Goal: Complete application form: Complete application form

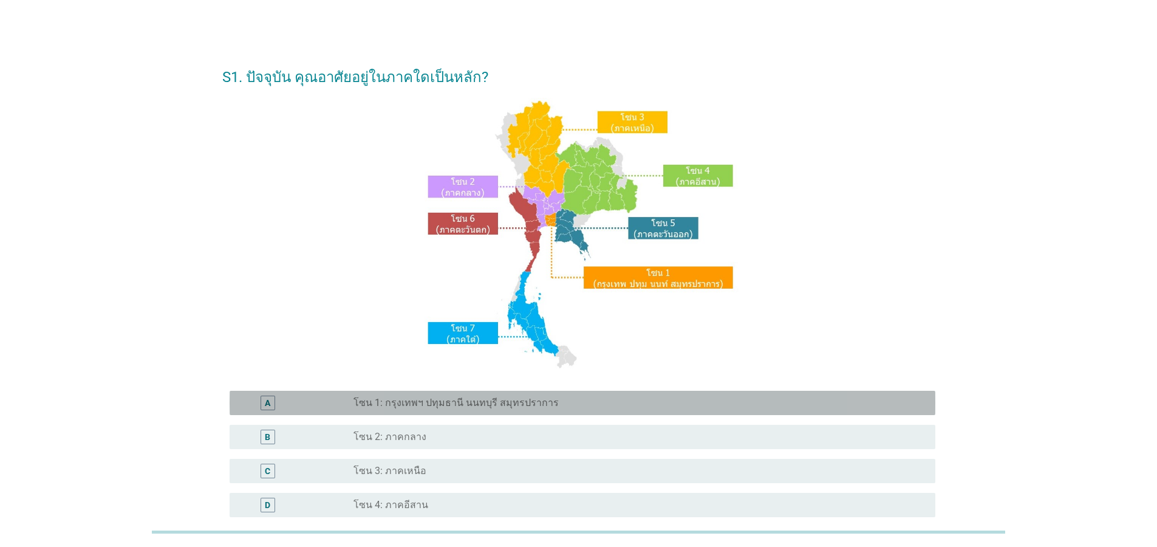
click at [486, 401] on label "โซน 1: กรุงเทพฯ ปทุมธานี นนทบุรี สมุทรปราการ" at bounding box center [455, 403] width 205 height 12
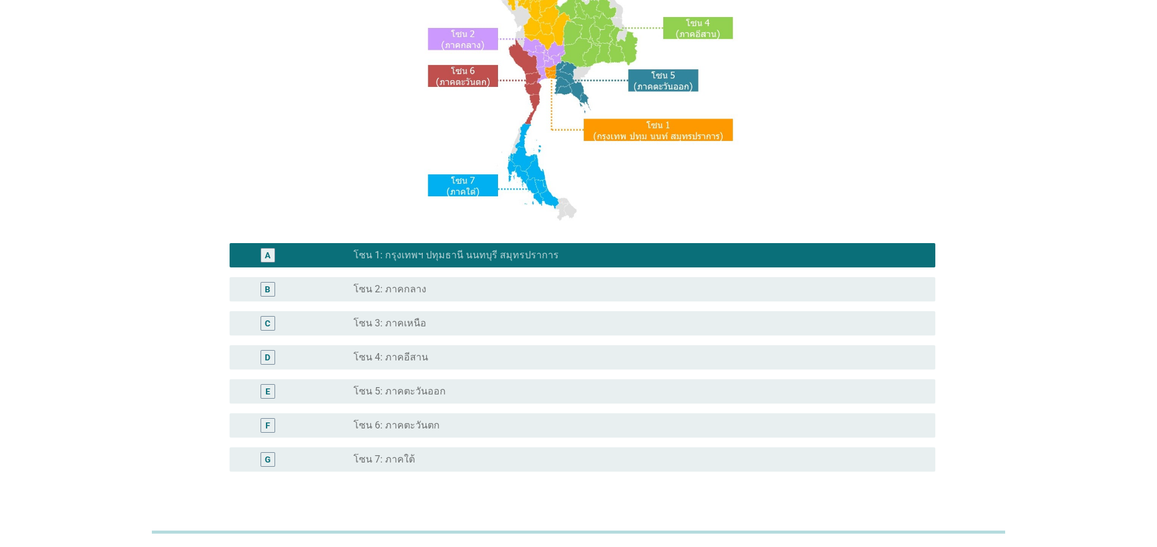
scroll to position [228, 0]
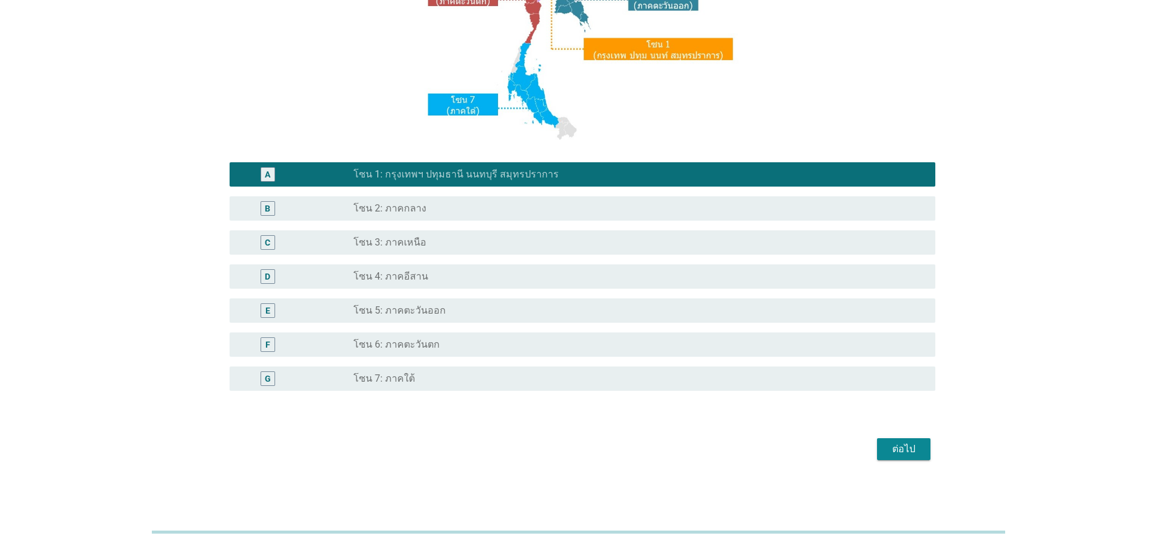
click at [880, 444] on button "ต่อไป" at bounding box center [903, 449] width 53 height 22
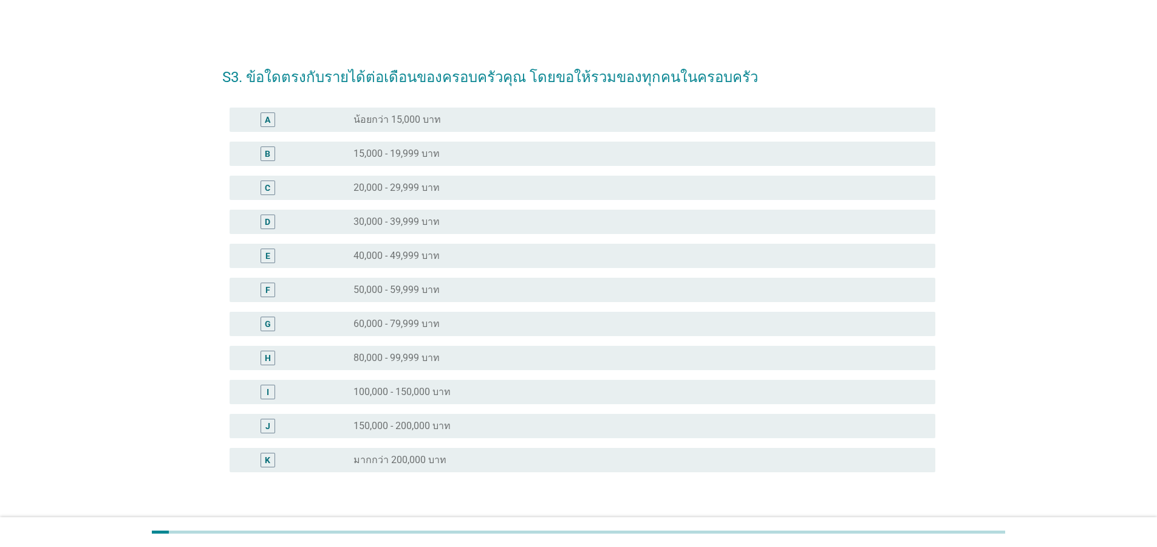
click at [398, 427] on label "150,000 - 200,000 บาท" at bounding box center [401, 426] width 97 height 12
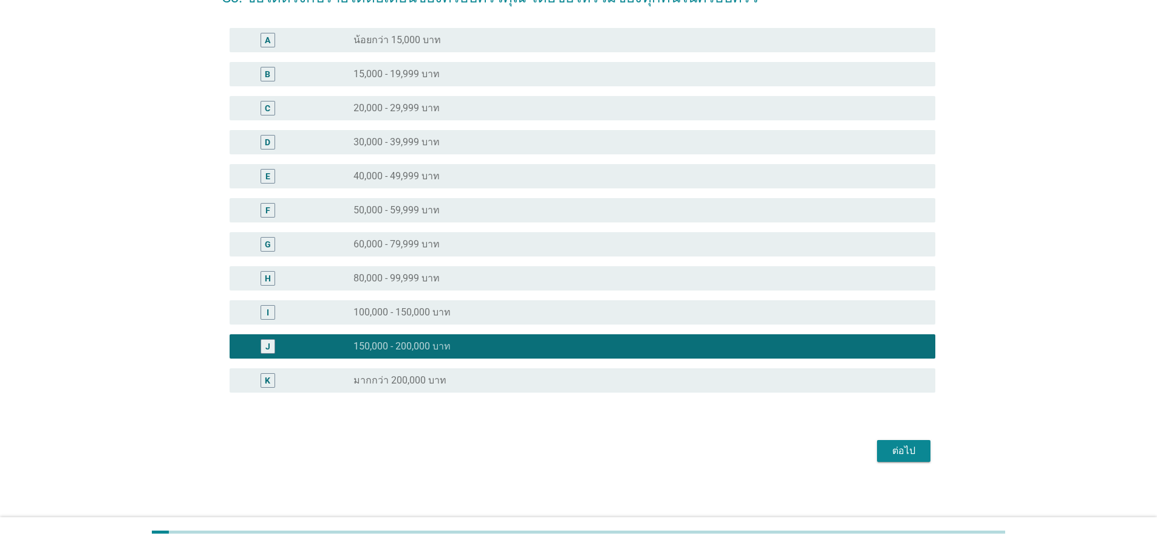
scroll to position [81, 0]
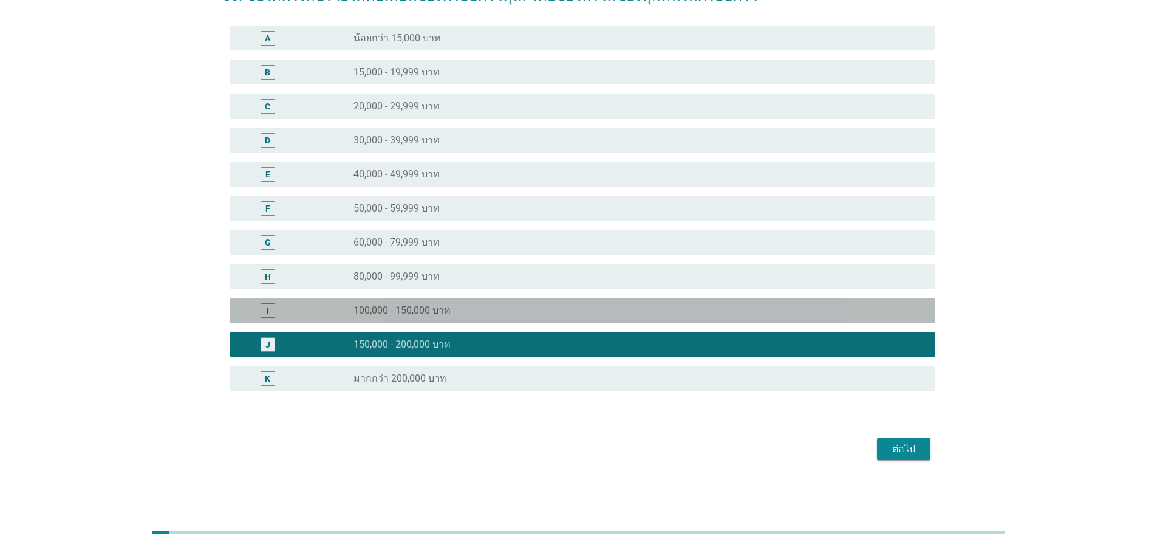
drag, startPoint x: 491, startPoint y: 312, endPoint x: 780, endPoint y: 419, distance: 308.8
click at [491, 312] on div "radio_button_unchecked 100,000 - 150,000 บาท" at bounding box center [634, 310] width 562 height 12
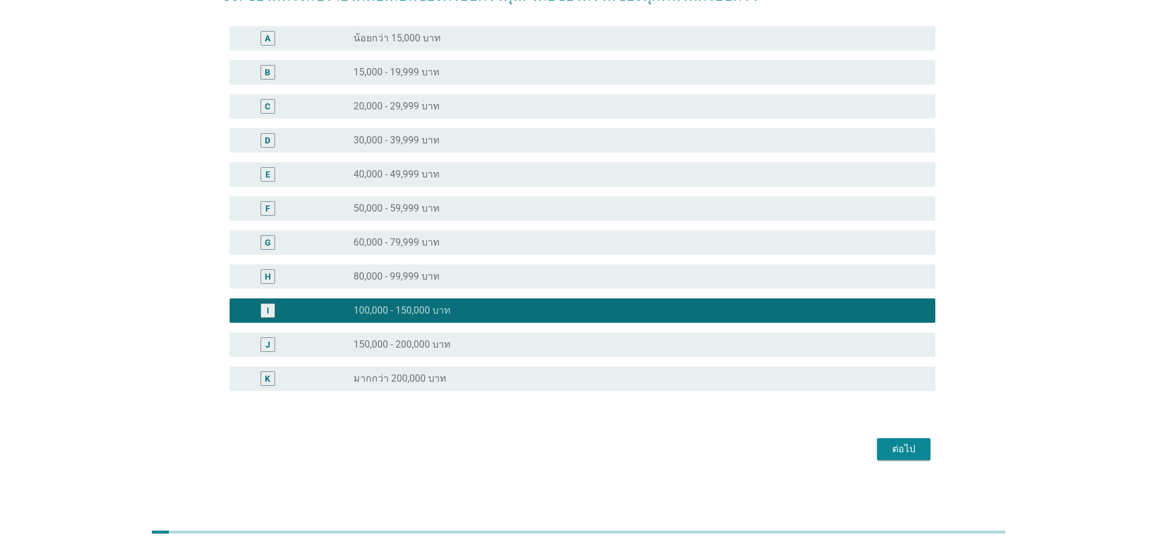
click at [895, 454] on div "ต่อไป" at bounding box center [904, 449] width 34 height 15
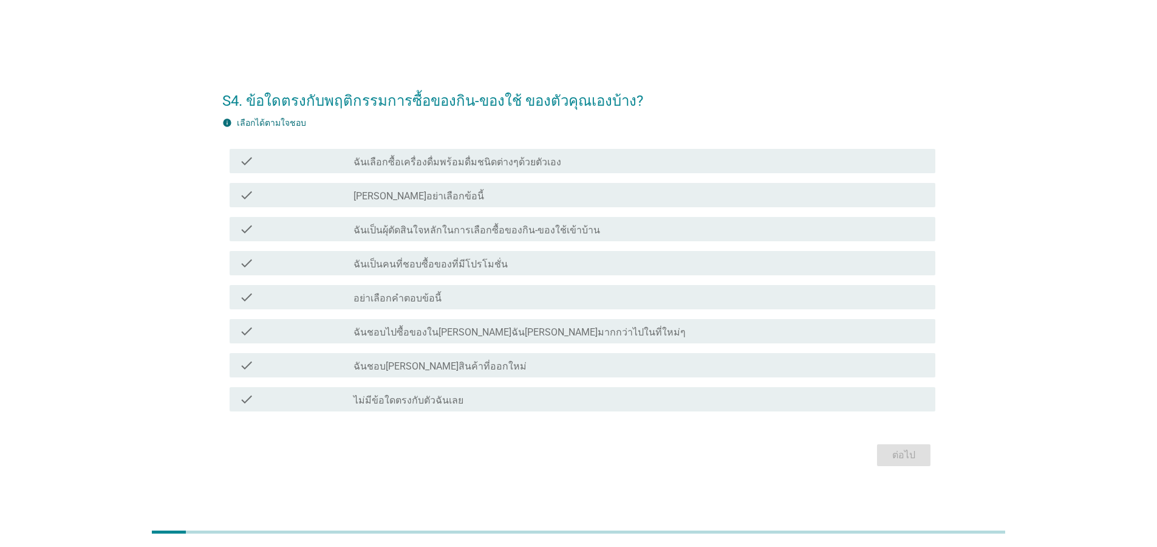
click at [414, 161] on label "ฉันเลือกซื้อเครื่องดื่มพร้อมดื่มชนิดต่างๆด้วยตัวเอง" at bounding box center [457, 162] width 208 height 12
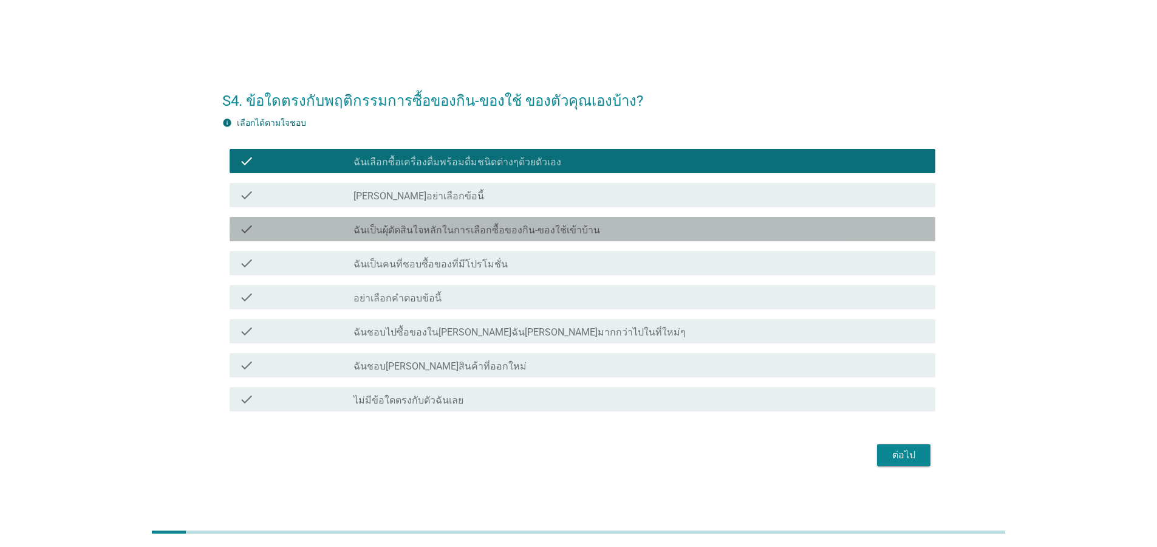
click at [425, 238] on div "check check_box_outline_blank ฉันเป็นผุ้ตัดสินใจหลักในการเลือกซื้อของกิน-ของใช้…" at bounding box center [583, 229] width 706 height 24
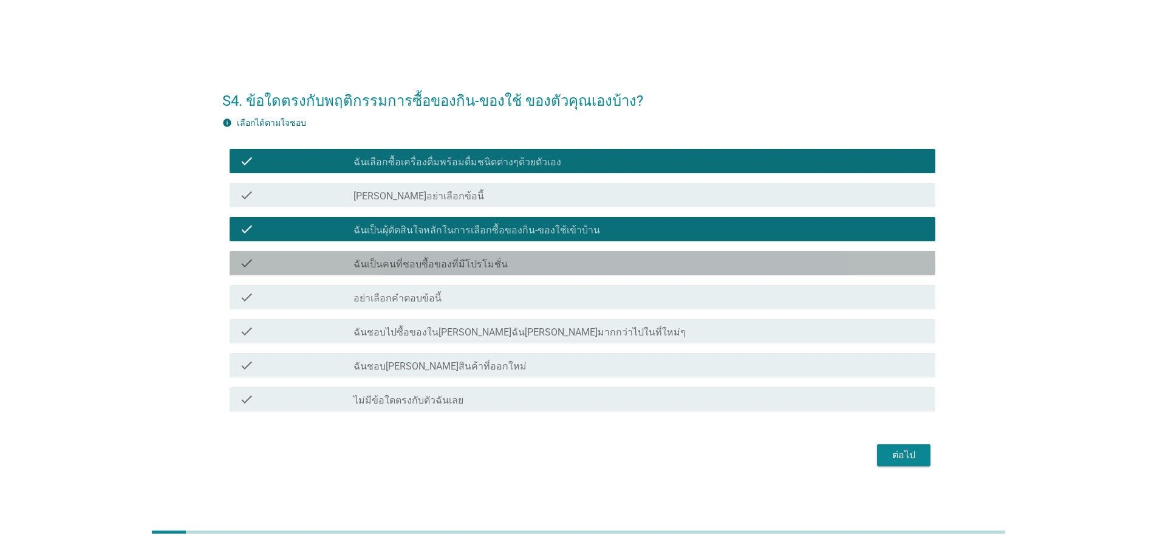
click at [427, 262] on label "ฉันเป็นคนที่ชอบซื้อของที่มีโปรโมชั่น" at bounding box center [430, 264] width 154 height 12
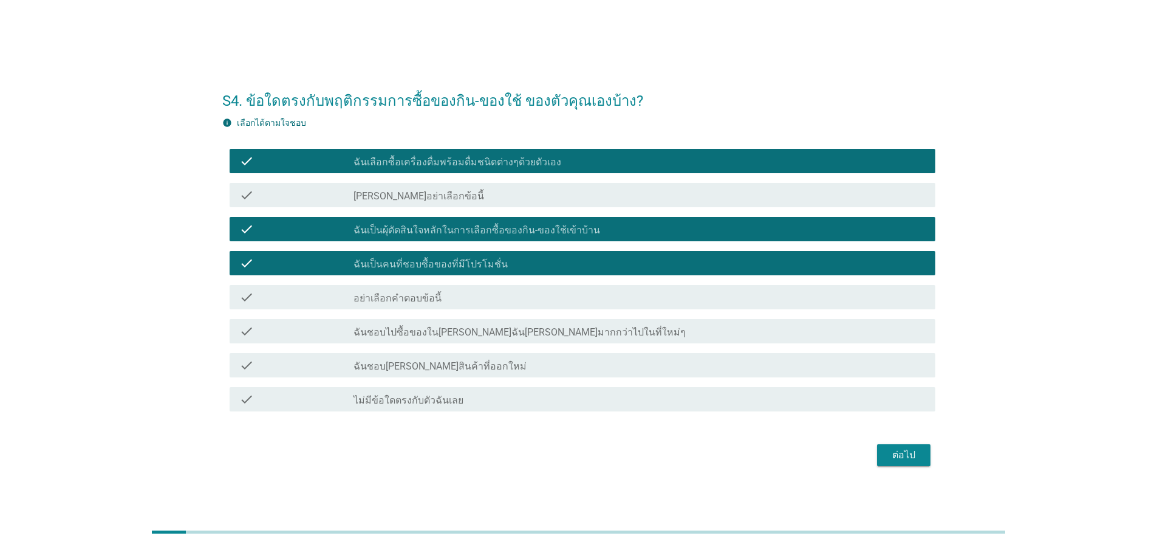
click at [425, 333] on label "ฉันชอบไปซื้อของใน[PERSON_NAME]ฉัน[PERSON_NAME]มากกว่าไปในที่ใหม่ๆ" at bounding box center [519, 332] width 332 height 12
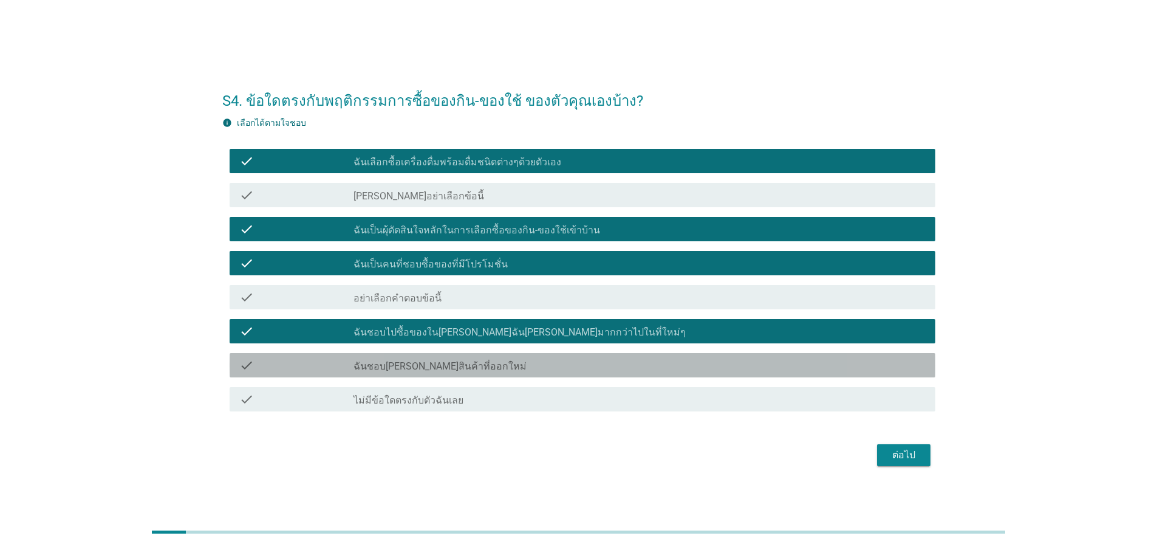
click at [482, 363] on div "check_box_outline_blank ฉันชอบ[PERSON_NAME]สินค้าที่ออกใหม่" at bounding box center [639, 365] width 572 height 15
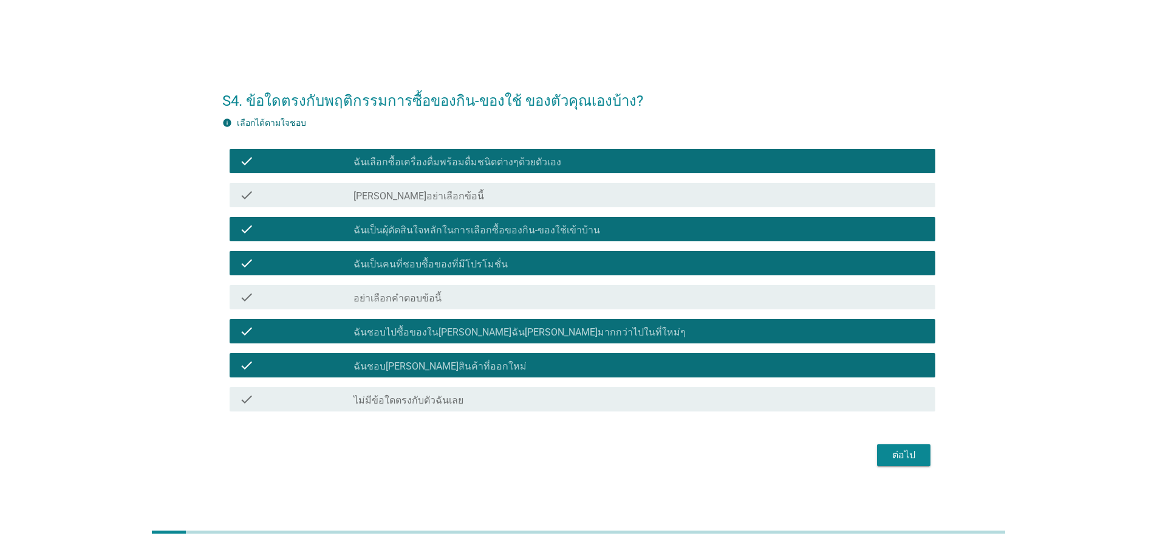
click at [913, 451] on div "ต่อไป" at bounding box center [904, 455] width 34 height 15
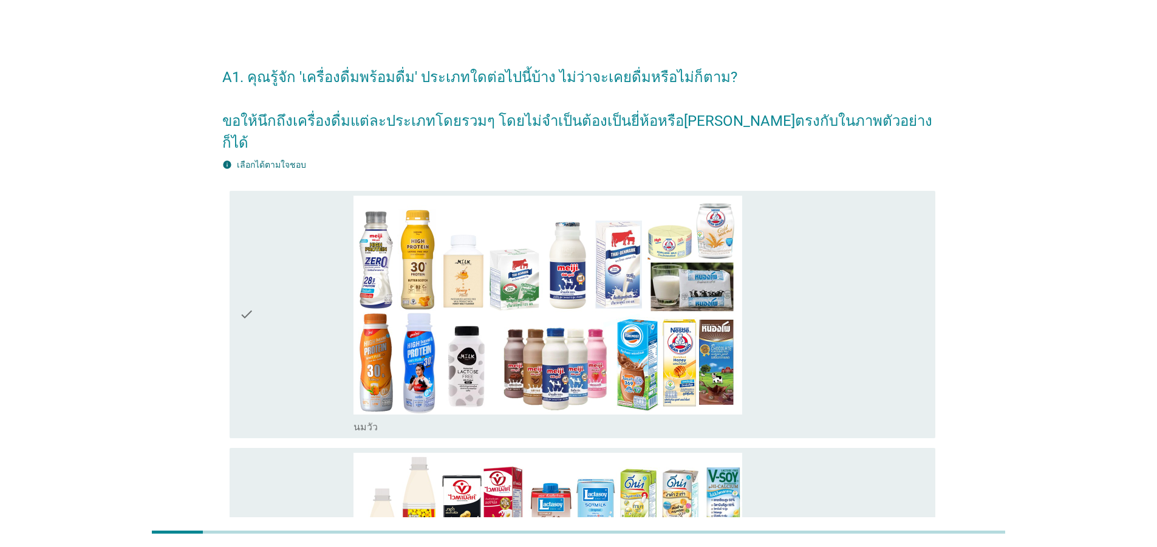
click at [255, 294] on div "check" at bounding box center [296, 314] width 114 height 237
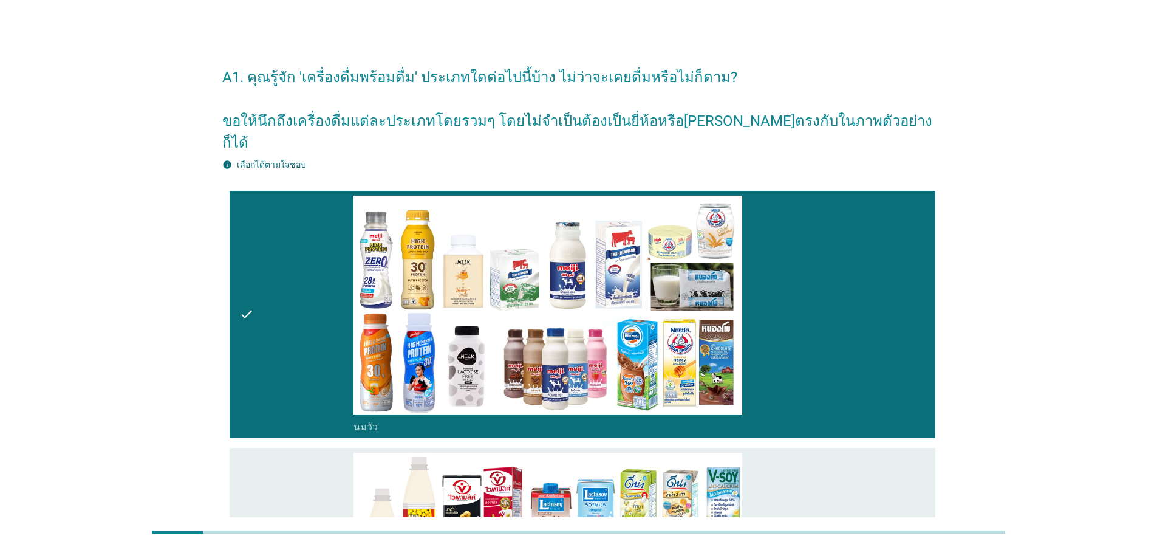
scroll to position [292, 0]
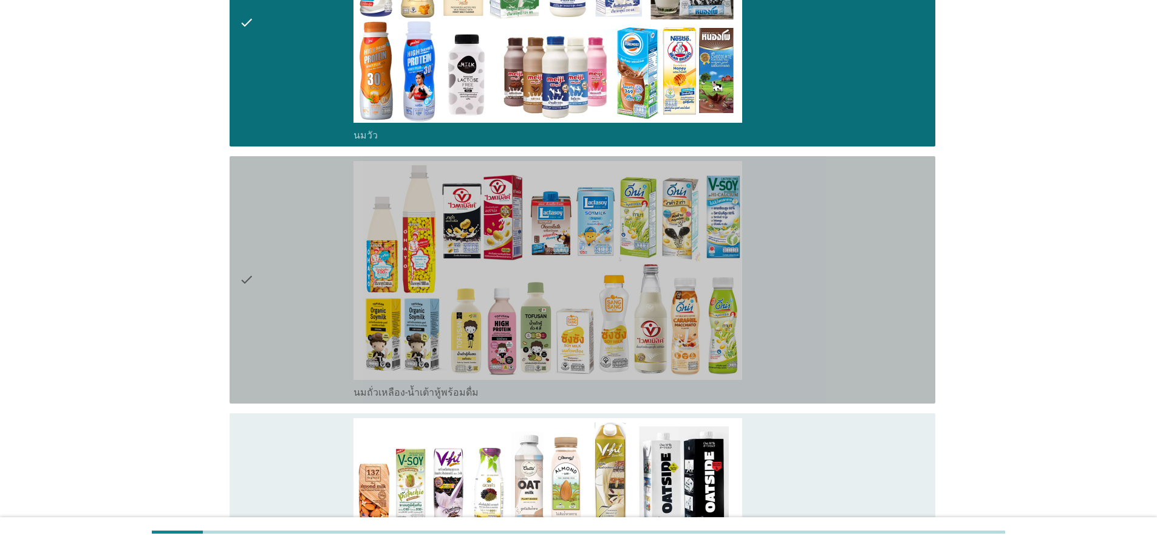
click at [256, 261] on div "check" at bounding box center [296, 279] width 114 height 237
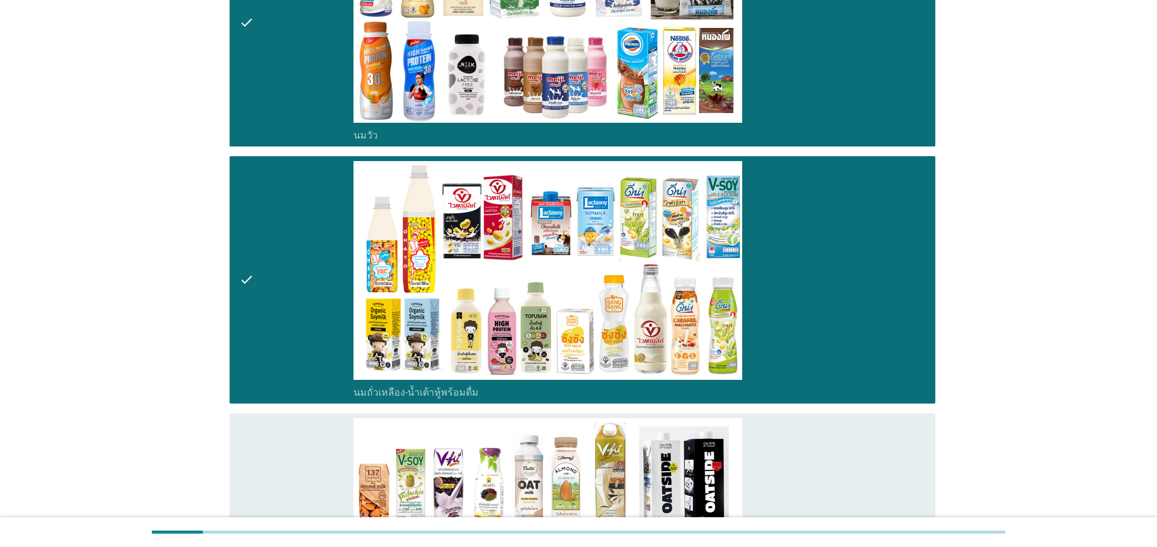
click at [281, 476] on div "check" at bounding box center [296, 536] width 114 height 237
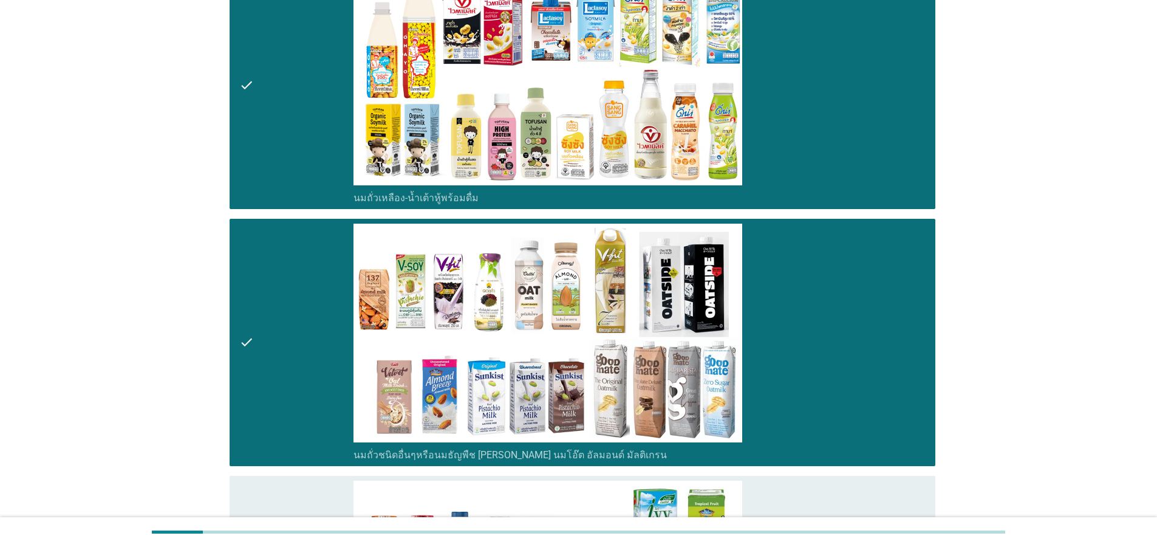
scroll to position [656, 0]
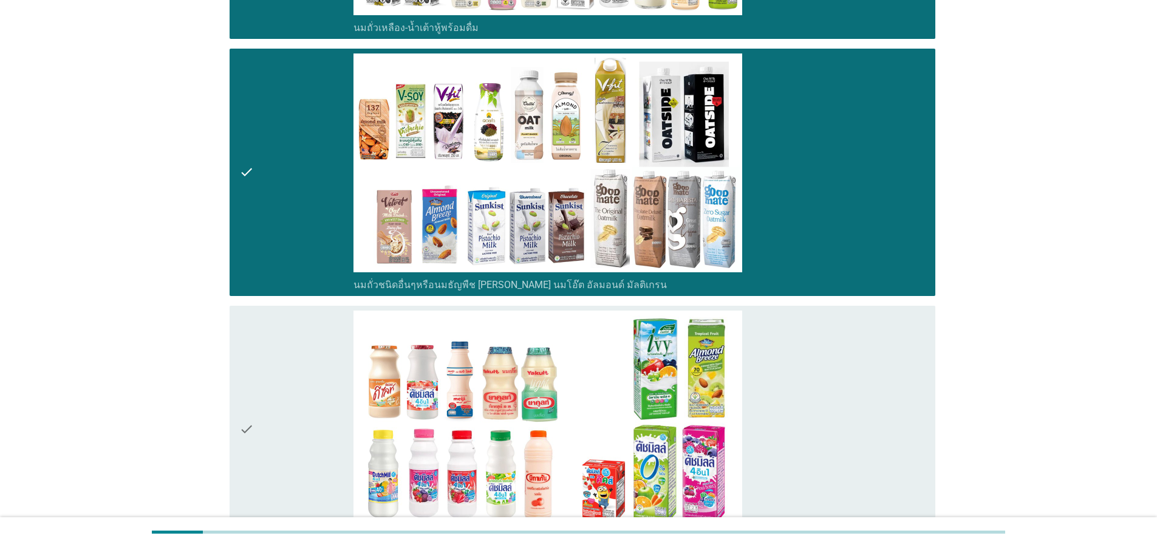
click at [271, 423] on div "check" at bounding box center [296, 428] width 114 height 237
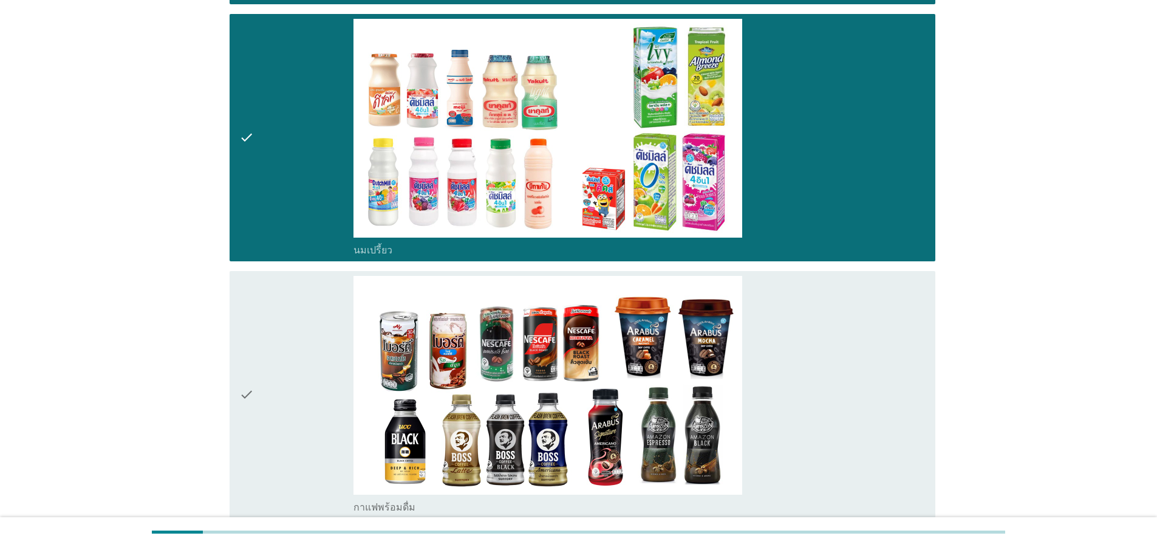
click at [265, 391] on div "check" at bounding box center [296, 394] width 114 height 237
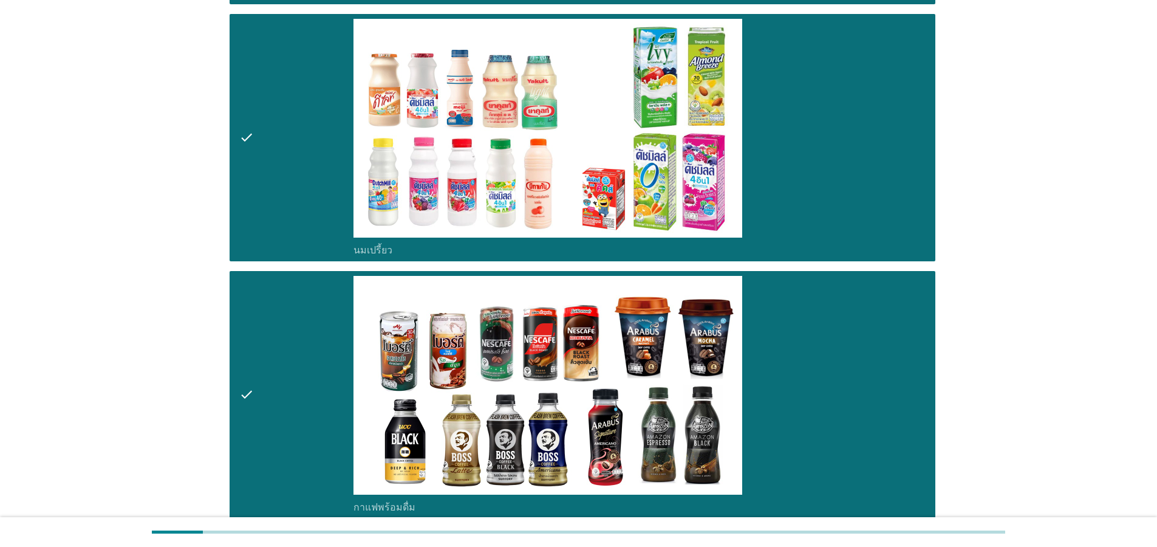
scroll to position [1312, 0]
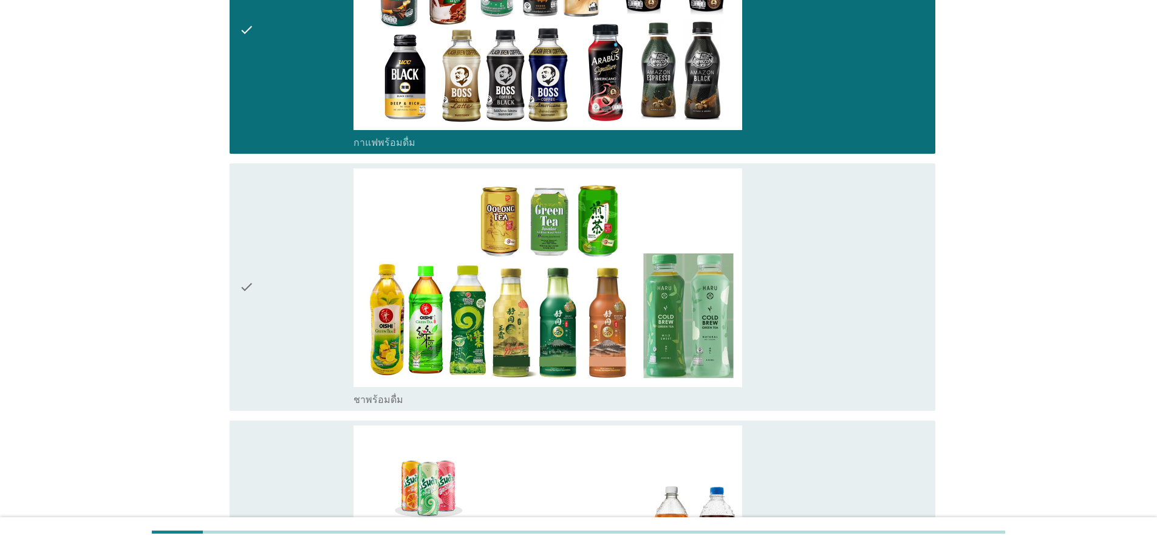
click at [248, 295] on icon "check" at bounding box center [246, 286] width 15 height 237
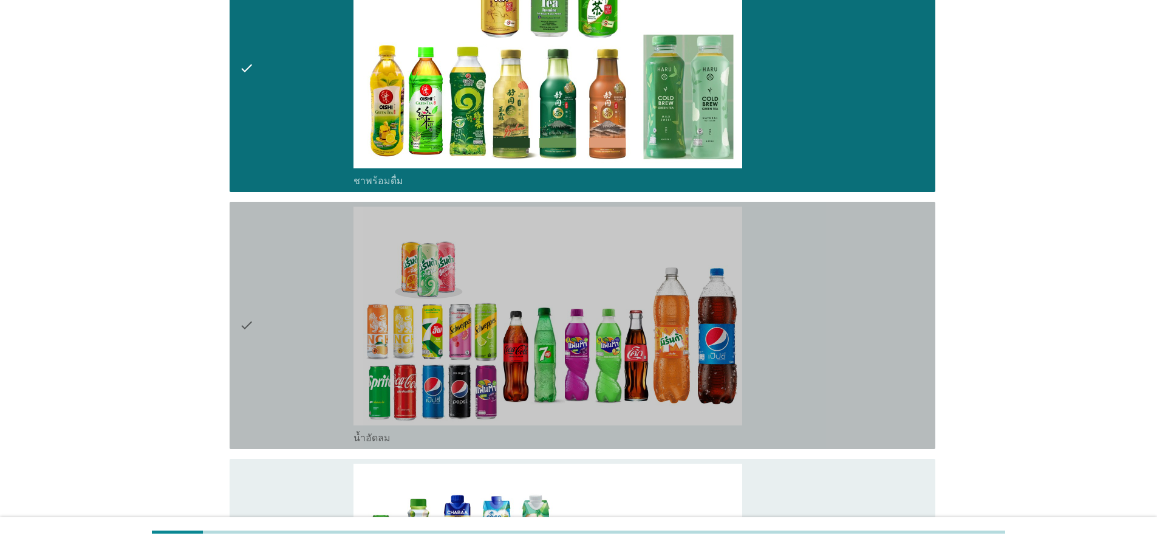
click at [262, 312] on div "check" at bounding box center [296, 324] width 114 height 237
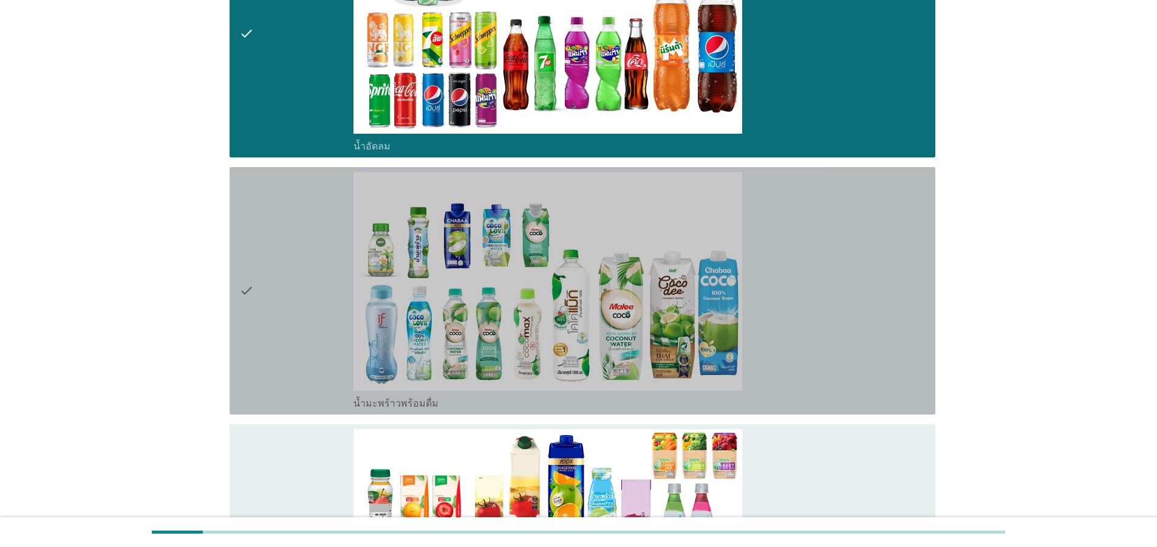
click at [258, 320] on div "check" at bounding box center [296, 290] width 114 height 237
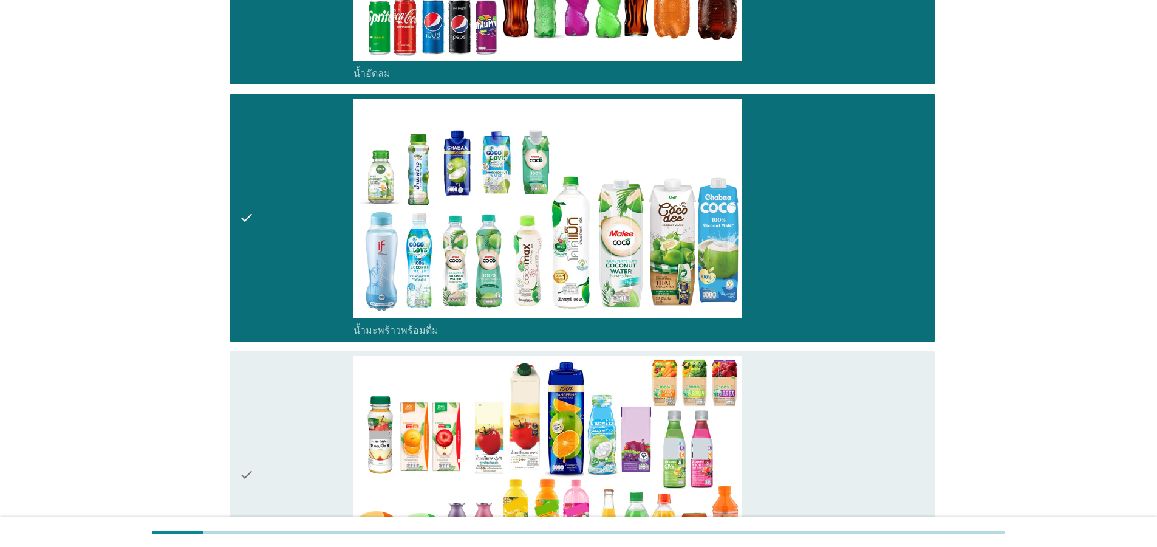
click at [259, 410] on div "check" at bounding box center [296, 474] width 114 height 237
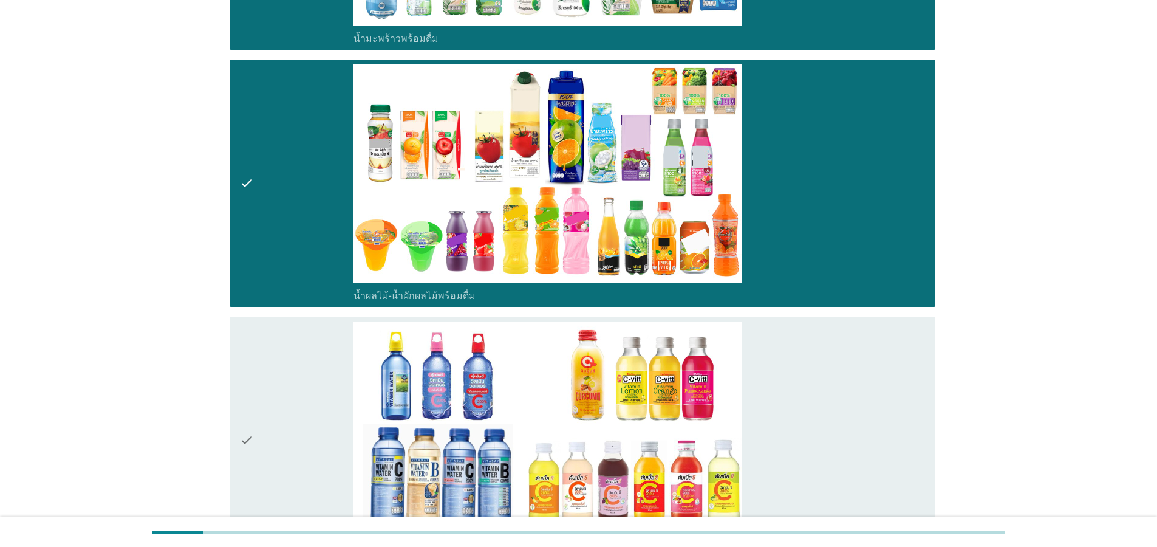
click at [262, 410] on div "check" at bounding box center [296, 439] width 114 height 237
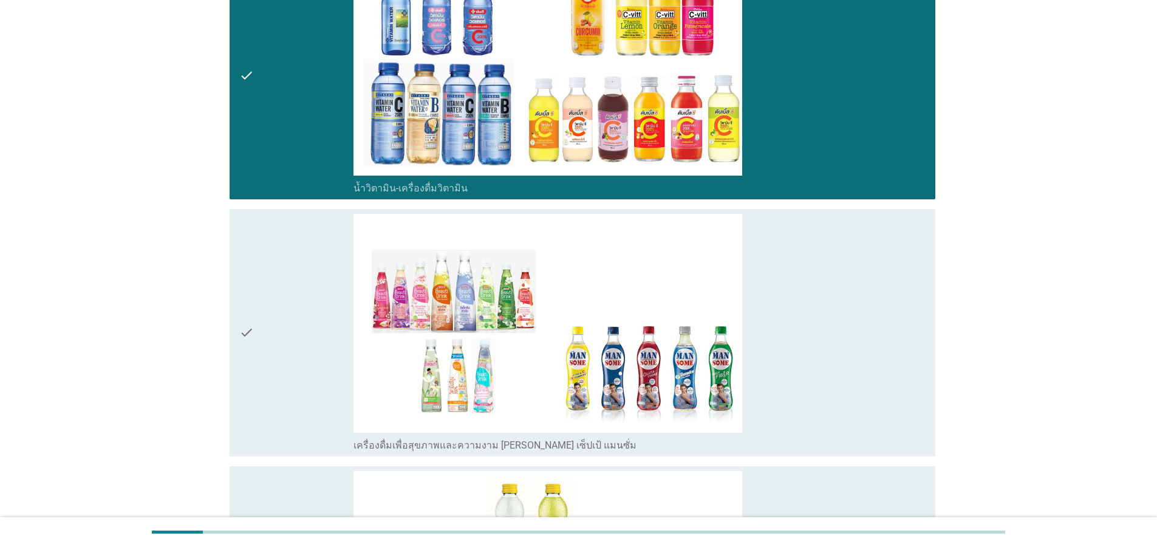
click at [266, 319] on div "check" at bounding box center [296, 332] width 114 height 237
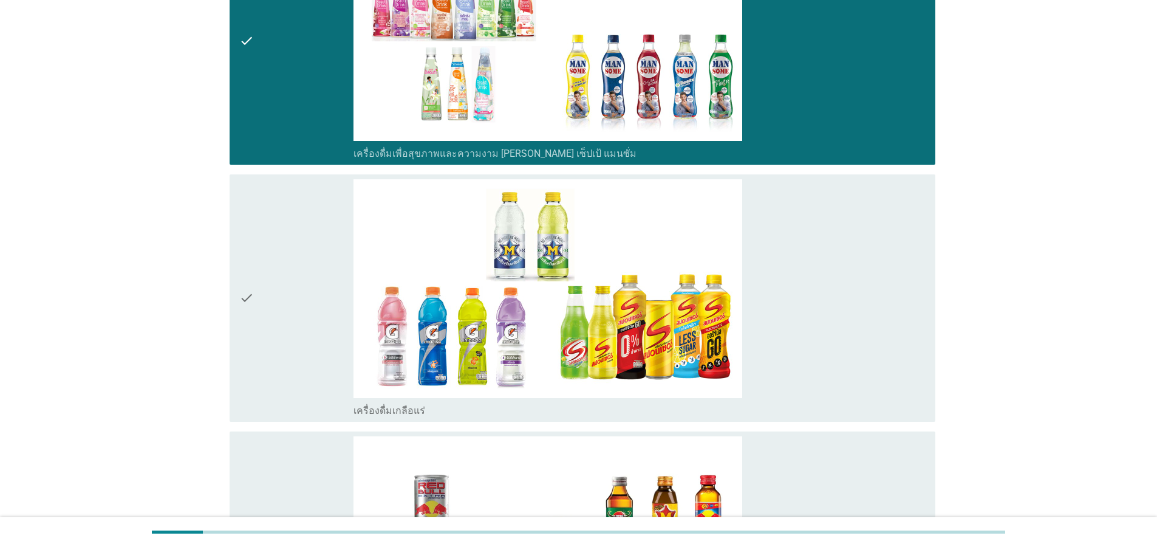
click at [251, 321] on icon "check" at bounding box center [246, 297] width 15 height 237
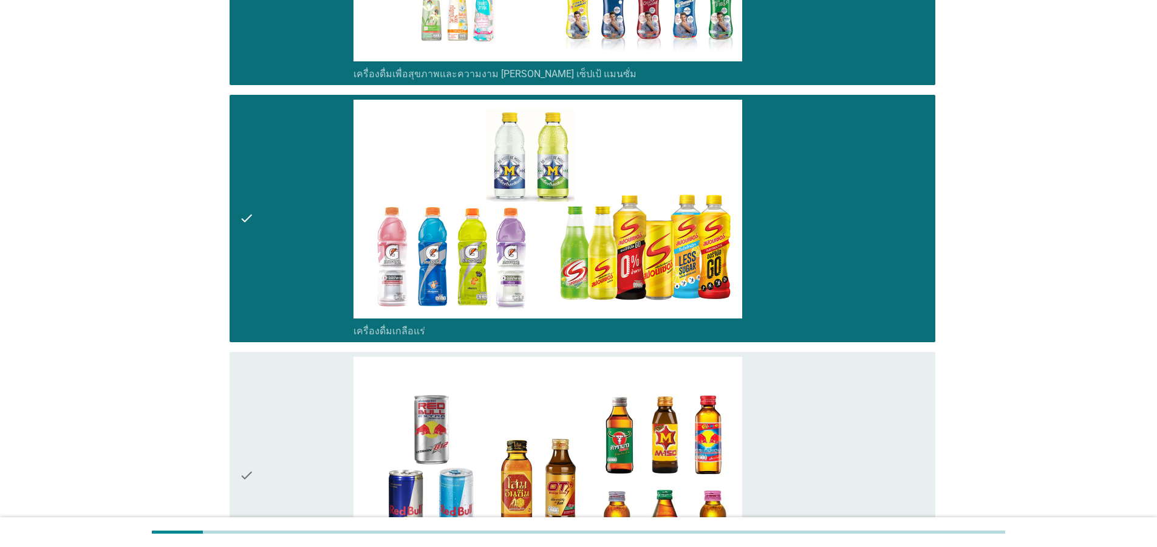
scroll to position [3134, 0]
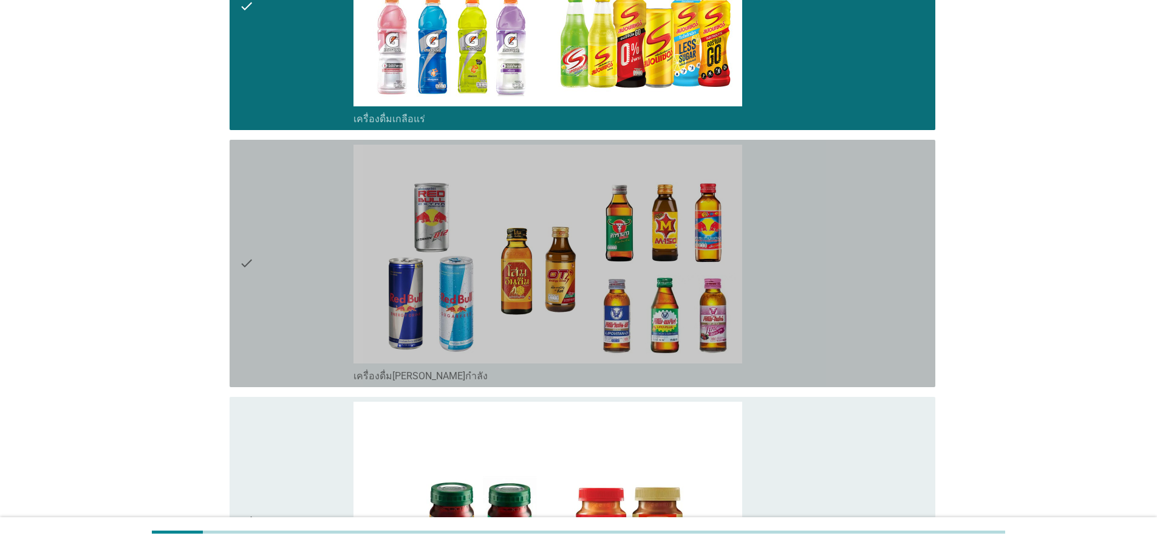
click at [258, 314] on div "check" at bounding box center [296, 263] width 114 height 237
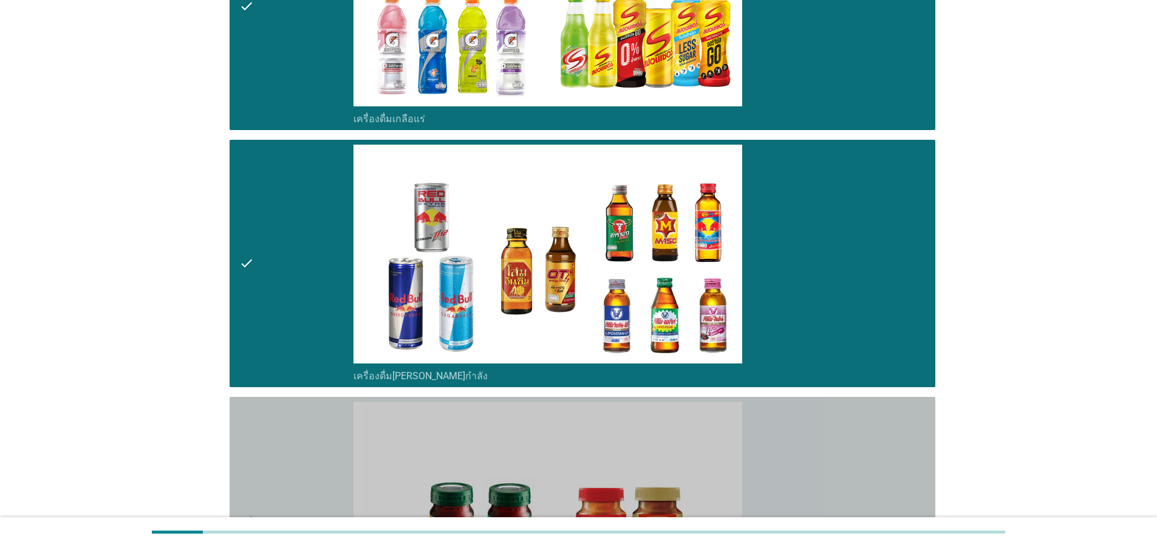
click at [251, 457] on icon "check" at bounding box center [246, 519] width 15 height 237
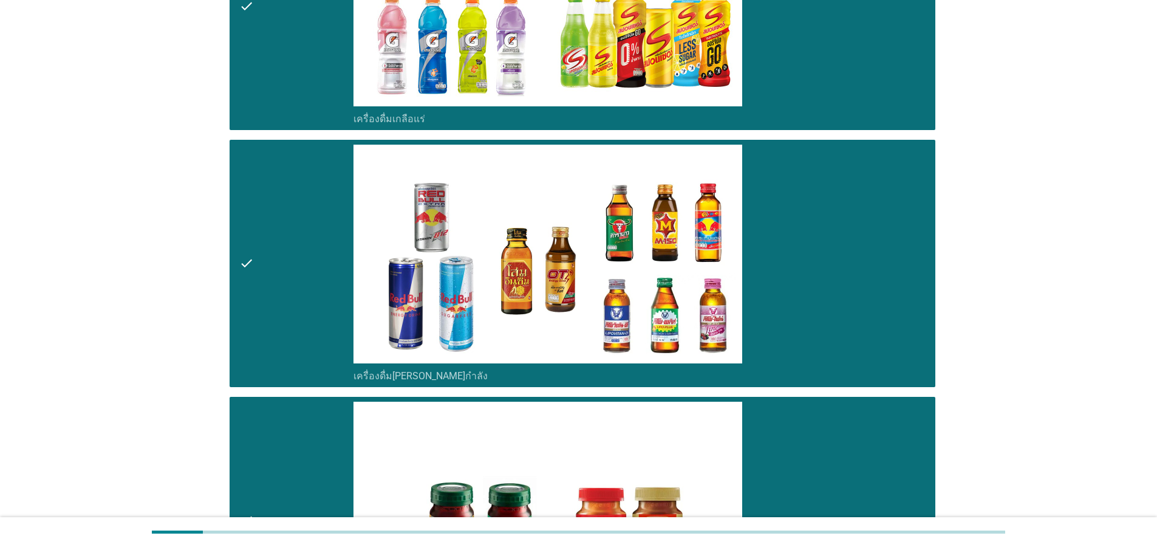
scroll to position [3385, 0]
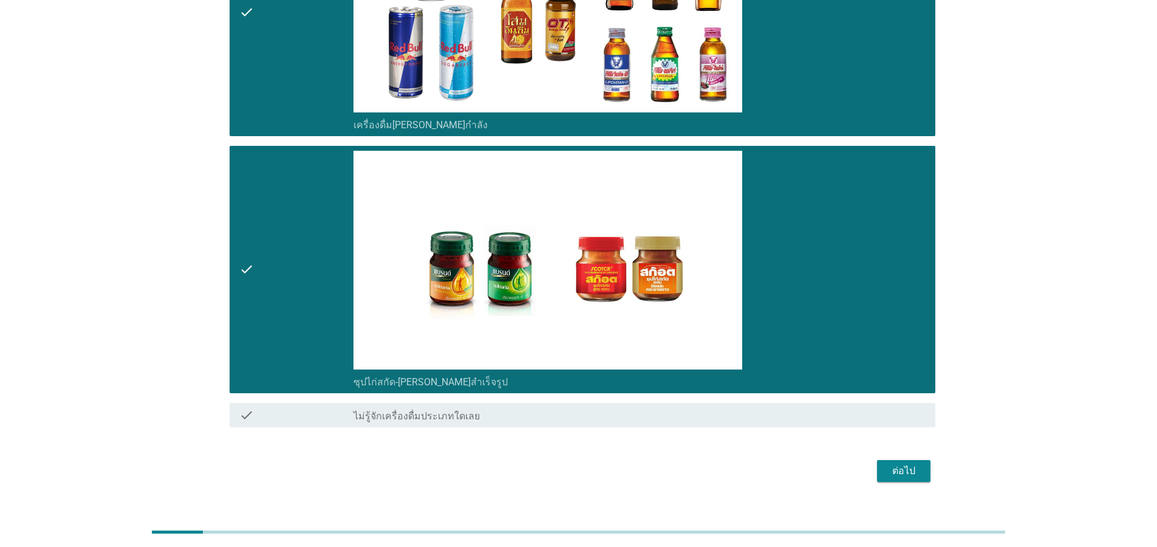
click at [917, 463] on div "ต่อไป" at bounding box center [904, 470] width 34 height 15
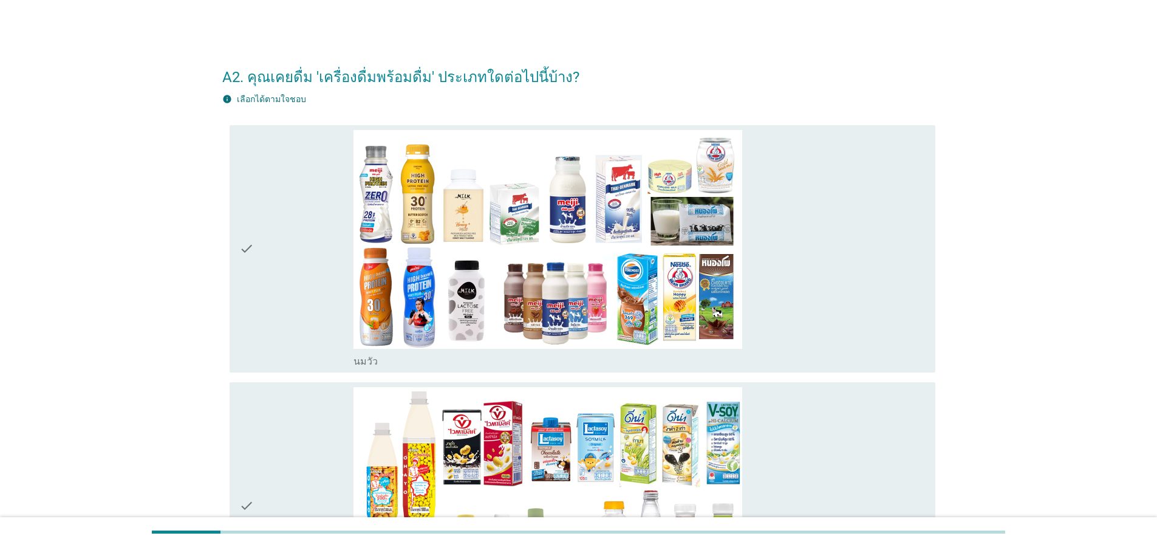
drag, startPoint x: 253, startPoint y: 242, endPoint x: 283, endPoint y: 285, distance: 52.2
click at [253, 243] on icon "check" at bounding box center [246, 248] width 15 height 237
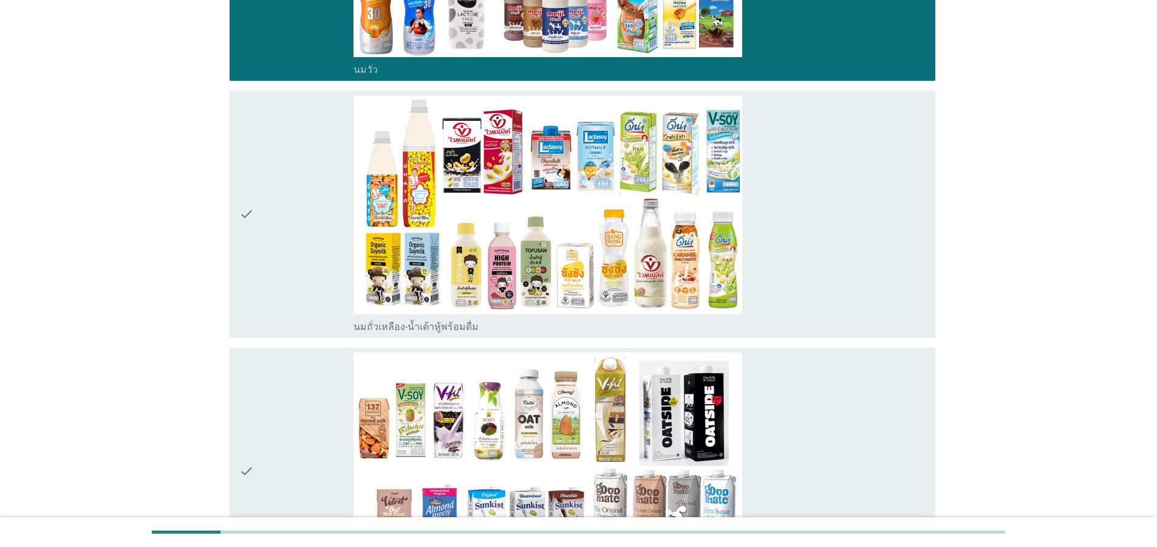
click at [270, 246] on div "check" at bounding box center [296, 213] width 114 height 237
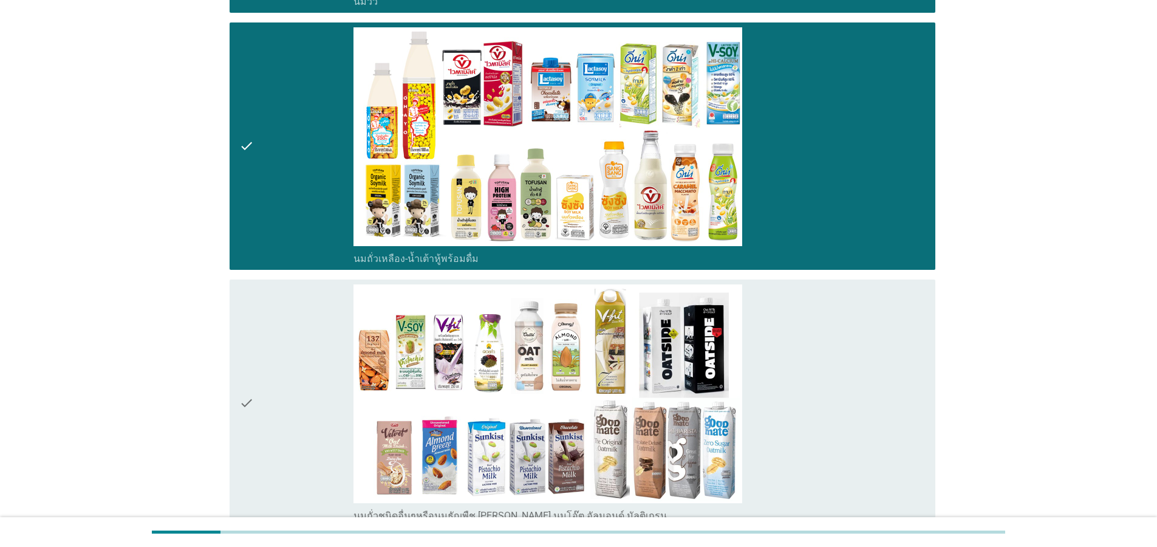
scroll to position [583, 0]
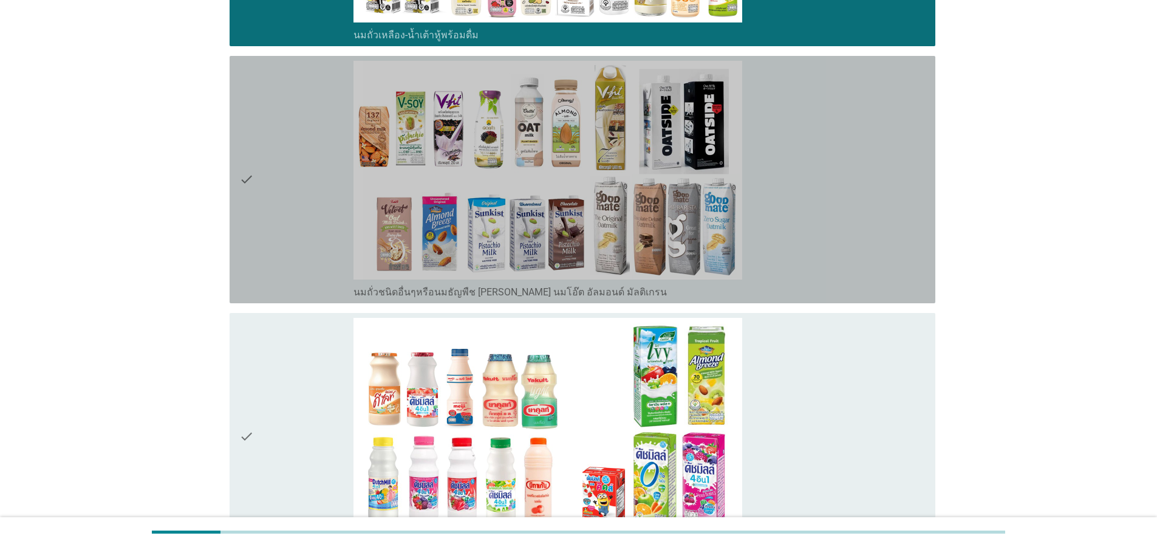
click at [261, 230] on div "check" at bounding box center [296, 179] width 114 height 237
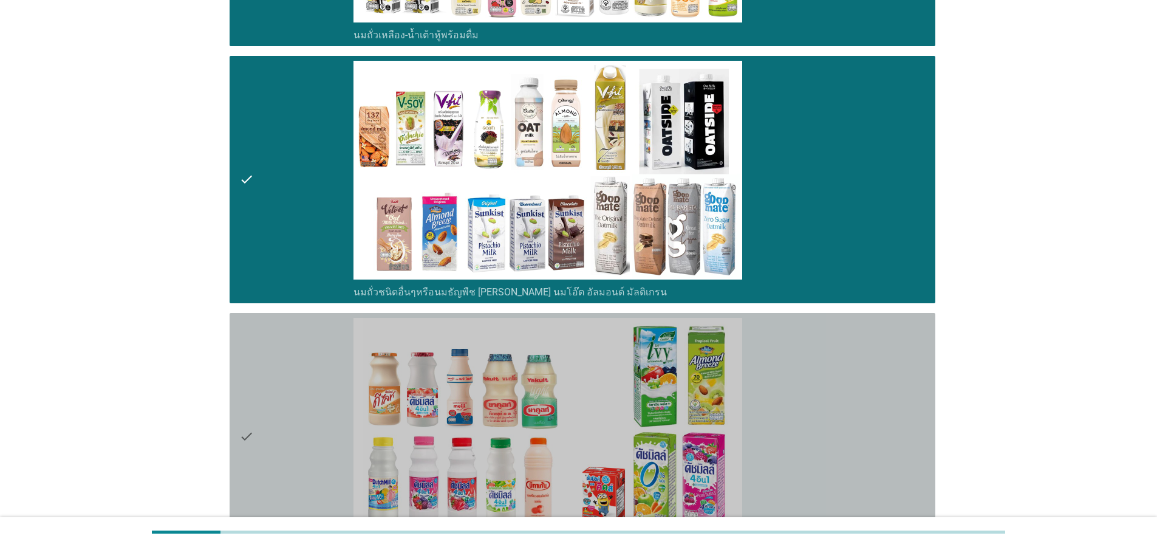
click at [250, 427] on icon "check" at bounding box center [246, 436] width 15 height 237
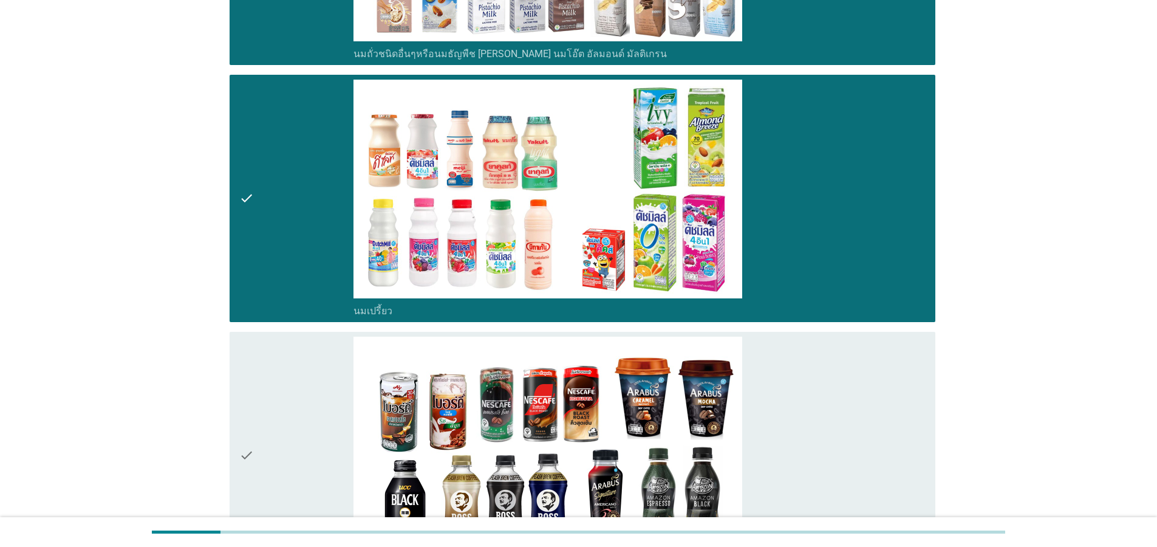
scroll to position [947, 0]
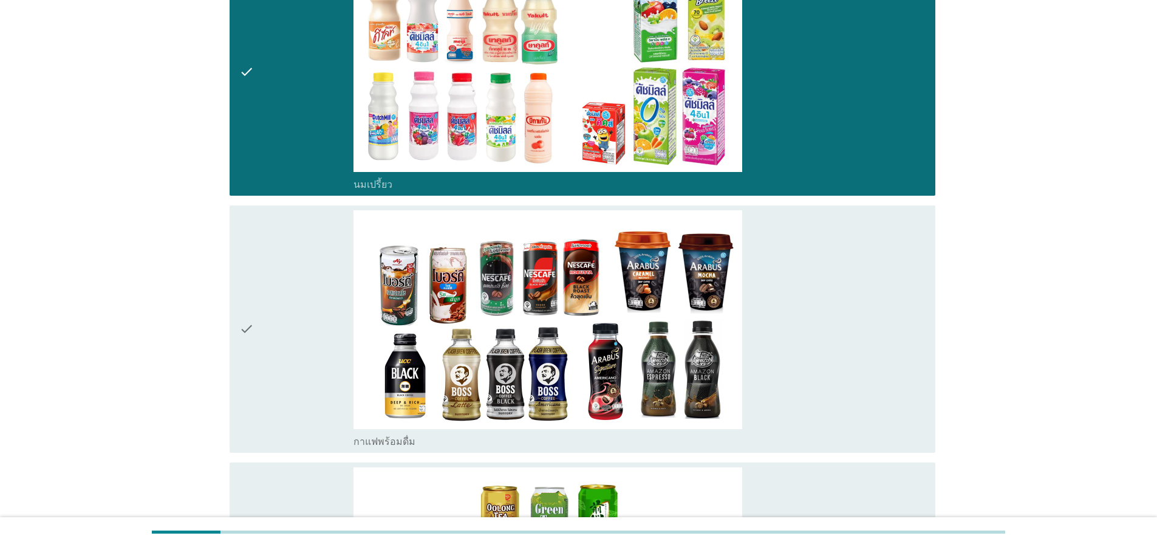
click at [261, 341] on div "check" at bounding box center [296, 328] width 114 height 237
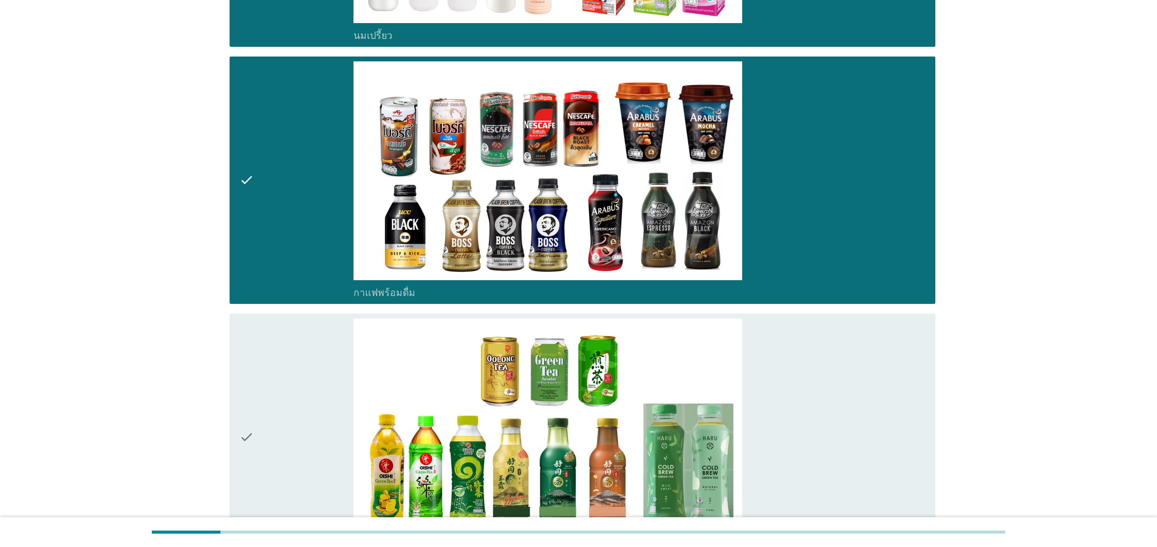
scroll to position [1312, 0]
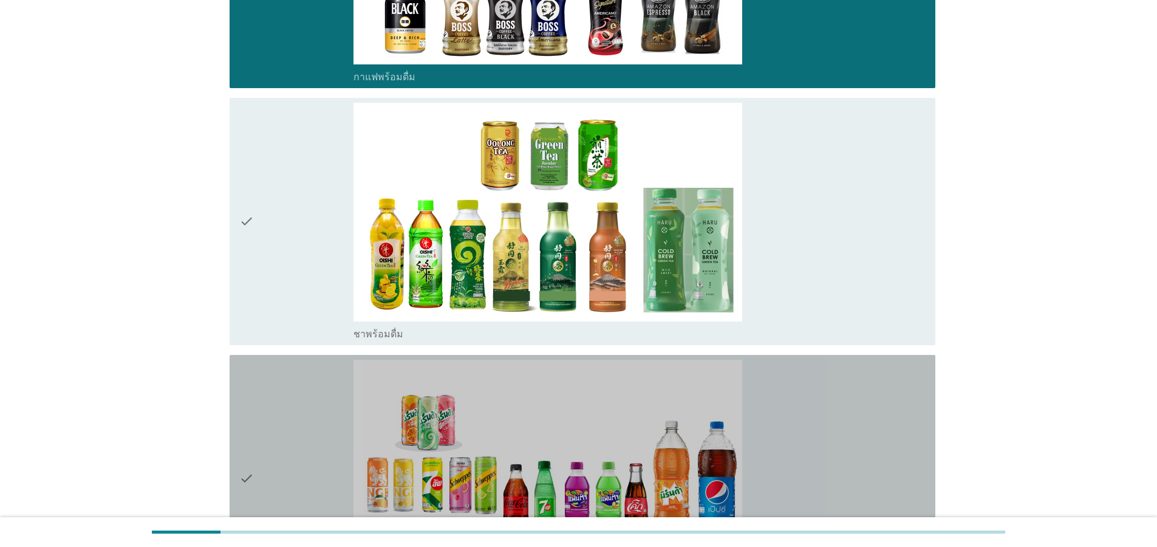
click at [262, 438] on div "check" at bounding box center [296, 478] width 114 height 237
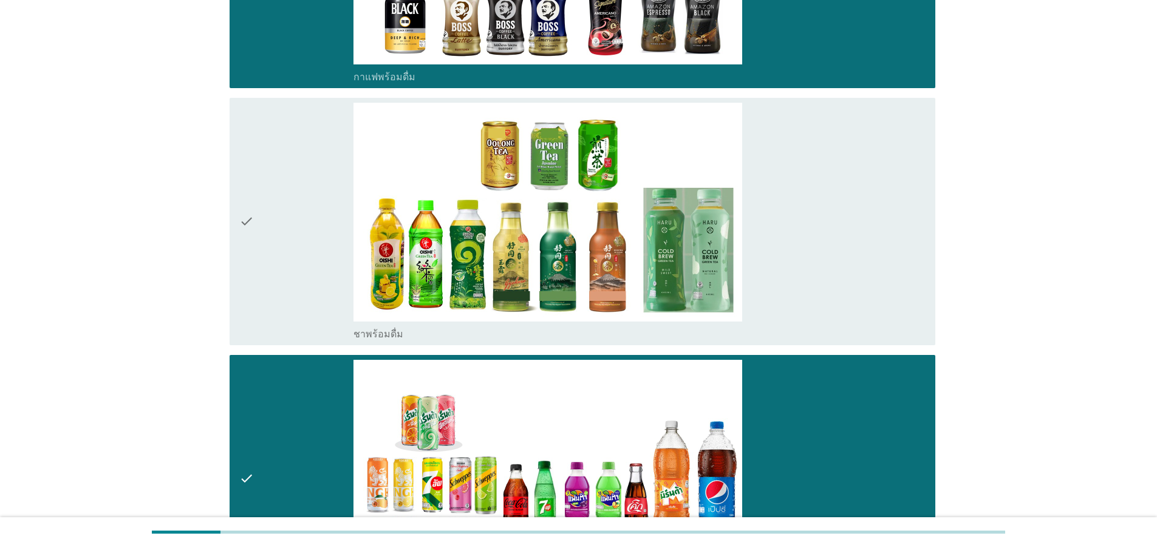
click at [247, 228] on icon "check" at bounding box center [246, 221] width 15 height 237
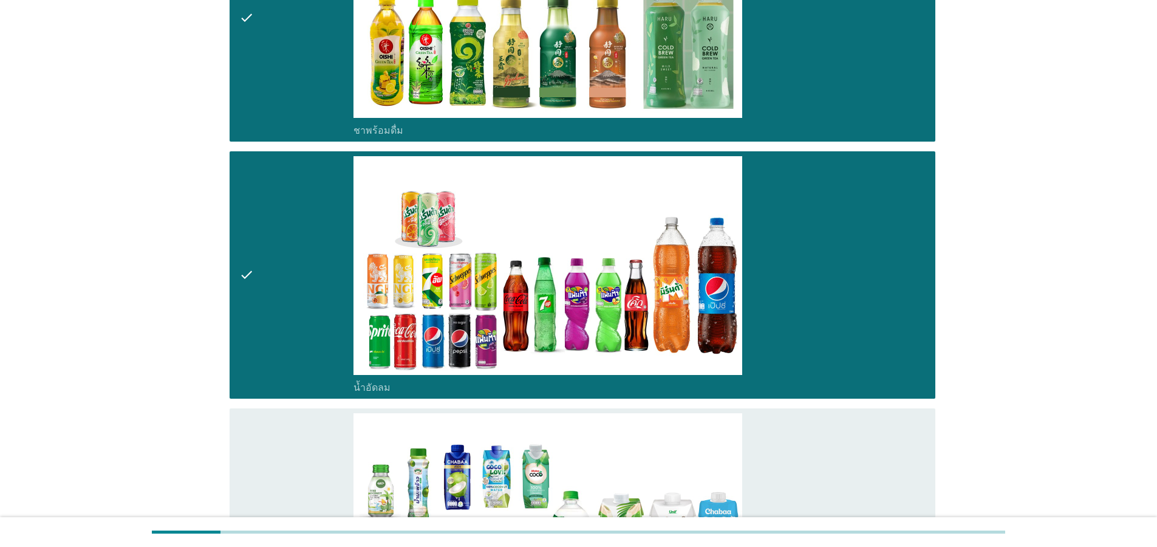
scroll to position [1676, 0]
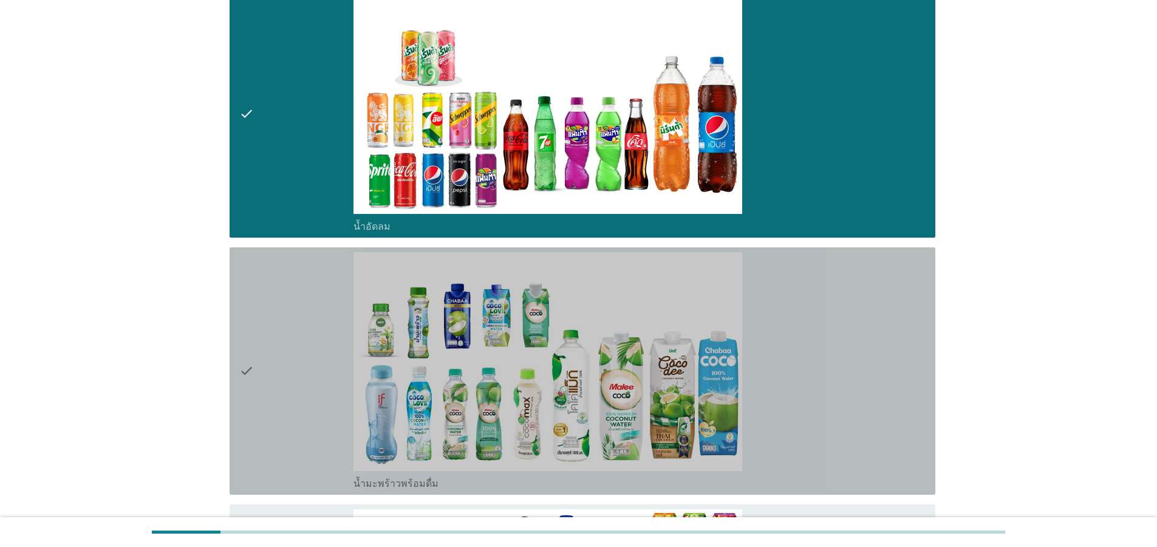
click at [266, 363] on div "check" at bounding box center [296, 370] width 114 height 237
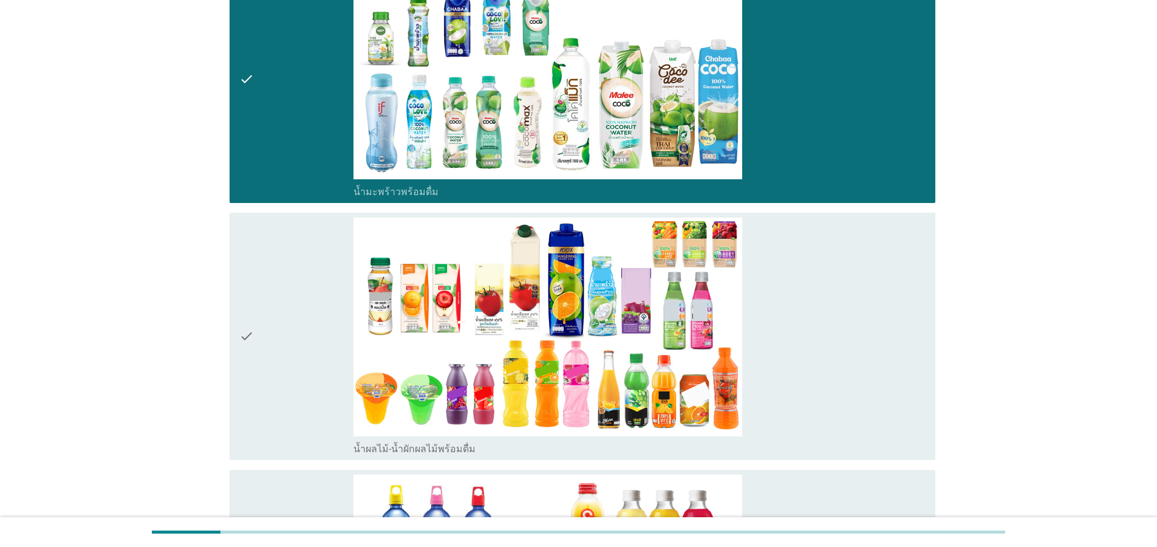
click at [262, 344] on div "check" at bounding box center [296, 335] width 114 height 237
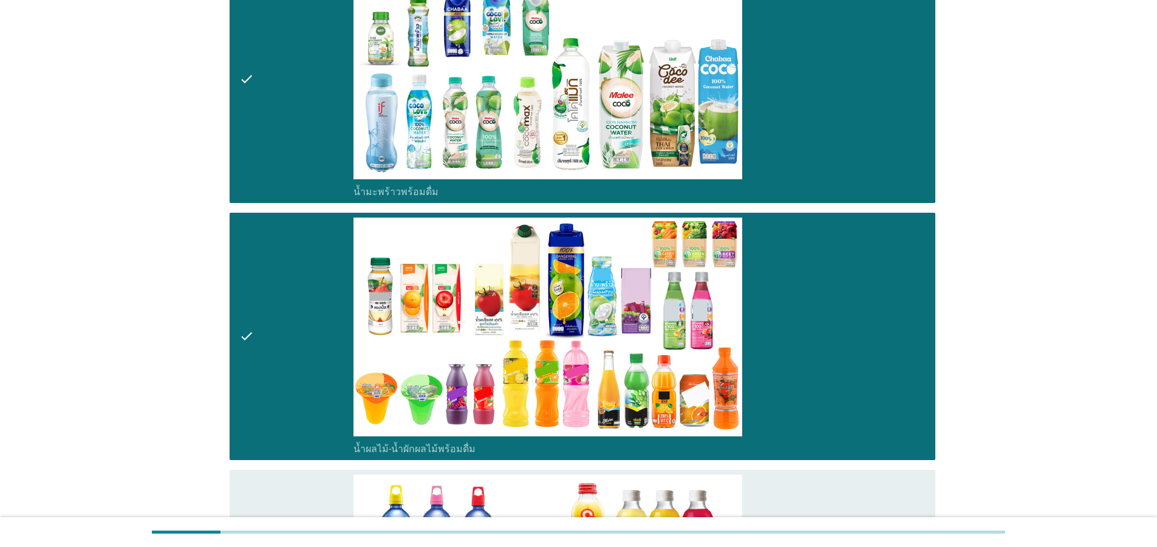
scroll to position [2332, 0]
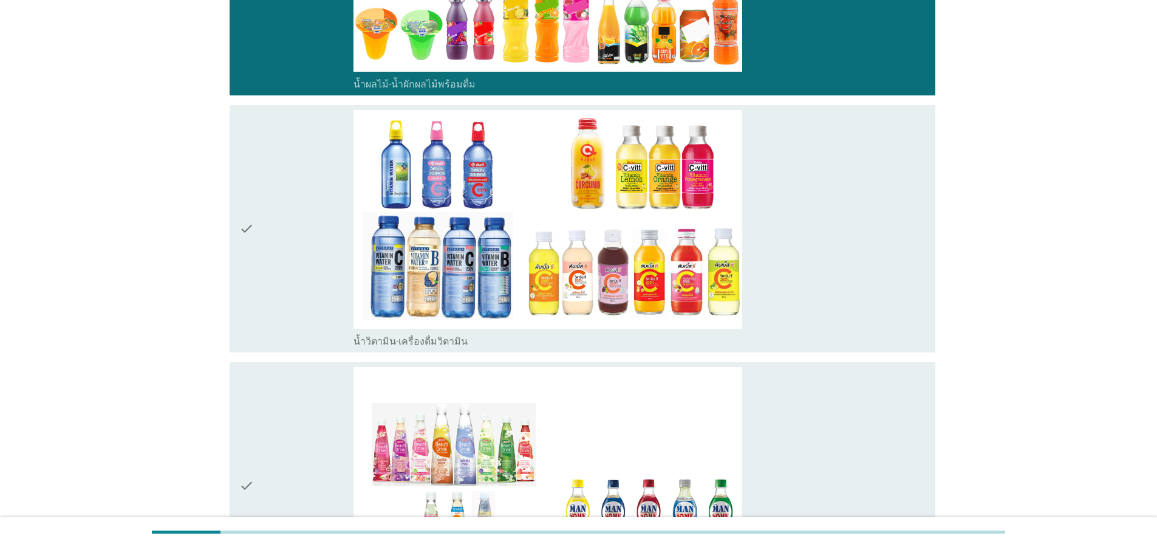
click at [253, 259] on icon "check" at bounding box center [246, 228] width 15 height 237
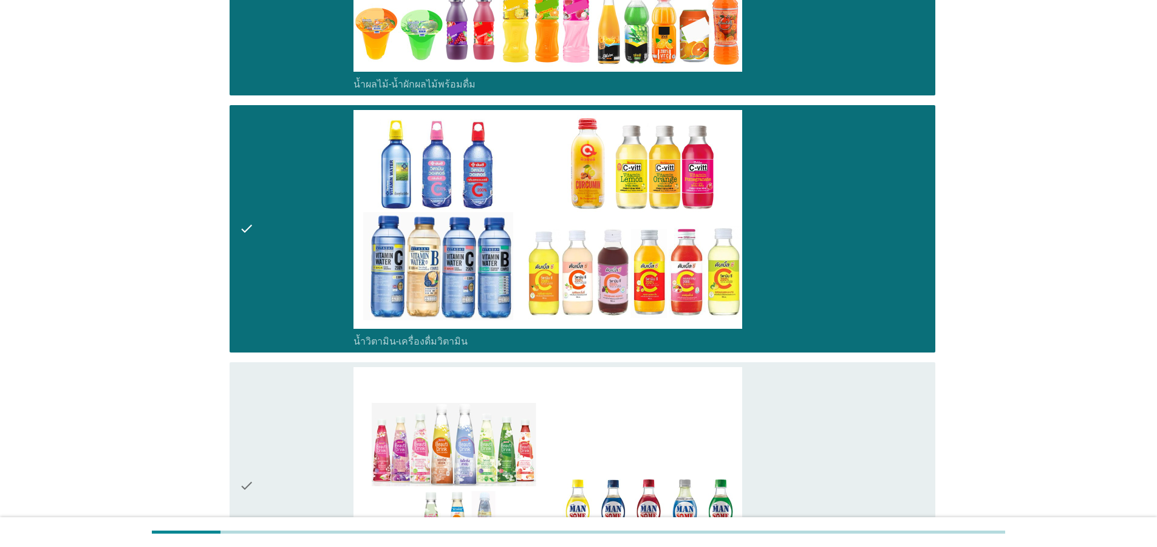
click at [261, 459] on div "check" at bounding box center [296, 485] width 114 height 237
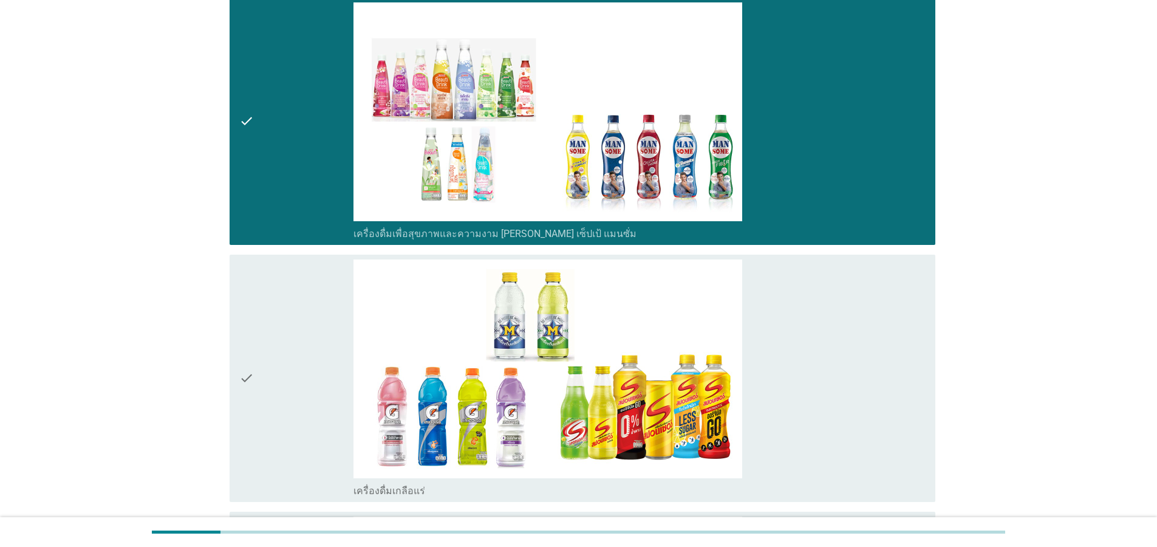
click at [248, 397] on icon "check" at bounding box center [246, 377] width 15 height 237
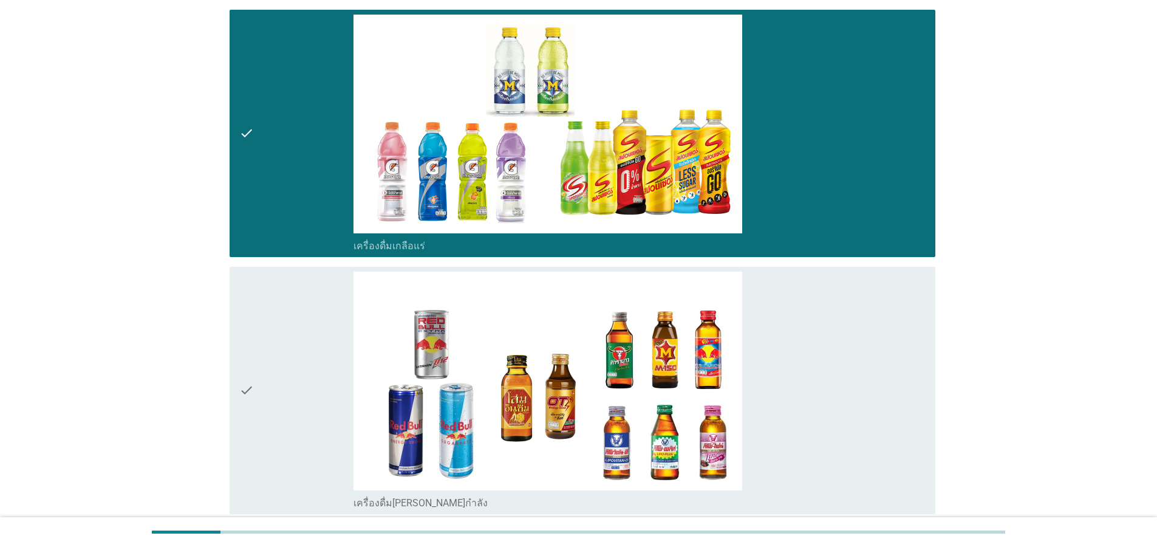
scroll to position [3134, 0]
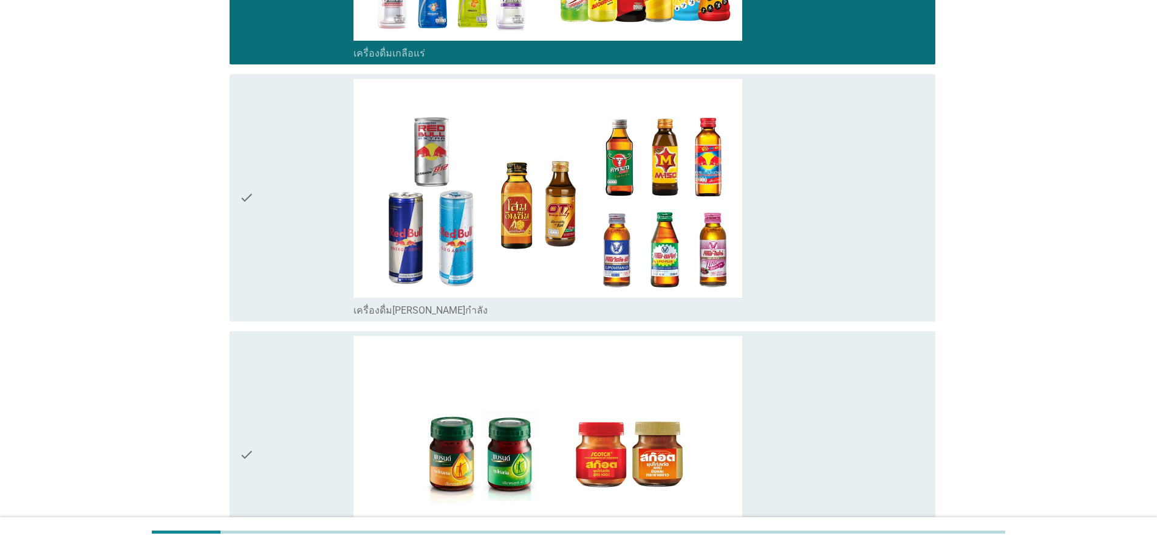
click at [248, 225] on icon "check" at bounding box center [246, 197] width 15 height 237
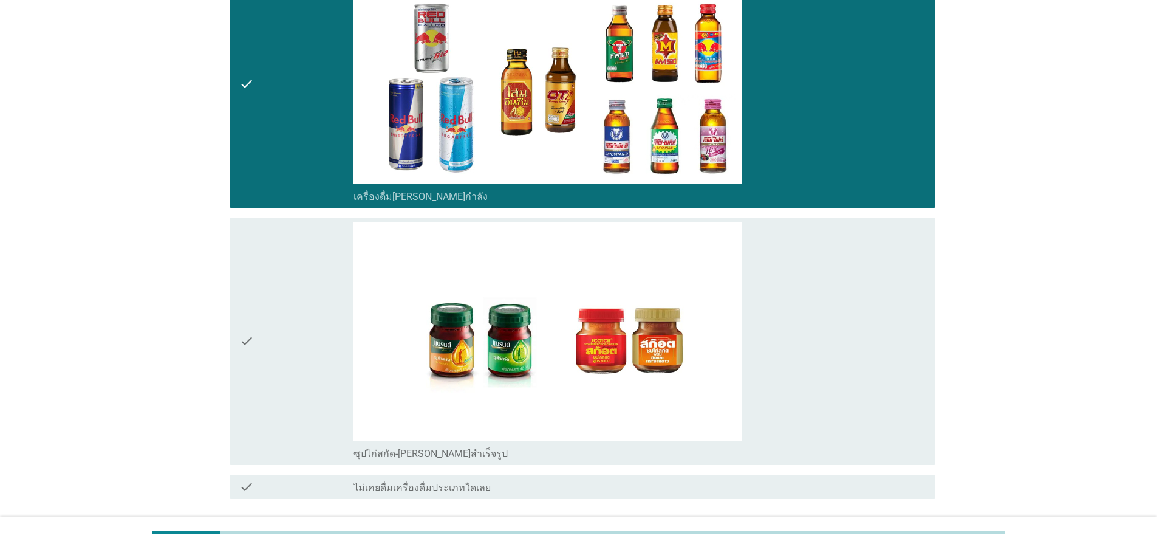
scroll to position [3341, 0]
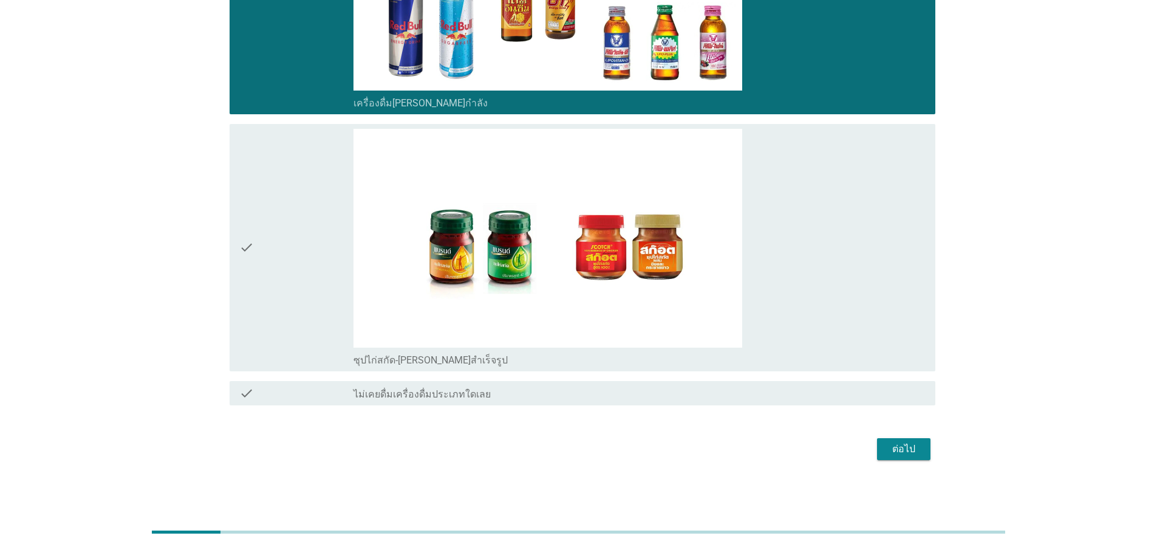
click at [893, 445] on div "ต่อไป" at bounding box center [904, 449] width 34 height 15
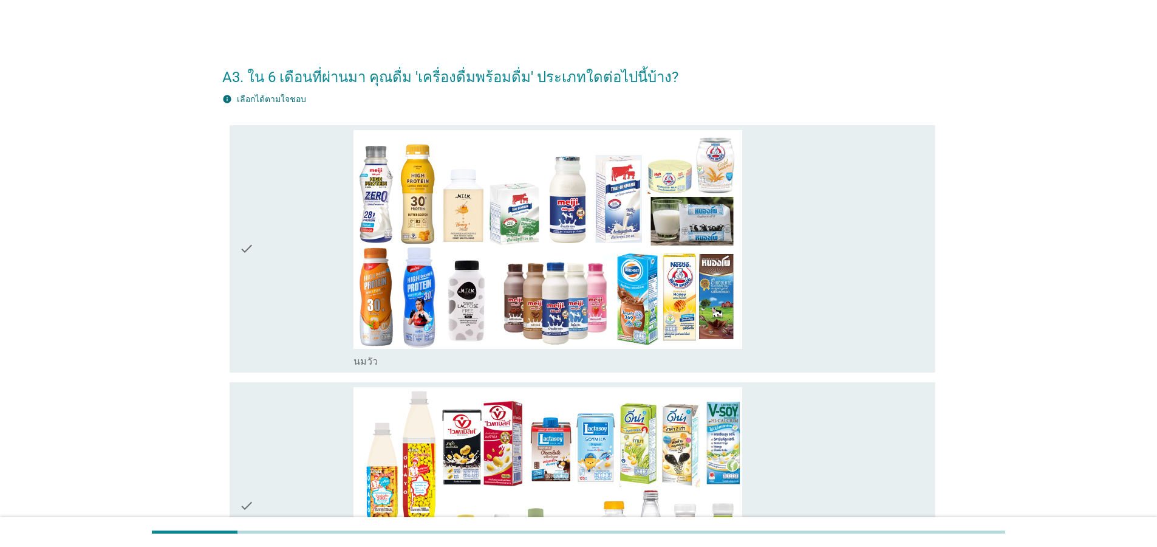
scroll to position [73, 0]
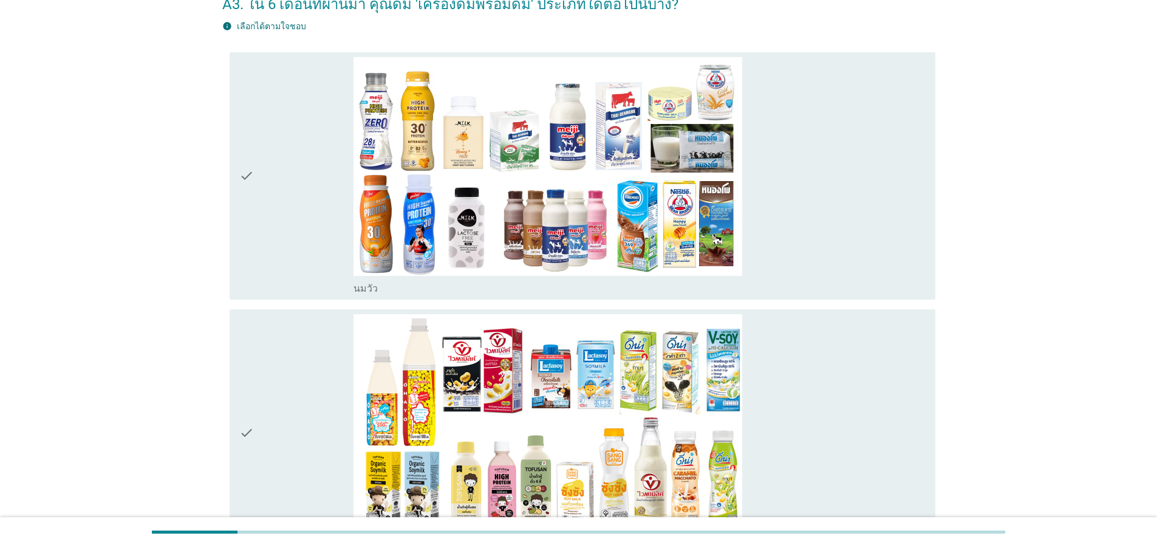
click at [249, 211] on icon "check" at bounding box center [246, 175] width 15 height 237
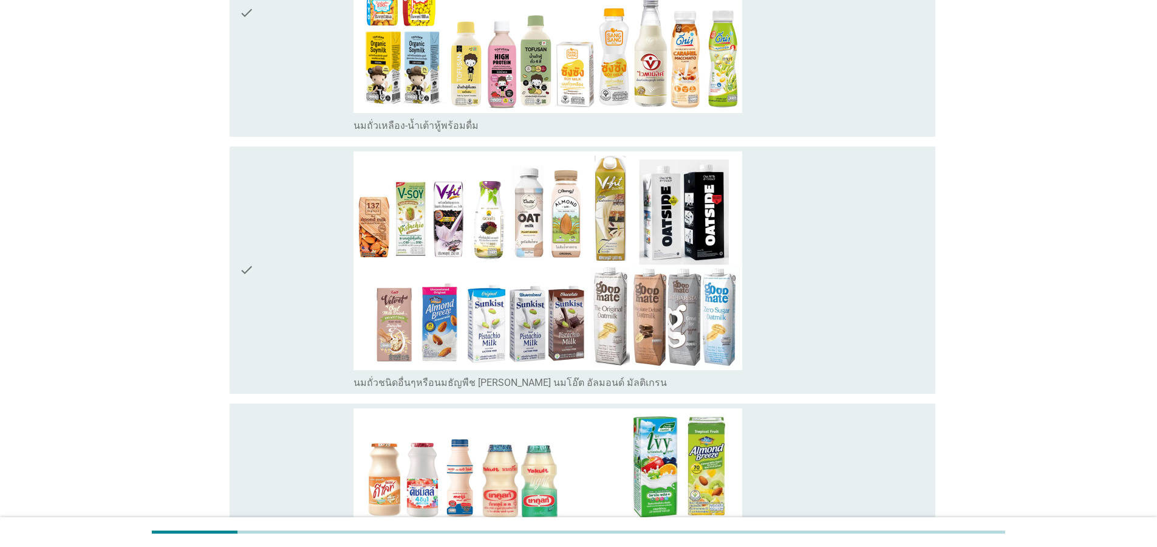
scroll to position [583, 0]
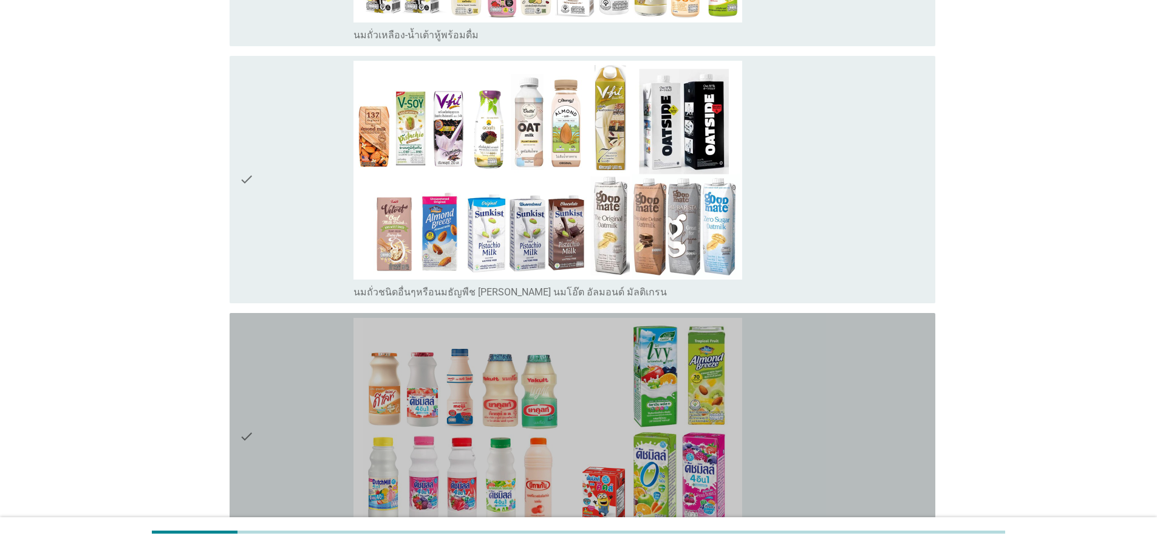
click at [244, 425] on icon "check" at bounding box center [246, 436] width 15 height 237
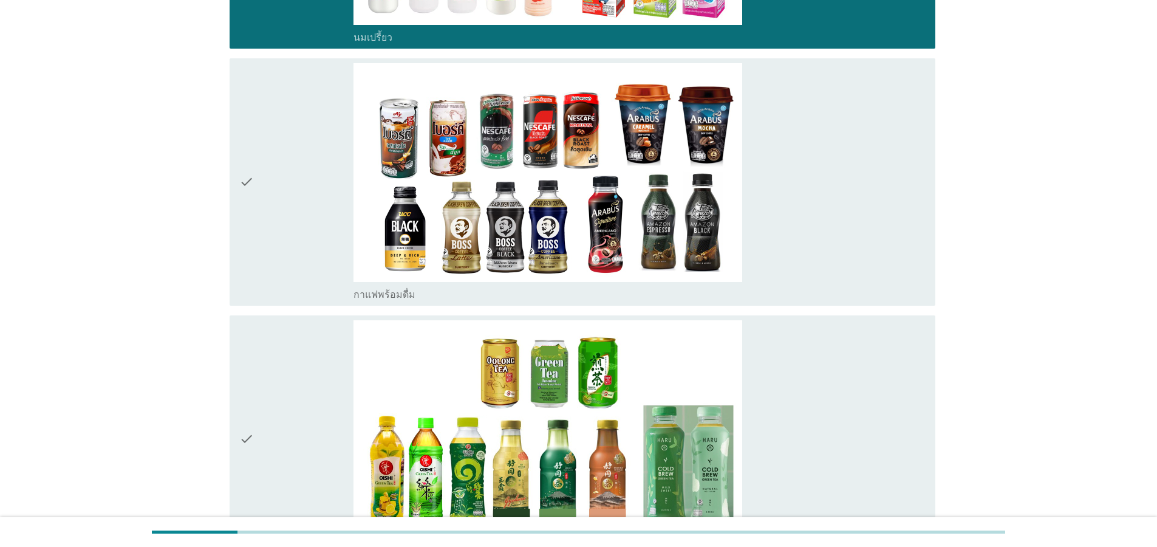
scroll to position [1166, 0]
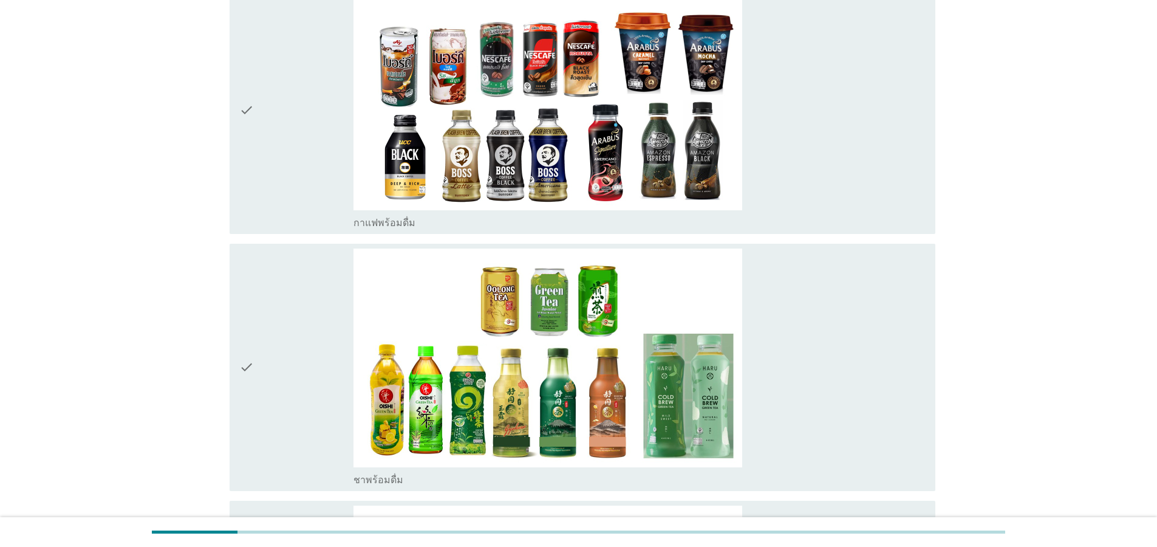
click at [250, 383] on icon "check" at bounding box center [246, 366] width 15 height 237
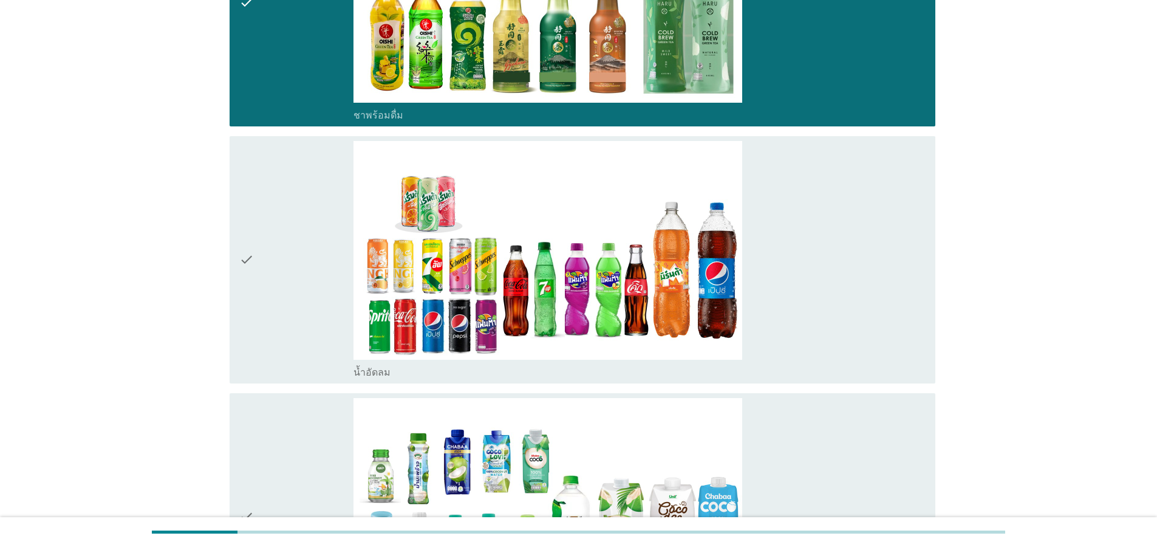
scroll to position [1676, 0]
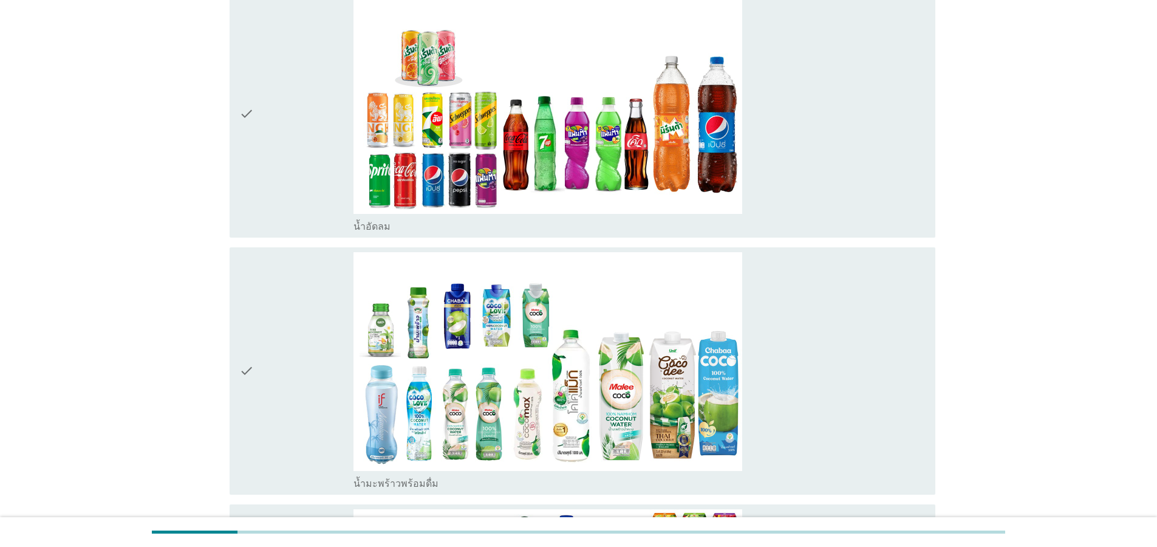
click at [265, 155] on div "check" at bounding box center [296, 113] width 114 height 237
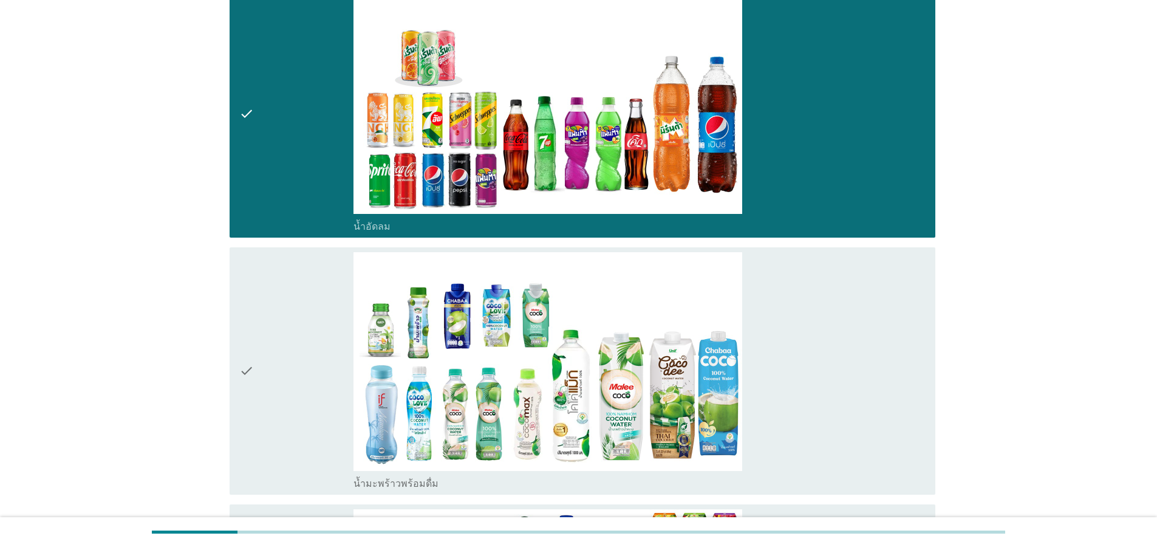
click at [224, 355] on div "check check_box_outline_blank น้ำมะพร้าวพร้อมดื่ม" at bounding box center [578, 370] width 713 height 257
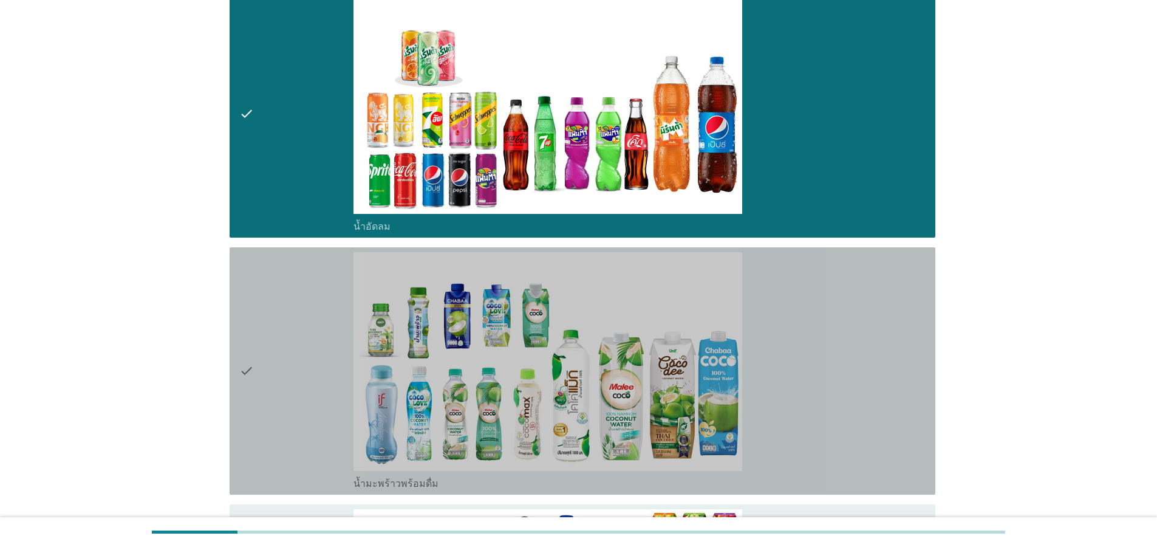
click at [253, 399] on icon "check" at bounding box center [246, 370] width 15 height 237
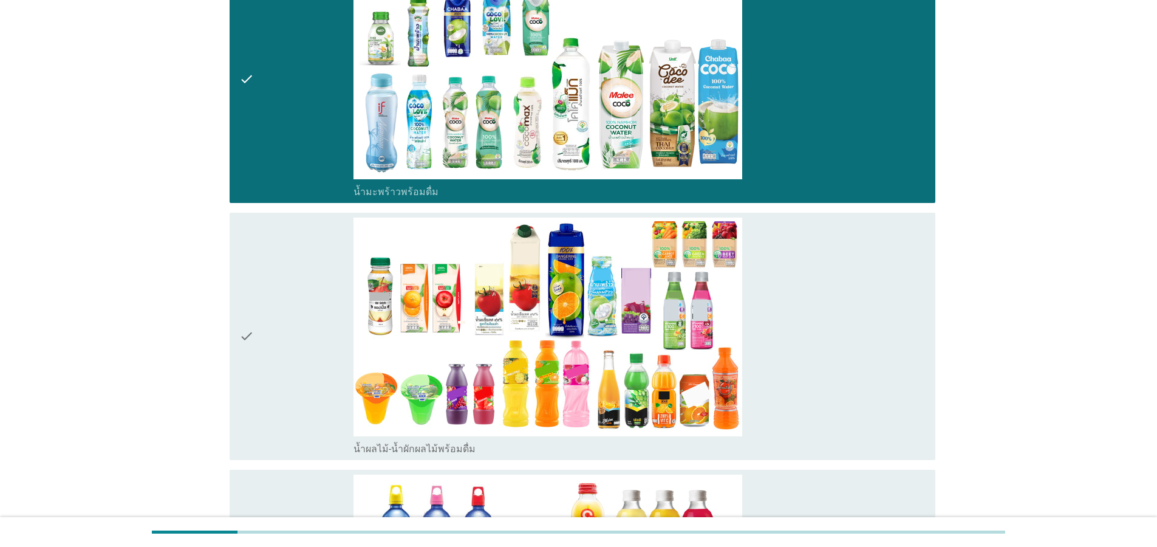
click at [264, 344] on div "check" at bounding box center [296, 335] width 114 height 237
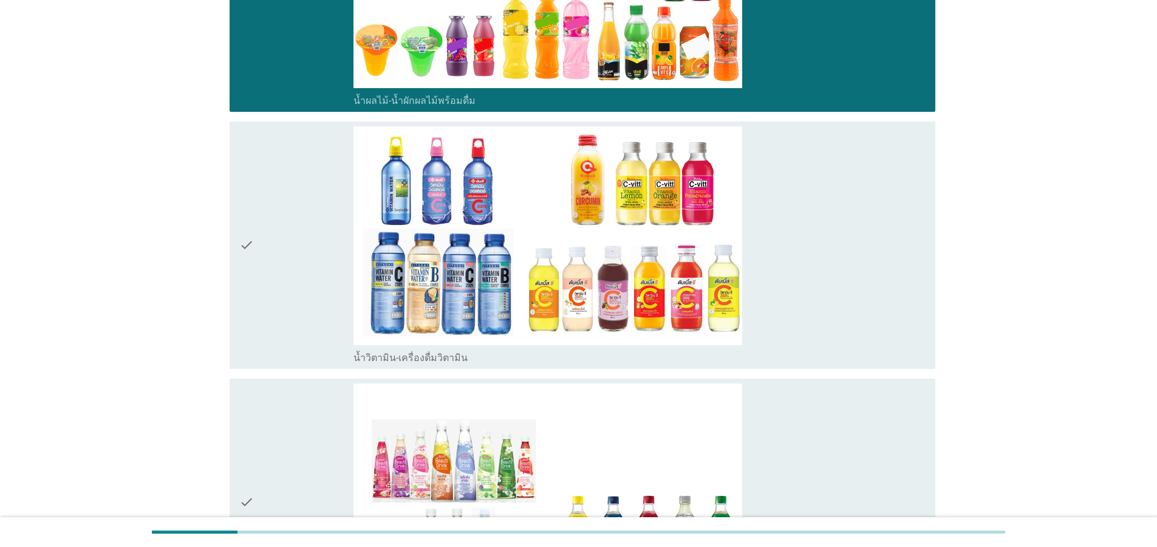
scroll to position [2478, 0]
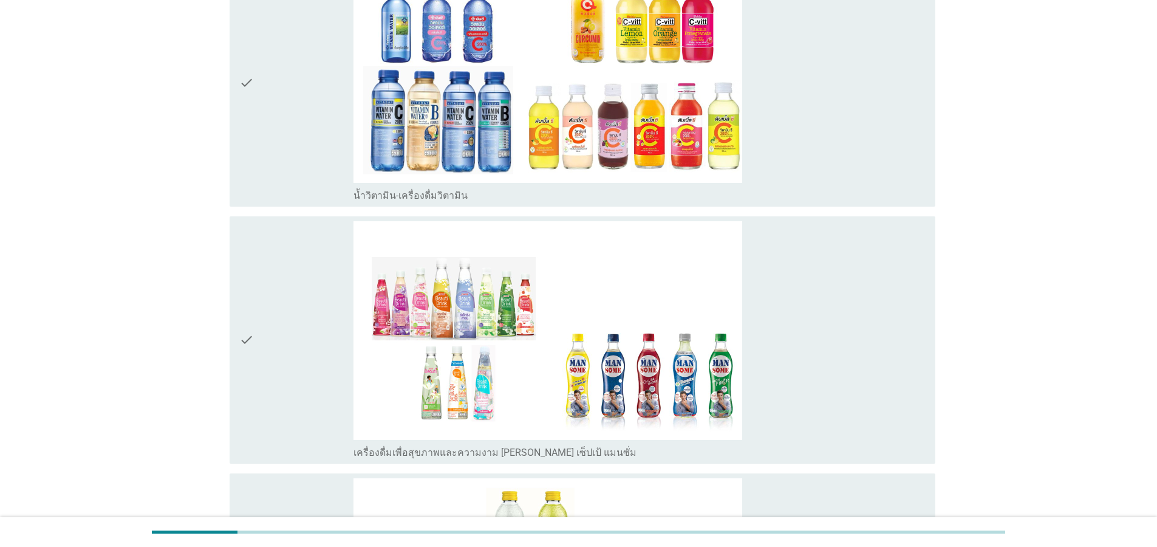
click at [259, 361] on div "check" at bounding box center [296, 339] width 114 height 237
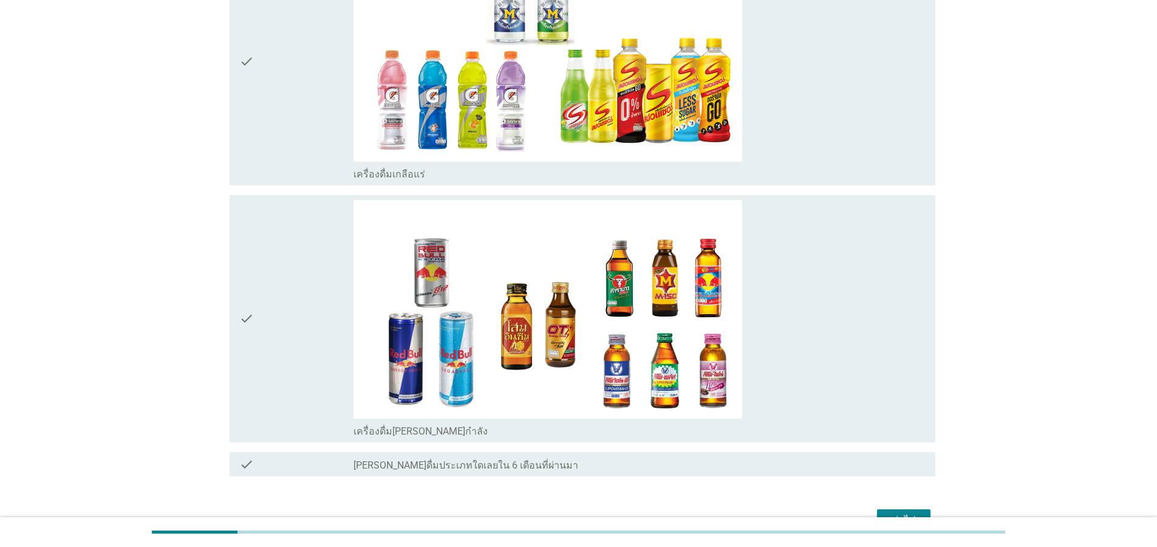
scroll to position [3084, 0]
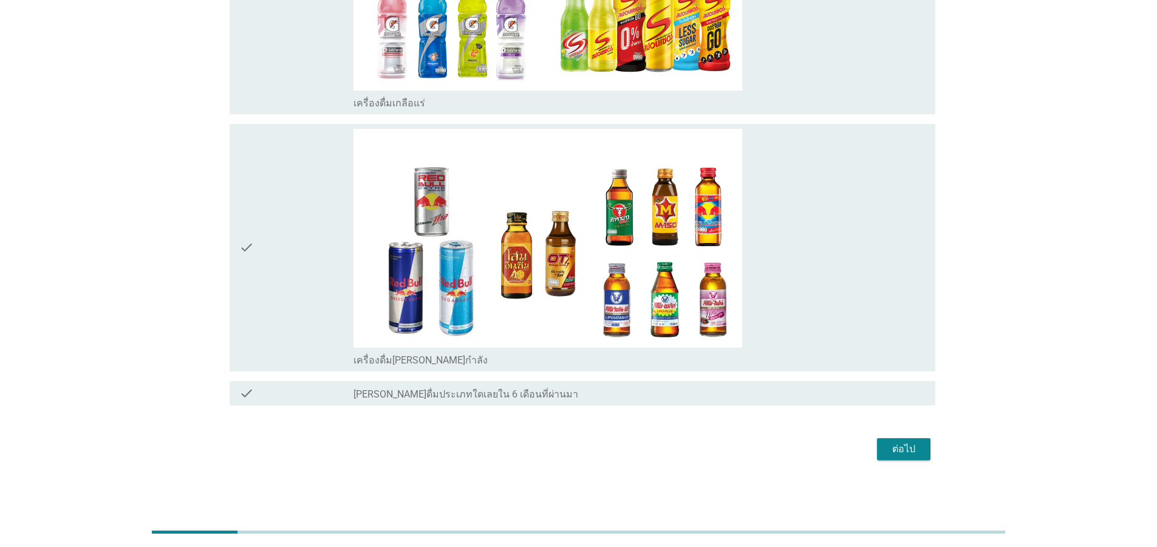
click at [896, 456] on button "ต่อไป" at bounding box center [903, 449] width 53 height 22
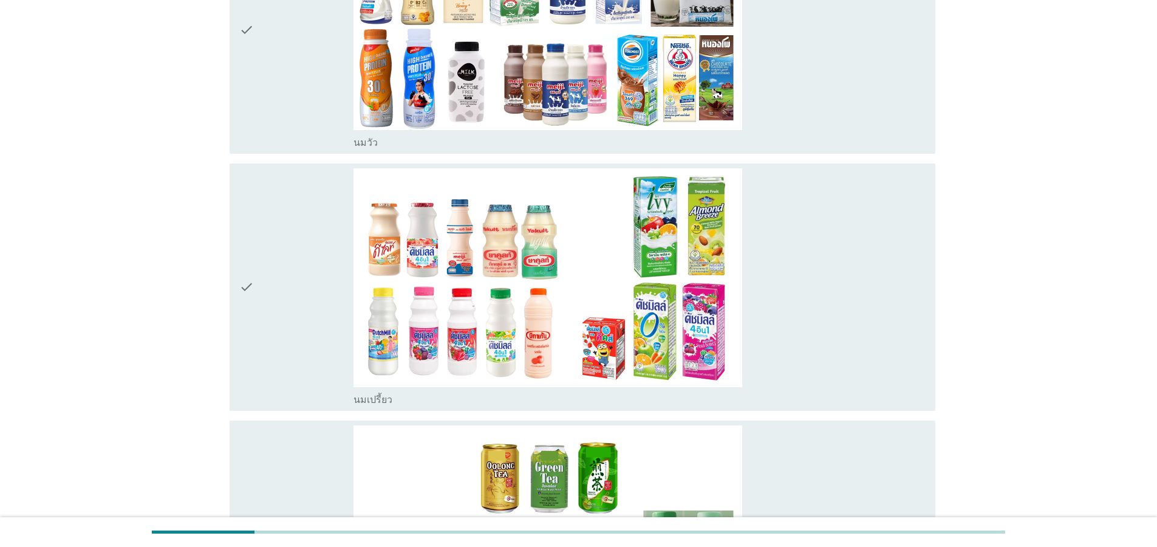
scroll to position [437, 0]
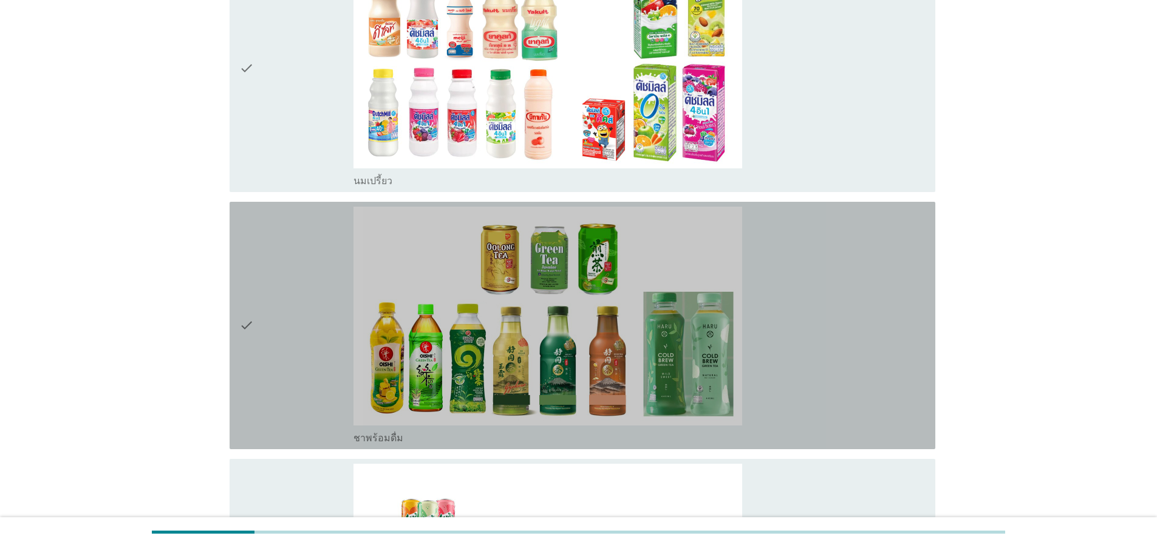
click at [250, 327] on icon "check" at bounding box center [246, 324] width 15 height 237
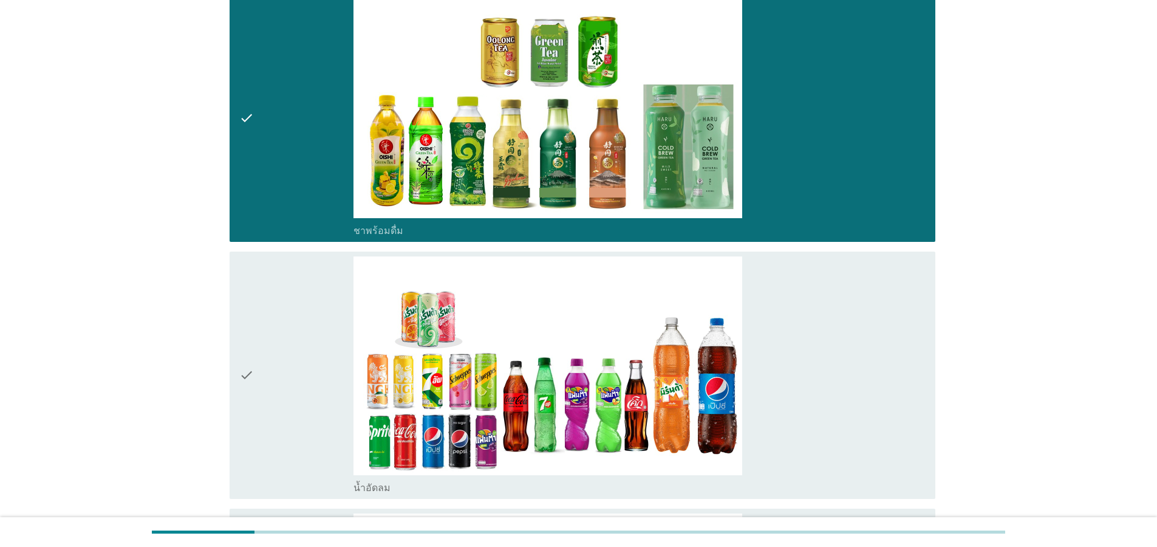
scroll to position [802, 0]
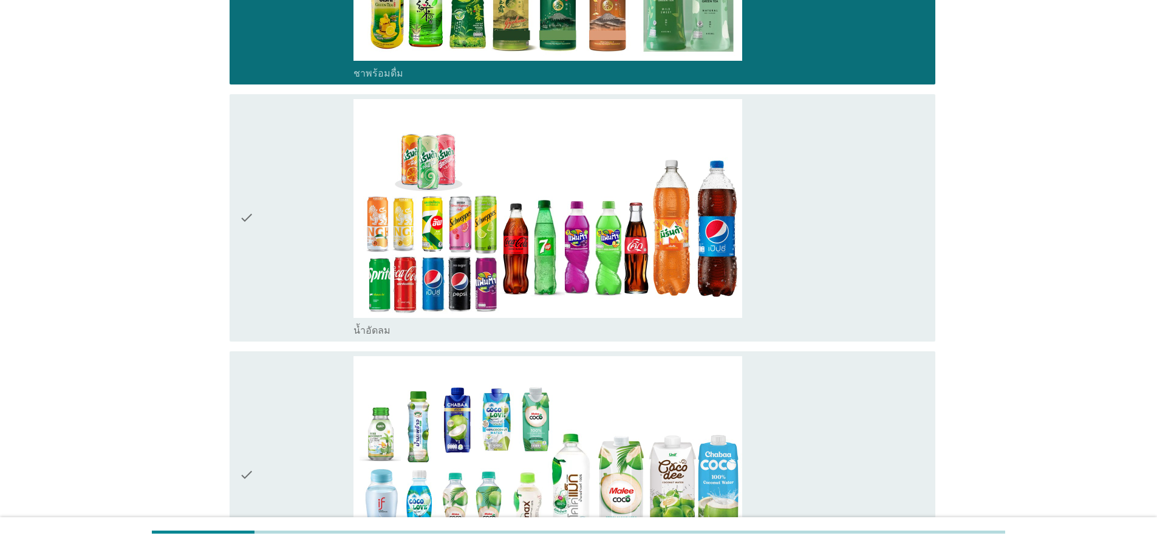
click at [253, 429] on icon "check" at bounding box center [246, 474] width 15 height 237
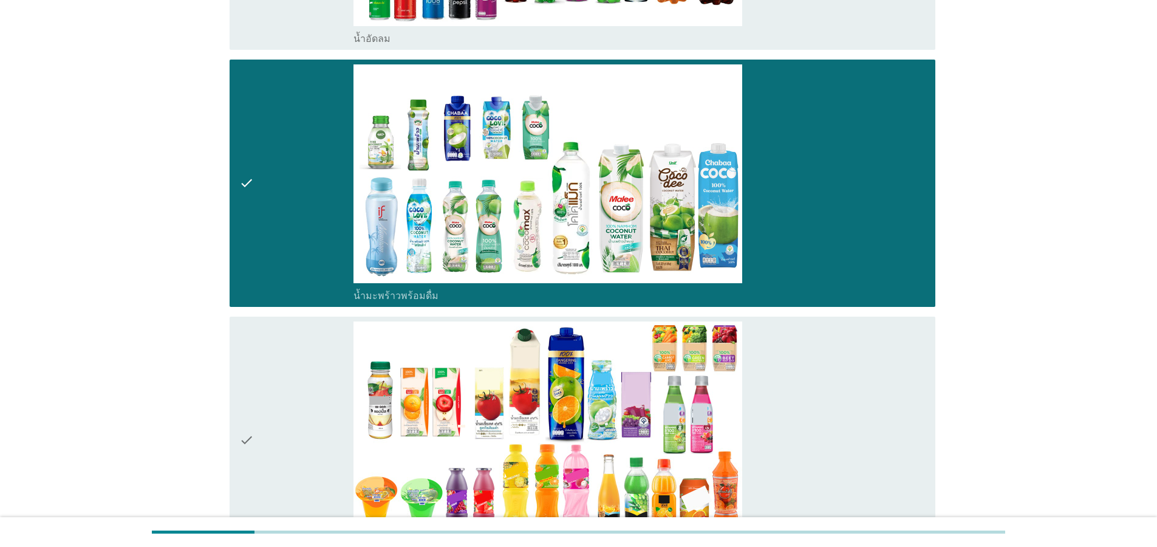
click at [251, 420] on icon "check" at bounding box center [246, 439] width 15 height 237
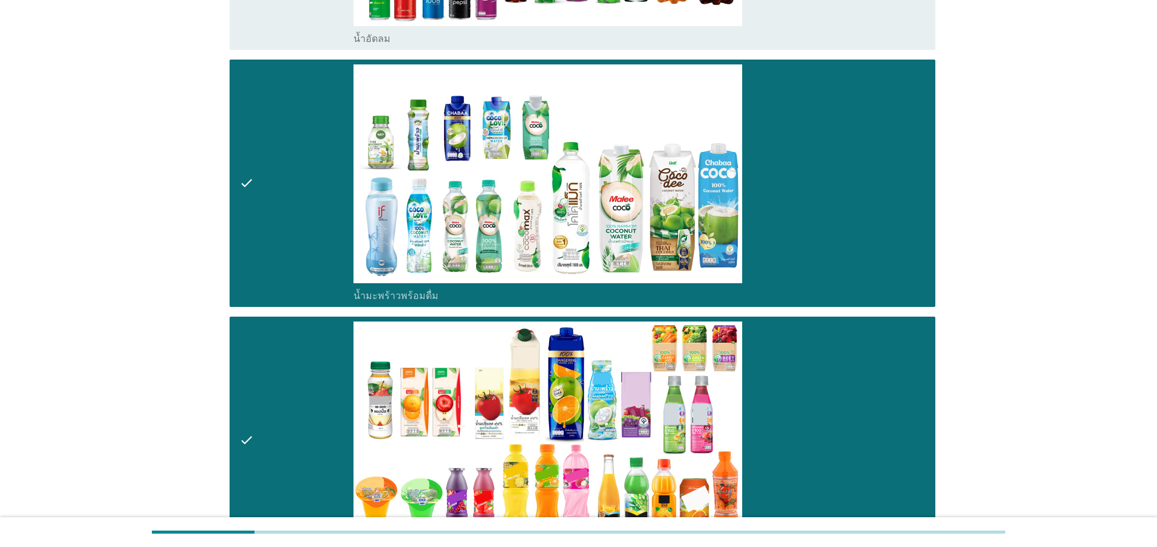
scroll to position [947, 0]
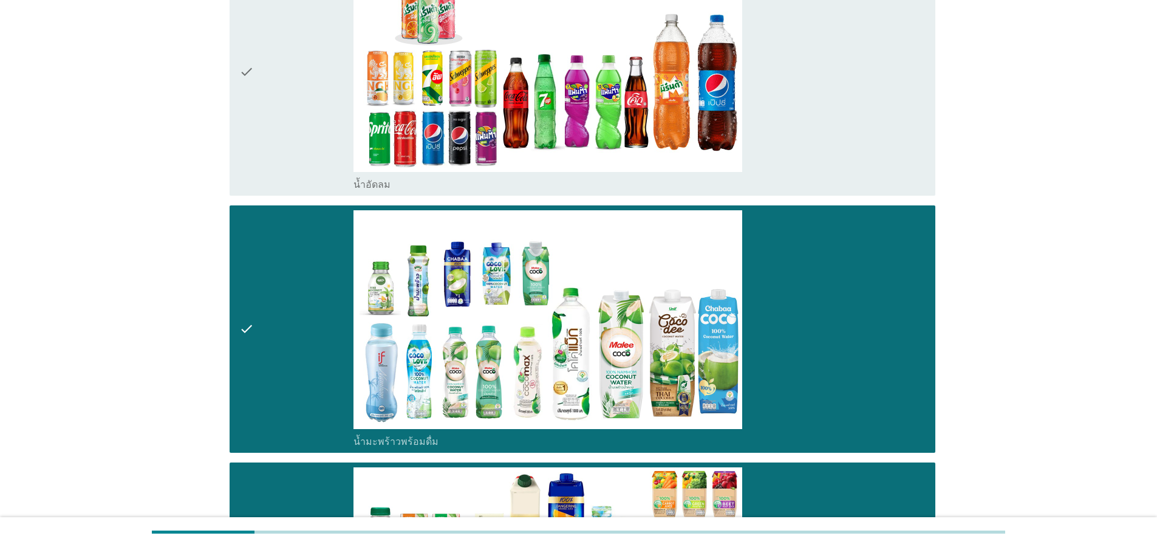
click at [251, 81] on icon "check" at bounding box center [246, 71] width 15 height 237
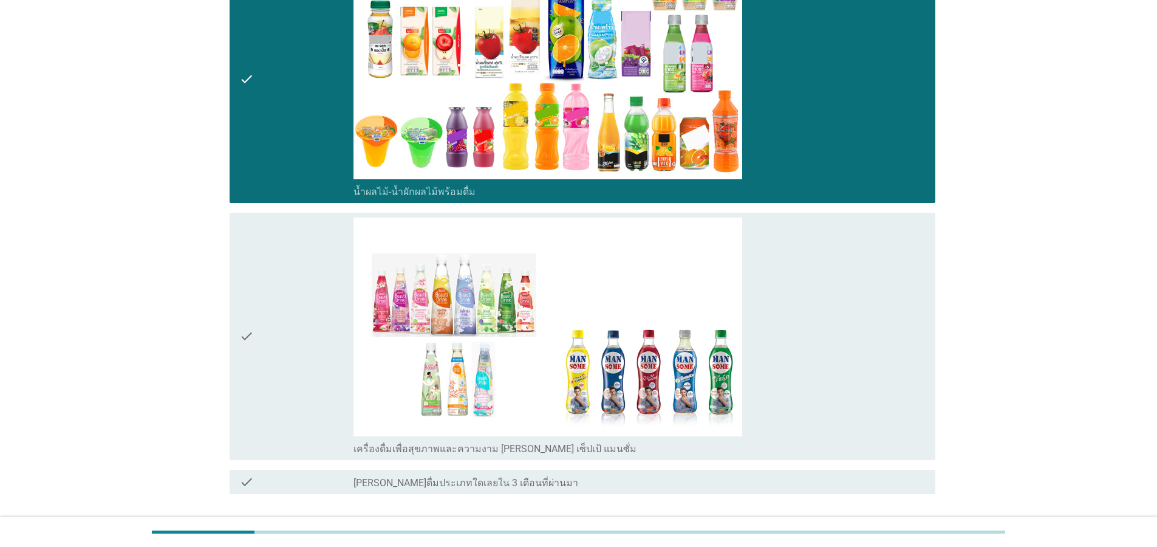
scroll to position [1543, 0]
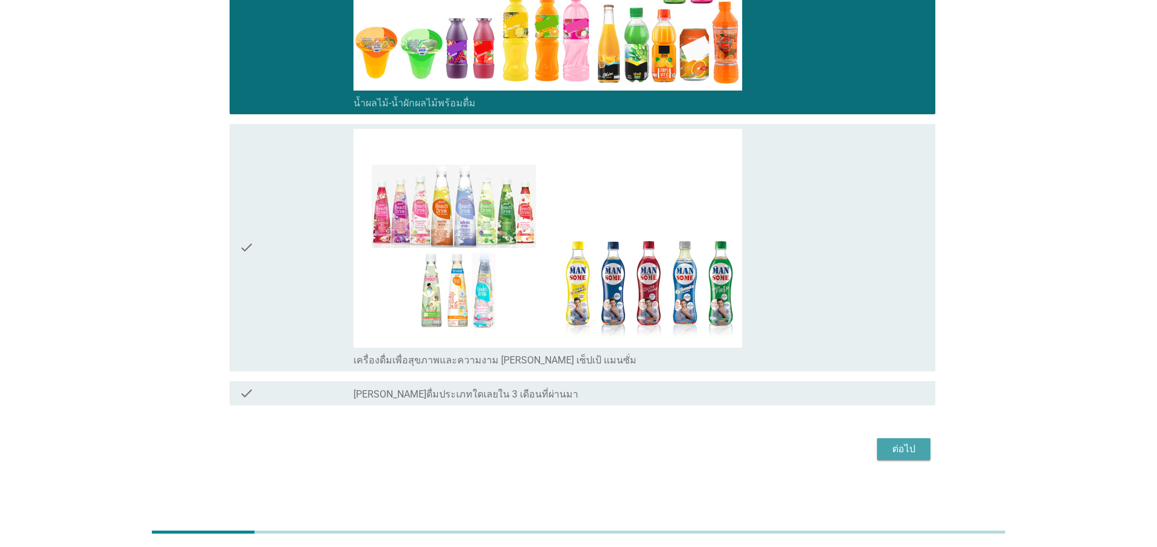
click at [926, 452] on button "ต่อไป" at bounding box center [903, 449] width 53 height 22
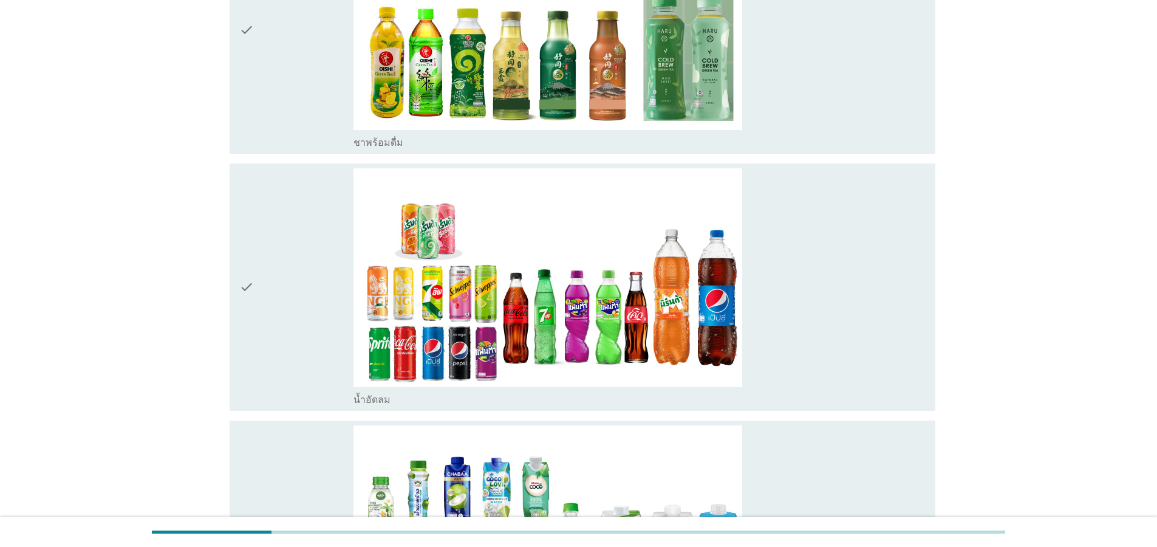
scroll to position [146, 0]
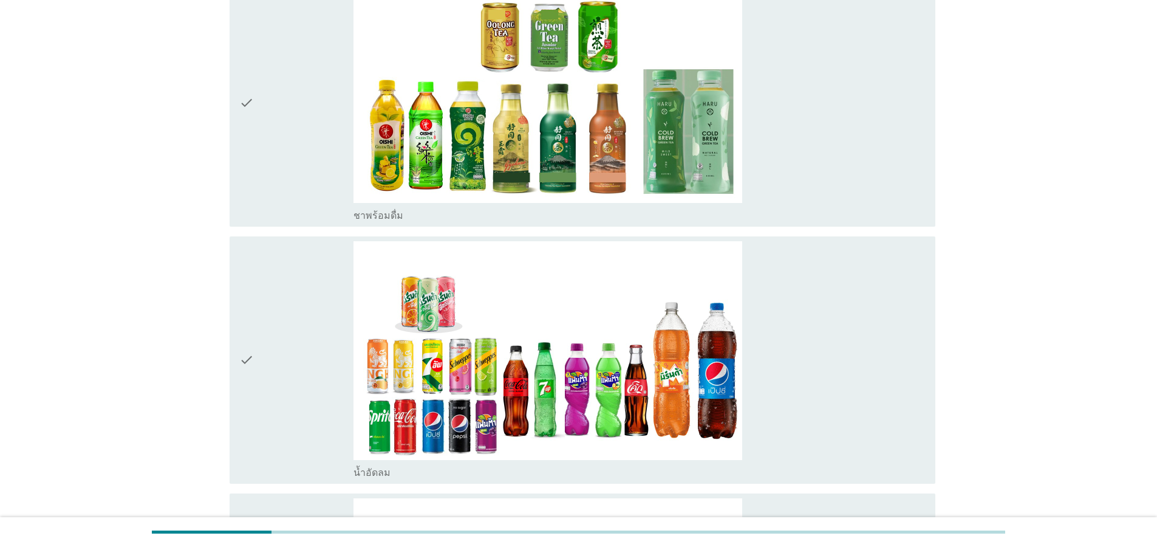
click at [242, 347] on icon "check" at bounding box center [246, 359] width 15 height 237
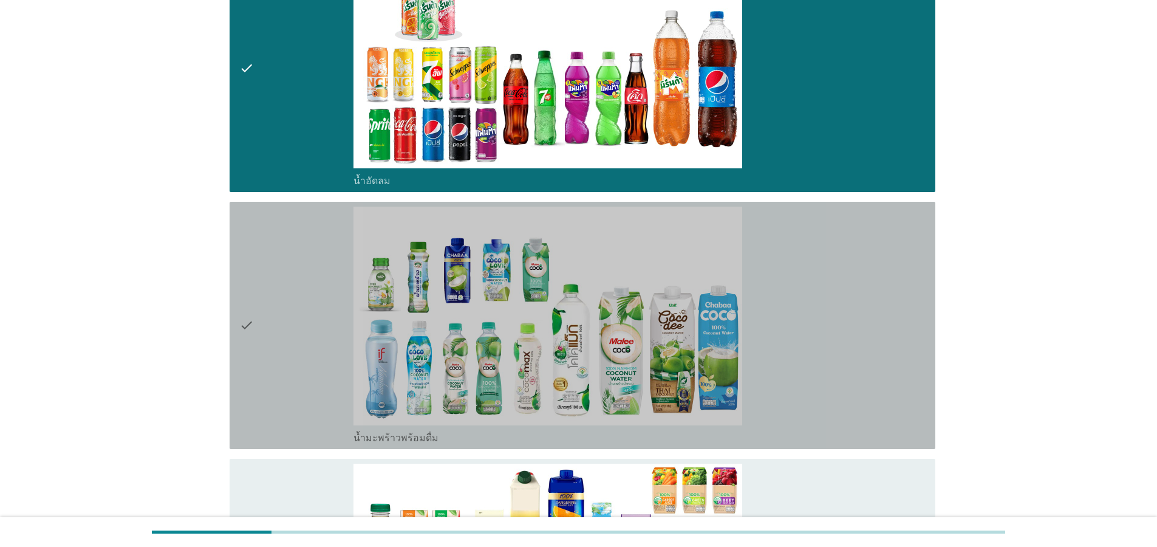
click at [262, 331] on div "check" at bounding box center [296, 324] width 114 height 237
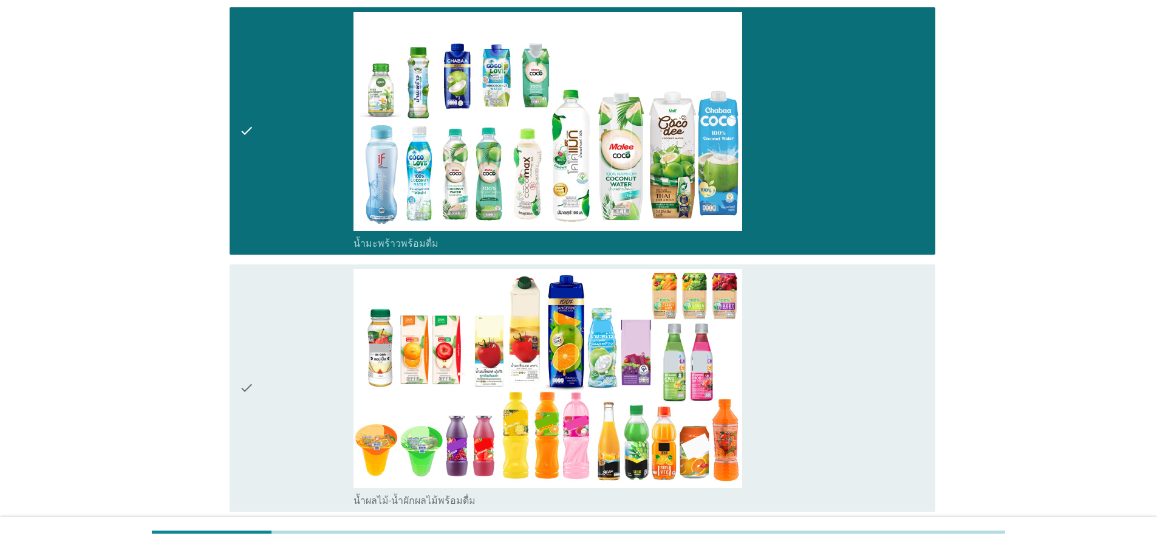
scroll to position [729, 0]
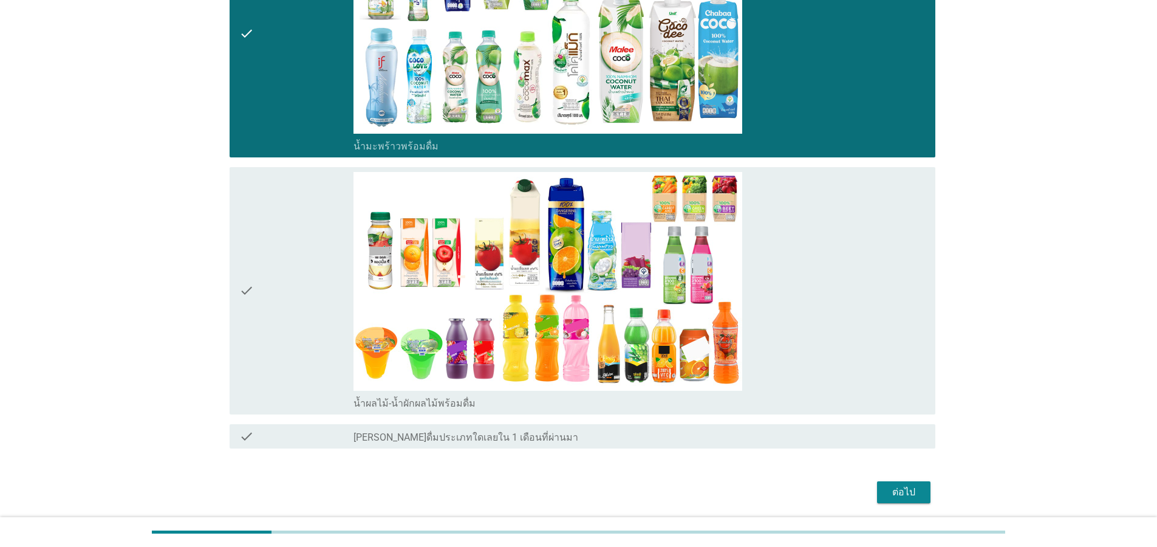
click at [261, 298] on div "check" at bounding box center [296, 290] width 114 height 237
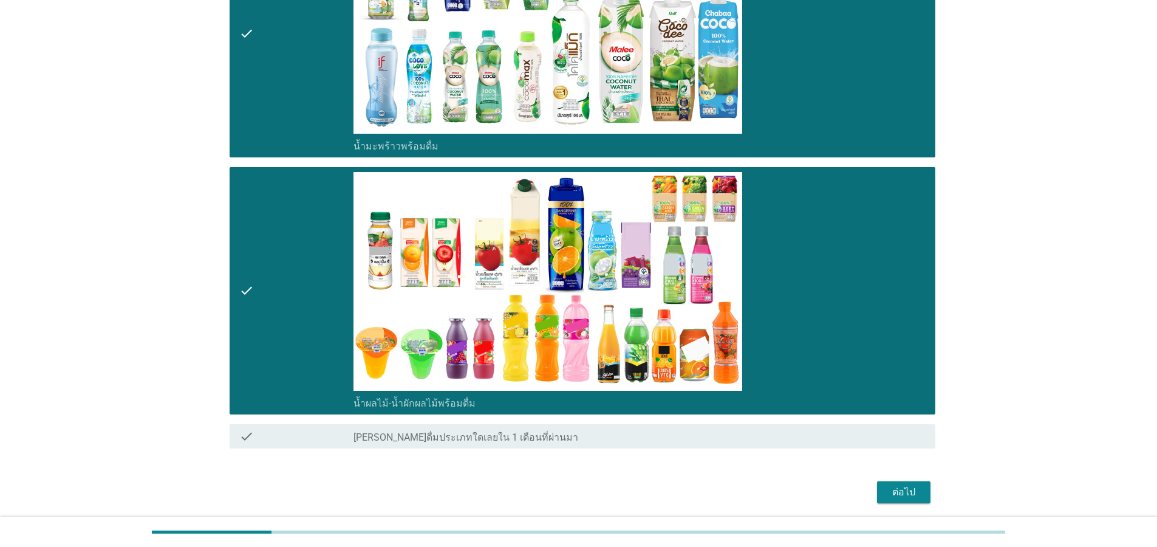
click at [901, 494] on div "ต่อไป" at bounding box center [904, 492] width 34 height 15
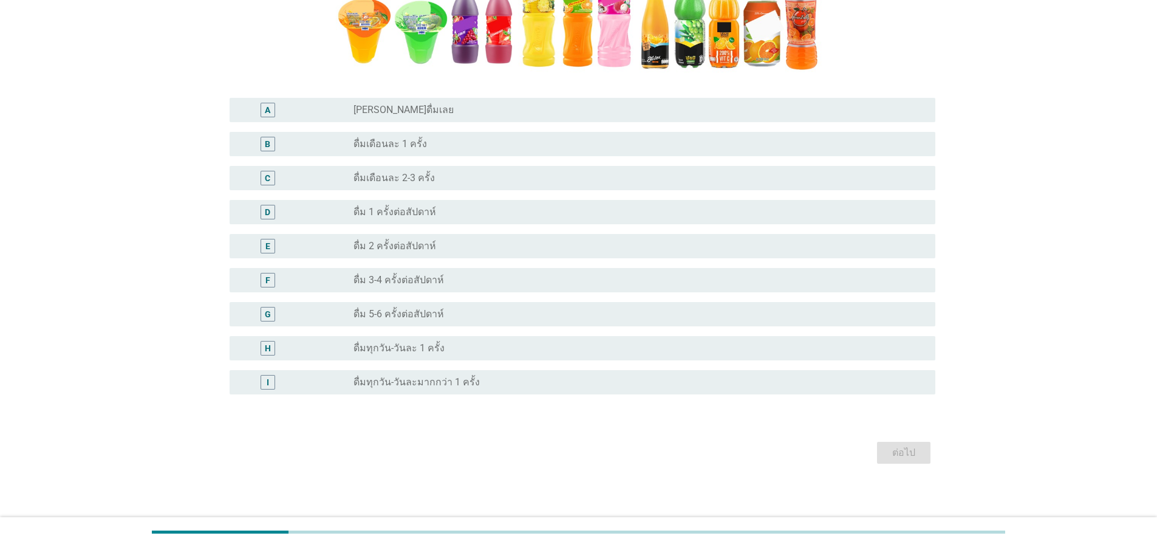
scroll to position [340, 0]
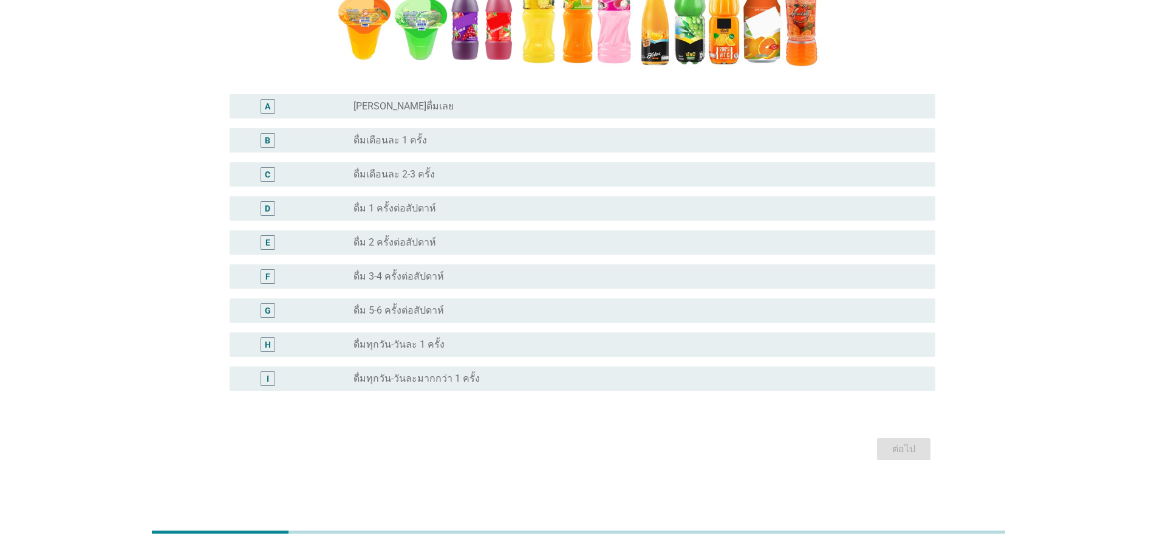
click at [428, 341] on label "ดื่มทุกวัน-วันละ 1 ครั้ง" at bounding box center [398, 344] width 91 height 12
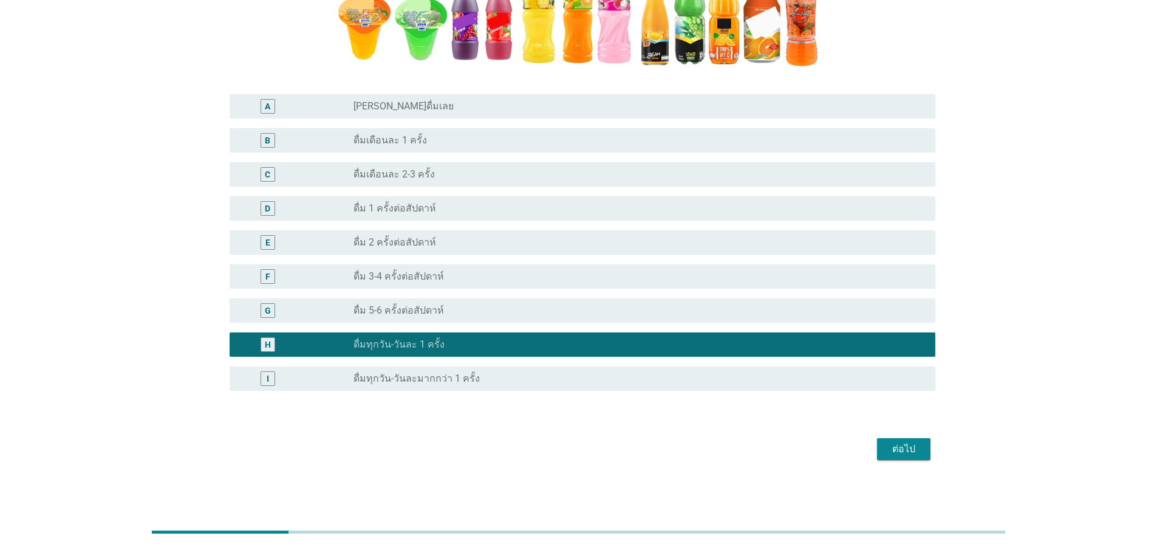
click at [908, 452] on div "ต่อไป" at bounding box center [904, 449] width 34 height 15
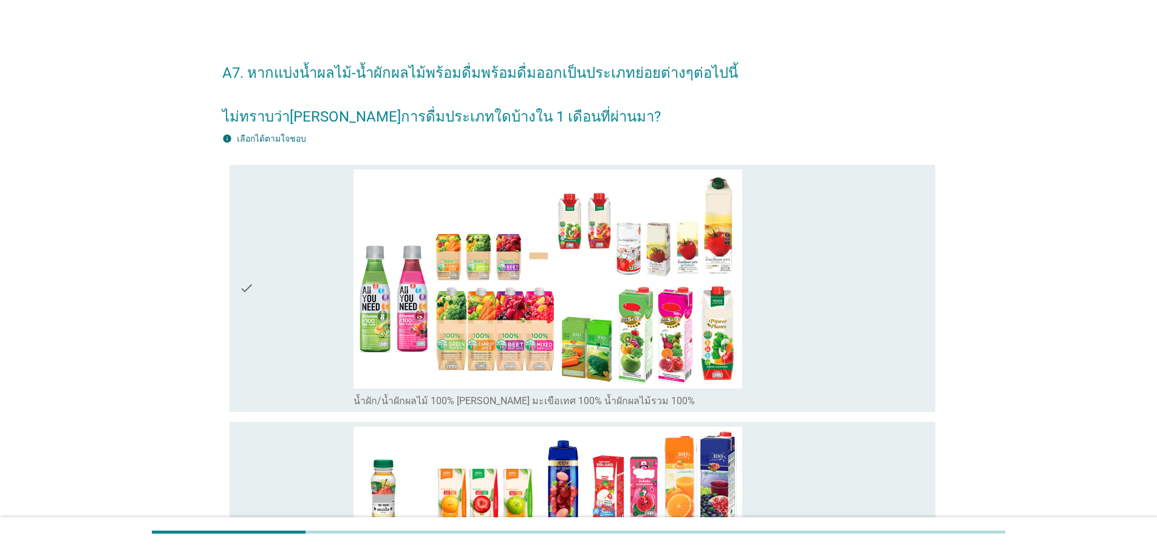
scroll to position [0, 0]
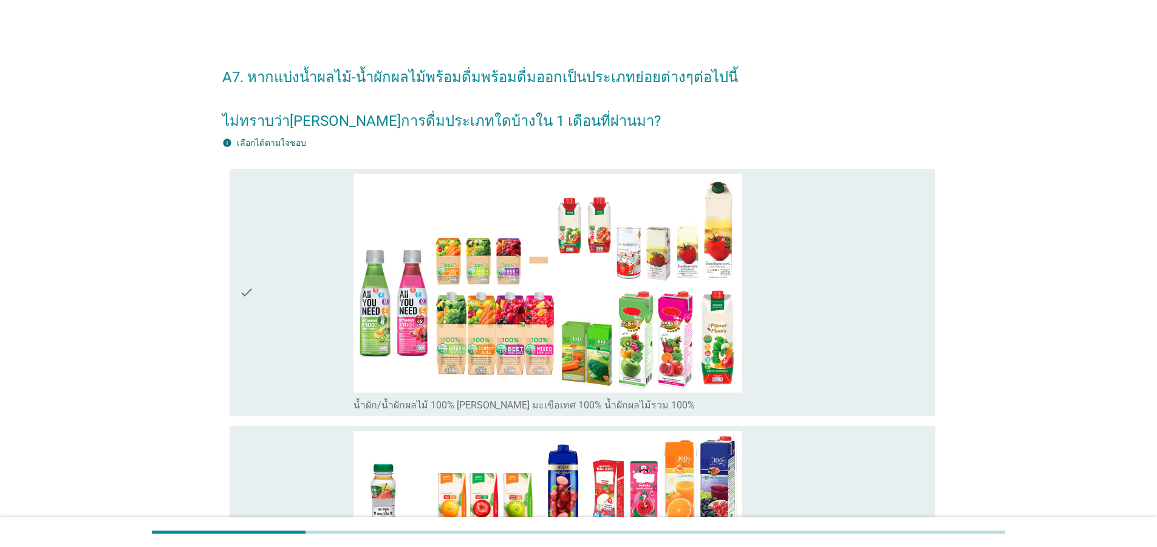
click at [263, 307] on div "check" at bounding box center [296, 292] width 114 height 237
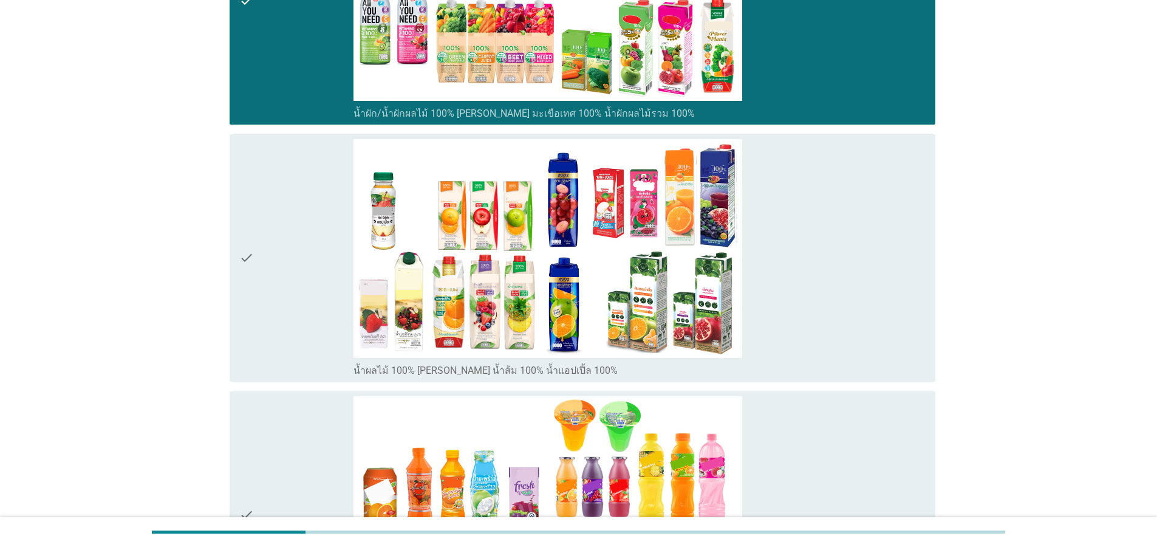
click at [266, 318] on div "check" at bounding box center [296, 257] width 114 height 237
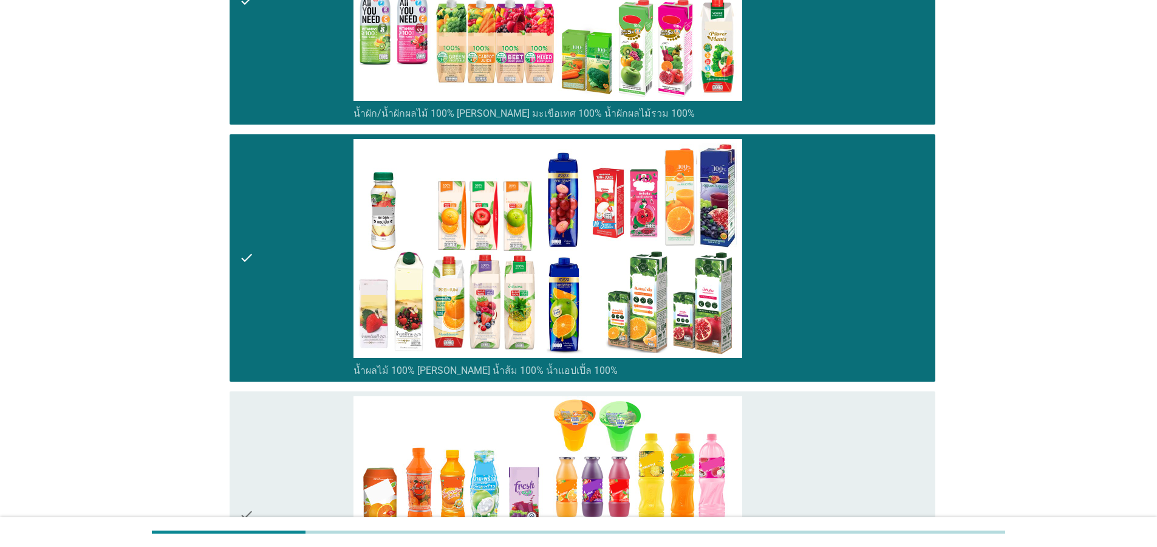
scroll to position [583, 0]
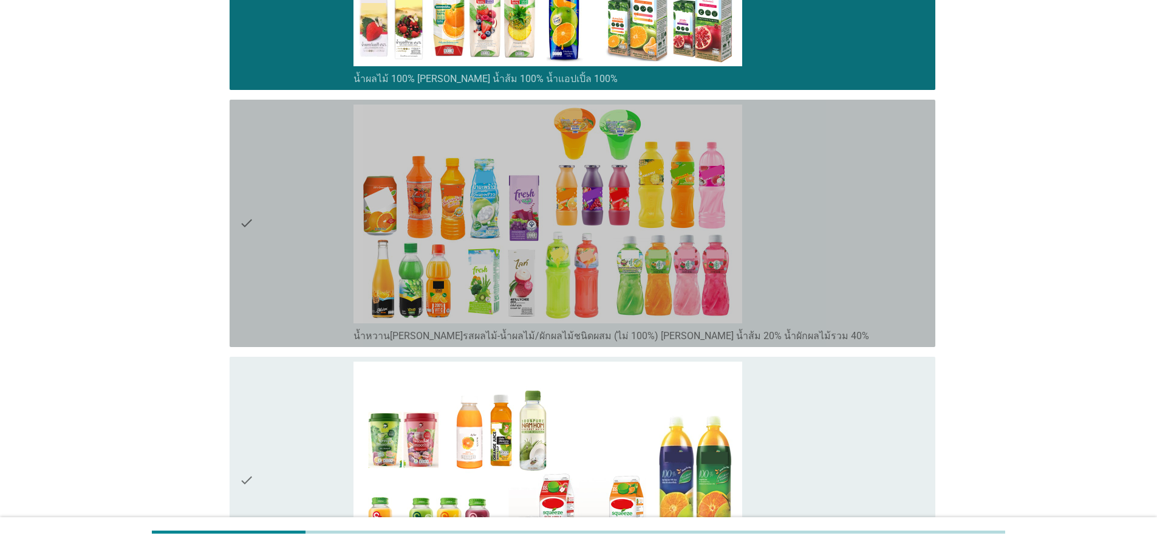
click at [260, 282] on div "check" at bounding box center [296, 222] width 114 height 237
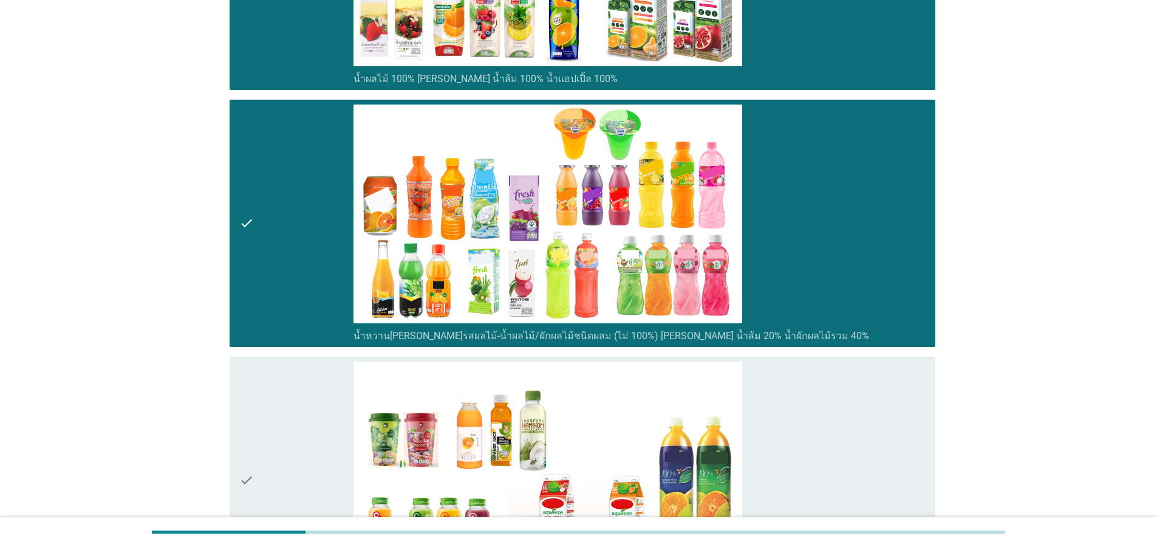
click at [251, 439] on icon "check" at bounding box center [246, 479] width 15 height 237
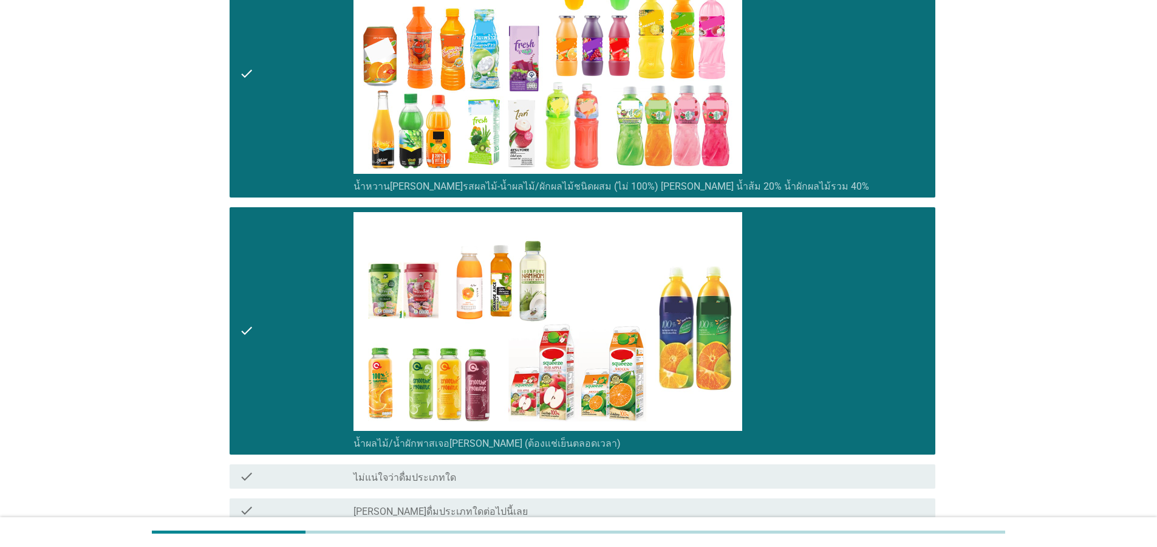
scroll to position [850, 0]
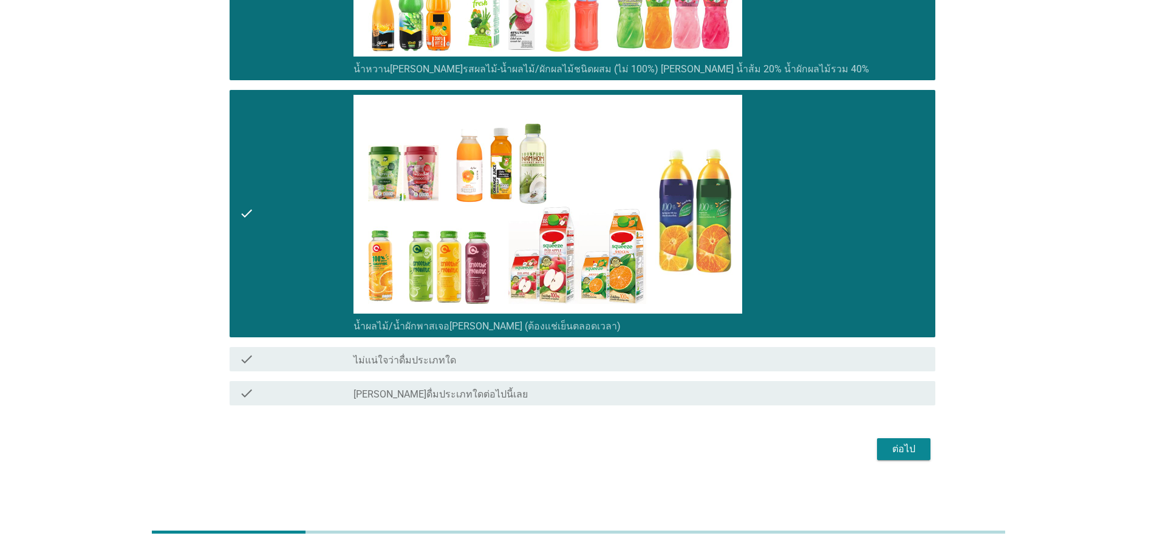
click at [898, 451] on div "ต่อไป" at bounding box center [904, 449] width 34 height 15
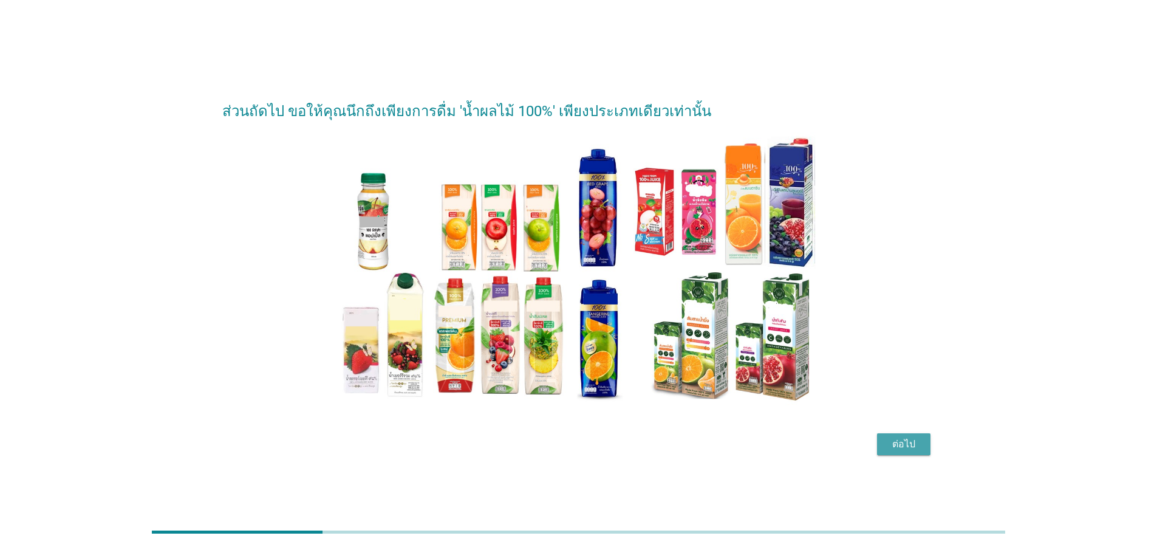
click at [901, 451] on div "ต่อไป" at bounding box center [904, 444] width 34 height 15
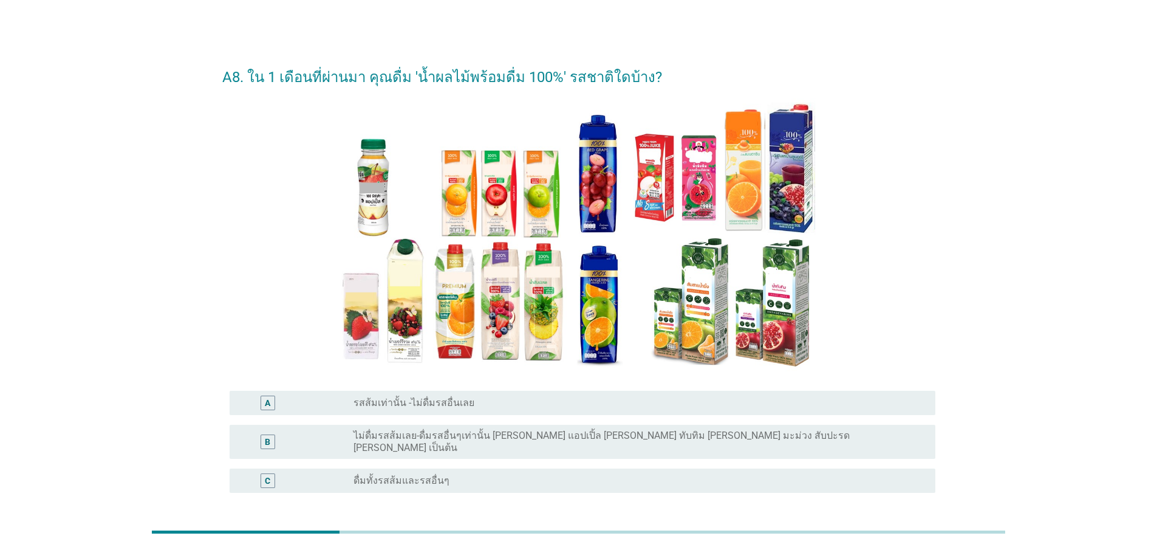
click at [276, 473] on div "C" at bounding box center [267, 480] width 57 height 15
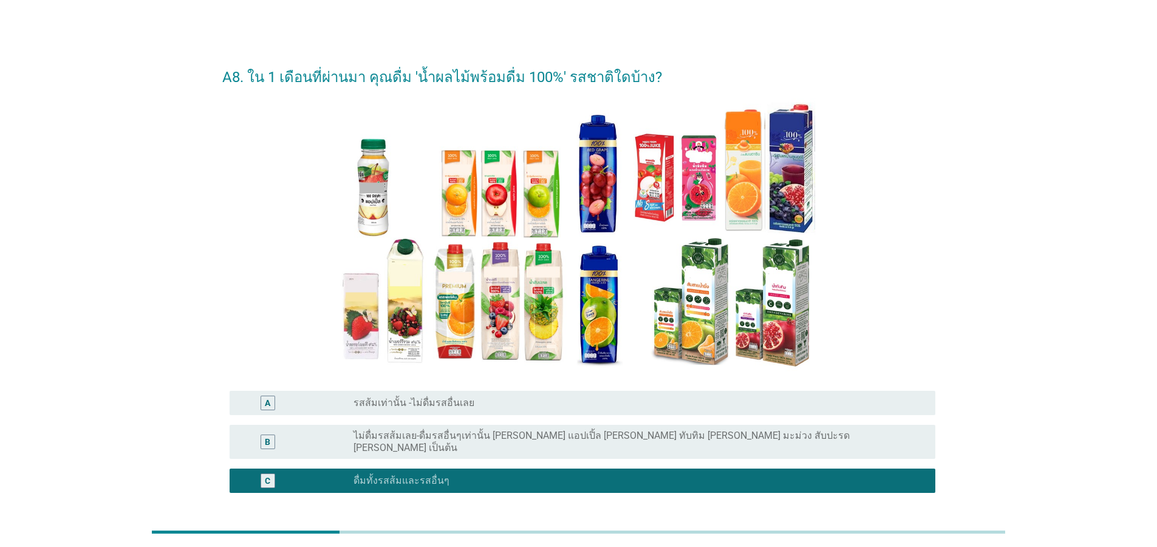
scroll to position [92, 0]
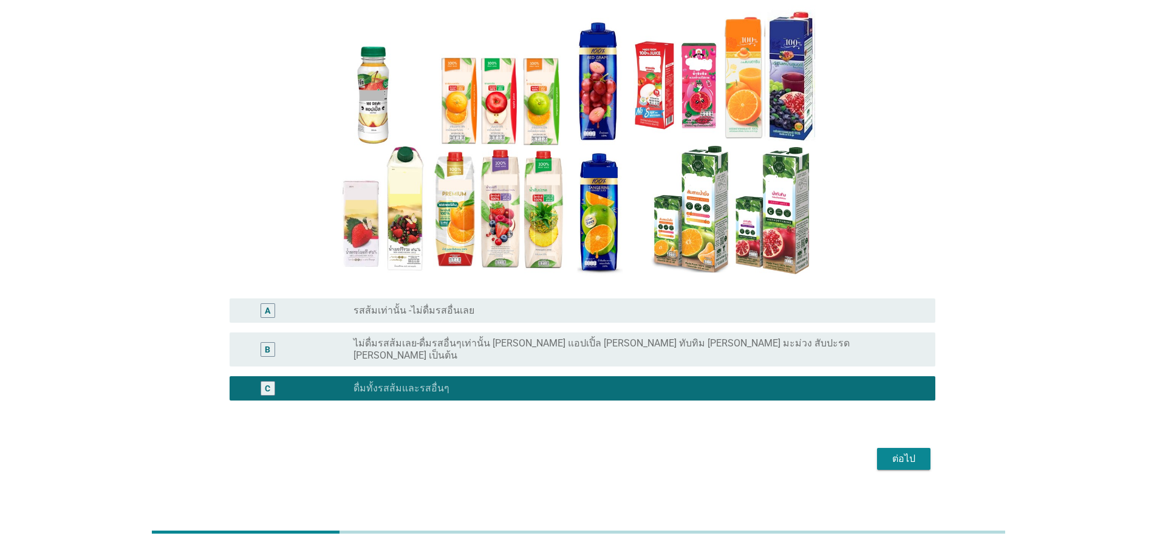
click at [913, 451] on div "ต่อไป" at bounding box center [904, 458] width 34 height 15
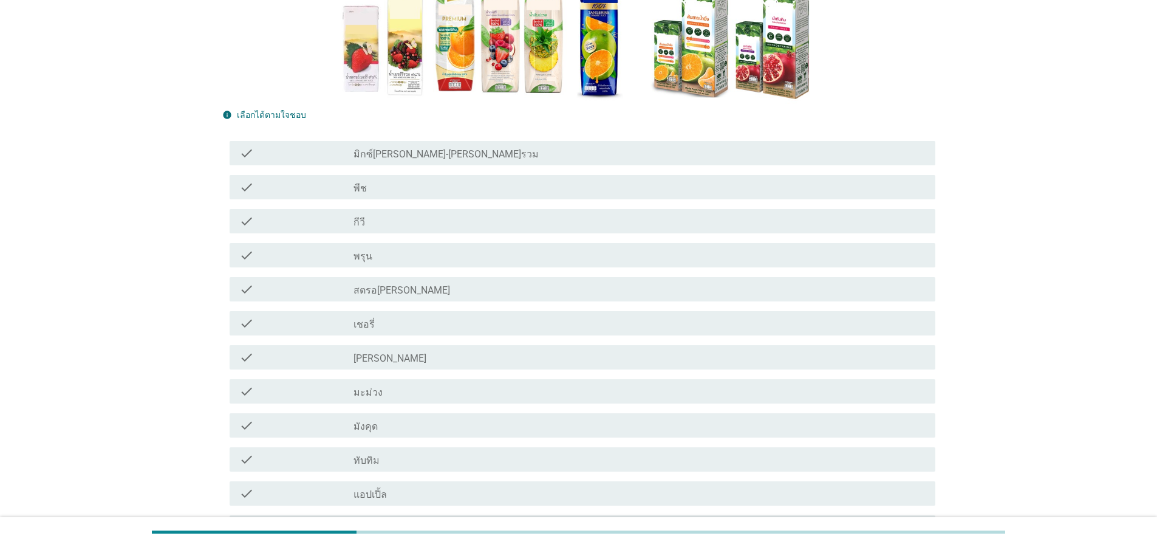
scroll to position [292, 0]
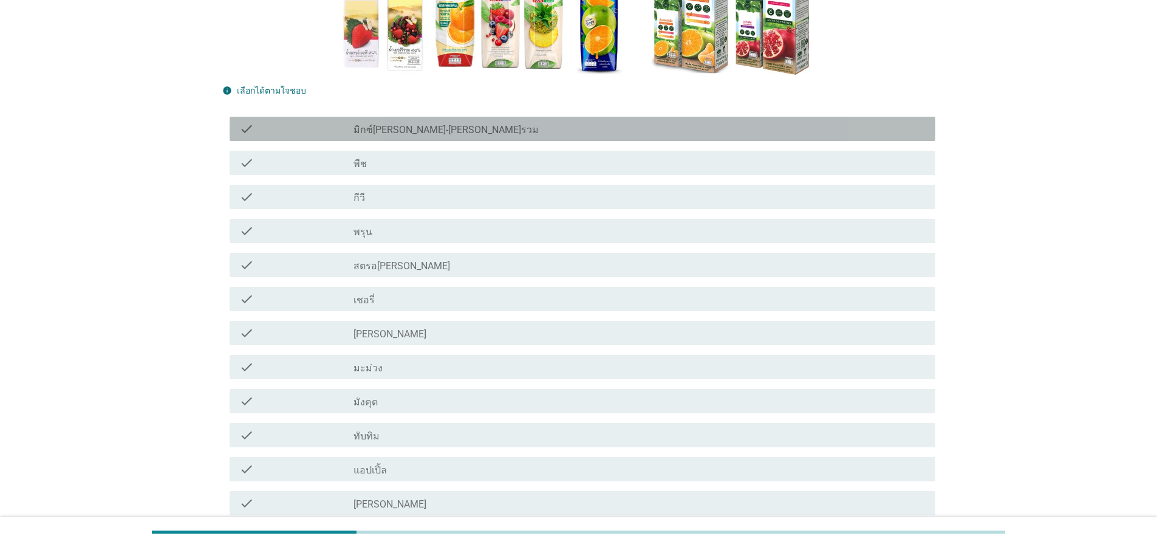
click at [323, 126] on div "check" at bounding box center [296, 128] width 114 height 15
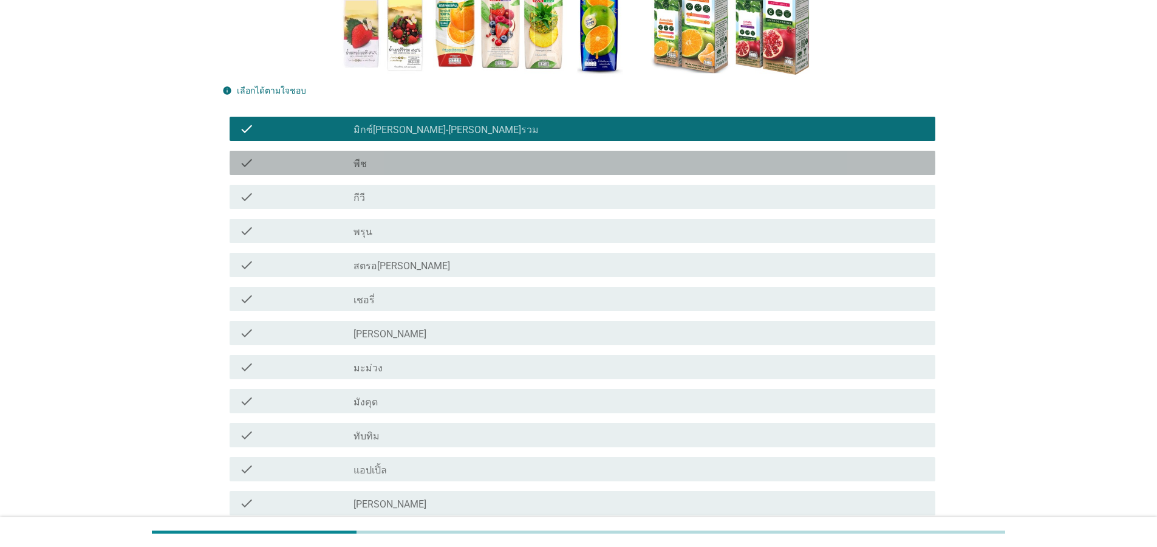
click at [335, 168] on div "check" at bounding box center [296, 162] width 114 height 15
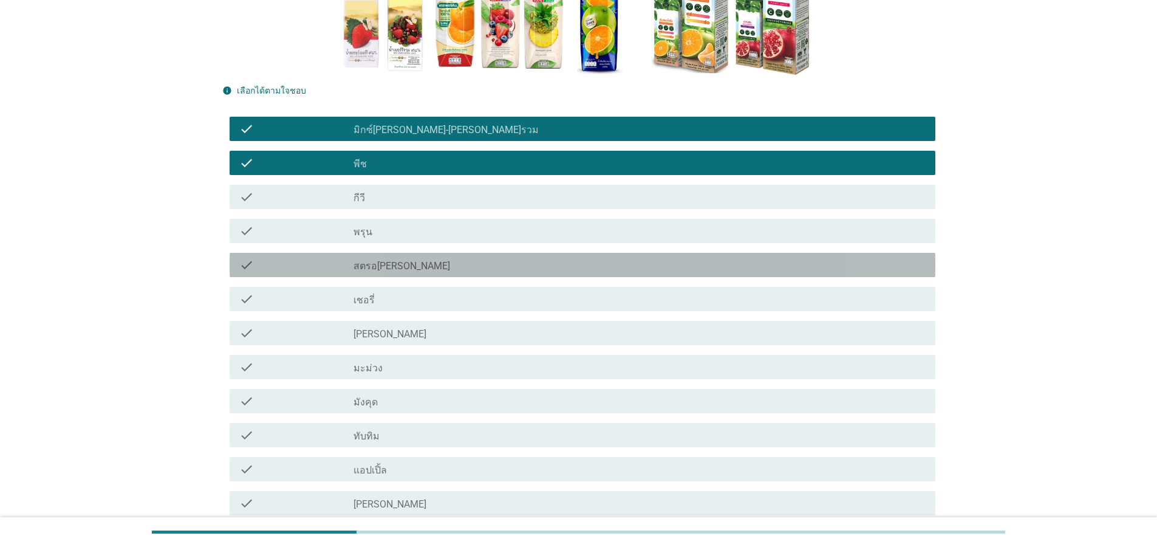
click at [316, 267] on div "check" at bounding box center [296, 265] width 114 height 15
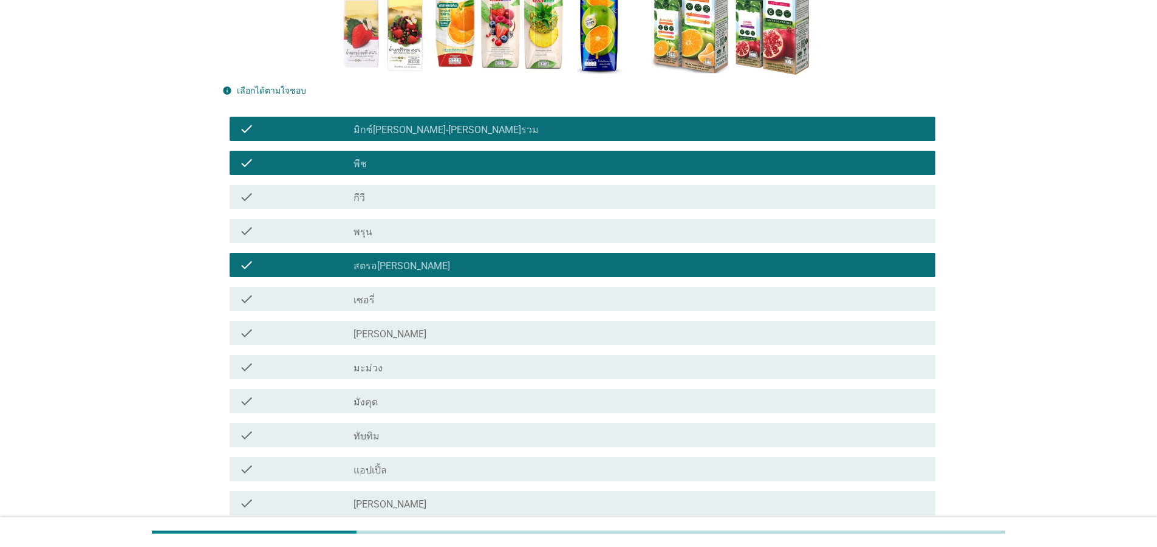
click at [292, 470] on div "check" at bounding box center [296, 469] width 114 height 15
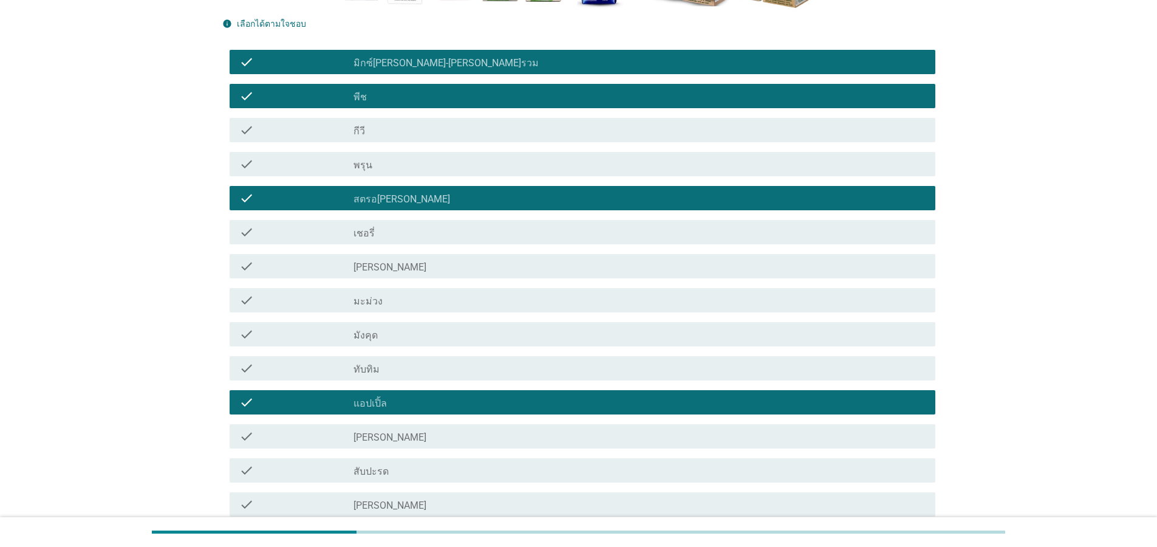
scroll to position [437, 0]
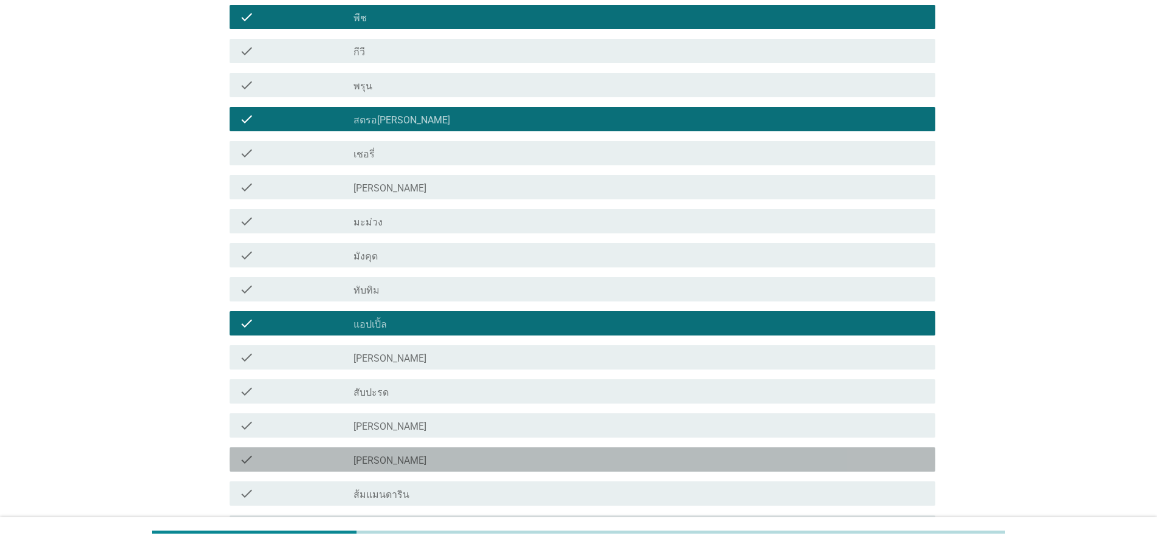
click at [313, 460] on div "check" at bounding box center [296, 459] width 114 height 15
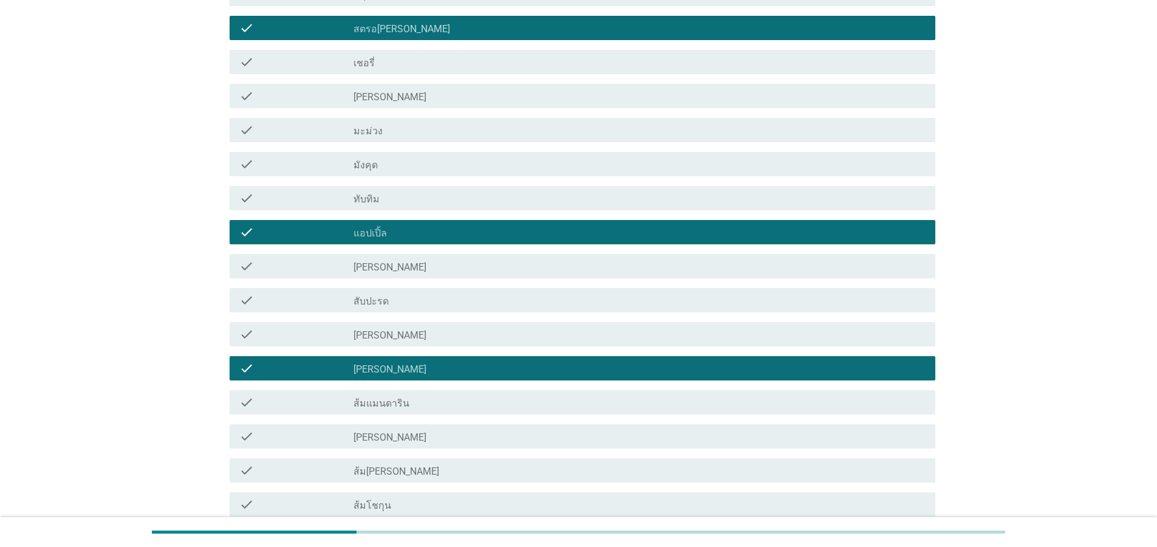
scroll to position [729, 0]
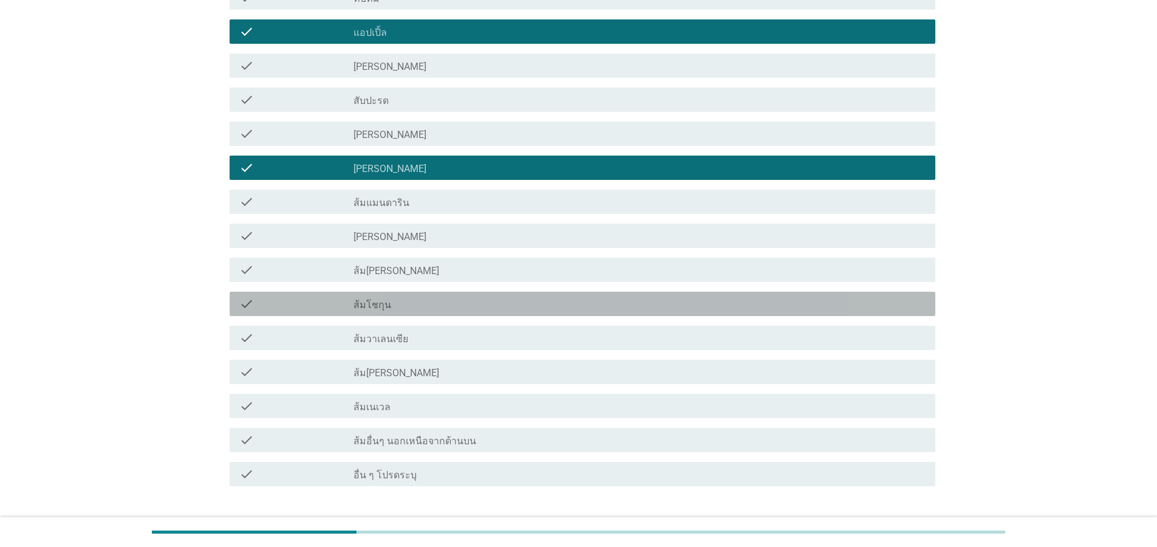
click at [318, 300] on div "check" at bounding box center [296, 303] width 114 height 15
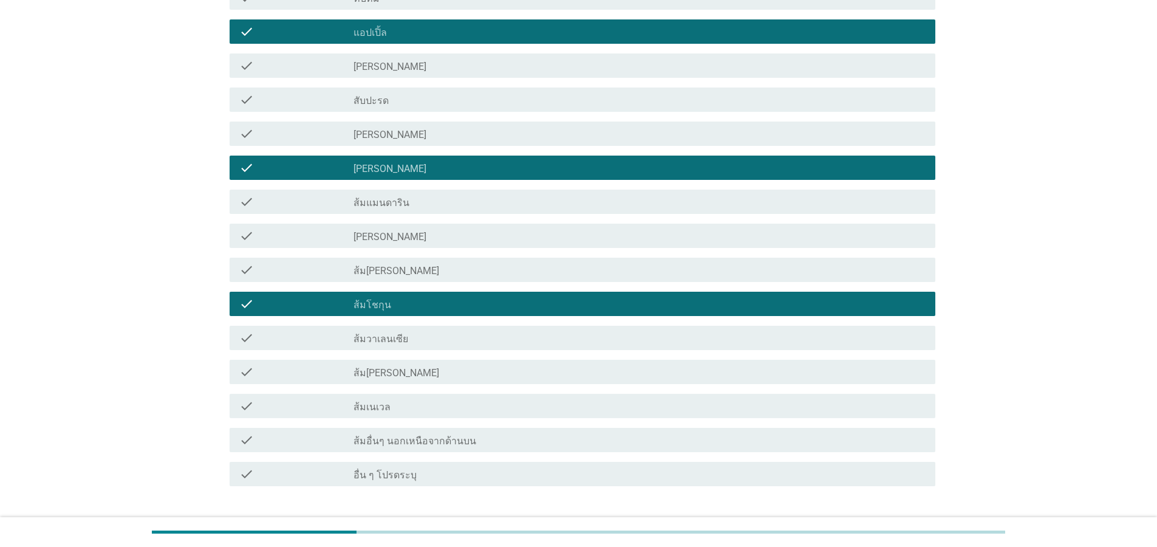
click at [324, 279] on div "check check_box_outline_blank ส้ม[PERSON_NAME]" at bounding box center [583, 270] width 706 height 24
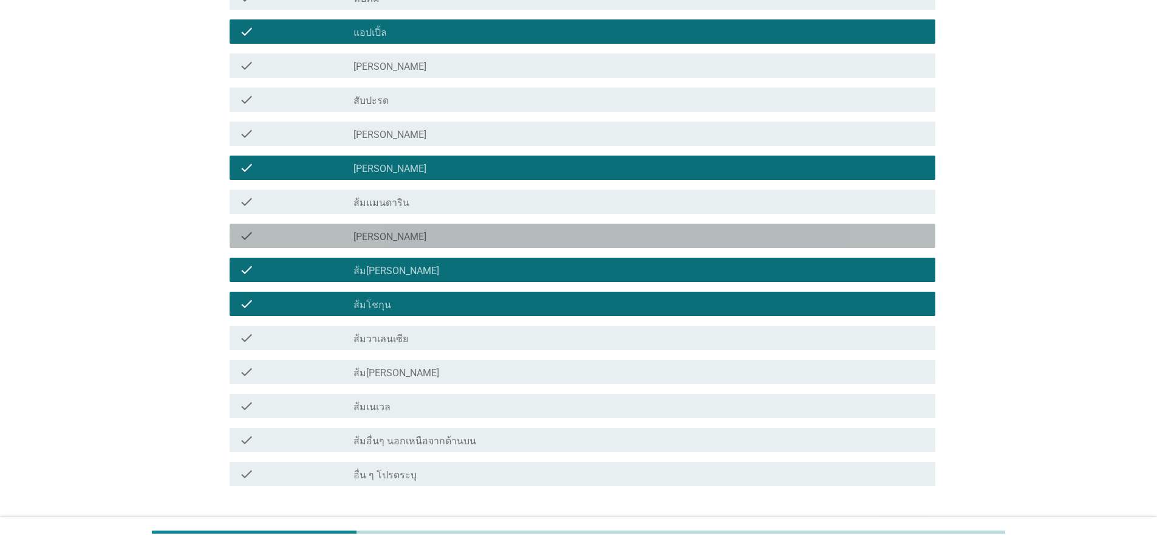
drag, startPoint x: 337, startPoint y: 234, endPoint x: 493, endPoint y: 390, distance: 220.7
click at [337, 237] on div "check" at bounding box center [296, 235] width 114 height 15
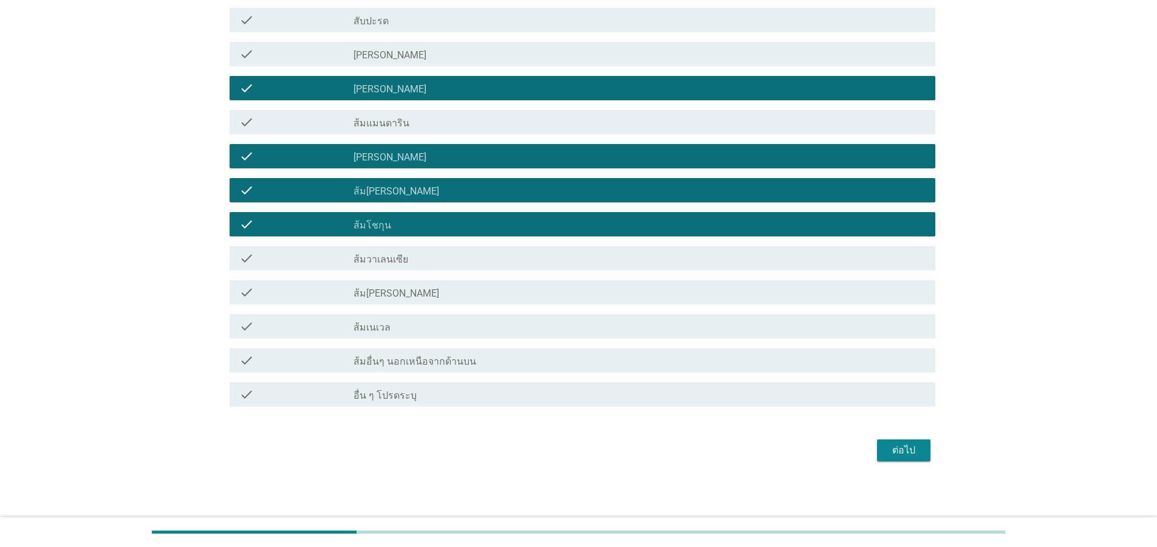
scroll to position [810, 0]
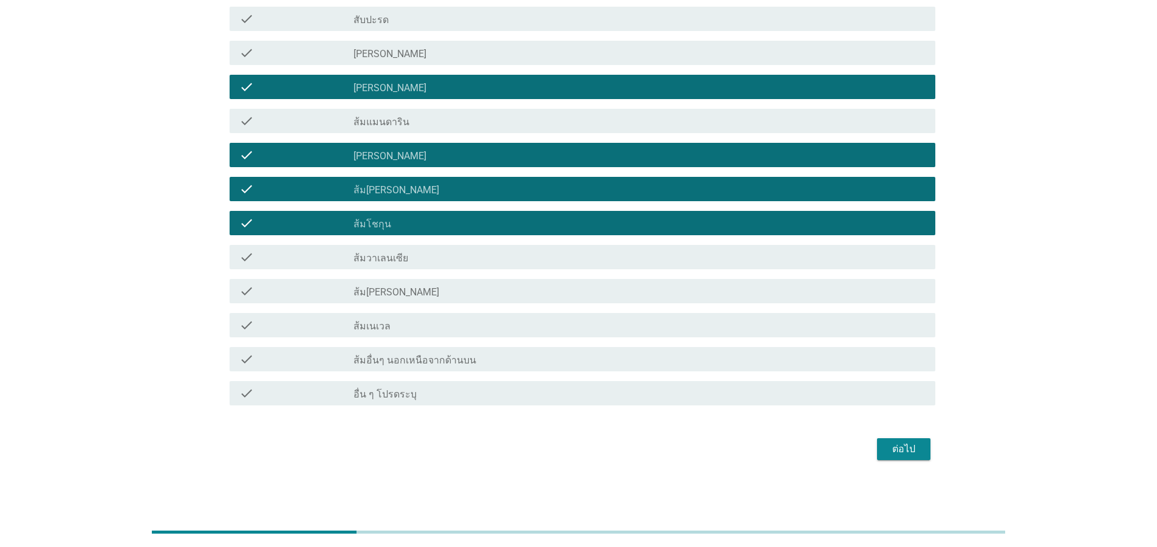
click at [897, 444] on div "ต่อไป" at bounding box center [904, 449] width 34 height 15
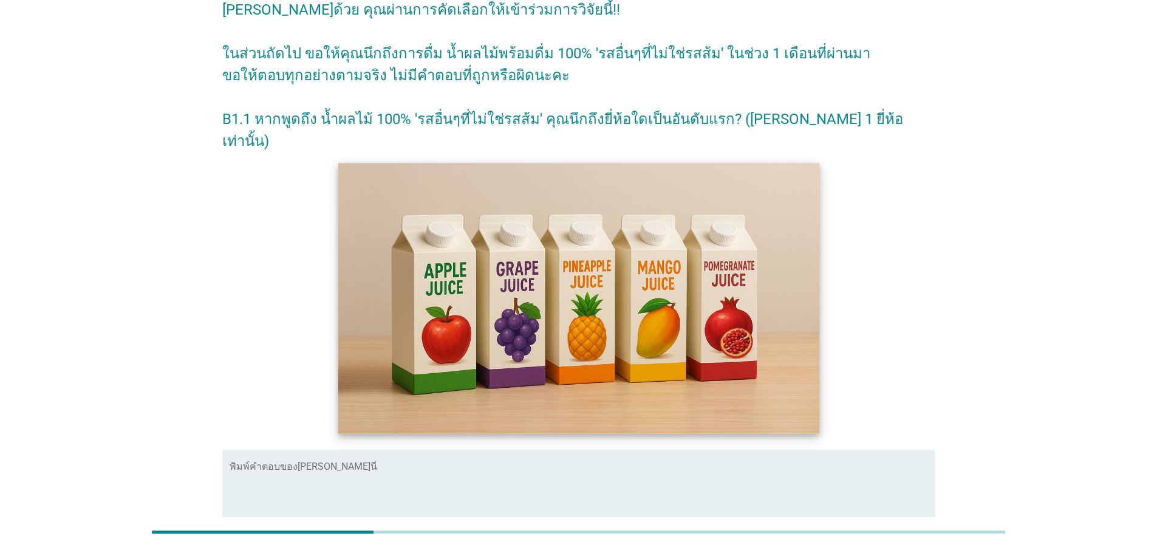
scroll to position [146, 0]
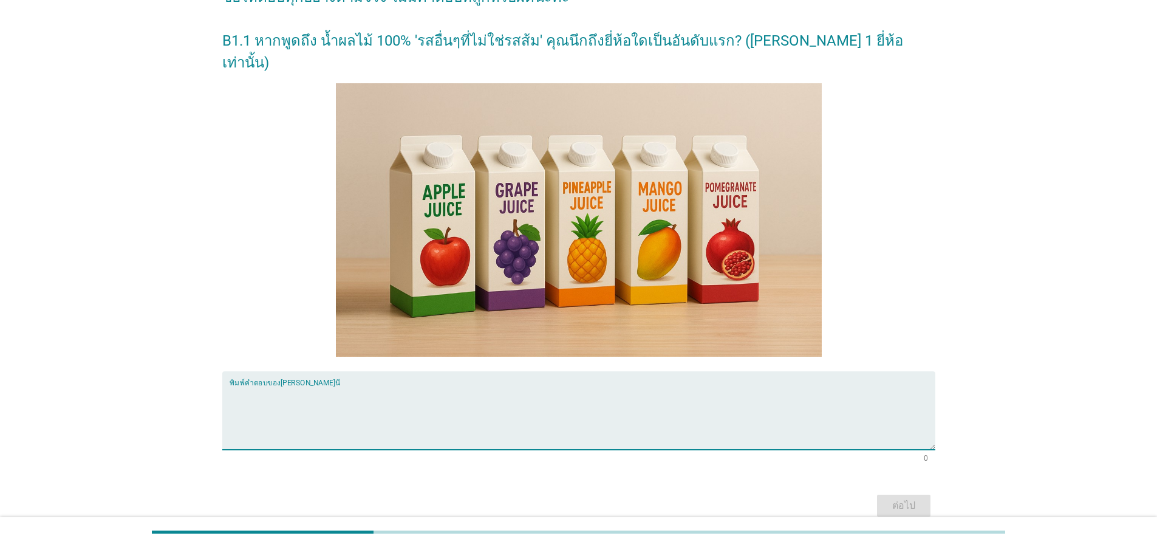
click at [676, 389] on textarea "พิมพ์คำตอบของคุณ ที่นี่" at bounding box center [583, 418] width 706 height 64
type textarea "[PERSON_NAME]"
click at [915, 498] on div "ต่อไป" at bounding box center [904, 505] width 34 height 15
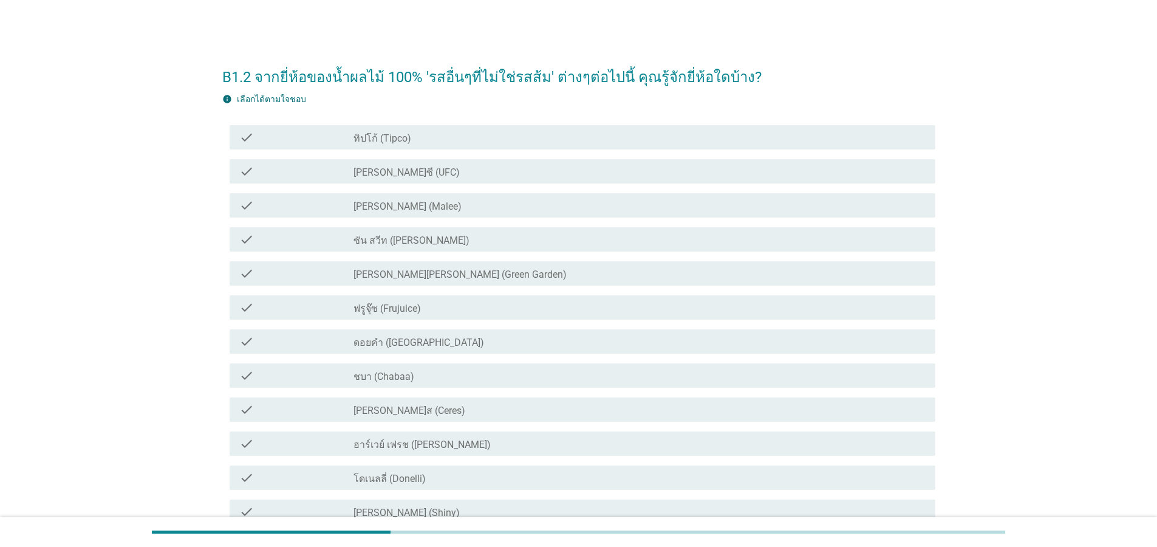
click at [406, 138] on label "ทิปโก้ (Tipco)" at bounding box center [382, 138] width 58 height 12
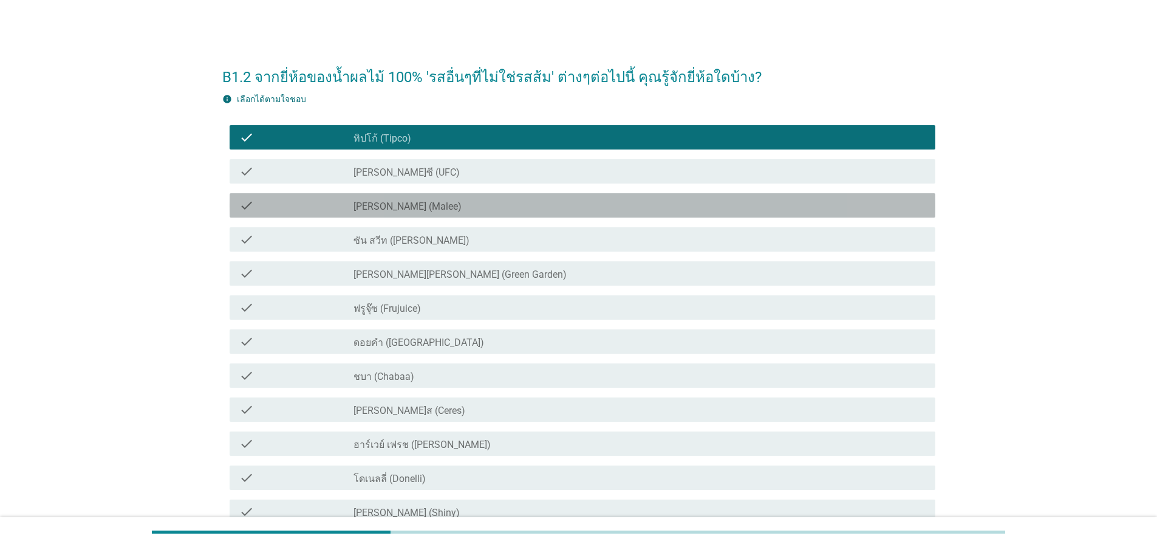
click at [404, 207] on div "check_box_outline_blank [PERSON_NAME] (Malee)" at bounding box center [639, 205] width 572 height 15
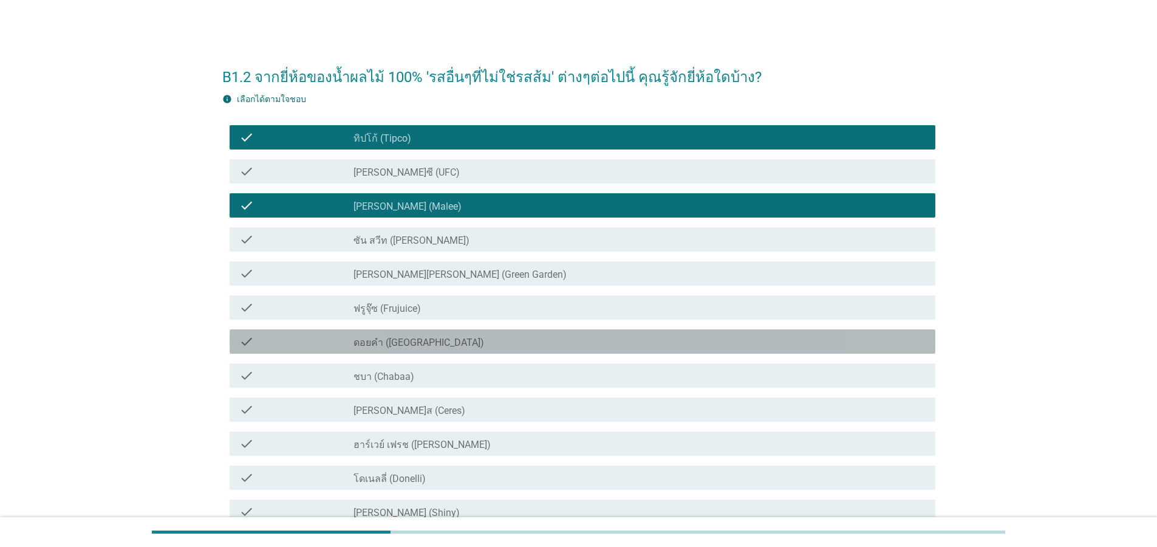
click at [445, 342] on div "check_box_outline_blank ดอยคำ (Doi-Khham)" at bounding box center [639, 341] width 572 height 15
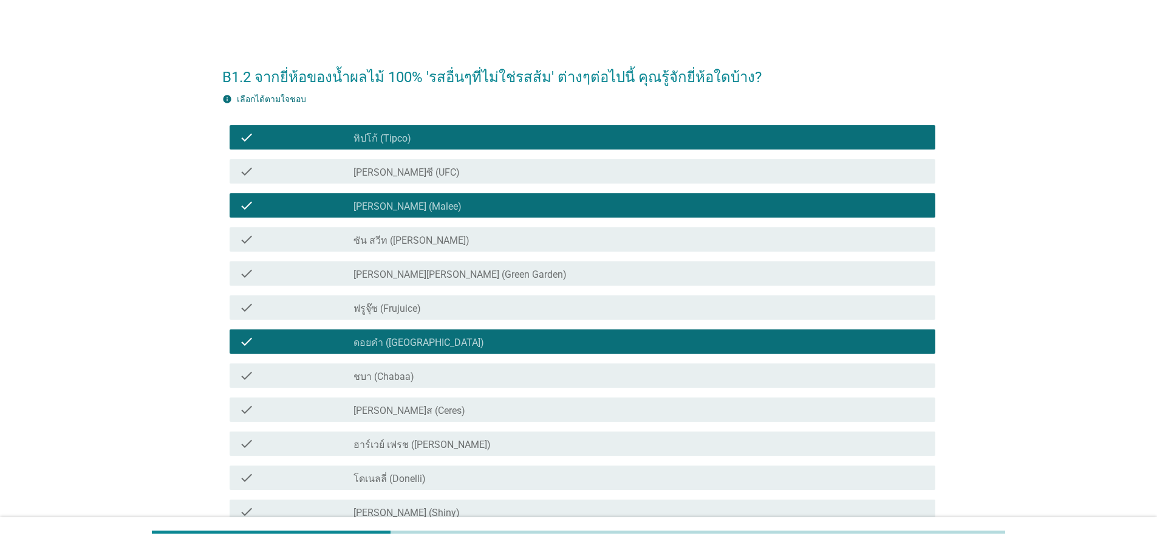
scroll to position [73, 0]
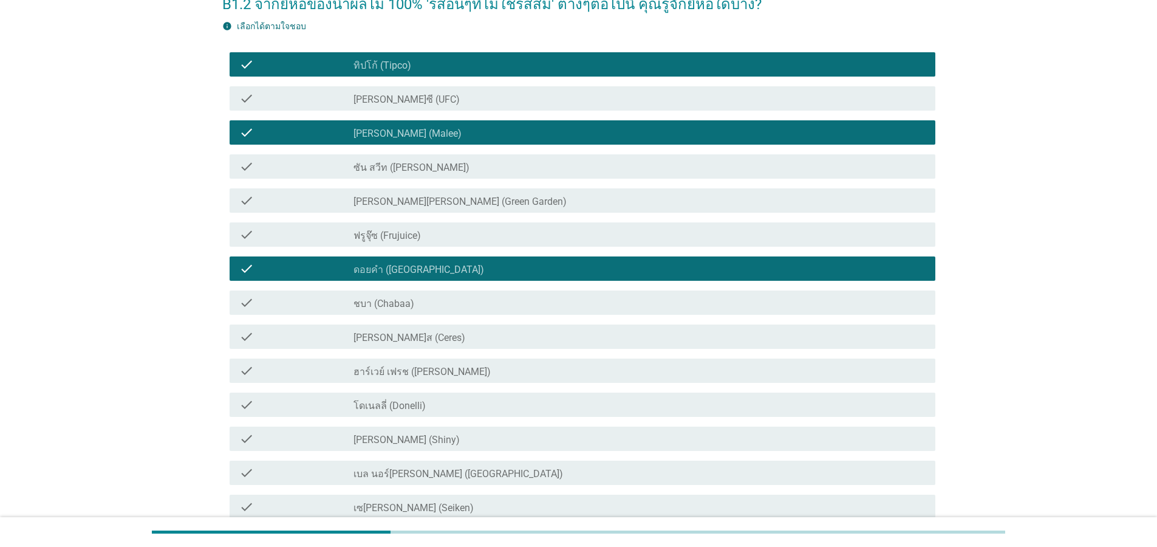
click at [412, 305] on div "check_box_outline_blank ชบา (Chabaa)" at bounding box center [639, 302] width 572 height 15
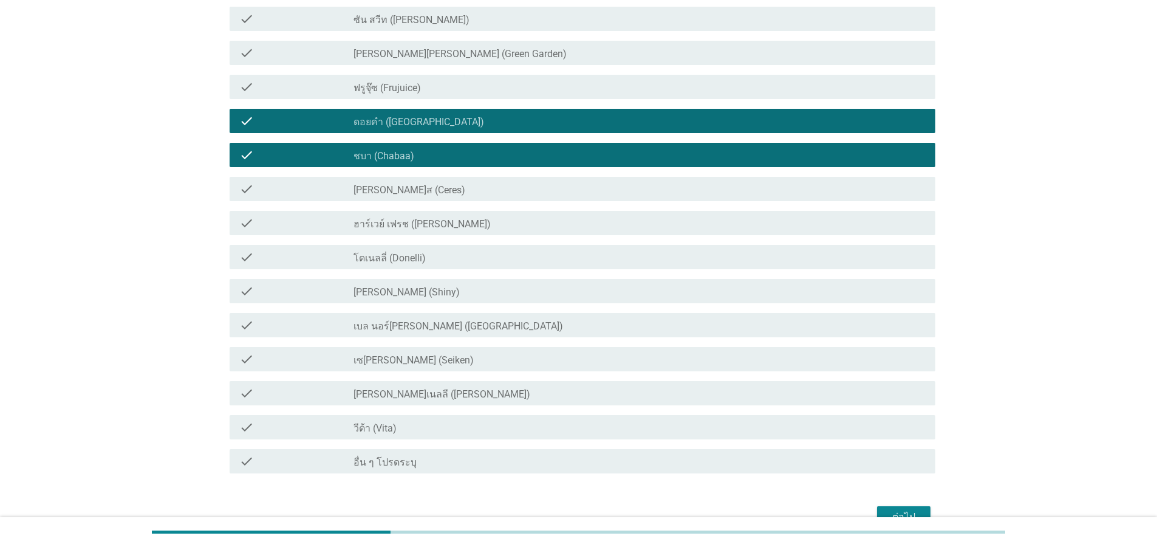
scroll to position [288, 0]
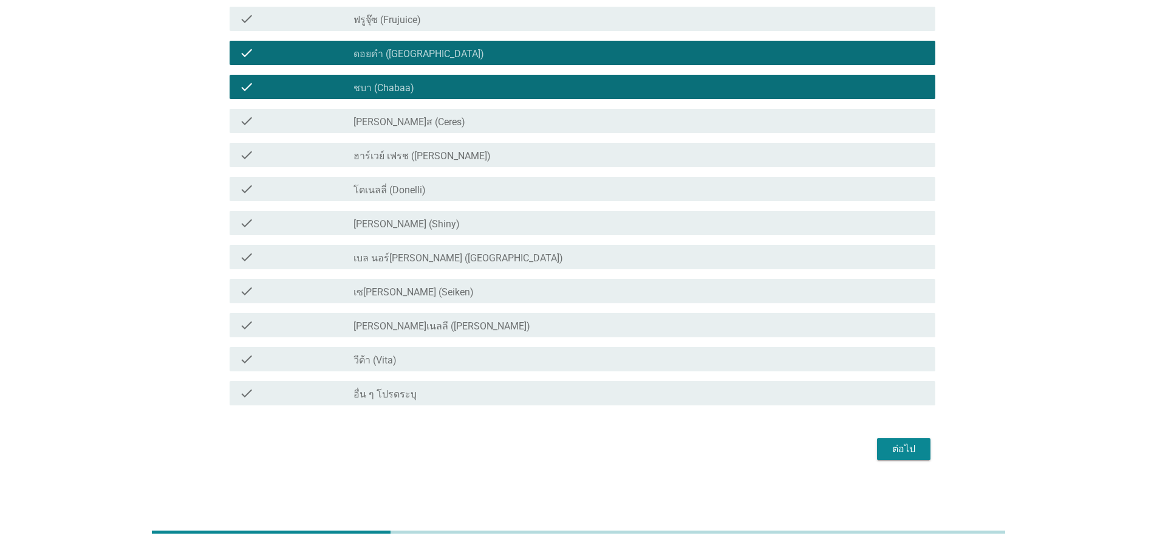
click at [898, 442] on div "ต่อไป" at bounding box center [904, 449] width 34 height 15
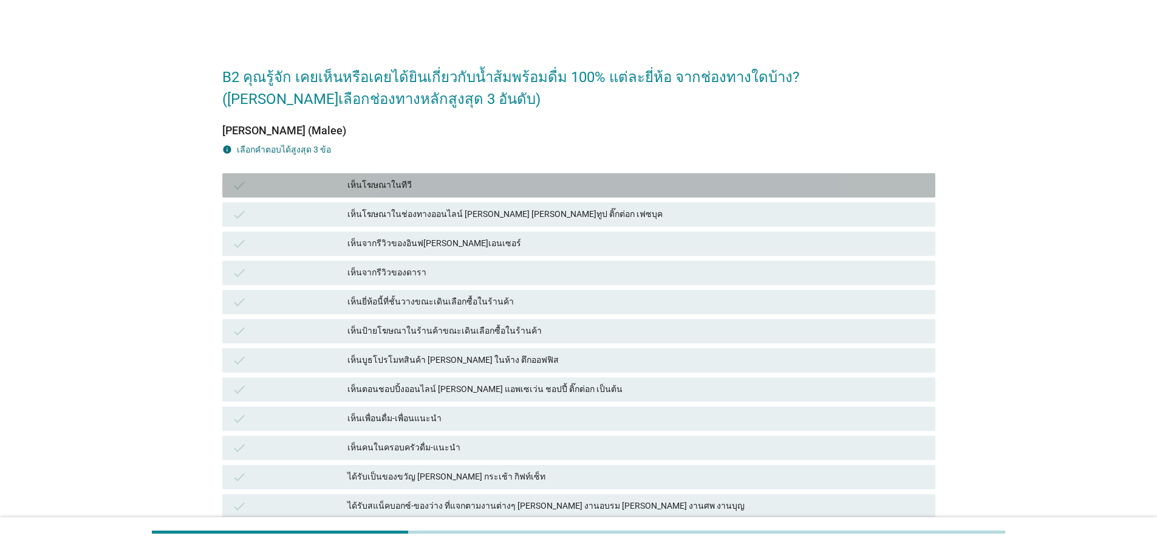
click at [386, 178] on div "เห็นโฆษณาในทีวี" at bounding box center [636, 185] width 578 height 15
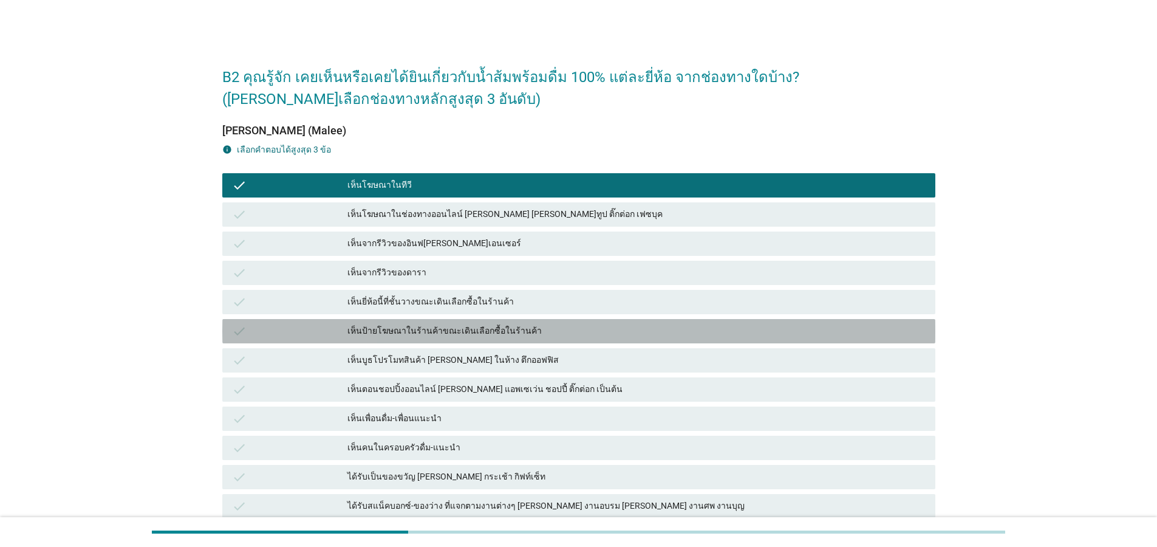
click at [393, 319] on div "check เห็นป้ายโฆษณาในร้านค้าขณะเดินเลือกซื้อในร้านค้า" at bounding box center [578, 331] width 713 height 24
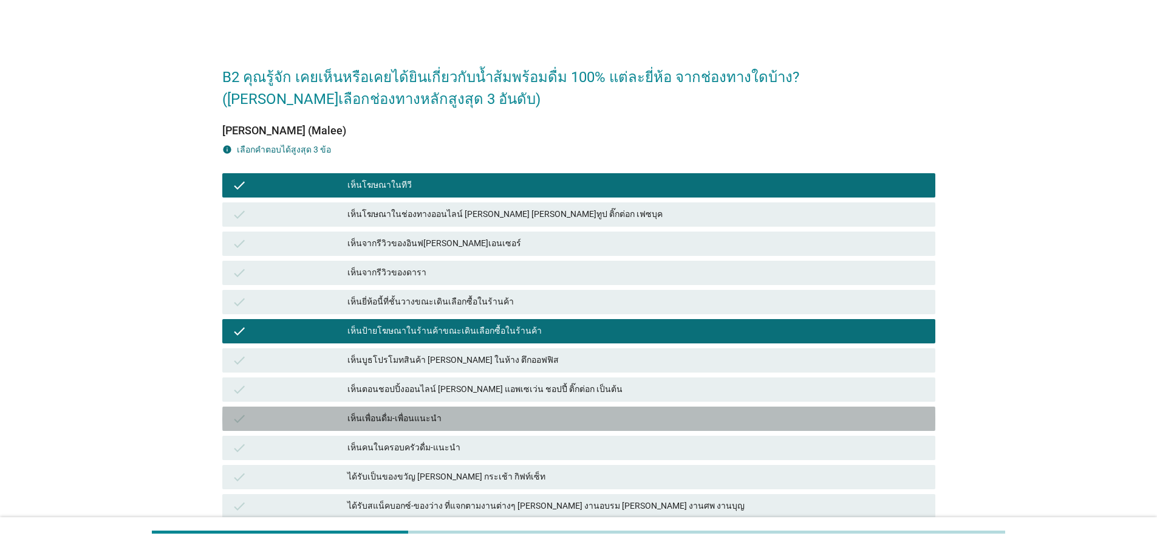
click at [369, 411] on div "เห็นเพื่อนดื่ม-เพื่อนแนะนำ" at bounding box center [636, 418] width 578 height 15
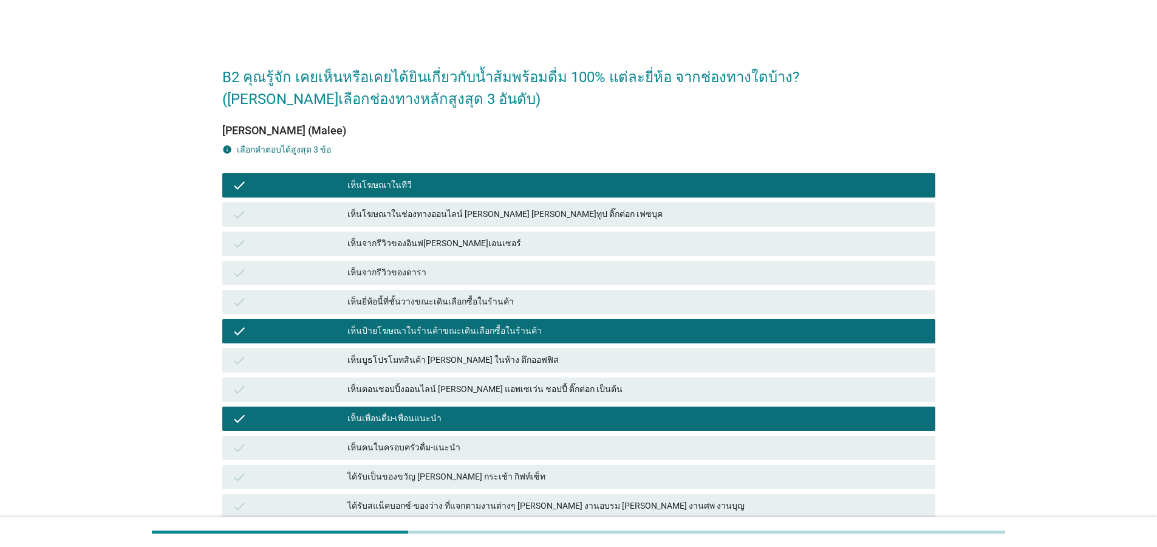
scroll to position [128, 0]
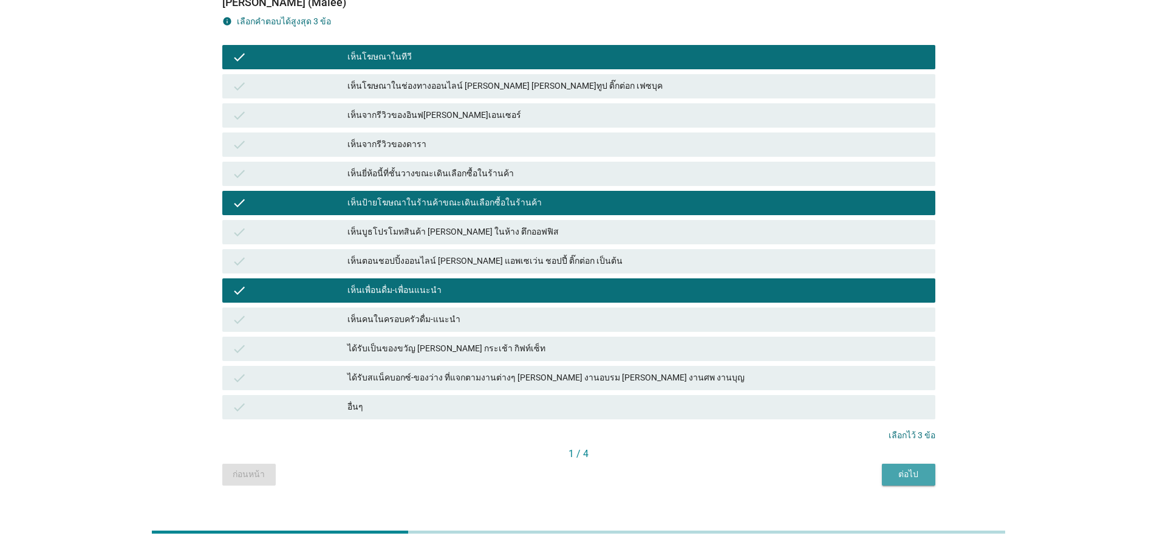
click at [906, 468] on div "ต่อไป" at bounding box center [909, 474] width 34 height 13
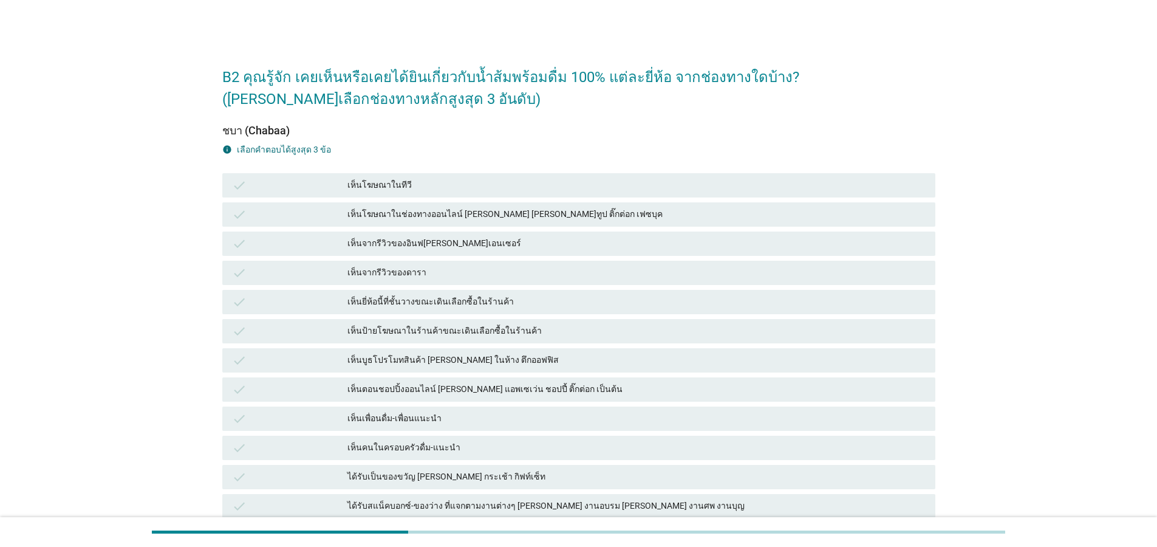
click at [451, 236] on div "เห็นจากรีวิวของอินฟ[PERSON_NAME]เอนเซอร์" at bounding box center [636, 243] width 578 height 15
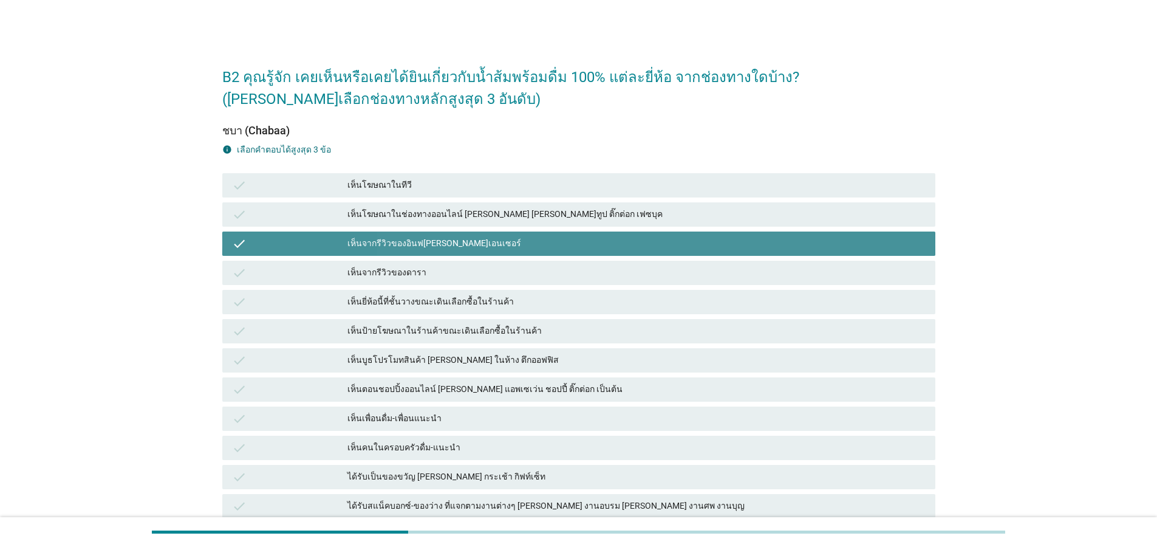
drag, startPoint x: 435, startPoint y: 321, endPoint x: 435, endPoint y: 364, distance: 43.1
click at [435, 322] on div "check เห็นป้ายโฆษณาในร้านค้าขณะเดินเลือกซื้อในร้านค้า" at bounding box center [579, 330] width 718 height 29
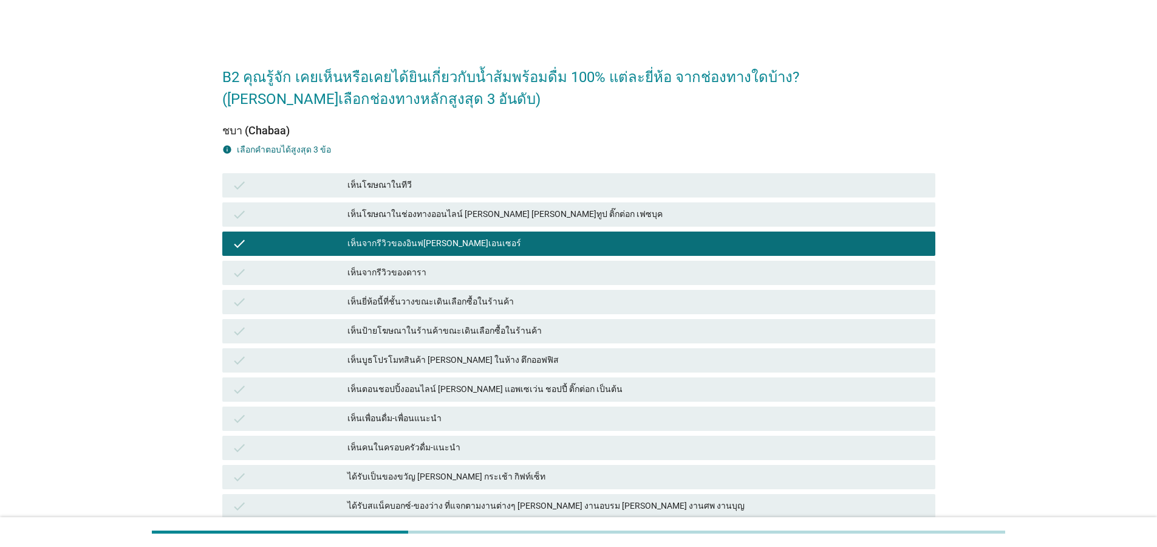
click at [461, 469] on div "ได้รับเป็นของขวัญ [PERSON_NAME] กระเช้า กิฟท์เซ็ท" at bounding box center [636, 476] width 578 height 15
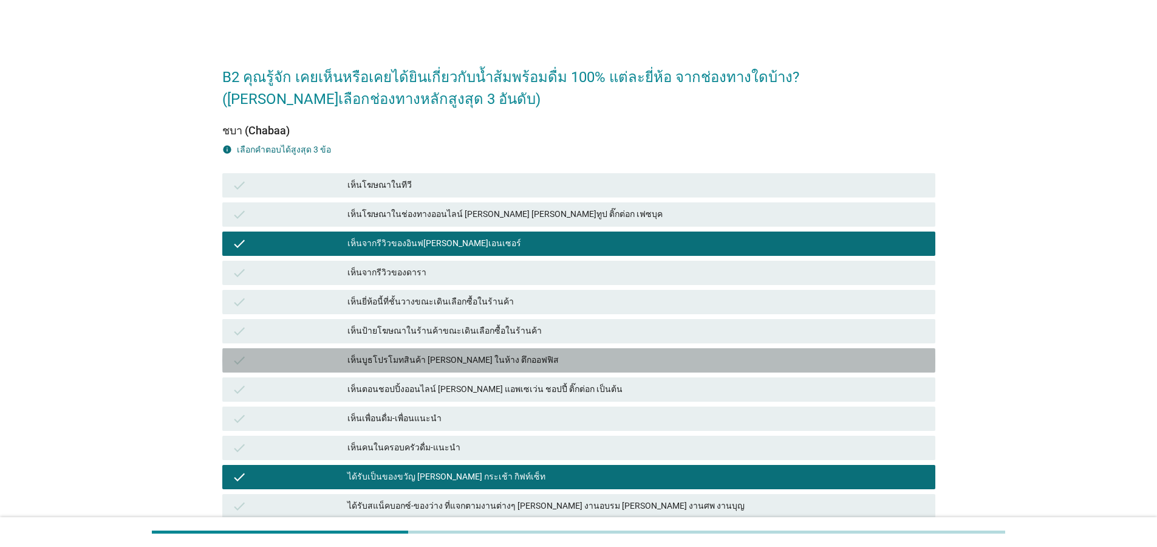
click at [643, 348] on div "check เห็นบูธโปรโมทสินค้า [PERSON_NAME] ในห้าง ตึกออฟฟิส" at bounding box center [578, 360] width 713 height 24
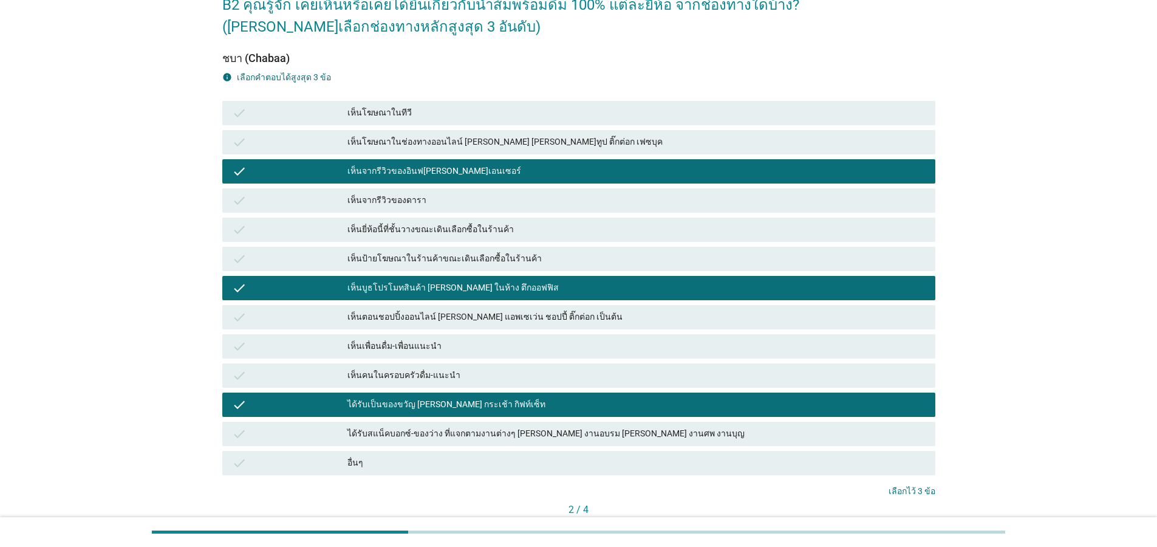
scroll to position [128, 0]
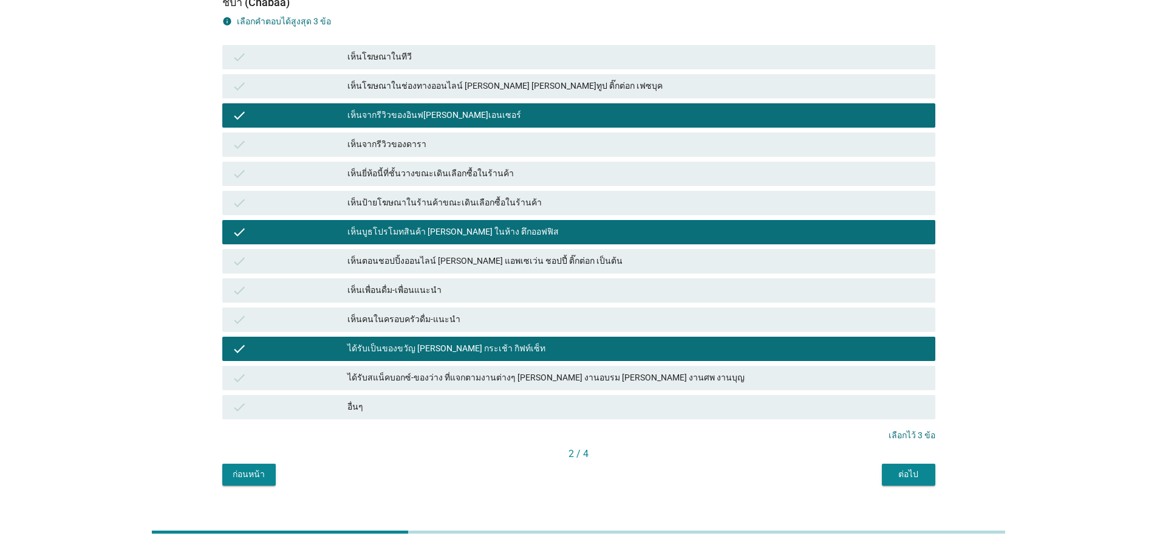
click at [907, 463] on button "ต่อไป" at bounding box center [908, 474] width 53 height 22
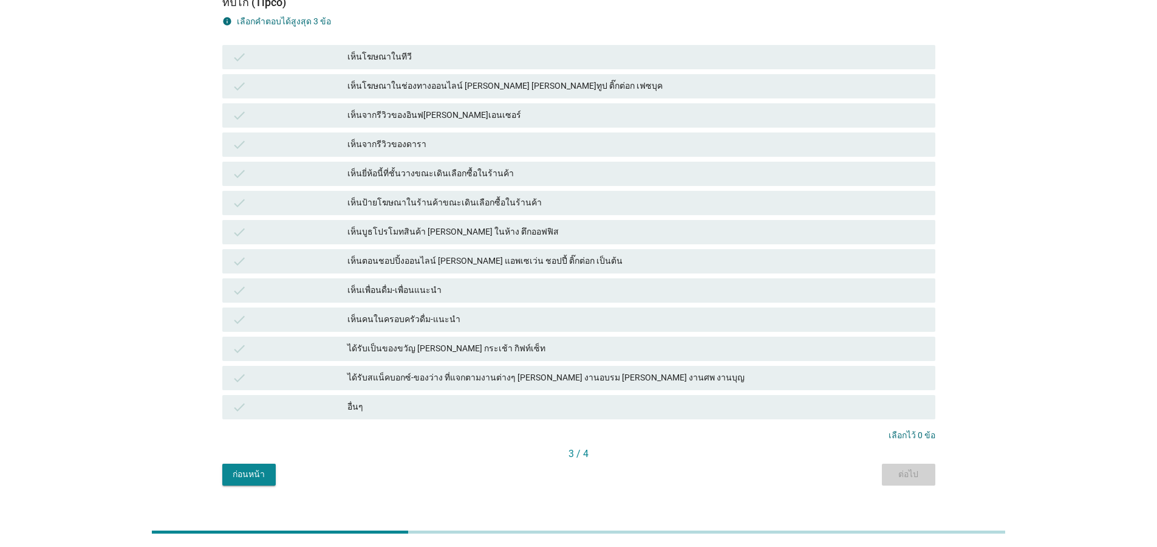
scroll to position [0, 0]
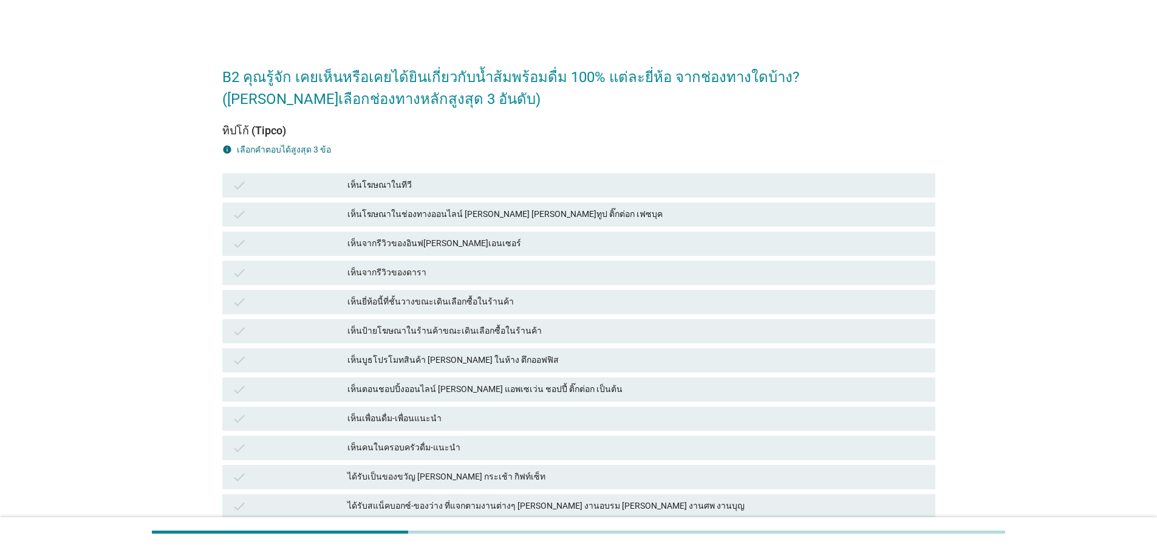
click at [497, 236] on div "เห็นจากรีวิวของอินฟ[PERSON_NAME]เอนเซอร์" at bounding box center [636, 243] width 578 height 15
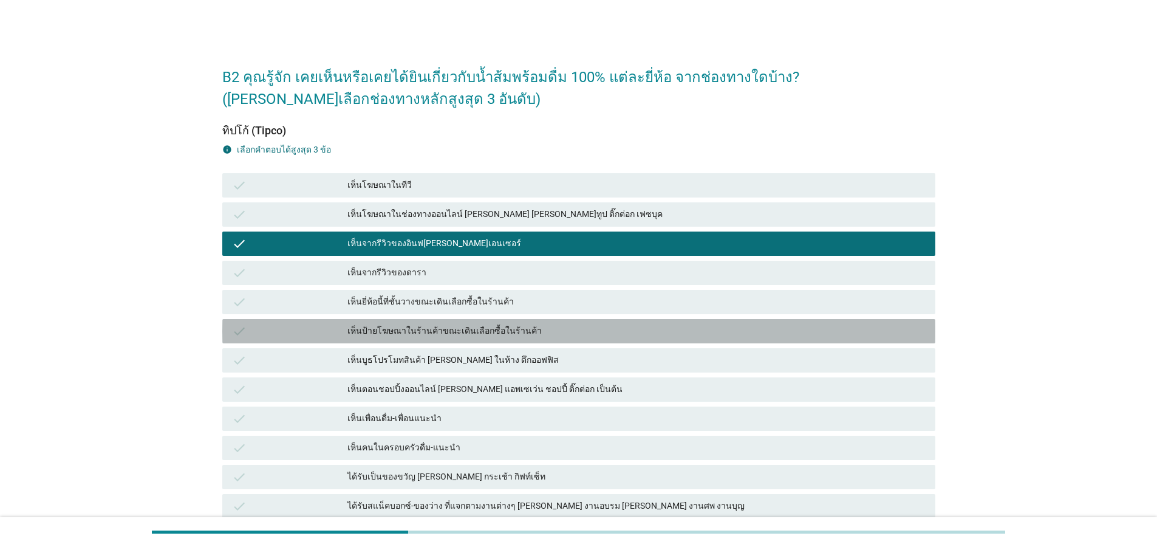
click at [479, 321] on div "check เห็นป้ายโฆษณาในร้านค้าขณะเดินเลือกซื้อในร้านค้า" at bounding box center [578, 331] width 713 height 24
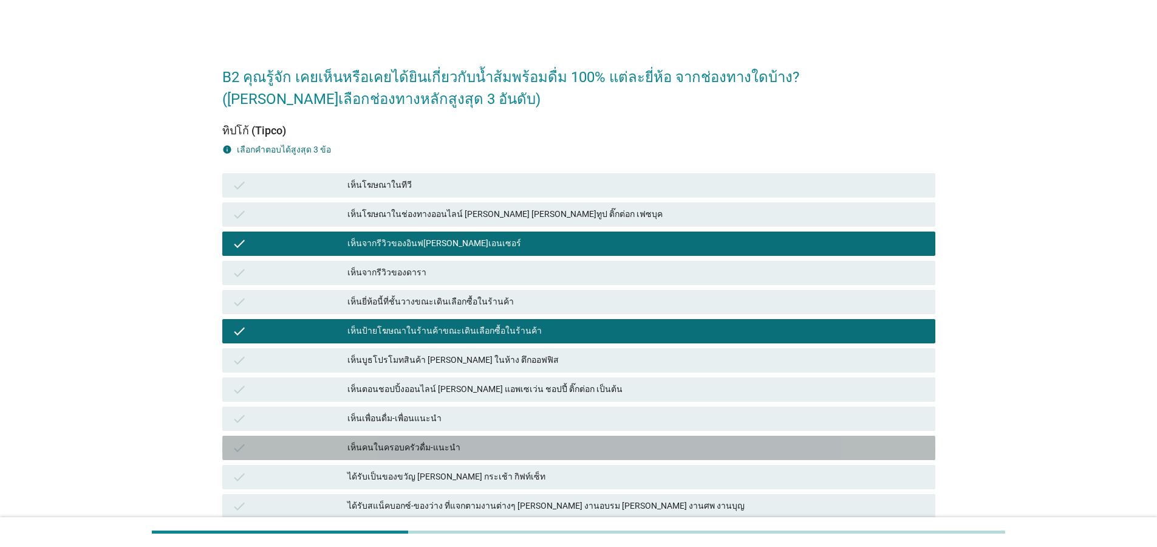
click at [468, 435] on div "check เห็นคนในครอบครัวดื่ม-แนะนำ" at bounding box center [578, 447] width 713 height 24
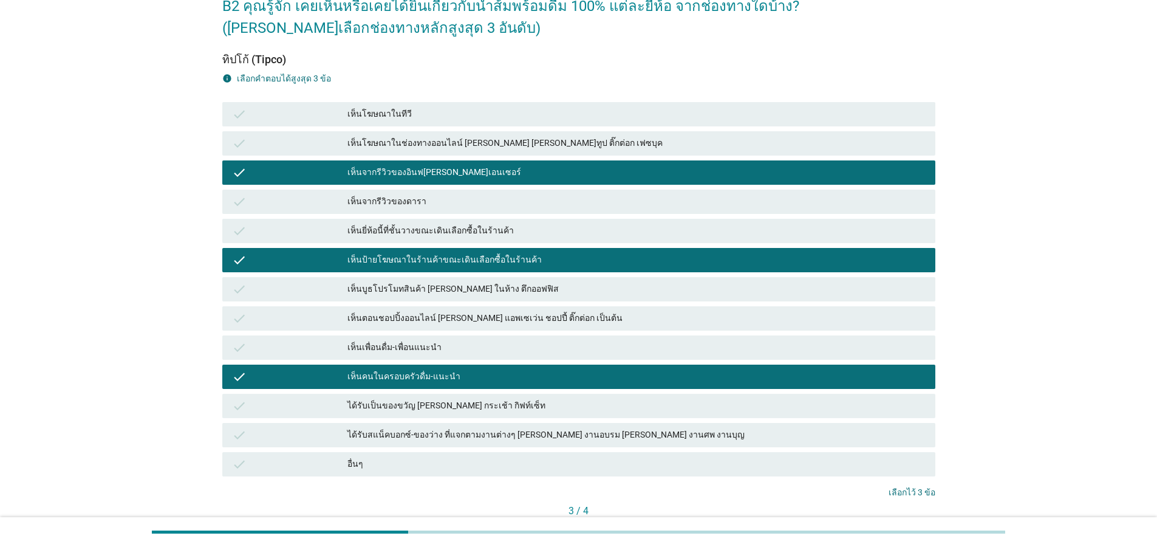
scroll to position [128, 0]
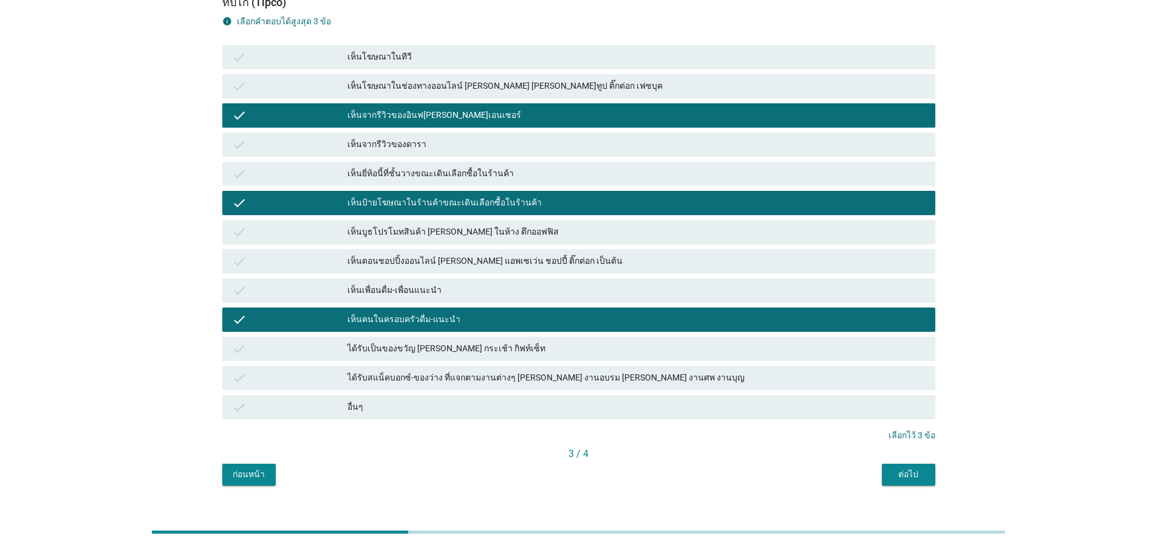
click at [909, 468] on div "ต่อไป" at bounding box center [909, 474] width 34 height 13
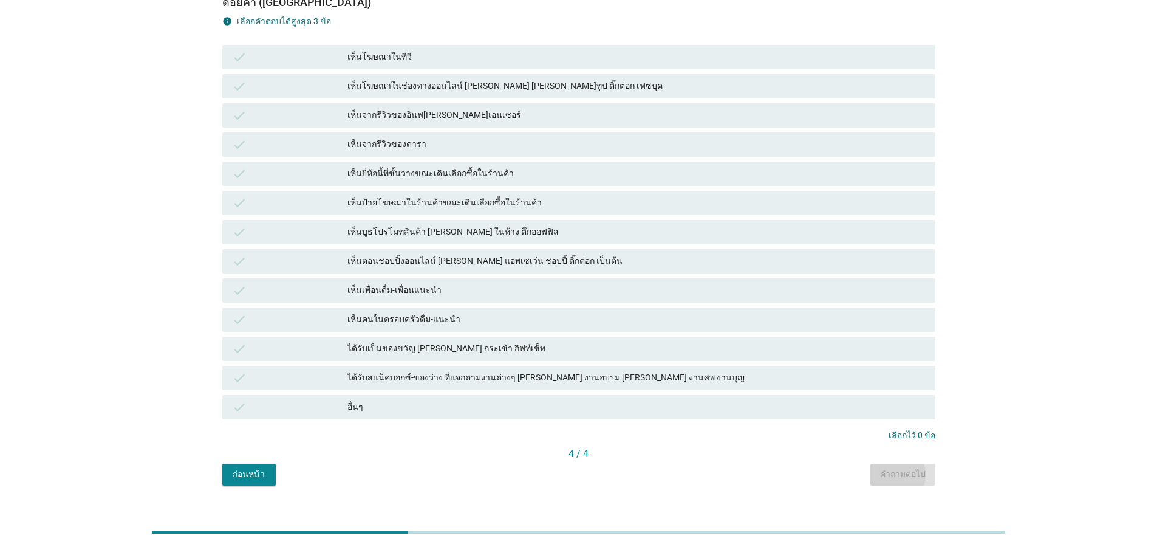
scroll to position [0, 0]
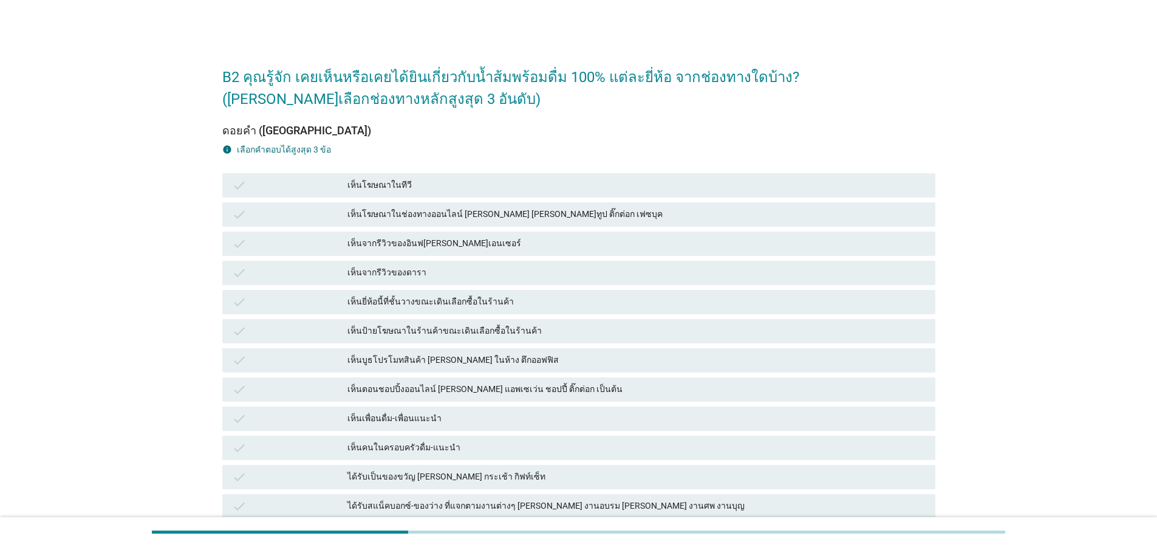
click at [576, 236] on div "เห็นจากรีวิวของอินฟ[PERSON_NAME]เอนเซอร์" at bounding box center [636, 243] width 578 height 15
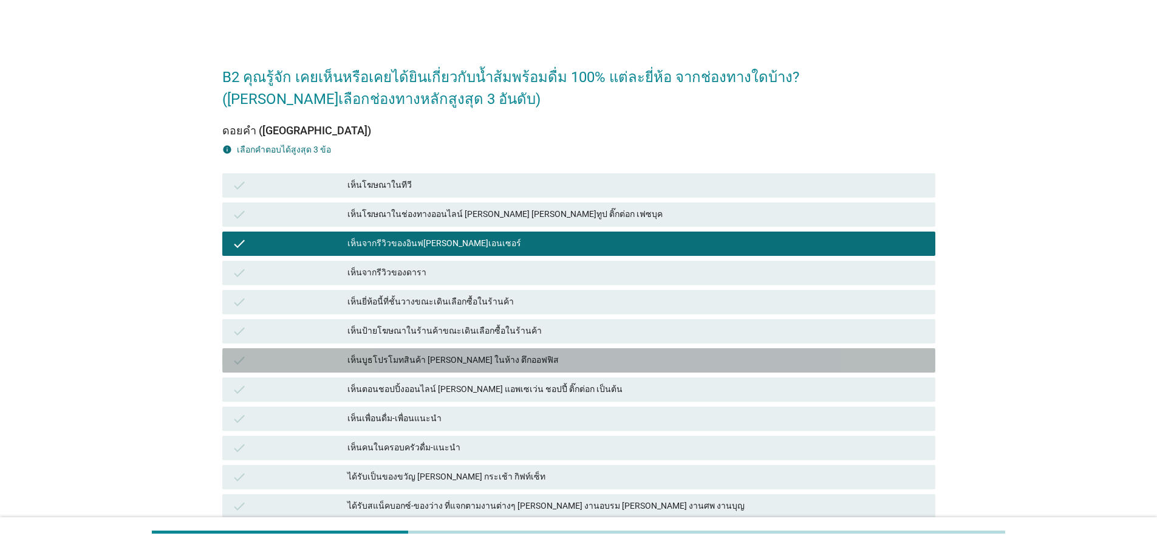
click at [513, 353] on div "เห็นบูธโปรโมทสินค้า [PERSON_NAME] ในห้าง ตึกออฟฟิส" at bounding box center [636, 360] width 578 height 15
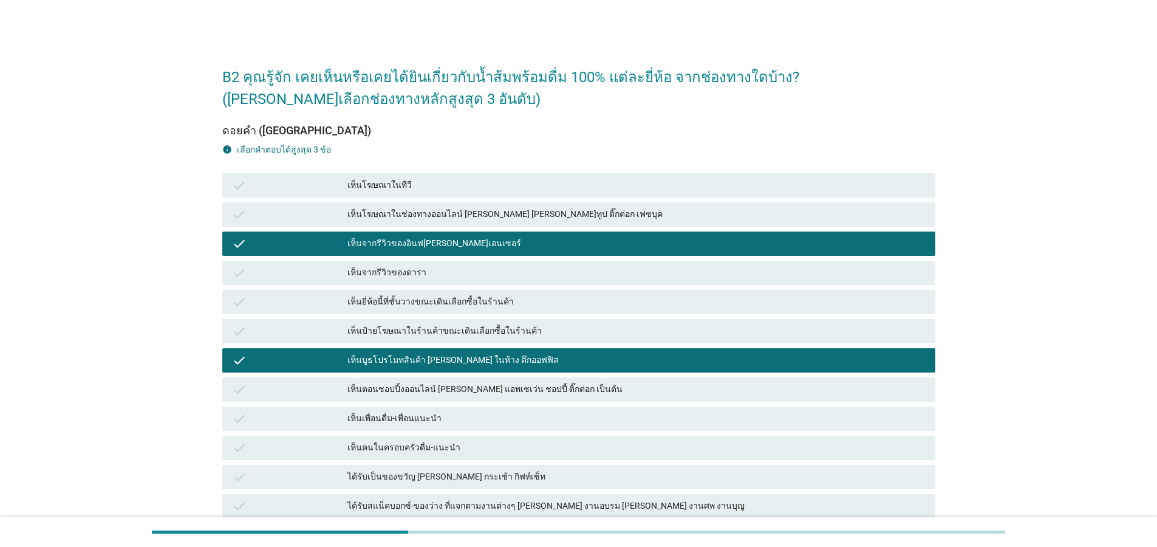
click at [516, 440] on div "เห็นคนในครอบครัวดื่ม-แนะนำ" at bounding box center [636, 447] width 578 height 15
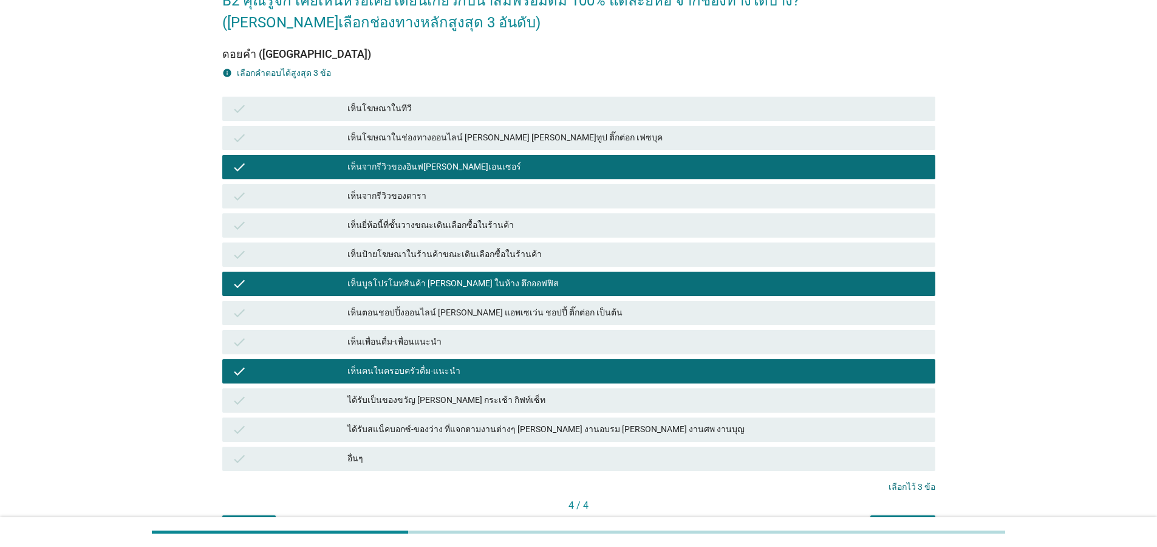
scroll to position [128, 0]
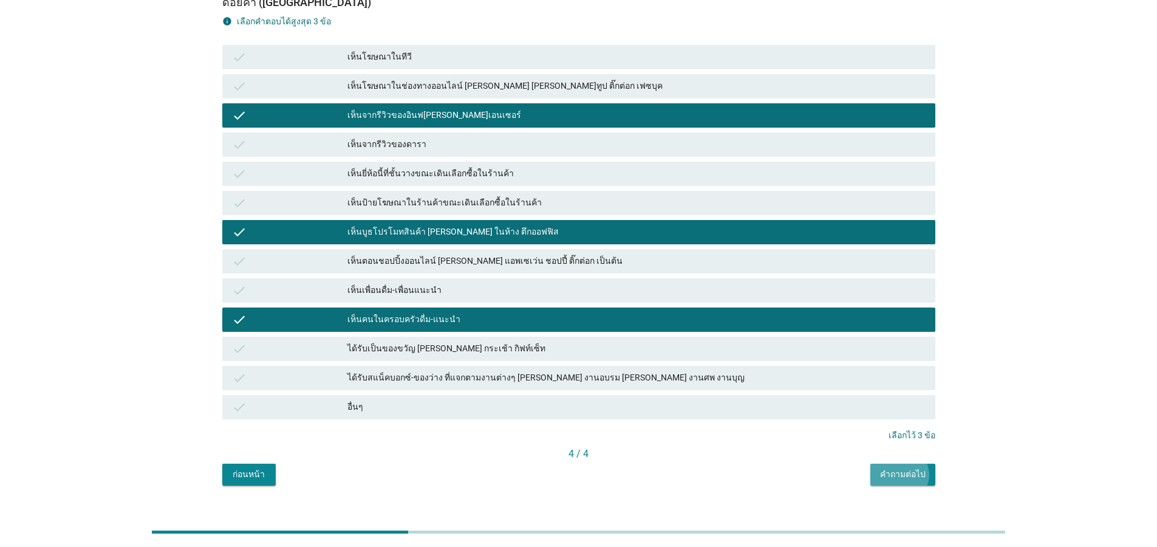
click at [907, 468] on div "คำถามต่อไป" at bounding box center [903, 474] width 46 height 13
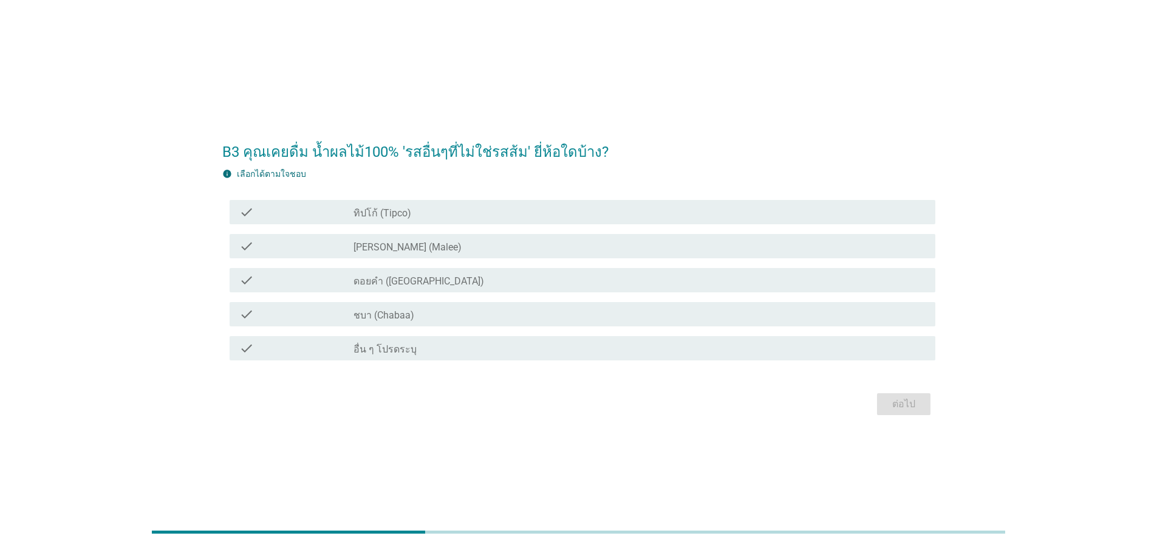
click at [424, 220] on div "check check_box_outline_blank ทิปโก้ (Tipco)" at bounding box center [583, 212] width 706 height 24
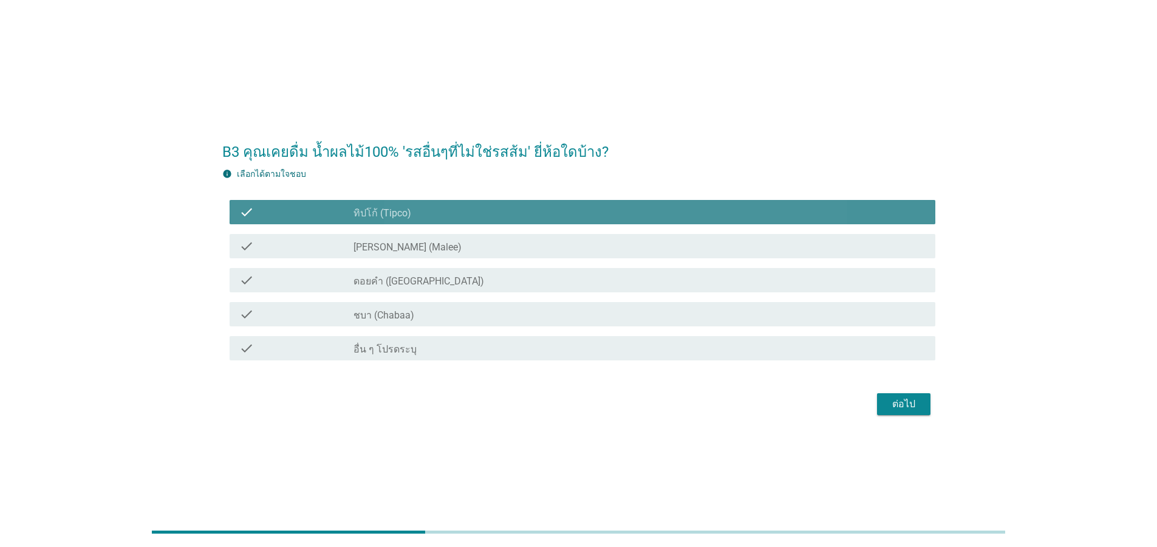
click at [424, 254] on div "check check_box_outline_blank [PERSON_NAME] (Malee)" at bounding box center [583, 246] width 706 height 24
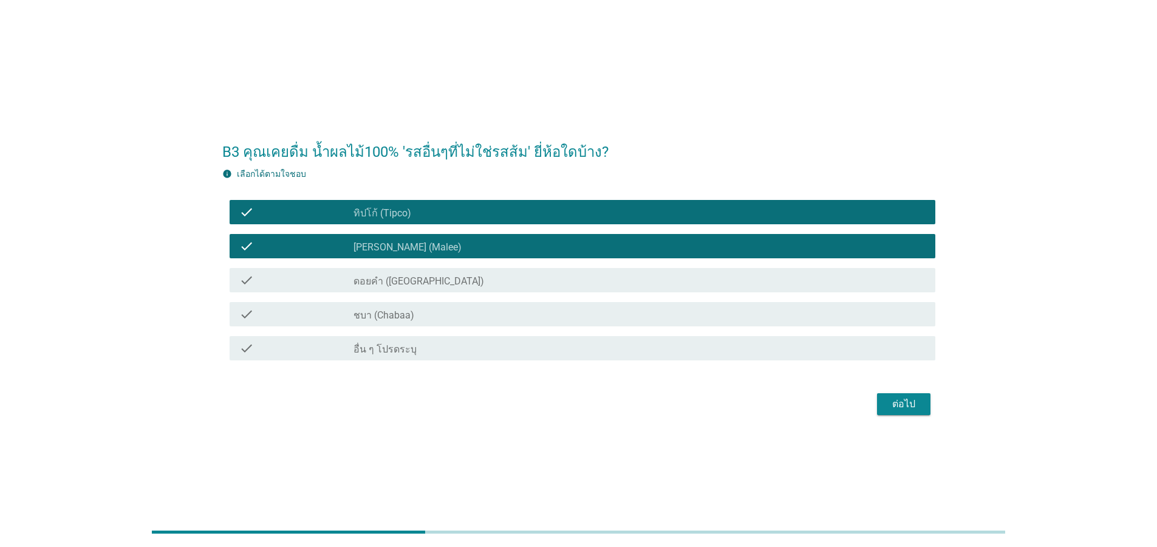
click at [420, 283] on label "ดอยคำ ([GEOGRAPHIC_DATA])" at bounding box center [418, 281] width 131 height 12
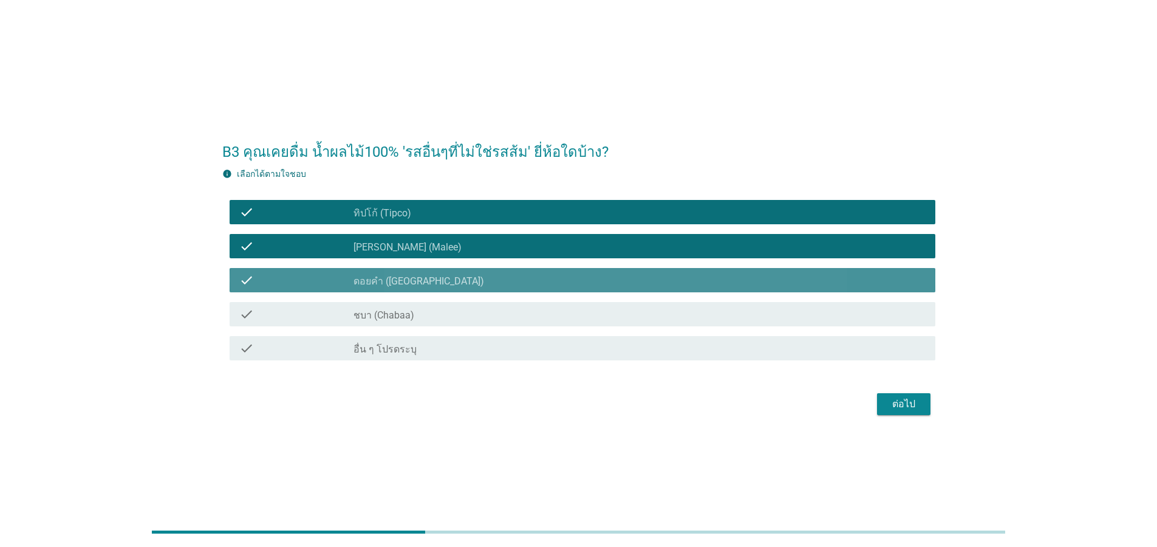
click at [405, 318] on label "ชบา (Chabaa)" at bounding box center [383, 315] width 61 height 12
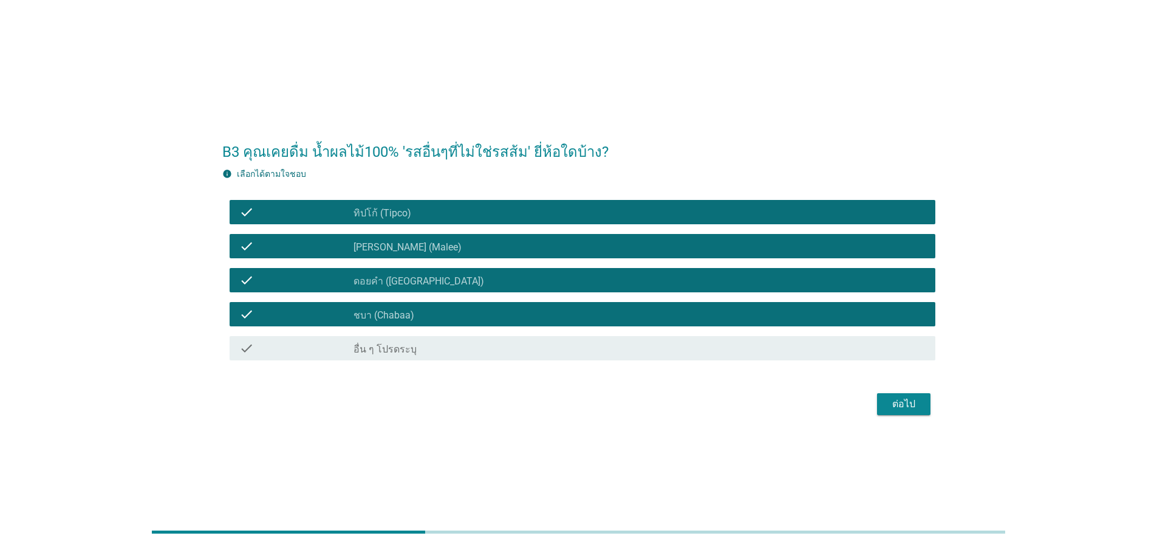
click at [904, 398] on div "ต่อไป" at bounding box center [904, 404] width 34 height 15
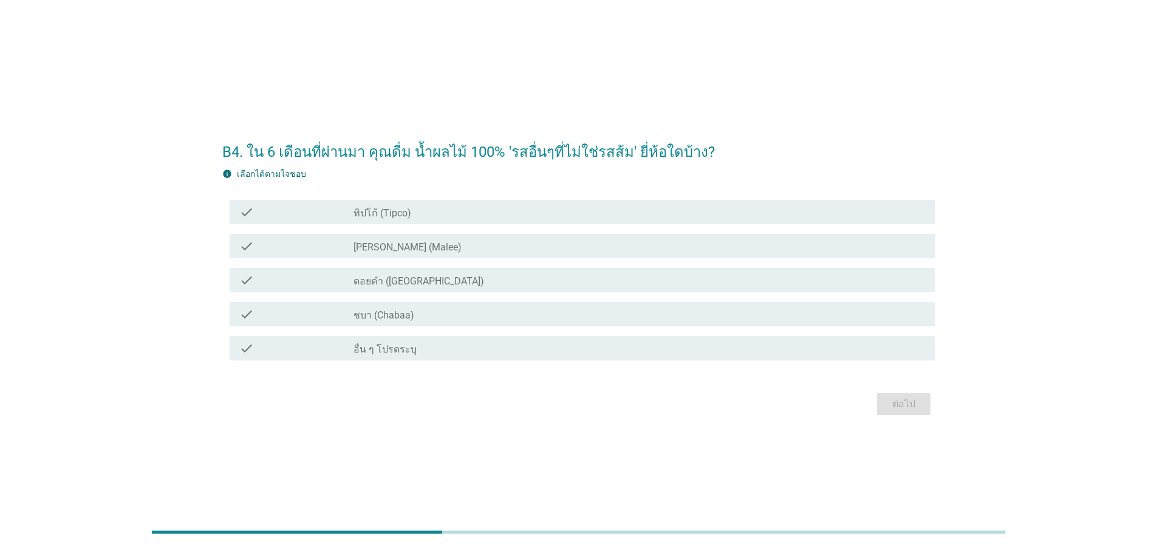
click at [404, 210] on label "ทิปโก้ (Tipco)" at bounding box center [382, 213] width 58 height 12
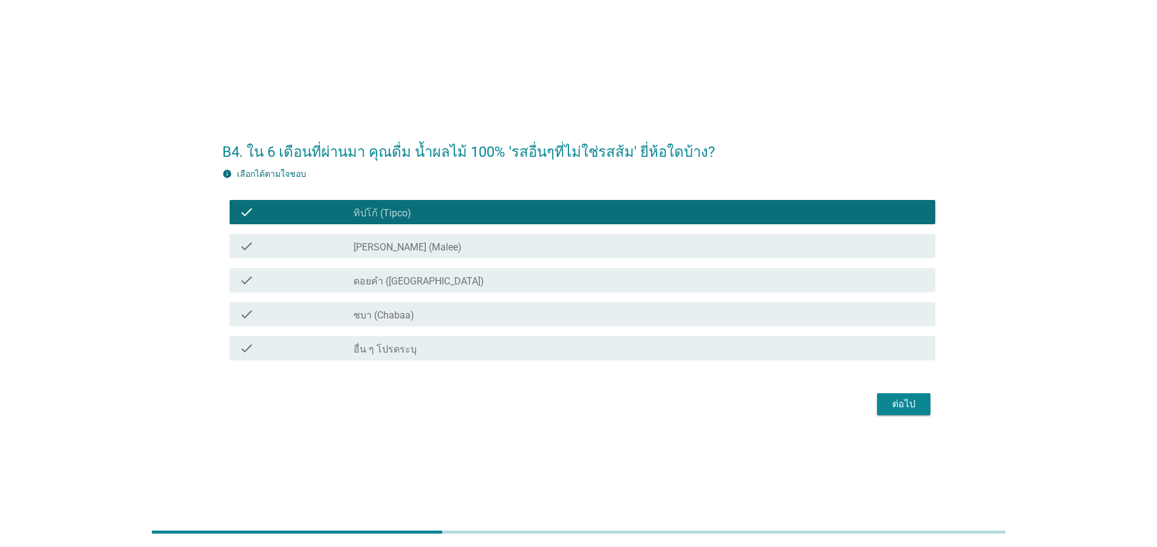
drag, startPoint x: 400, startPoint y: 235, endPoint x: 395, endPoint y: 260, distance: 25.3
click at [400, 236] on div "check check_box_outline_blank [PERSON_NAME] (Malee)" at bounding box center [583, 246] width 706 height 24
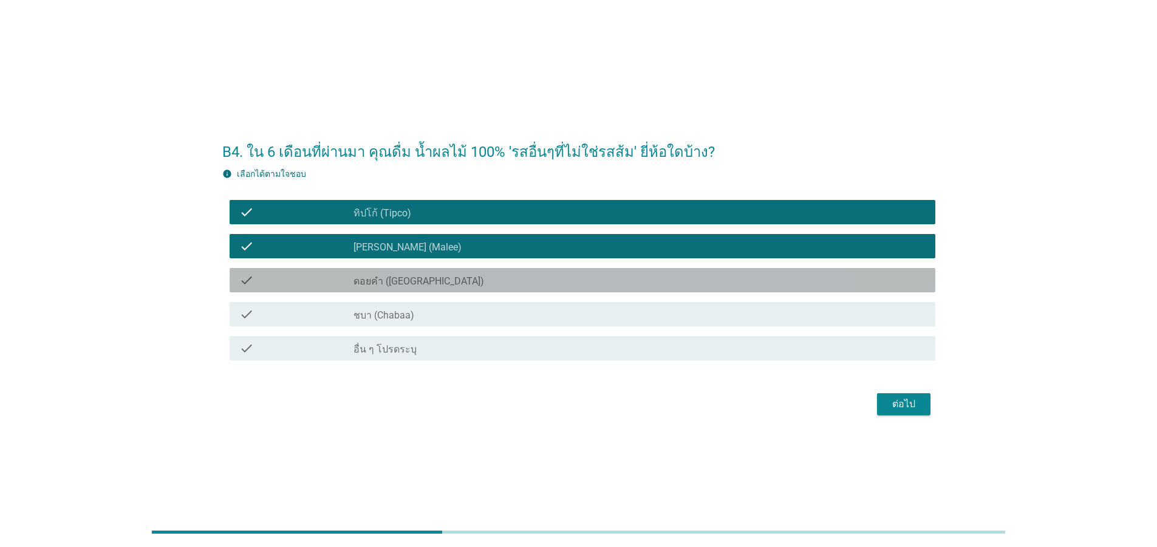
click at [391, 277] on label "ดอยคำ ([GEOGRAPHIC_DATA])" at bounding box center [418, 281] width 131 height 12
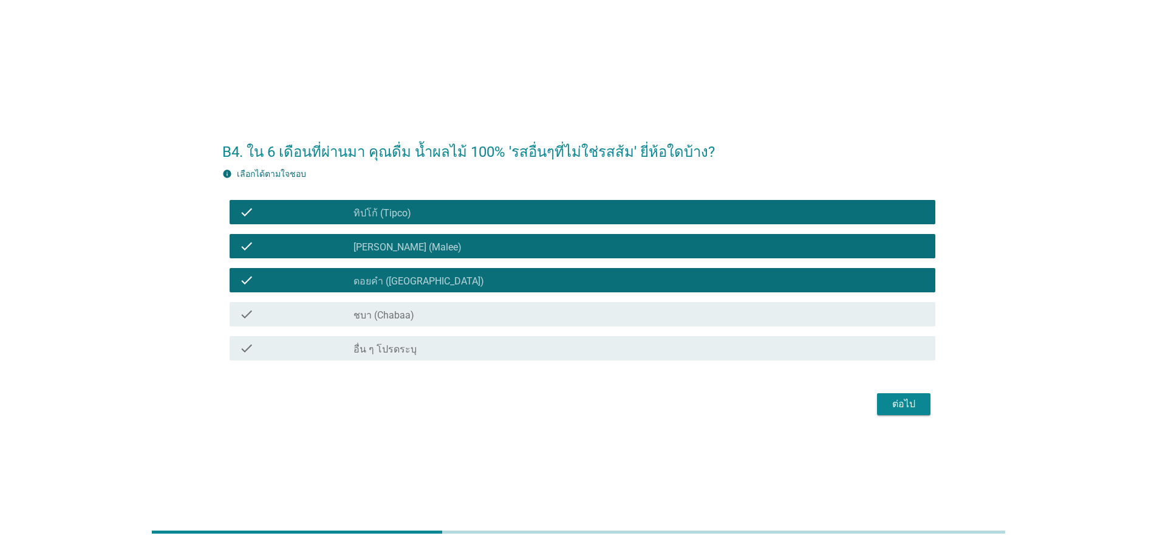
click at [898, 401] on div "ต่อไป" at bounding box center [904, 404] width 34 height 15
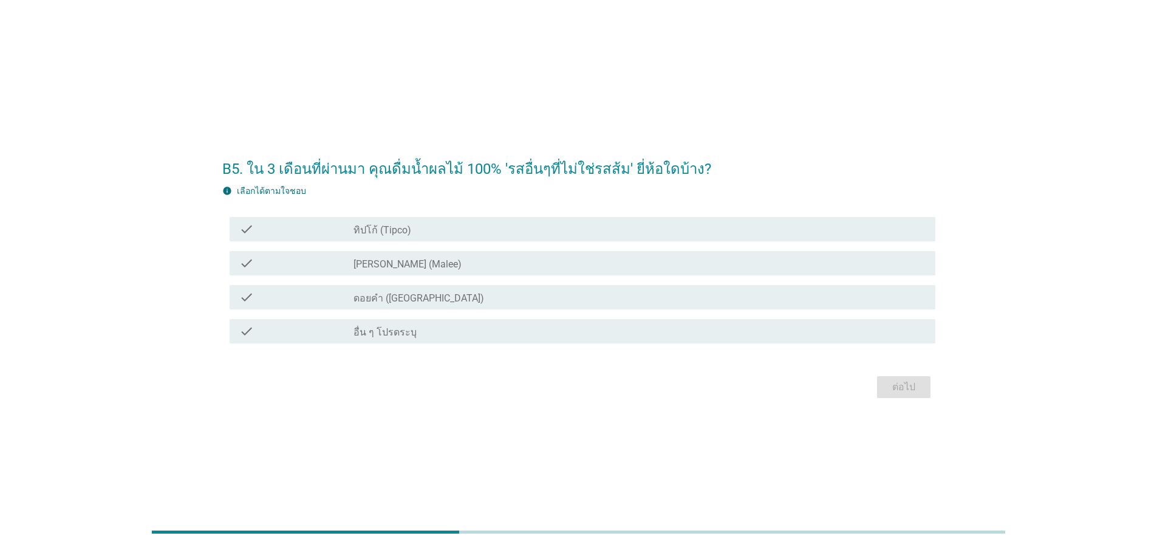
click at [395, 229] on label "ทิปโก้ (Tipco)" at bounding box center [382, 230] width 58 height 12
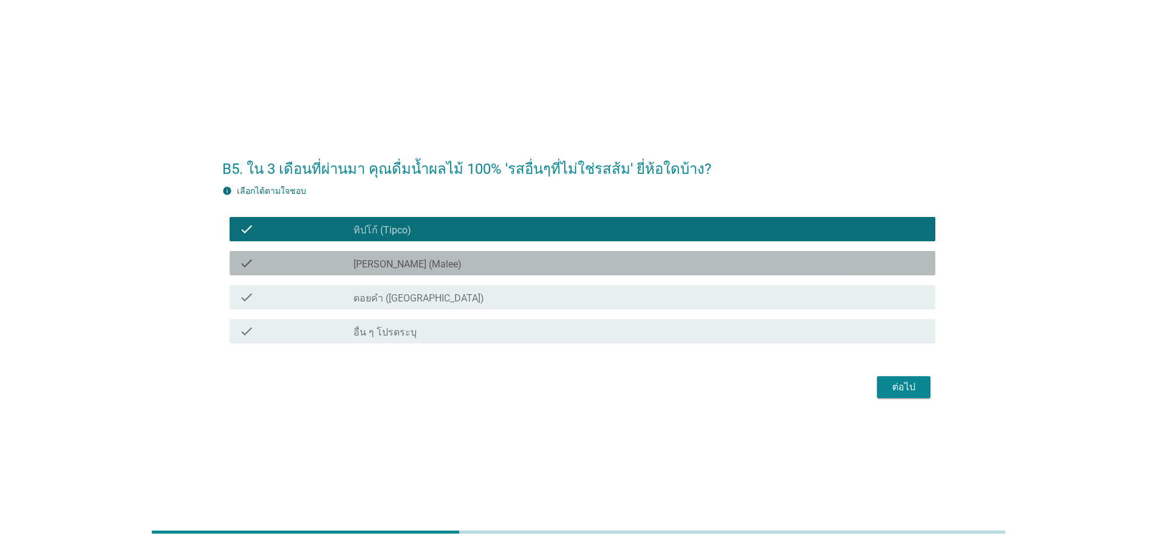
click at [395, 264] on label "[PERSON_NAME] (Malee)" at bounding box center [407, 264] width 108 height 12
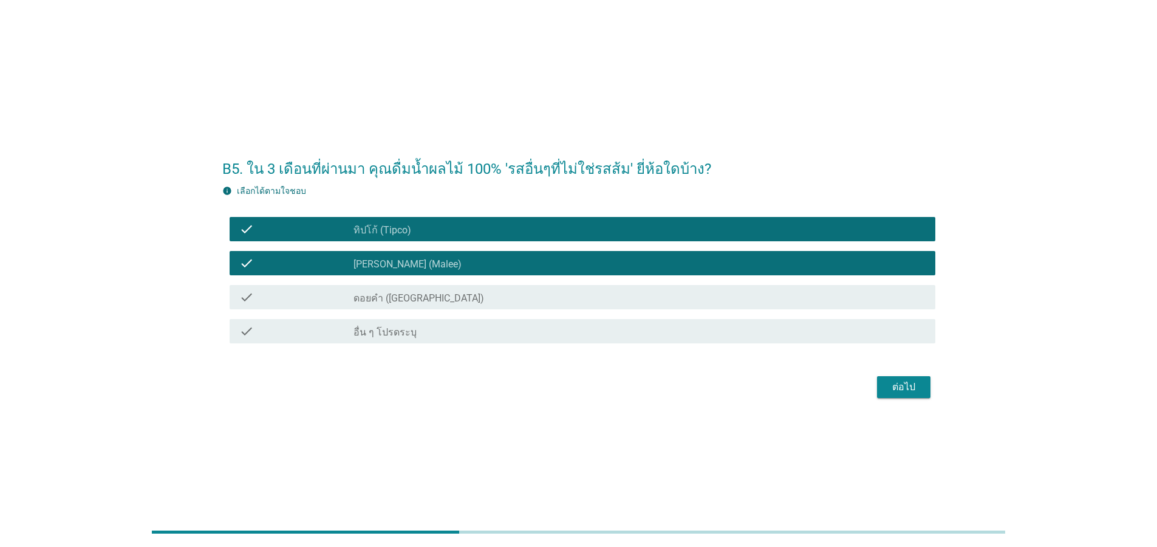
click at [387, 288] on div "check check_box_outline_blank ดอยคำ (Doi-Khham)" at bounding box center [583, 297] width 706 height 24
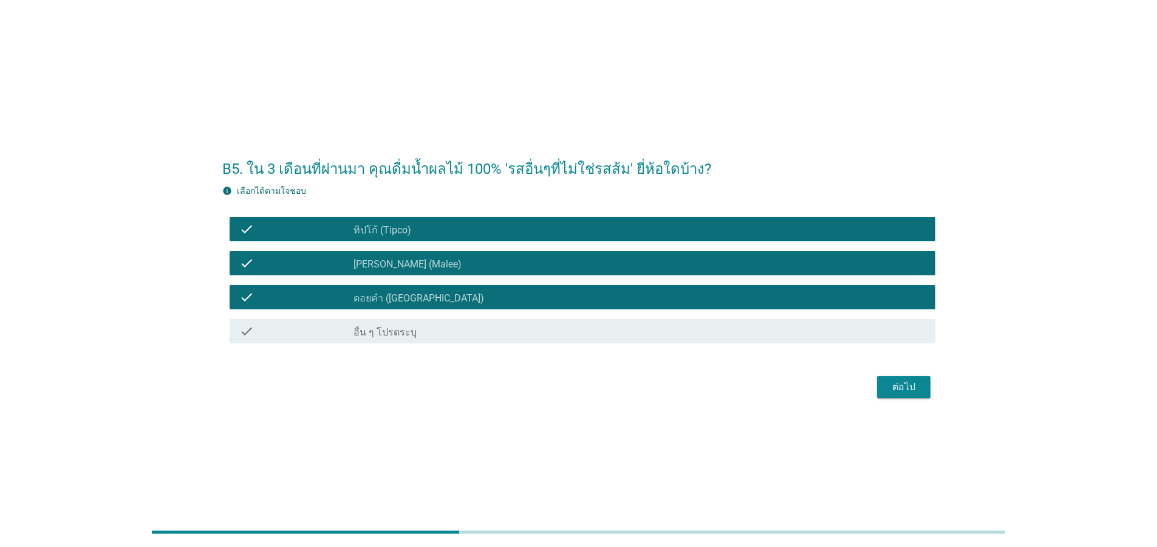
click at [927, 389] on button "ต่อไป" at bounding box center [903, 387] width 53 height 22
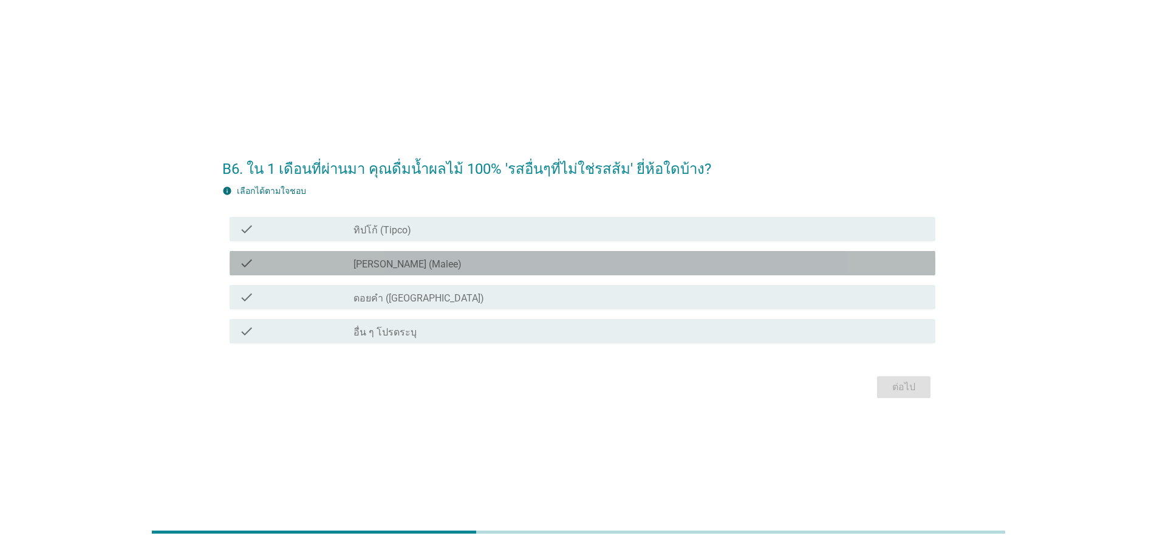
click at [414, 263] on div "check_box [PERSON_NAME] (Malee)" at bounding box center [639, 263] width 572 height 15
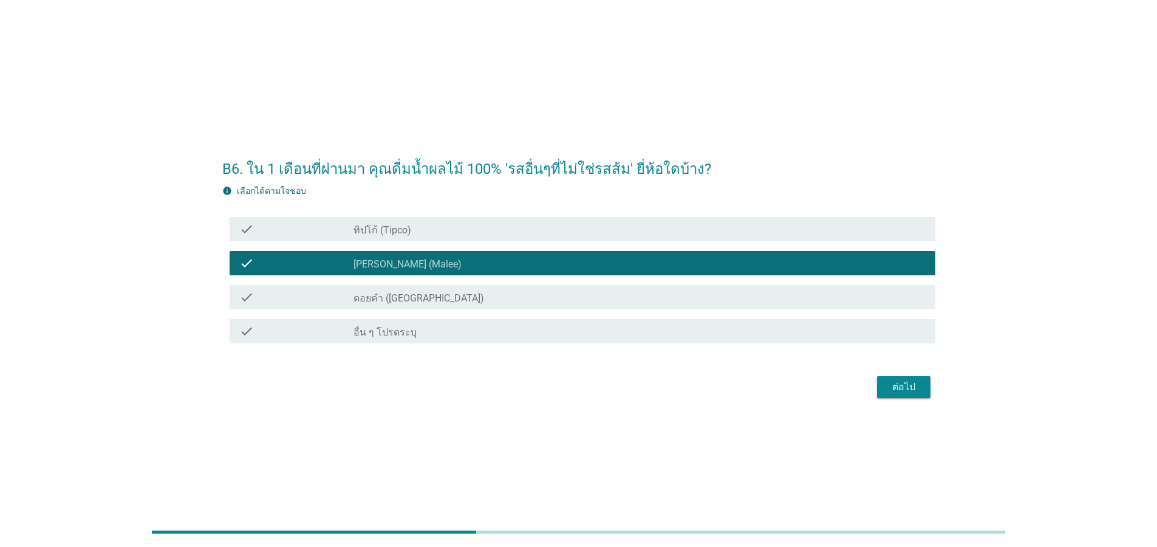
click at [411, 229] on div "check_box_outline_blank ทิปโก้ (Tipco)" at bounding box center [639, 229] width 572 height 15
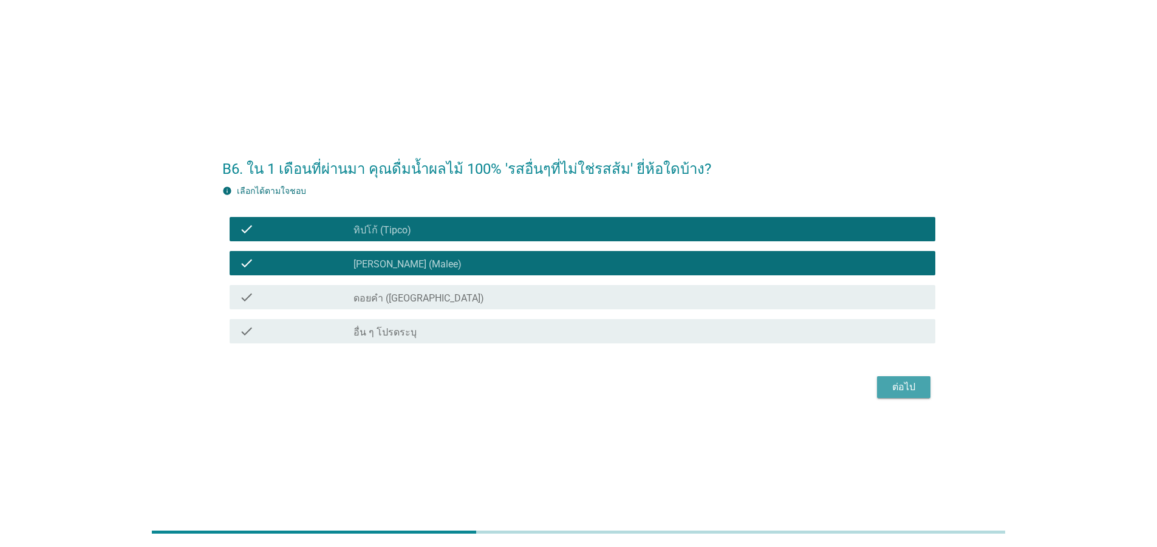
click at [907, 385] on div "ต่อไป" at bounding box center [904, 387] width 34 height 15
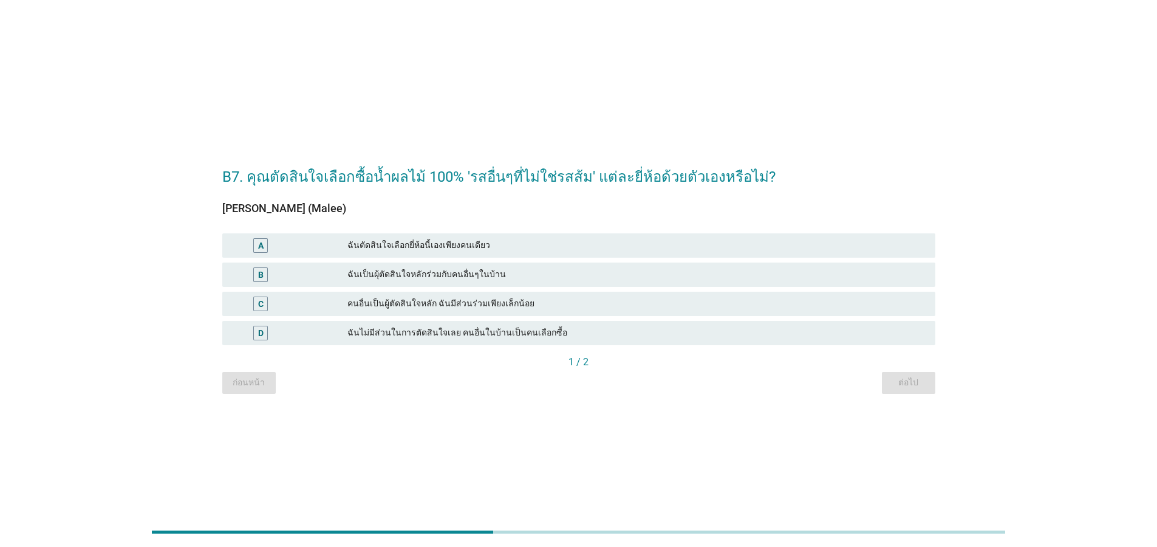
click at [462, 243] on div "ฉันตัดสินใจเลือกยี่ห้อนี้เองเพียงคนเดียว" at bounding box center [636, 245] width 578 height 15
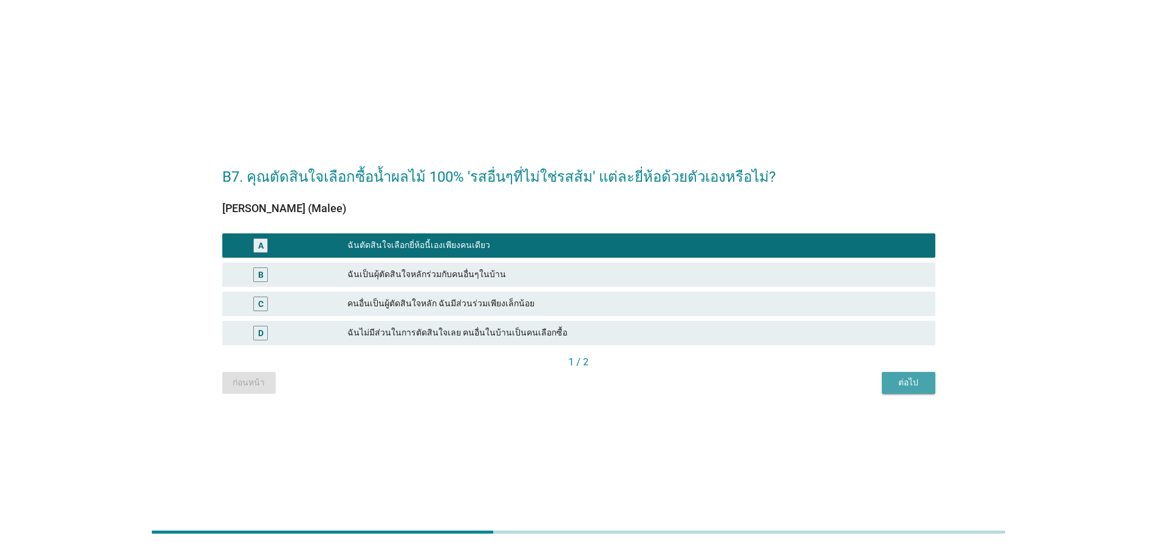
click at [901, 383] on div "ต่อไป" at bounding box center [909, 382] width 34 height 13
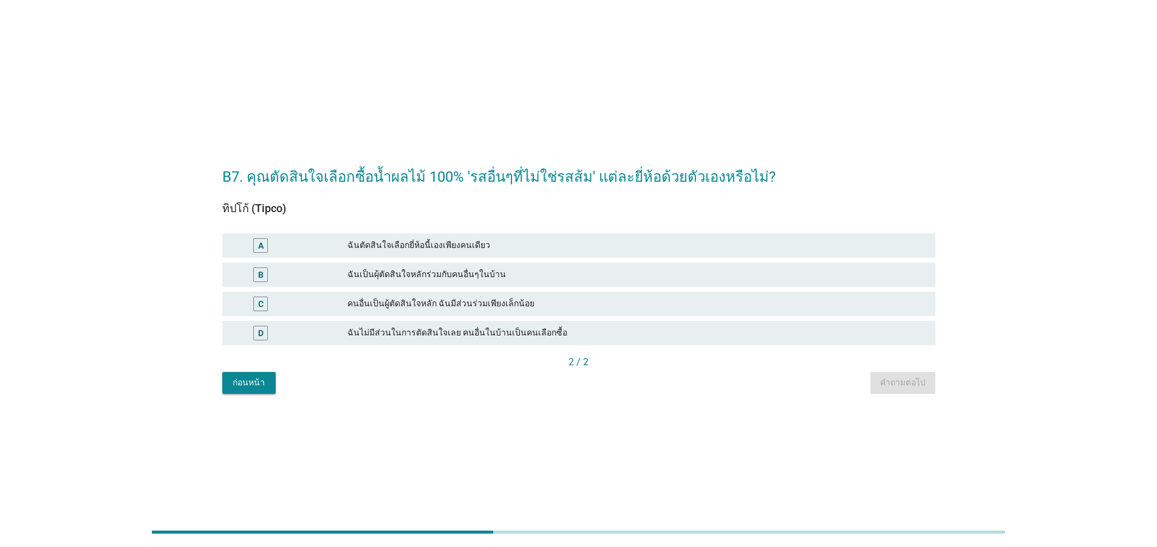
click at [452, 243] on div "ฉันตัดสินใจเลือกยี่ห้อนี้เองเพียงคนเดียว" at bounding box center [636, 245] width 578 height 15
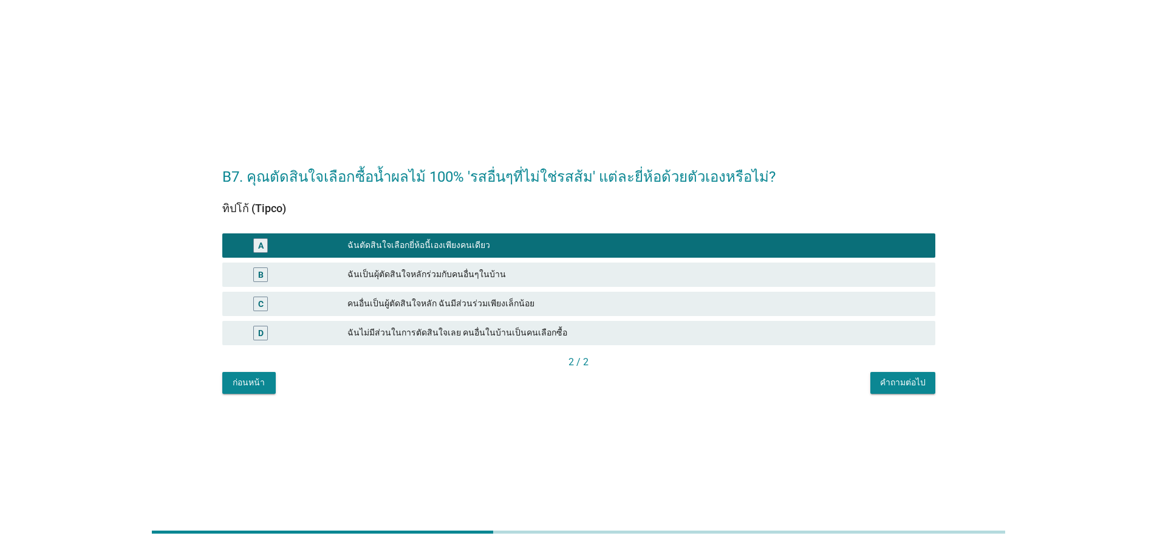
click at [901, 368] on div "2 / 2" at bounding box center [578, 362] width 713 height 15
click at [901, 379] on div "คำถามต่อไป" at bounding box center [903, 382] width 46 height 13
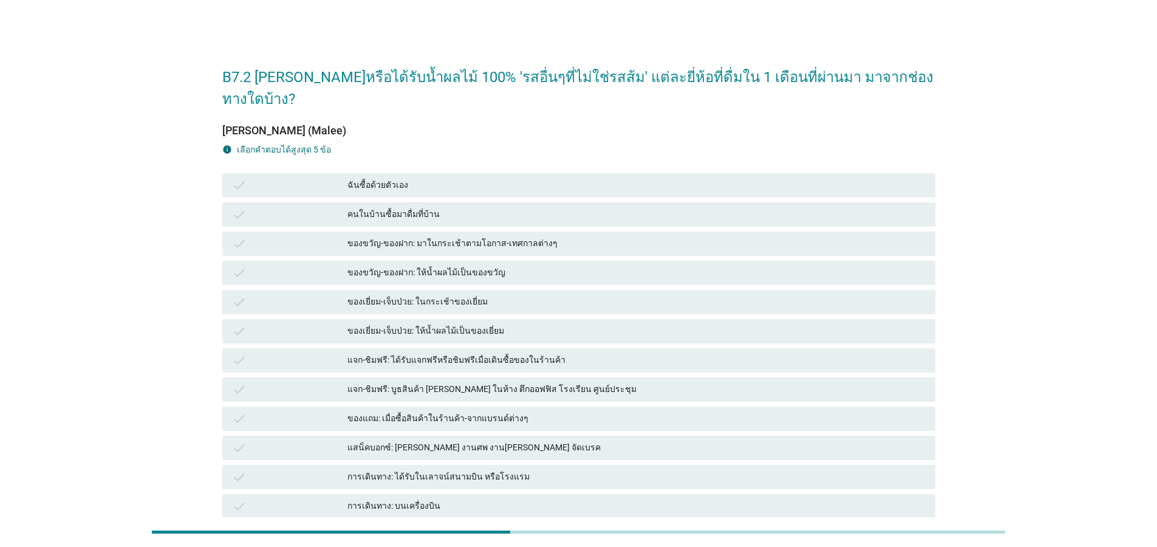
click at [441, 174] on div "check ฉันซื้อด้วยตัวเอง" at bounding box center [578, 185] width 713 height 24
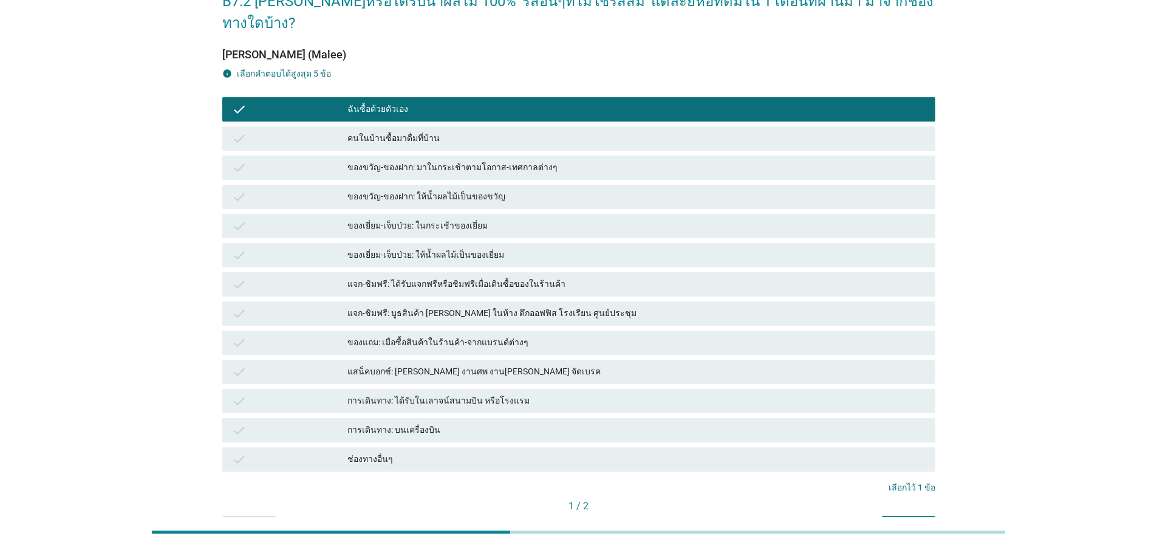
scroll to position [128, 0]
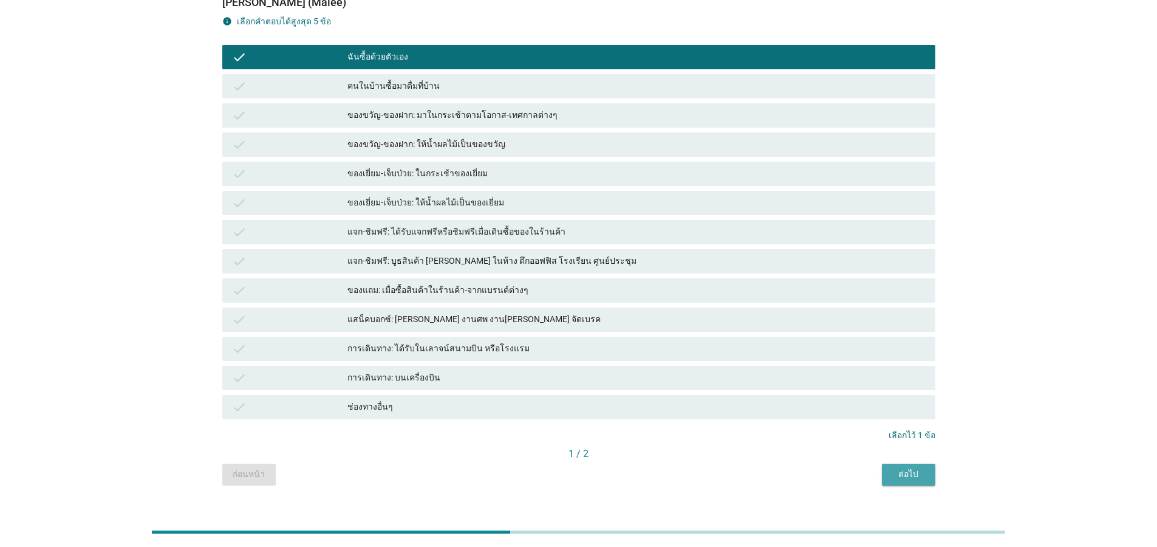
click at [904, 468] on div "ต่อไป" at bounding box center [909, 474] width 34 height 13
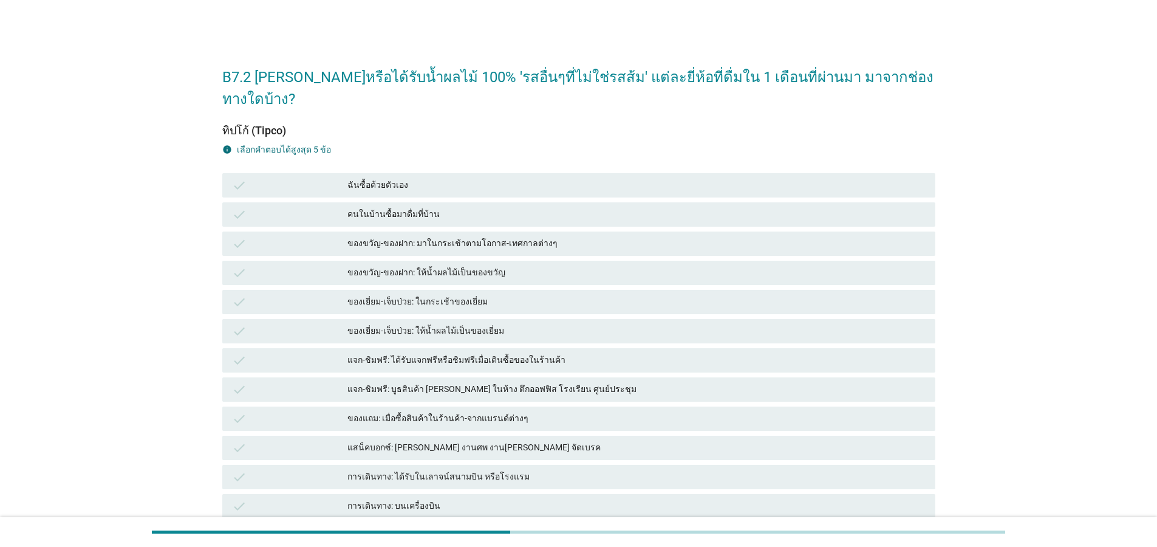
click at [446, 178] on div "ฉันซื้อด้วยตัวเอง" at bounding box center [636, 185] width 578 height 15
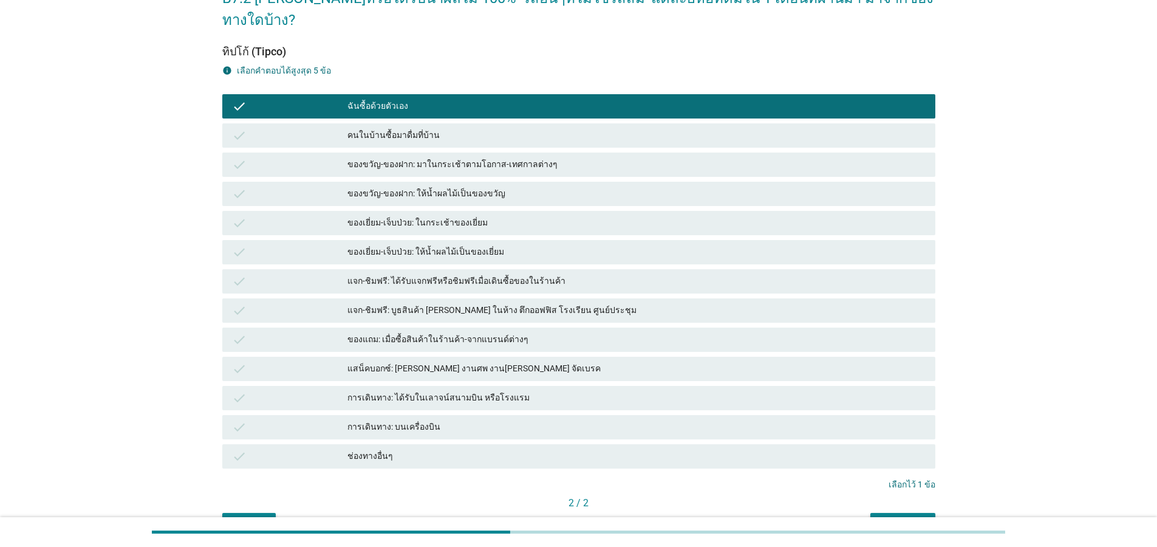
scroll to position [128, 0]
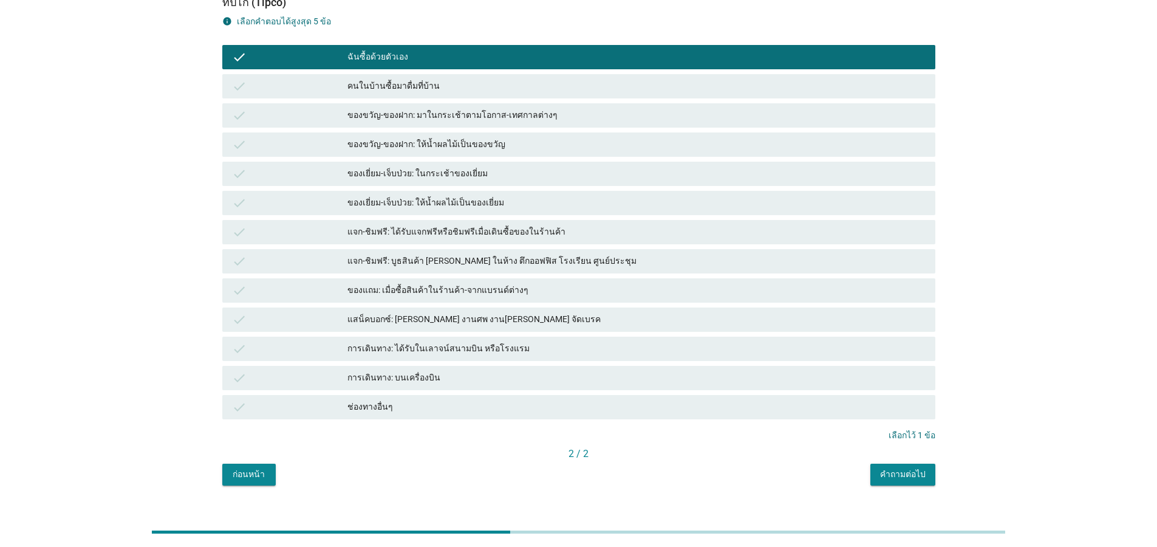
click at [916, 468] on div "คำถามต่อไป" at bounding box center [903, 474] width 46 height 13
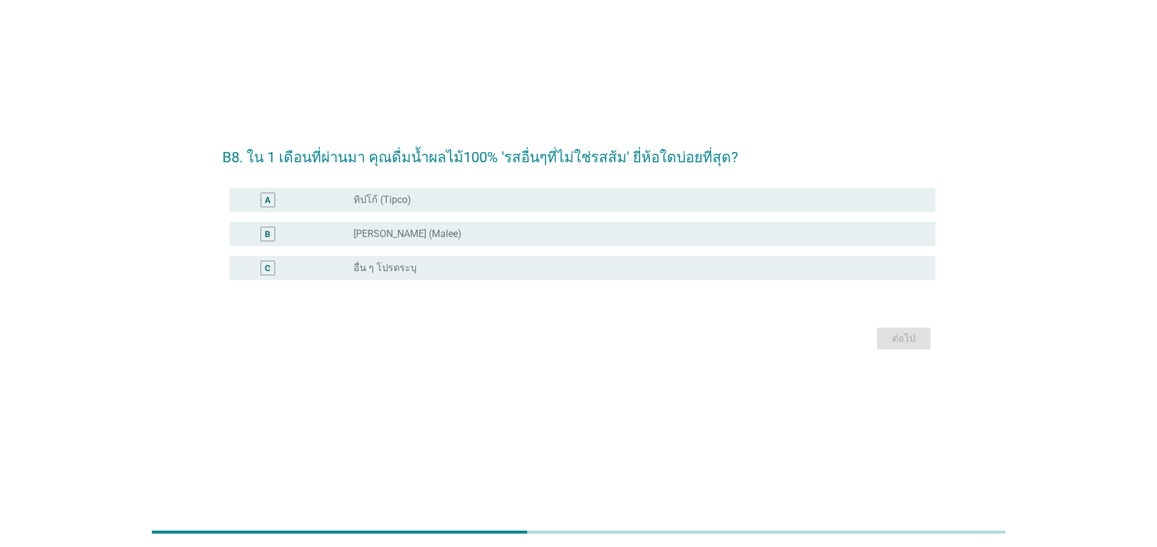
scroll to position [0, 0]
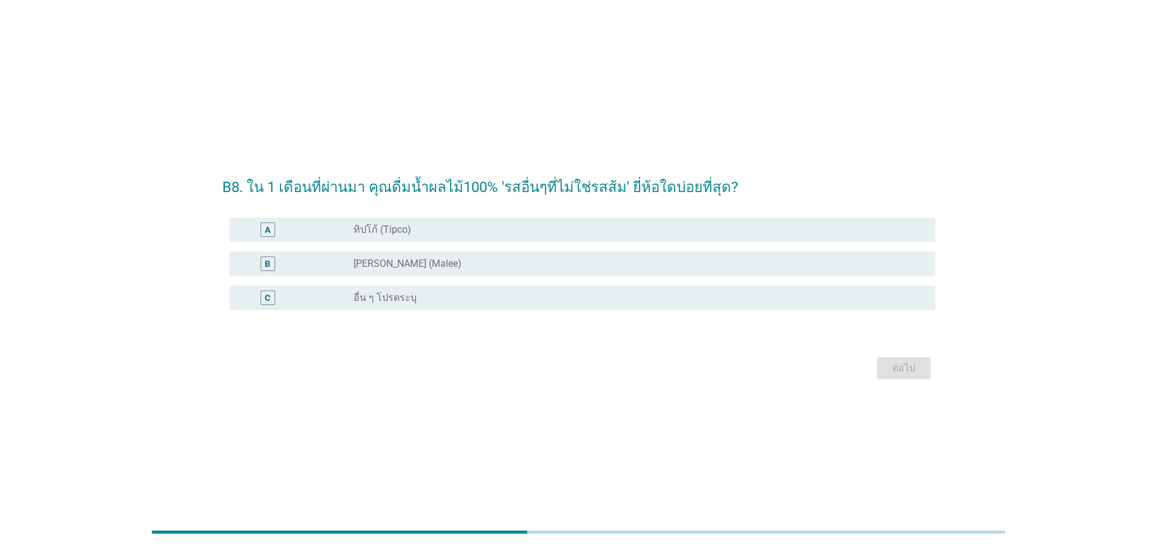
click at [475, 222] on div "A radio_button_unchecked ทิปโก้ (Tipco)" at bounding box center [583, 229] width 706 height 24
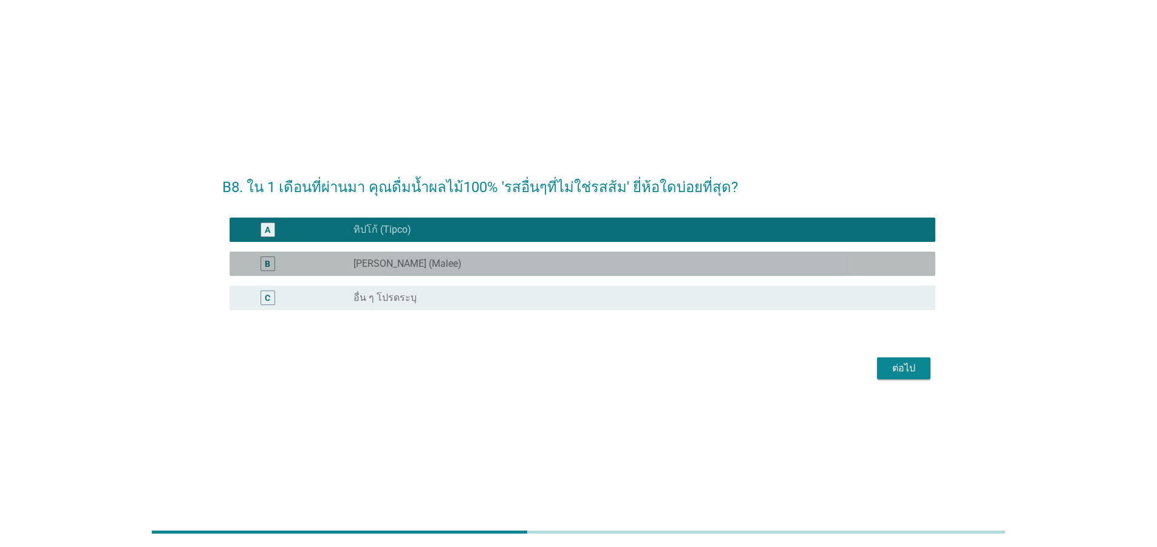
click at [456, 254] on div "B radio_button_unchecked [PERSON_NAME] (Malee)" at bounding box center [583, 263] width 706 height 24
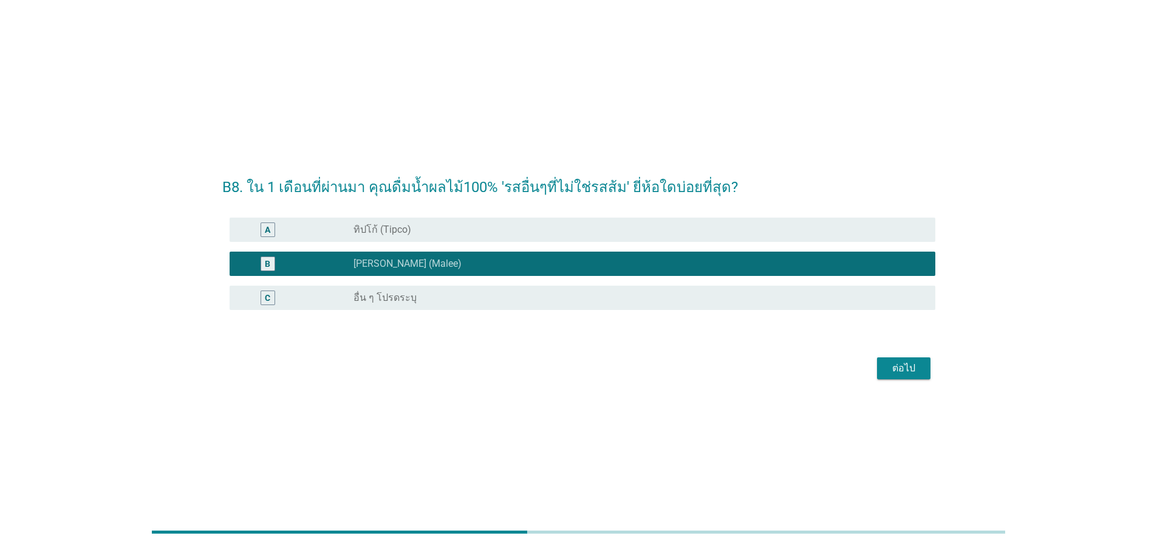
click at [913, 369] on div "ต่อไป" at bounding box center [904, 368] width 34 height 15
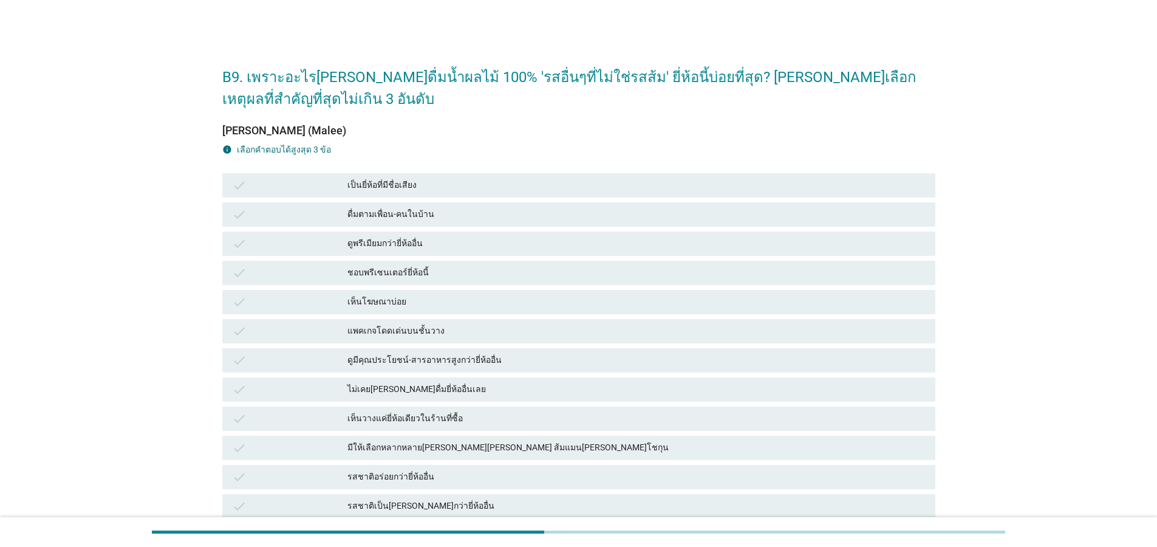
click at [389, 178] on div "เป็นยี่ห้อที่มีชื่อเสียง" at bounding box center [636, 185] width 578 height 15
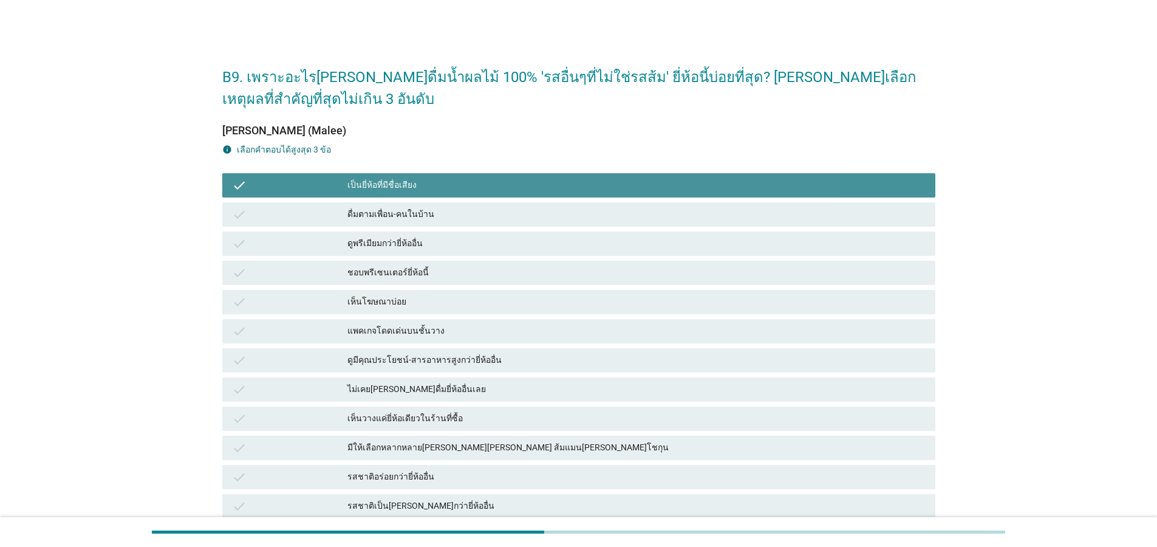
click at [424, 324] on div "แพคเกจโดดเด่นบนชั้นวาง" at bounding box center [636, 331] width 578 height 15
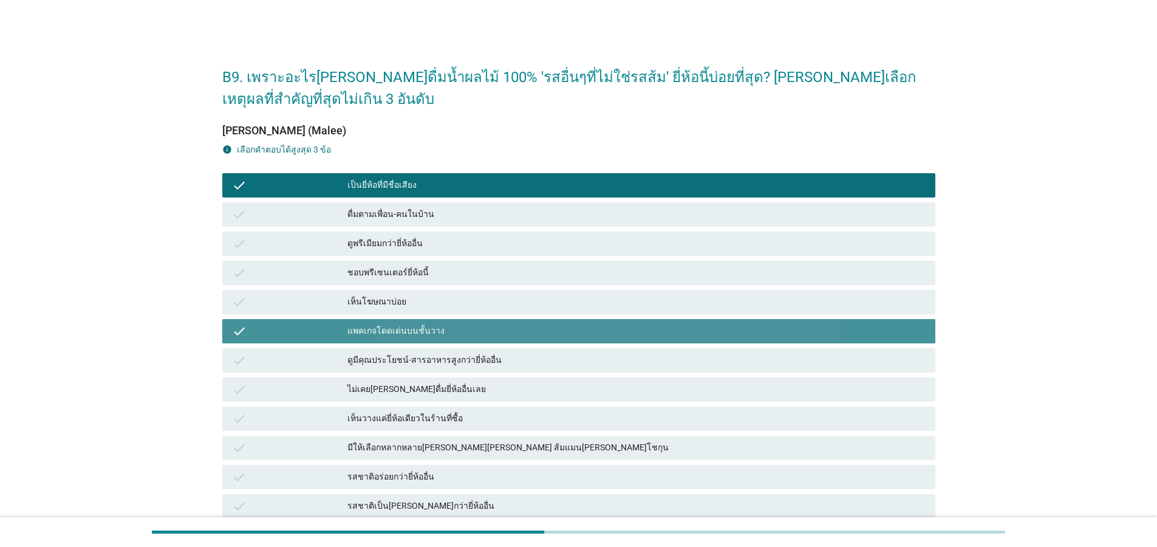
drag, startPoint x: 425, startPoint y: 393, endPoint x: 677, endPoint y: 429, distance: 254.6
click at [424, 411] on div "เห็นวางแค่ยี่ห้อเดียวในร้านที่ซื้อ" at bounding box center [636, 418] width 578 height 15
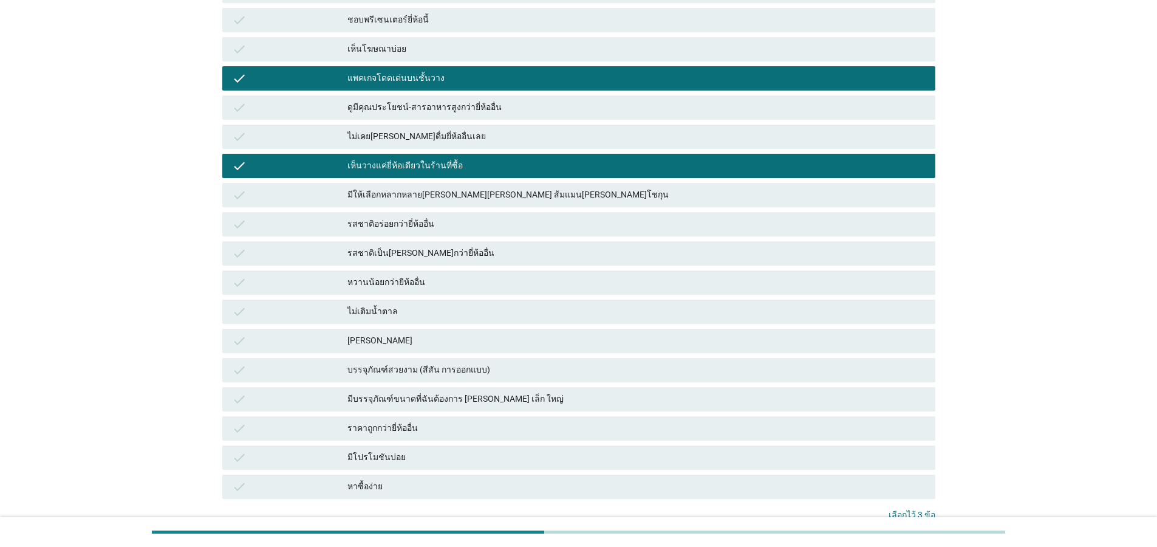
scroll to position [332, 0]
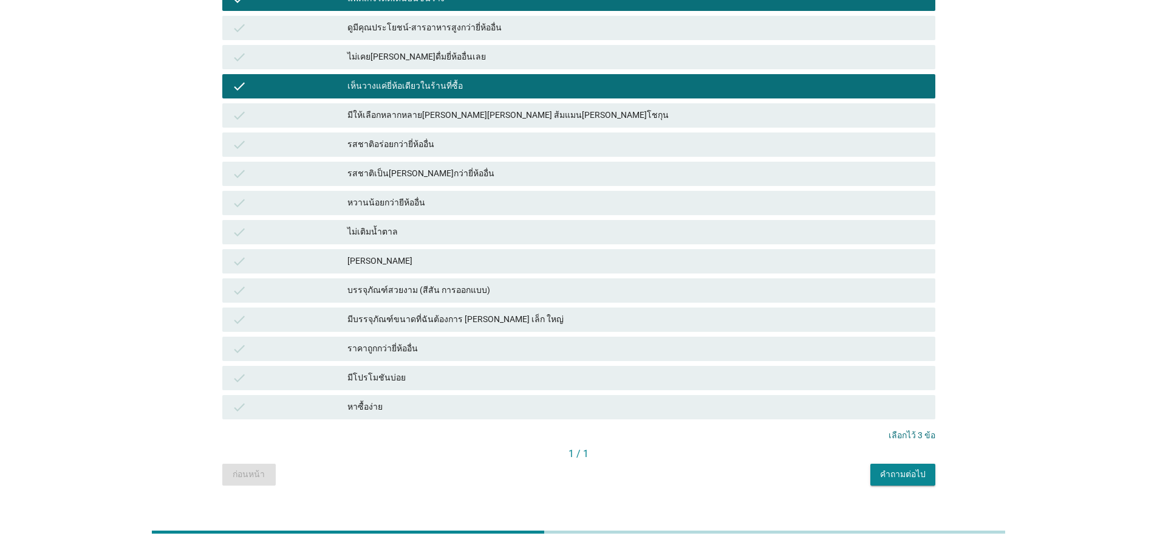
click at [896, 468] on div "คำถามต่อไป" at bounding box center [903, 474] width 46 height 13
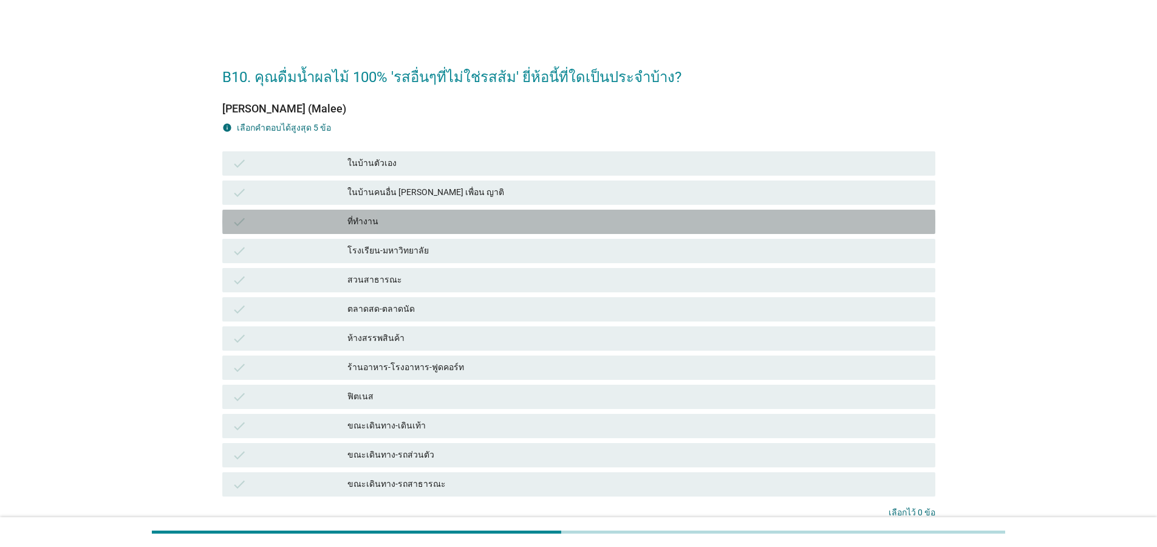
click at [497, 220] on div "ที่ทำงาน" at bounding box center [636, 221] width 578 height 15
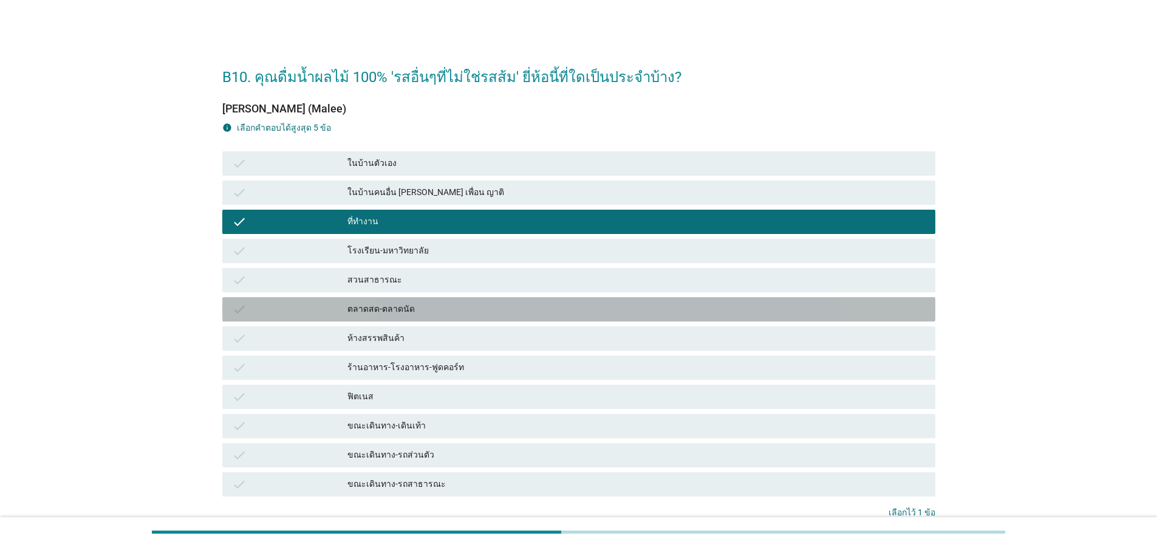
drag, startPoint x: 480, startPoint y: 313, endPoint x: 470, endPoint y: 408, distance: 95.9
click at [480, 314] on div "ตลาดสด-ตลาดนัด" at bounding box center [636, 309] width 578 height 15
click at [470, 408] on div "check ฟิตเนส" at bounding box center [578, 396] width 713 height 24
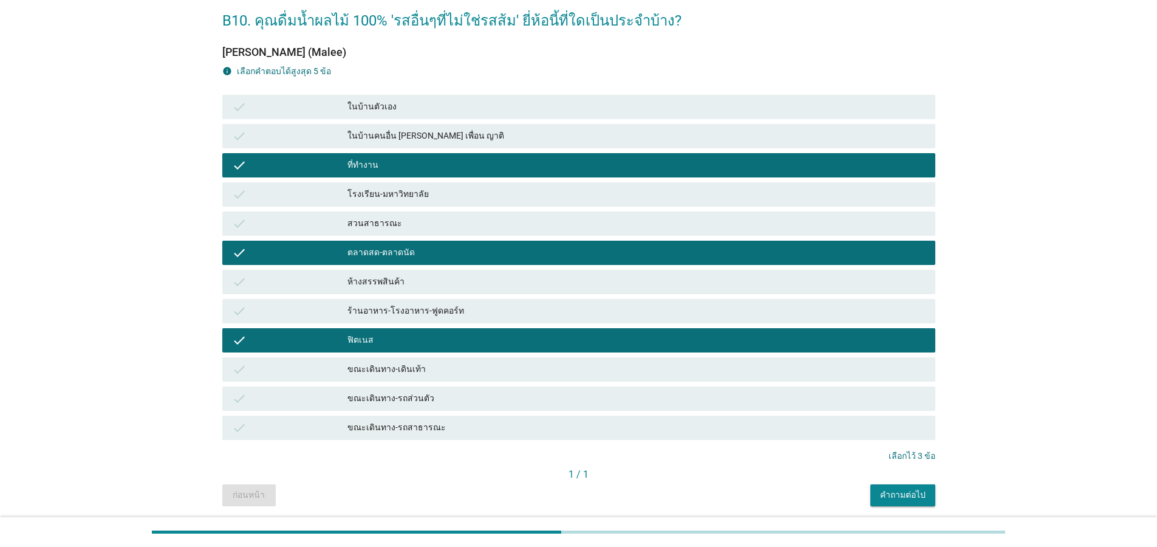
scroll to position [99, 0]
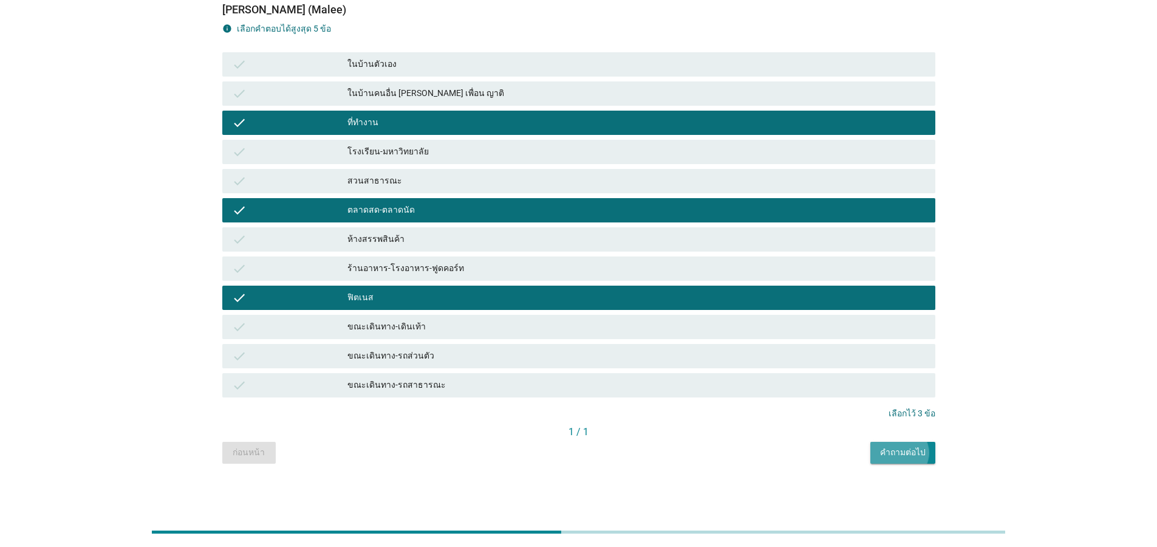
click at [903, 449] on div "คำถามต่อไป" at bounding box center [903, 452] width 46 height 13
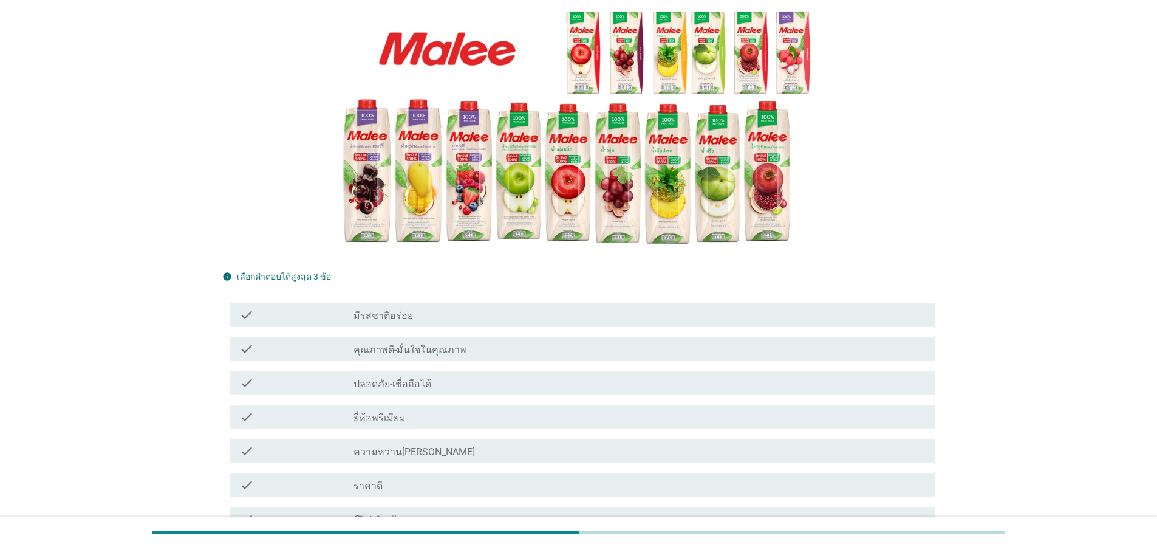
scroll to position [219, 0]
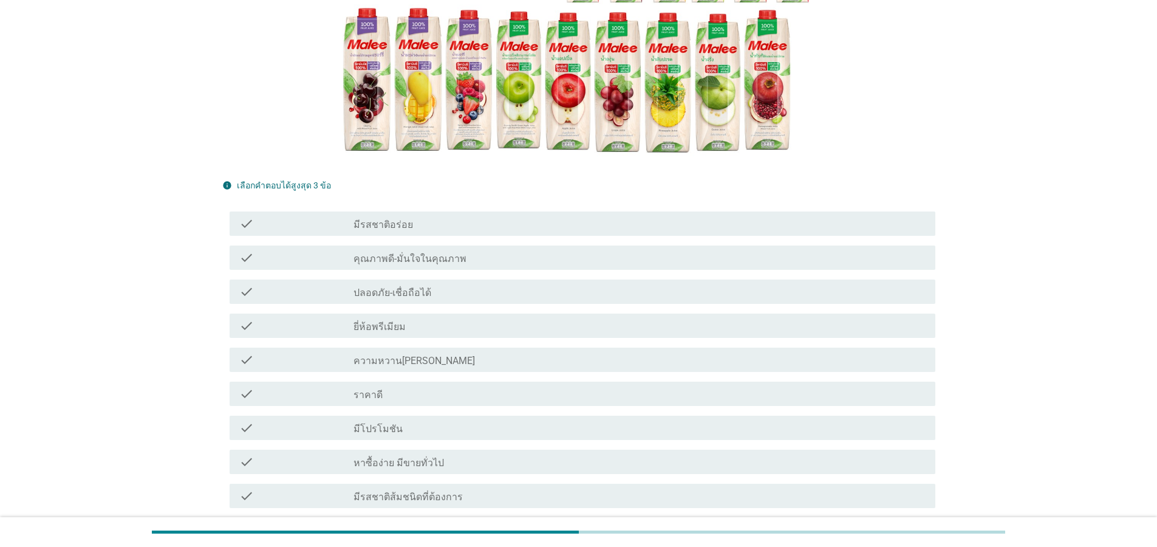
click at [423, 284] on div "check_box_outline_blank ปลอดภัย-เชื่อถือได้" at bounding box center [639, 291] width 572 height 15
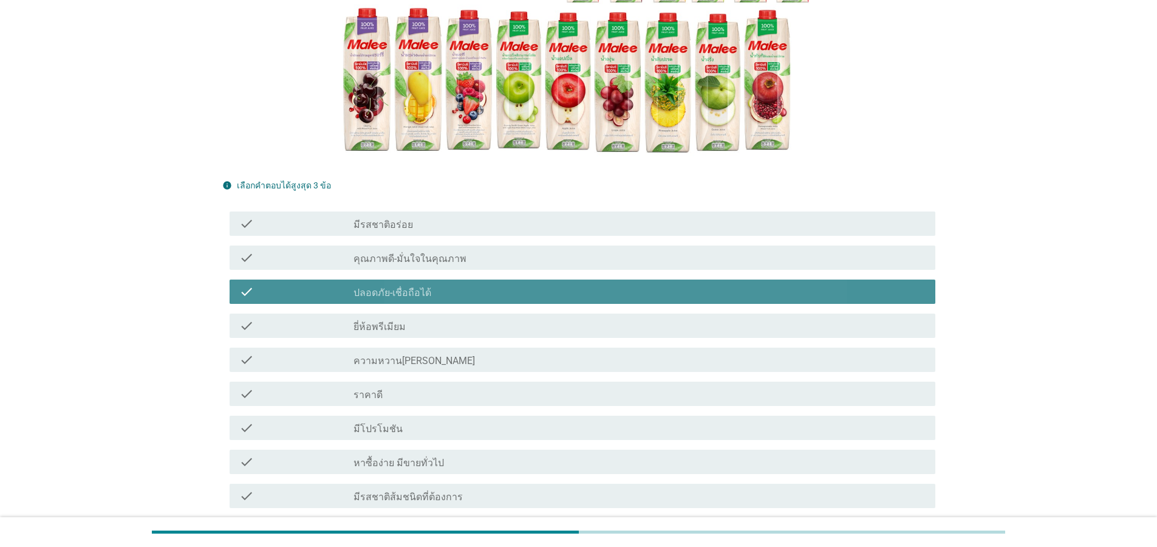
drag, startPoint x: 429, startPoint y: 345, endPoint x: 433, endPoint y: 427, distance: 82.1
click at [429, 347] on div "check check_box_outline_blank ความหวาน[PERSON_NAME]" at bounding box center [583, 359] width 706 height 24
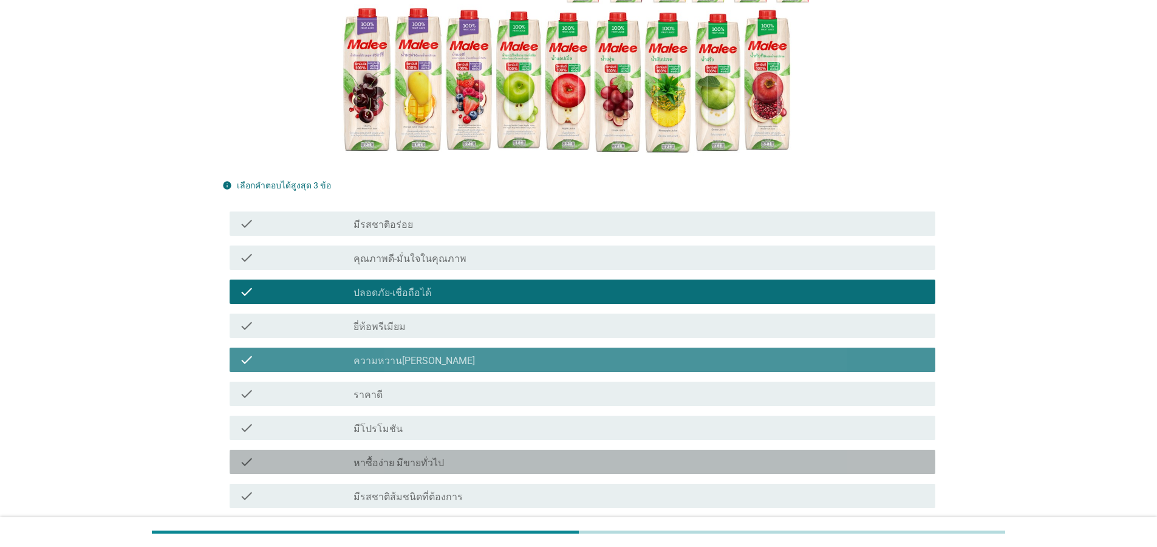
click at [433, 449] on div "check check_box_outline_blank หาซื้อง่าย มีขายทั่วไป" at bounding box center [583, 461] width 706 height 24
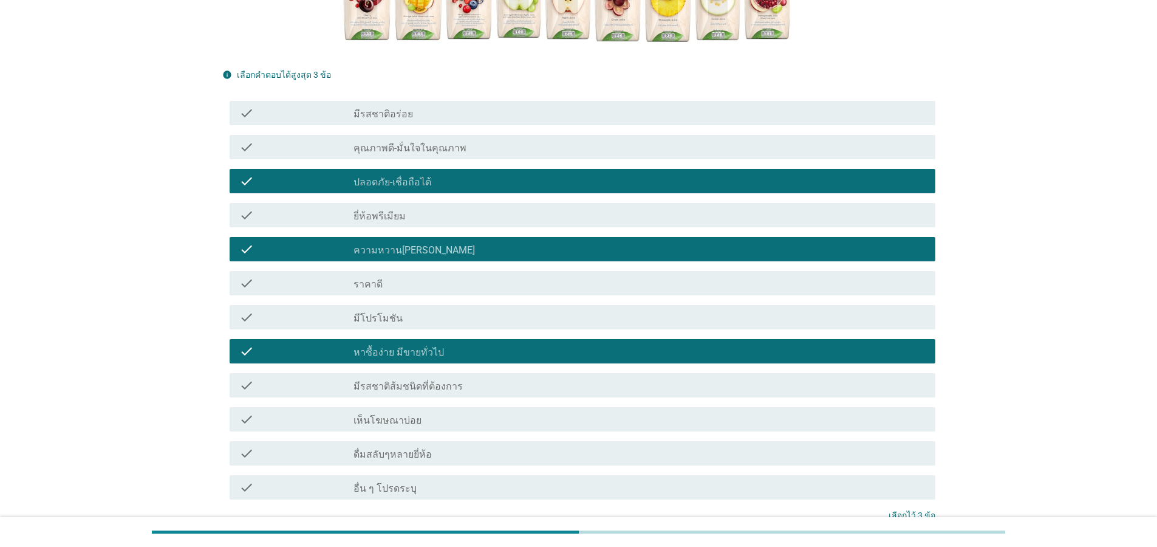
scroll to position [419, 0]
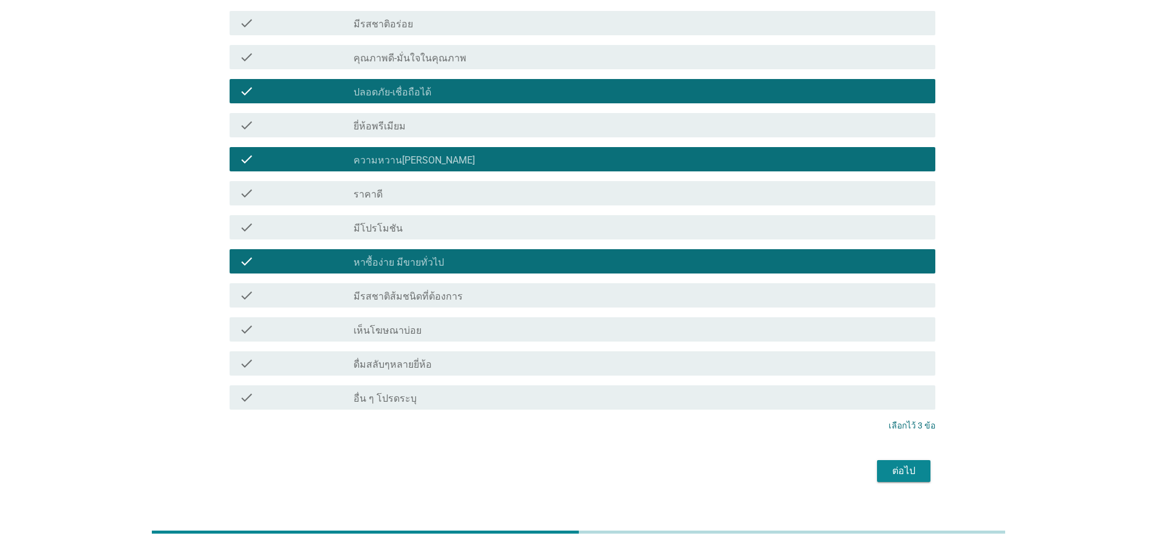
click at [904, 463] on div "ต่อไป" at bounding box center [904, 470] width 34 height 15
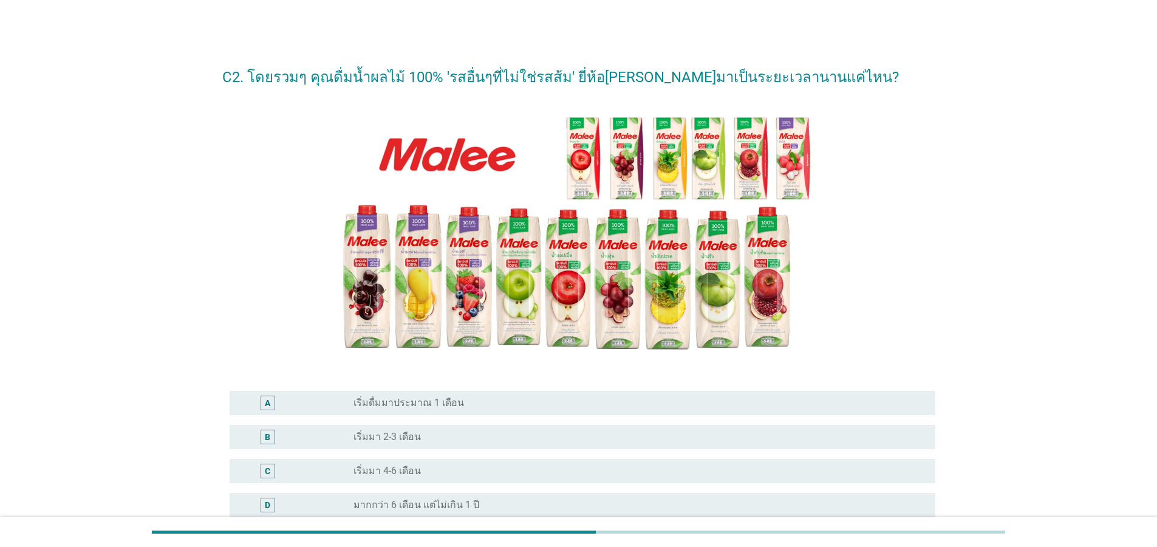
click at [499, 410] on div "A radio_button_unchecked เริ่มดื่มมาประมาณ 1 เดือน" at bounding box center [583, 403] width 706 height 24
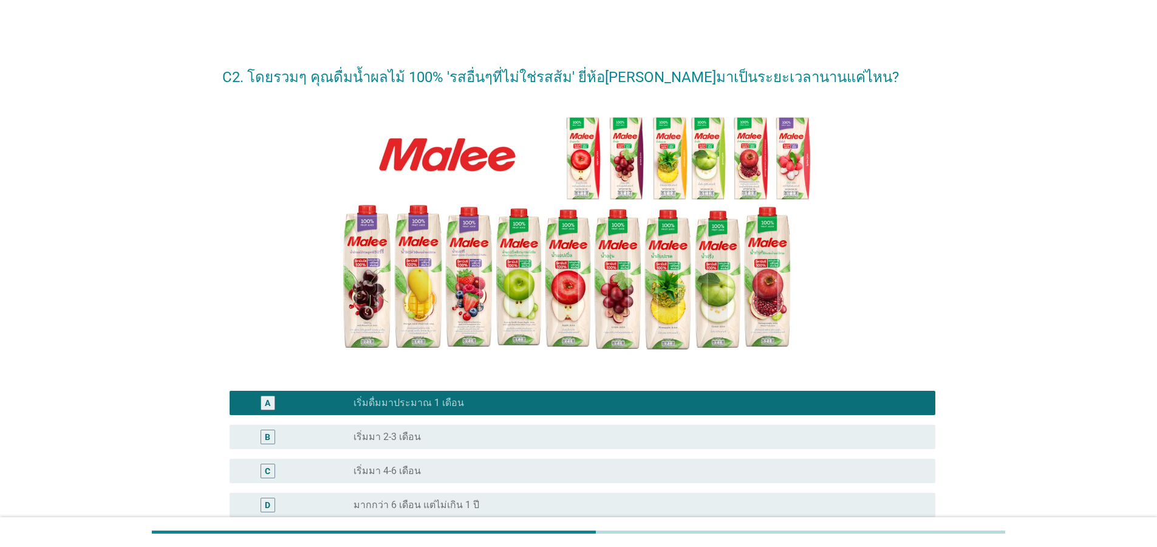
click at [479, 481] on div "C radio_button_unchecked เริ่มมา 4-6 เดือน" at bounding box center [583, 471] width 706 height 24
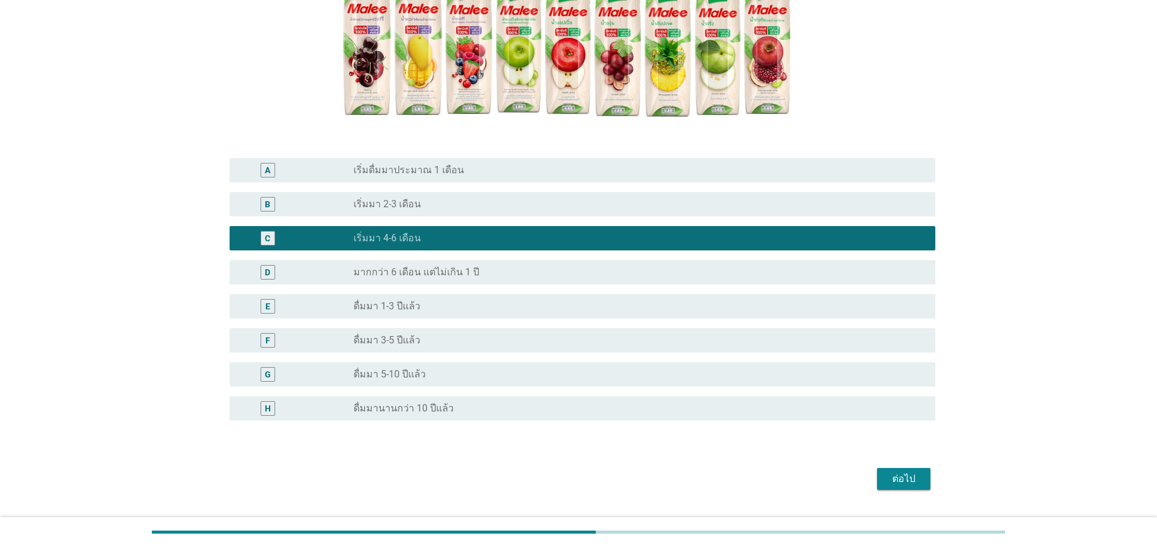
scroll to position [262, 0]
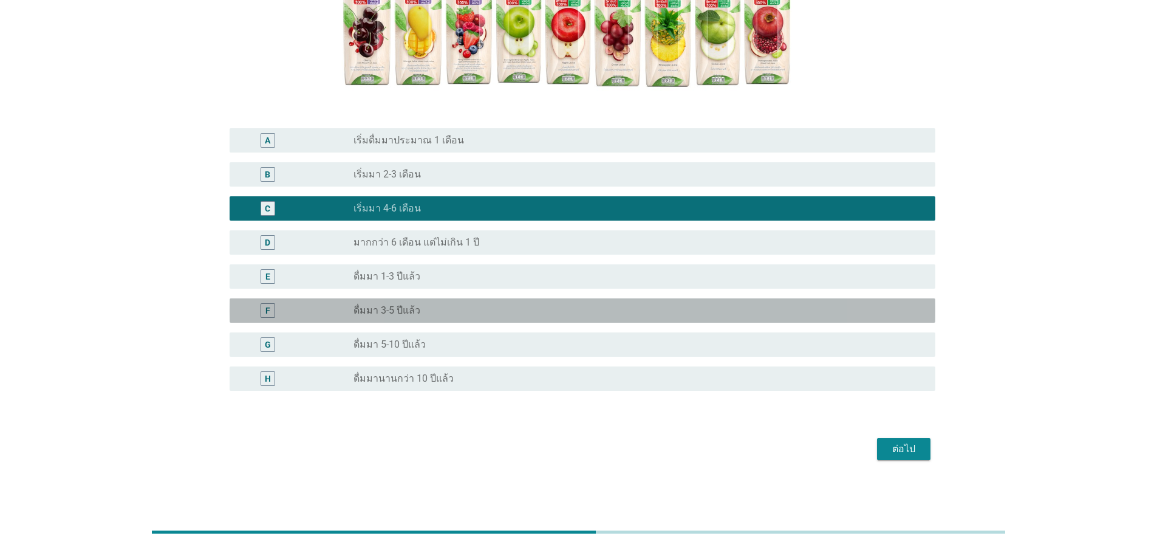
click at [463, 313] on div "radio_button_unchecked ดื่มมา 3-5 ปีแล้ว" at bounding box center [634, 310] width 562 height 12
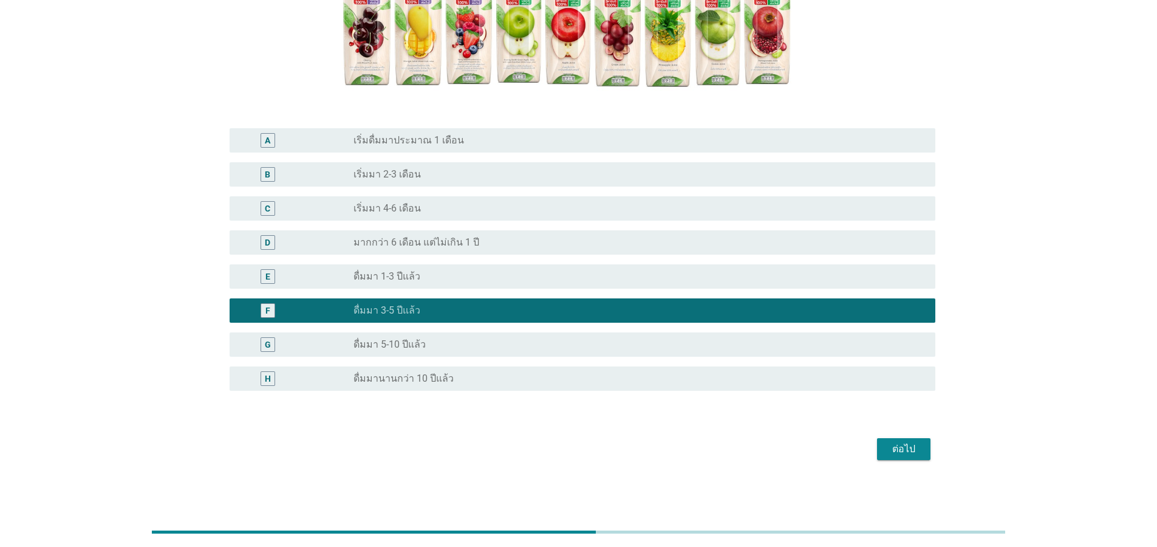
click at [914, 445] on div "ต่อไป" at bounding box center [904, 449] width 34 height 15
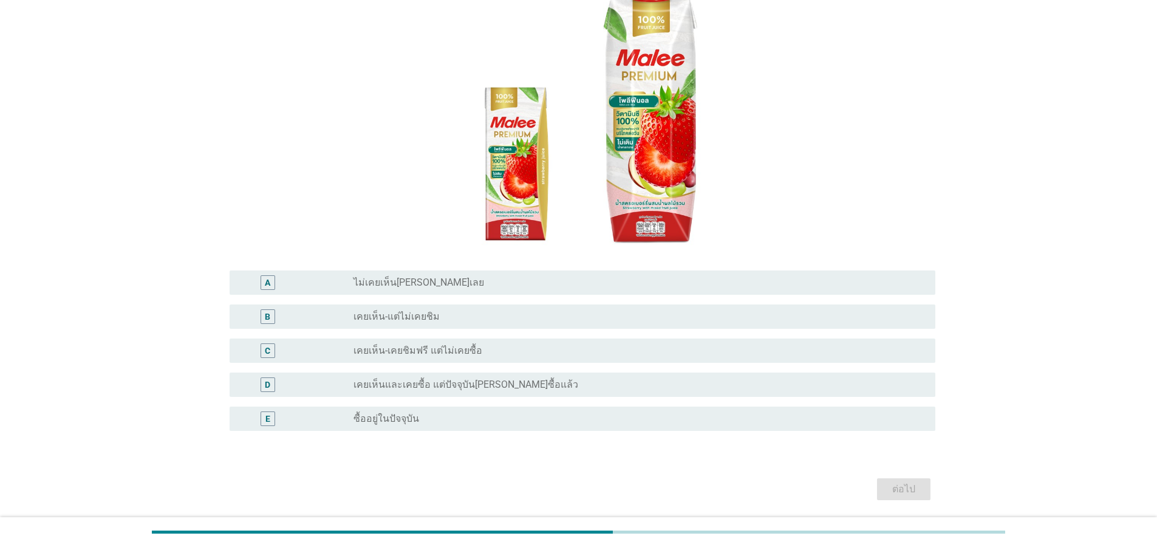
scroll to position [160, 0]
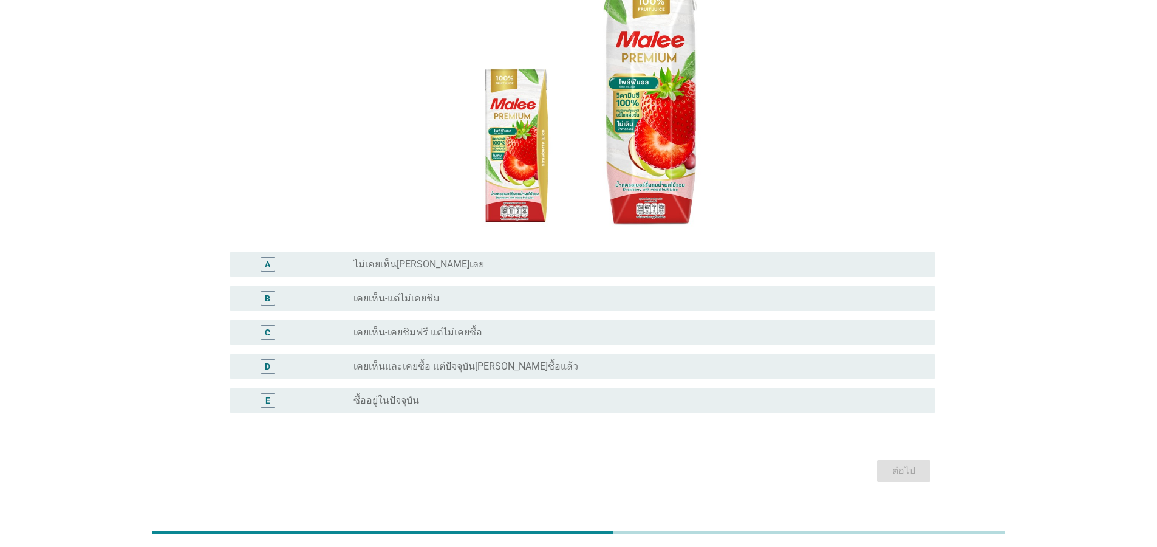
click at [417, 292] on label "เคยเห็น-แต่ไม่เคยชิม" at bounding box center [396, 298] width 86 height 12
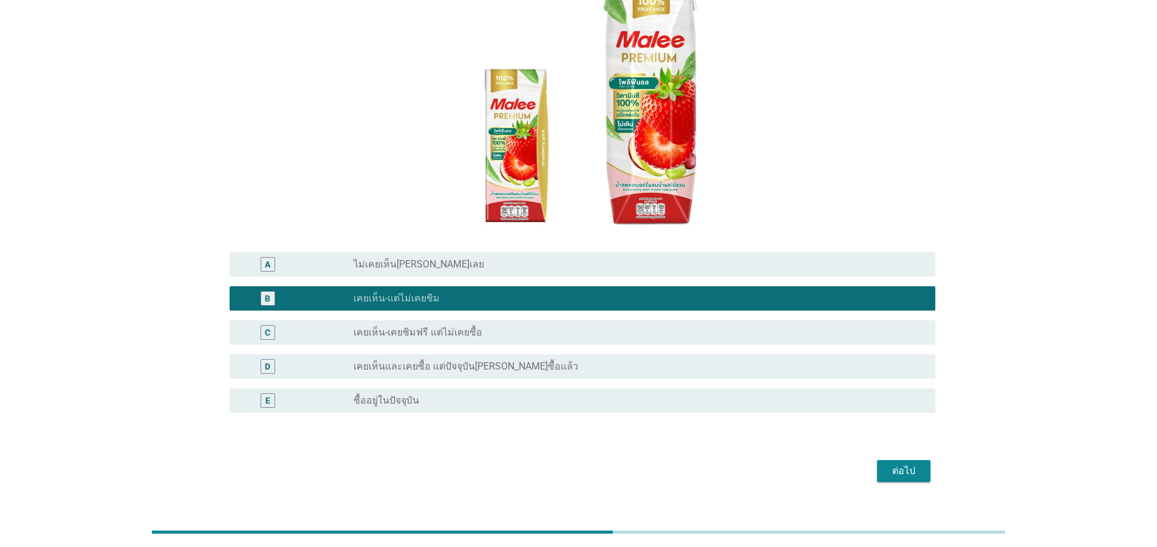
click at [437, 258] on div "radio_button_unchecked ไม่เคยเห็น[PERSON_NAME]เลย" at bounding box center [634, 264] width 562 height 12
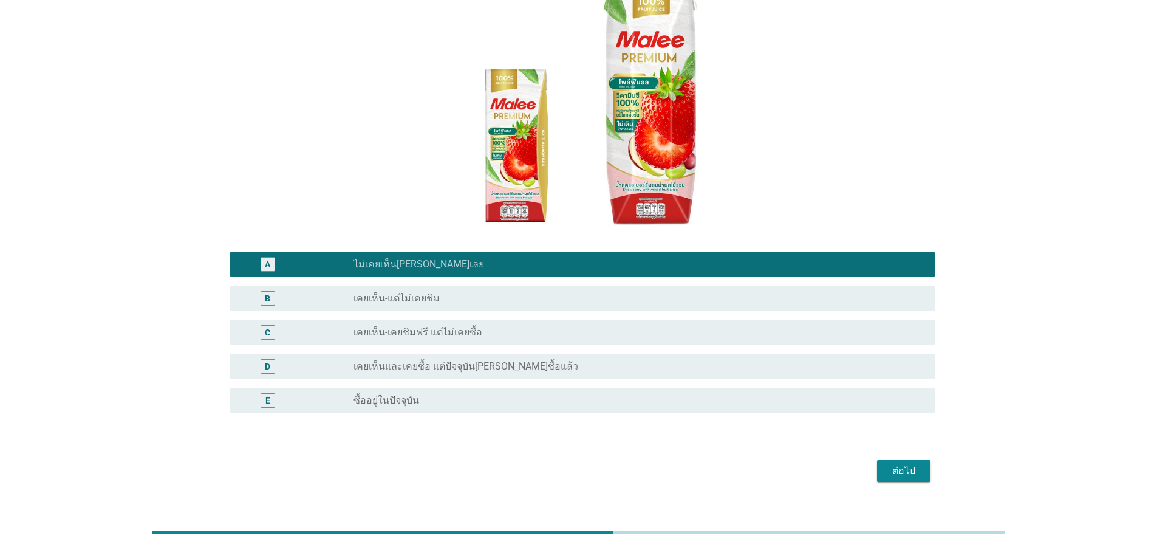
click at [897, 463] on div "ต่อไป" at bounding box center [904, 470] width 34 height 15
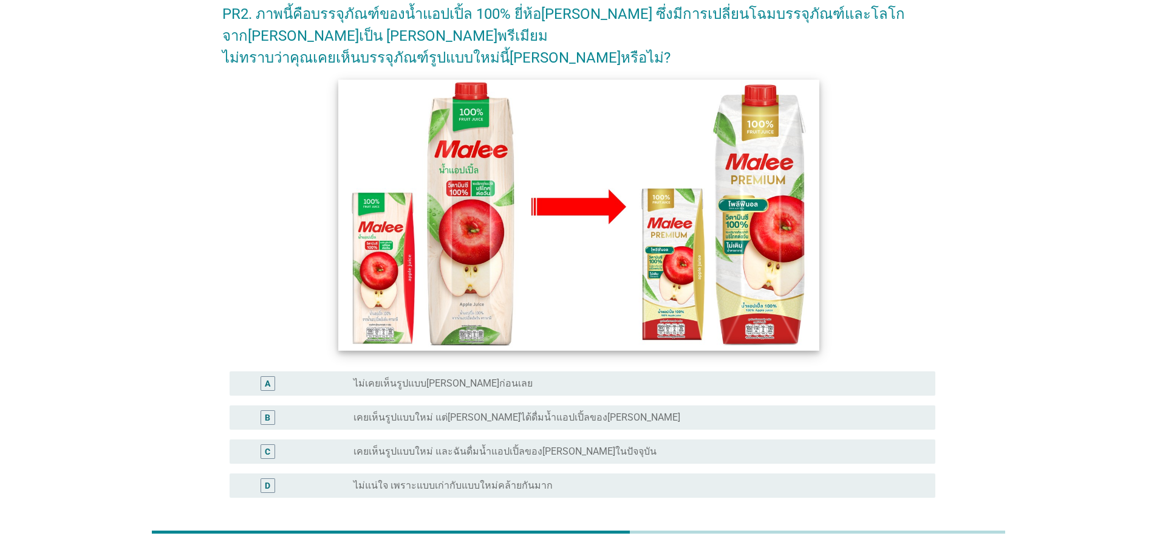
scroll to position [148, 0]
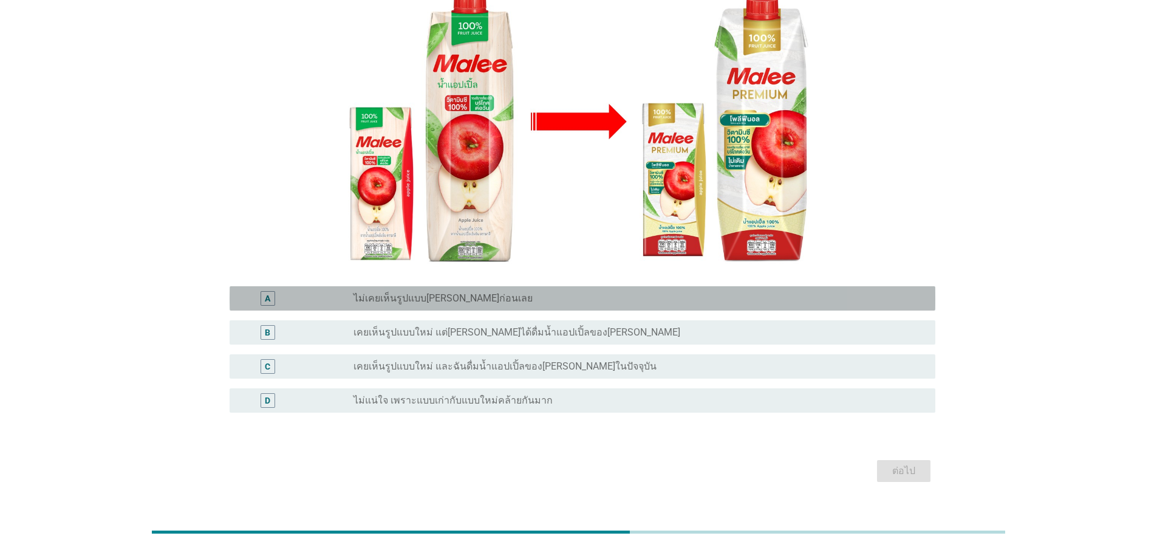
click at [466, 292] on label "ไม่เคยเห็นรูปแบบ[PERSON_NAME]ก่อนเลย" at bounding box center [442, 298] width 179 height 12
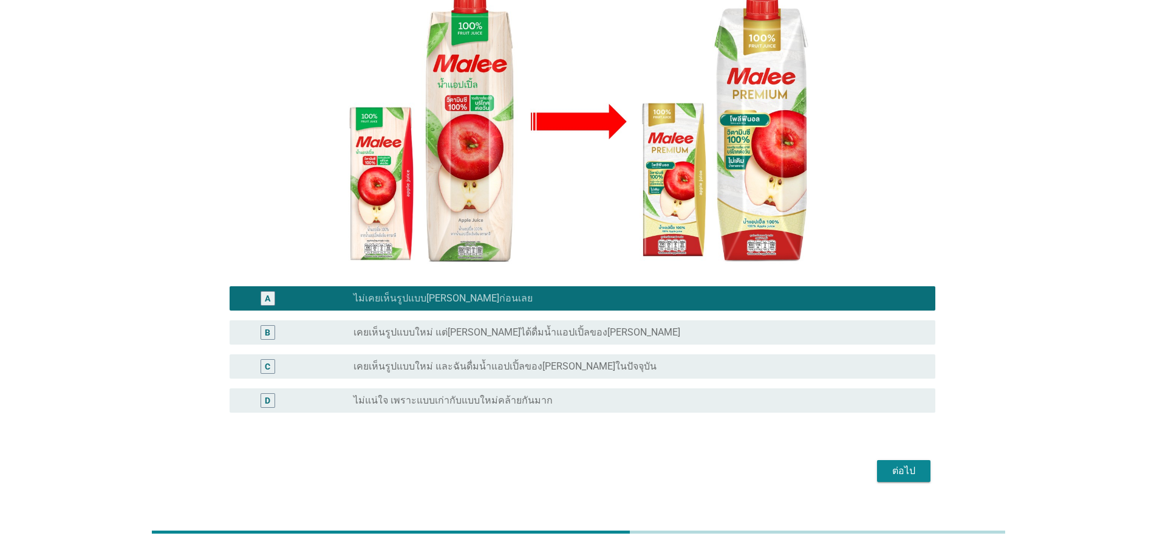
click at [909, 463] on div "ต่อไป" at bounding box center [904, 470] width 34 height 15
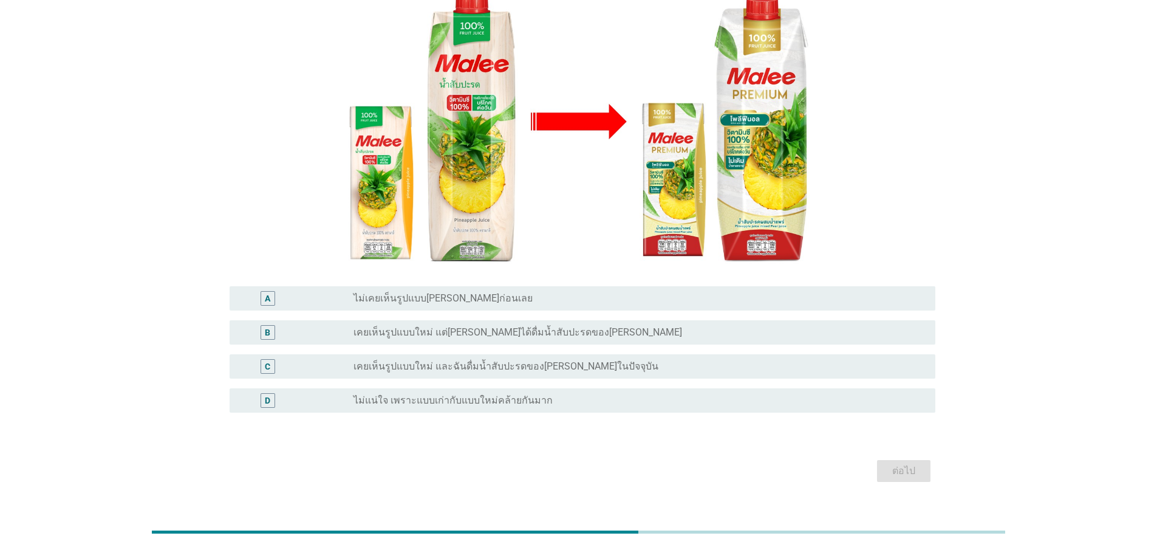
click at [435, 292] on label "ไม่เคยเห็นรูปแบบ[PERSON_NAME]ก่อนเลย" at bounding box center [442, 298] width 179 height 12
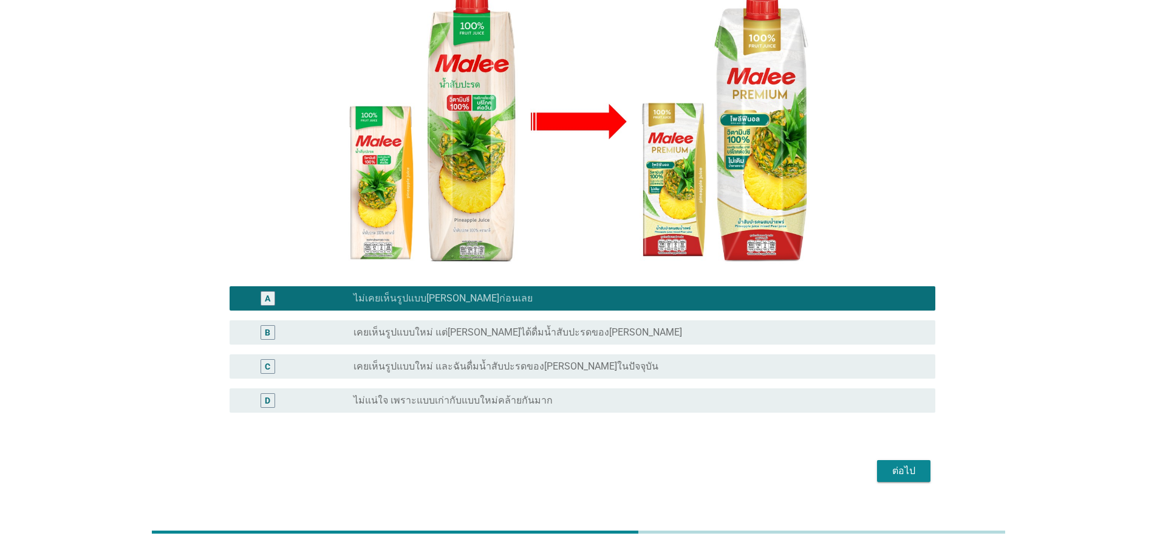
click at [896, 463] on div "ต่อไป" at bounding box center [904, 470] width 34 height 15
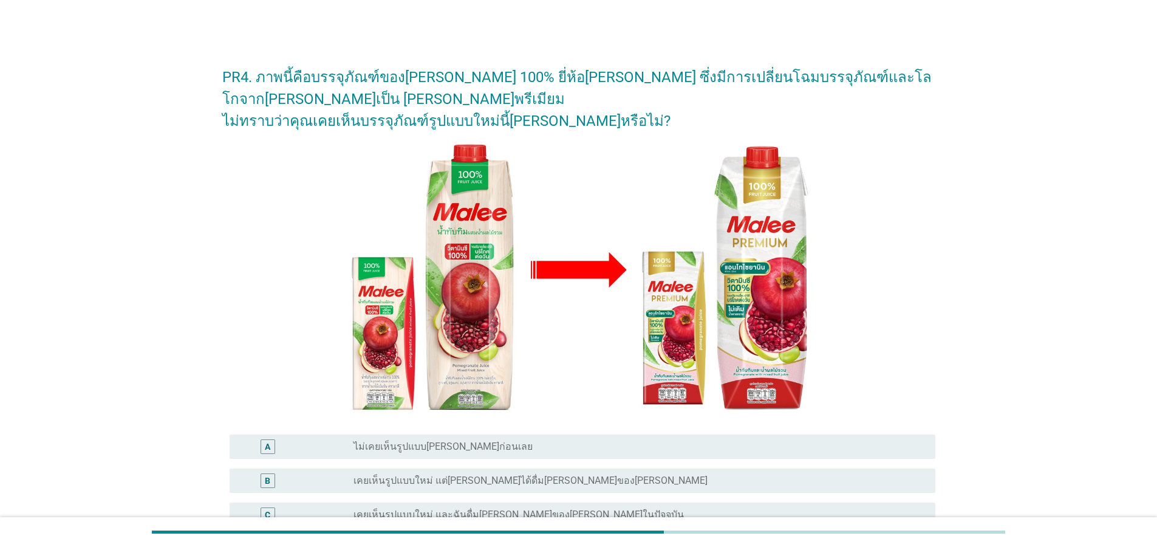
click at [420, 440] on label "ไม่เคยเห็นรูปแบบ[PERSON_NAME]ก่อนเลย" at bounding box center [442, 446] width 179 height 12
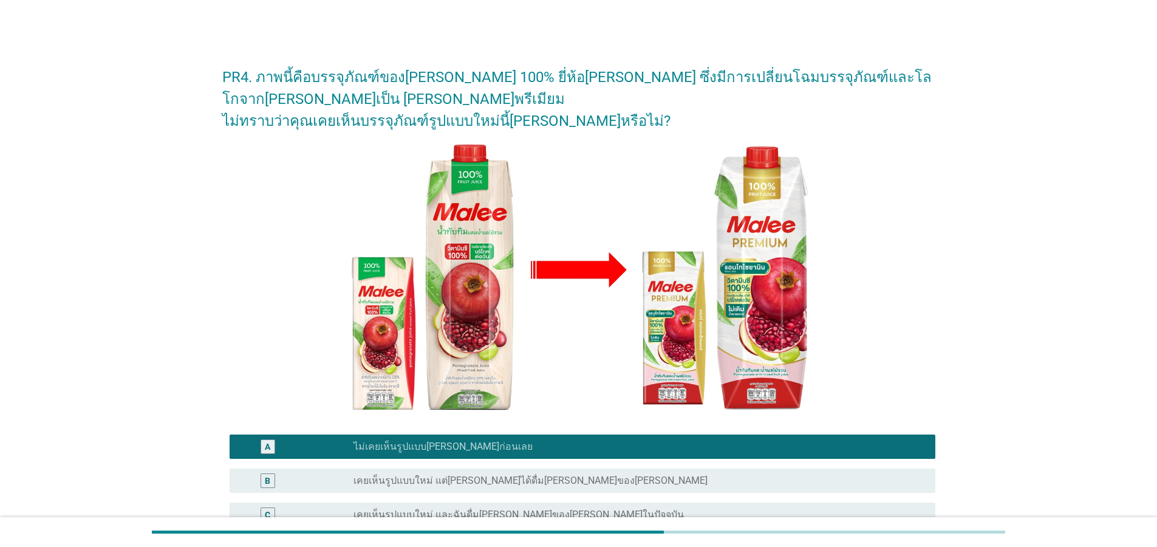
scroll to position [148, 0]
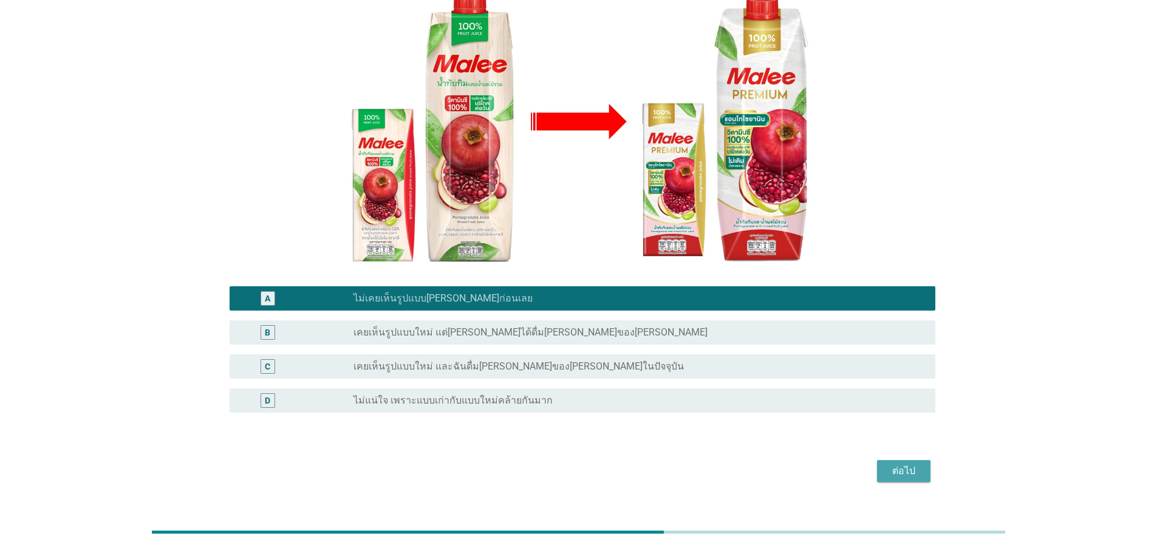
click at [894, 463] on div "ต่อไป" at bounding box center [904, 470] width 34 height 15
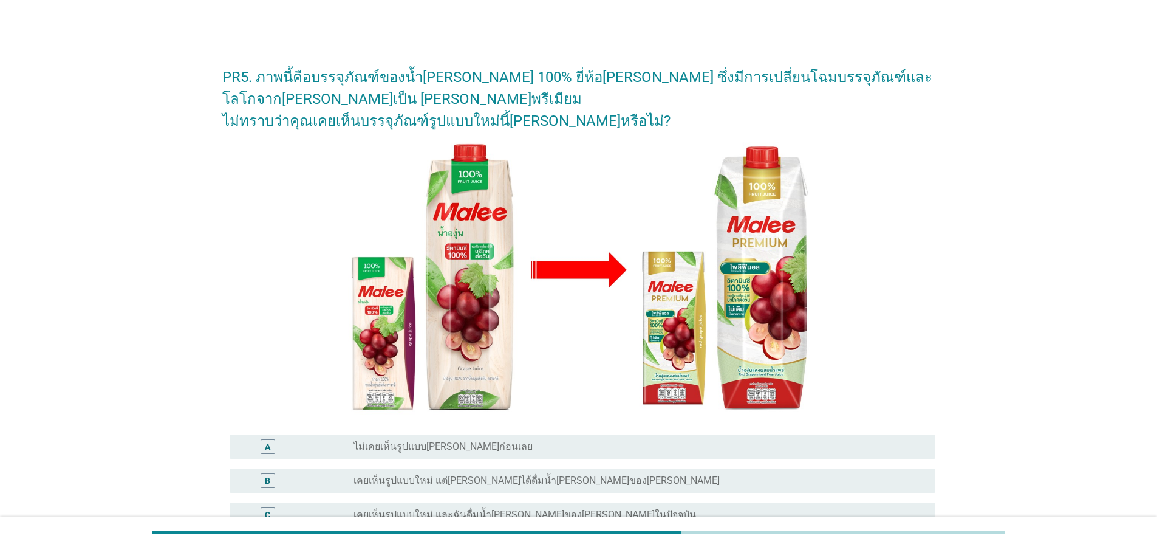
click at [472, 440] on div "radio_button_unchecked ไม่เคยเห็นรูปแบบ[PERSON_NAME]ก่อนเลย" at bounding box center [634, 446] width 562 height 12
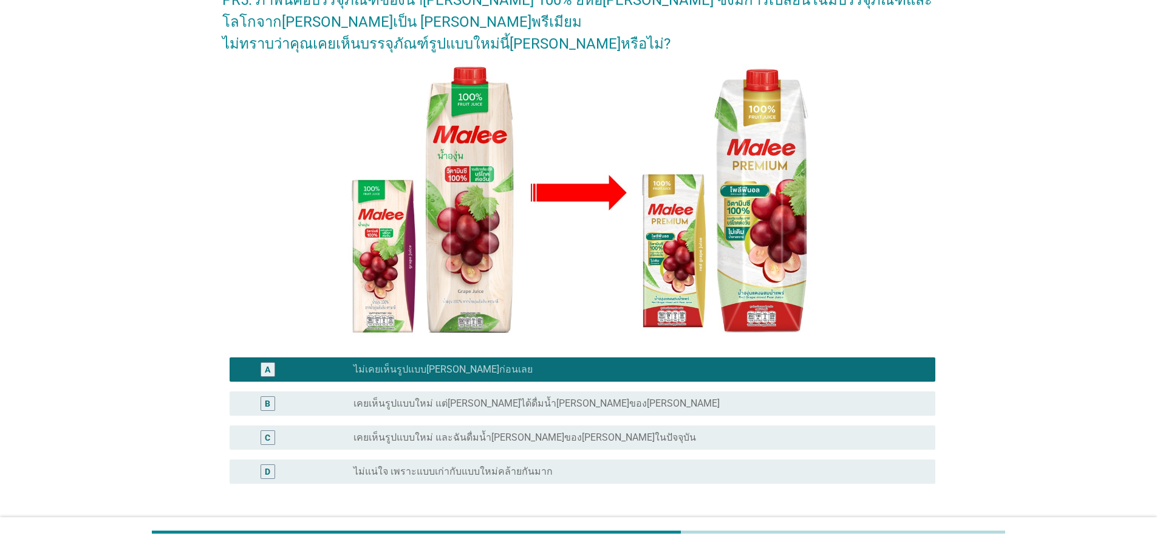
scroll to position [148, 0]
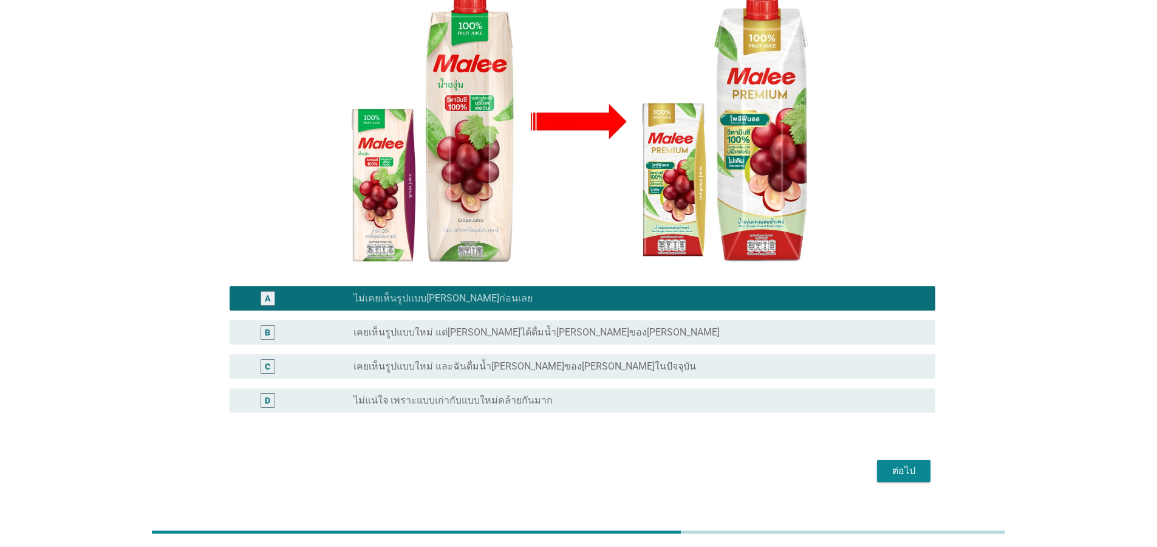
click at [902, 463] on div "ต่อไป" at bounding box center [904, 470] width 34 height 15
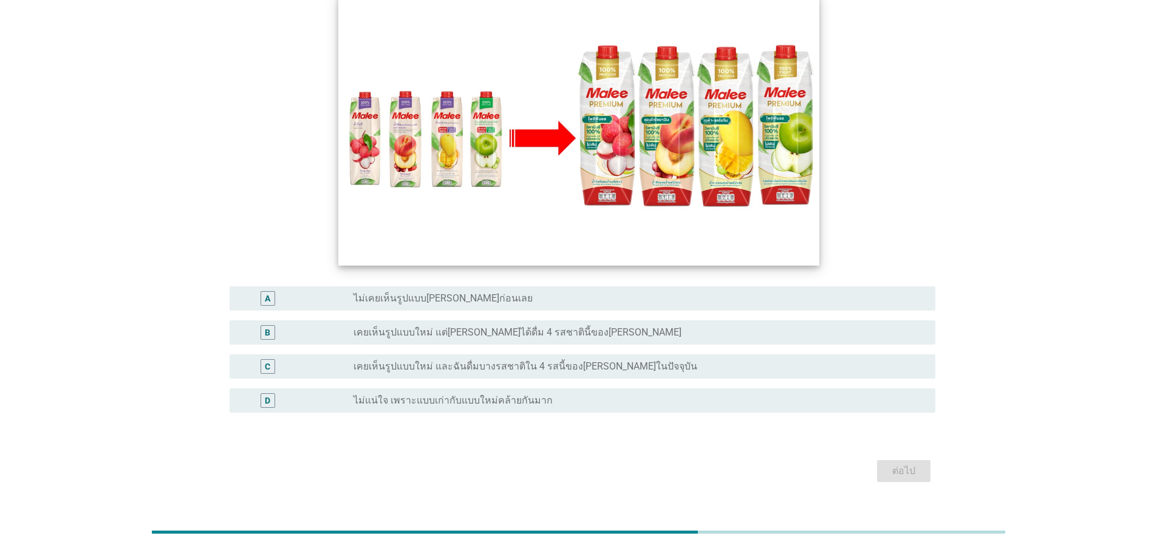
scroll to position [0, 0]
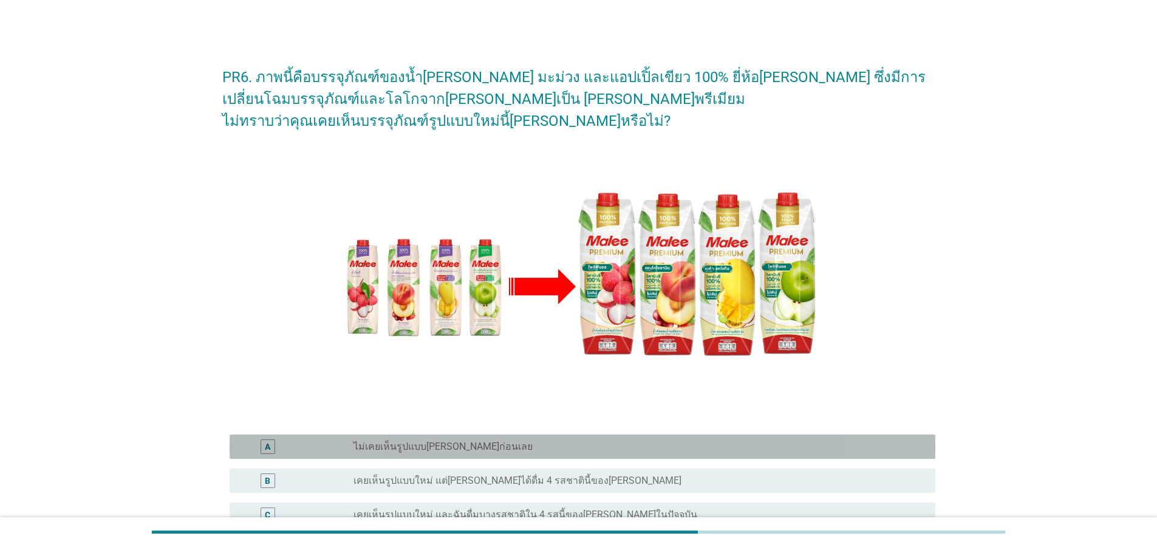
click at [460, 439] on div "radio_button_unchecked ไม่เคยเห็นรูปแบบ[PERSON_NAME]ก่อนเลย" at bounding box center [639, 446] width 572 height 15
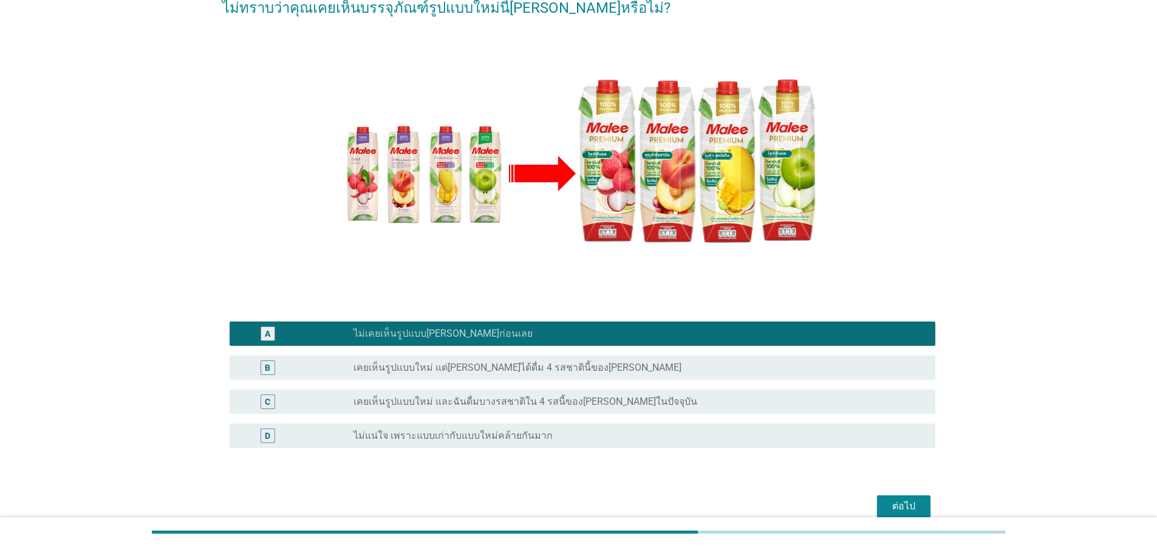
scroll to position [170, 0]
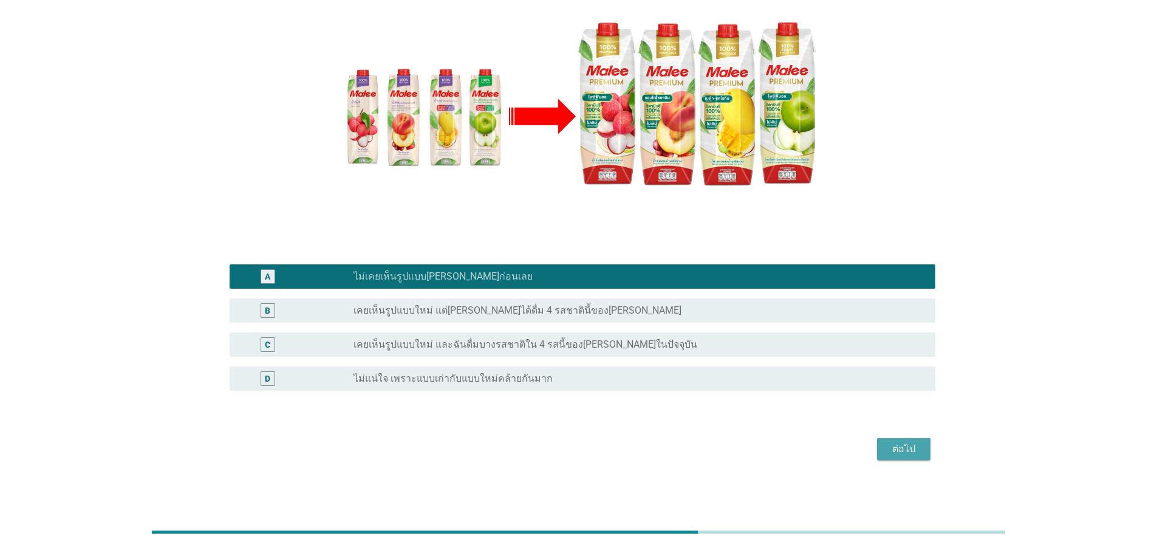
click at [910, 451] on div "ต่อไป" at bounding box center [904, 449] width 34 height 15
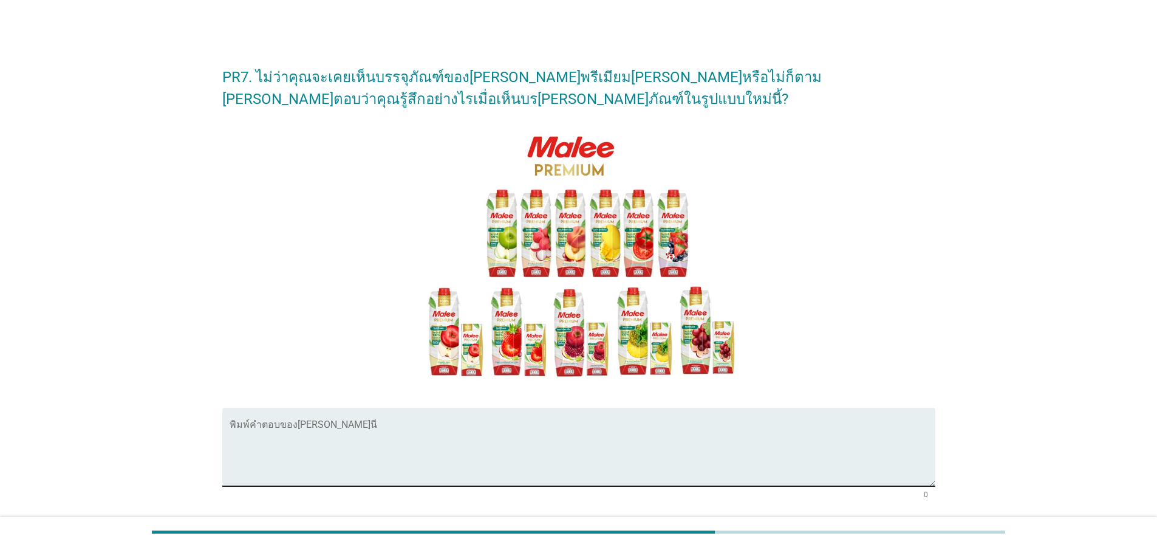
click at [426, 431] on textarea "พิมพ์คำตอบของคุณ ที่นี่" at bounding box center [583, 454] width 706 height 64
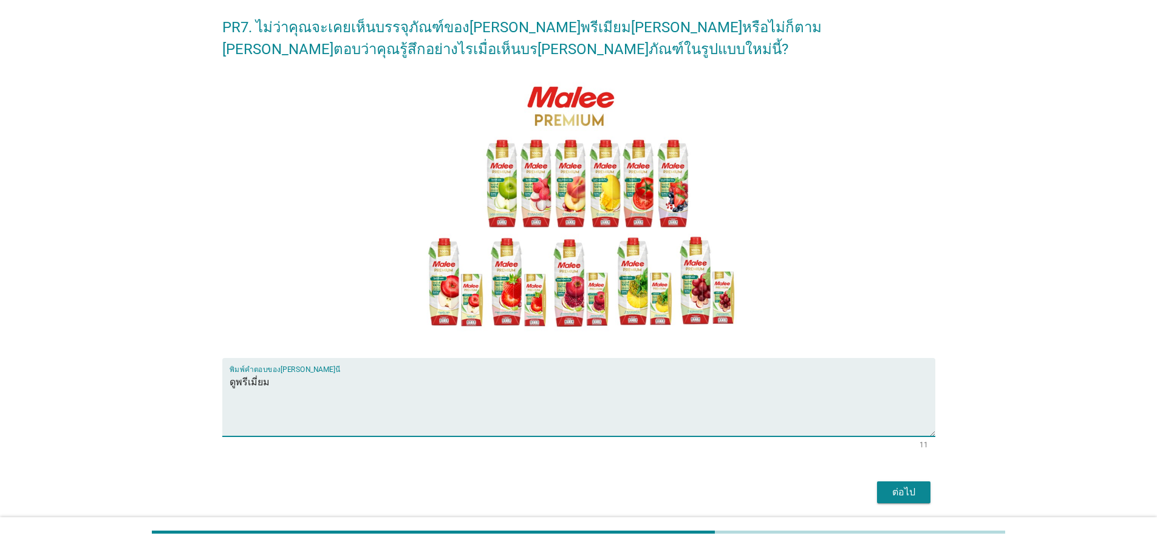
scroll to position [93, 0]
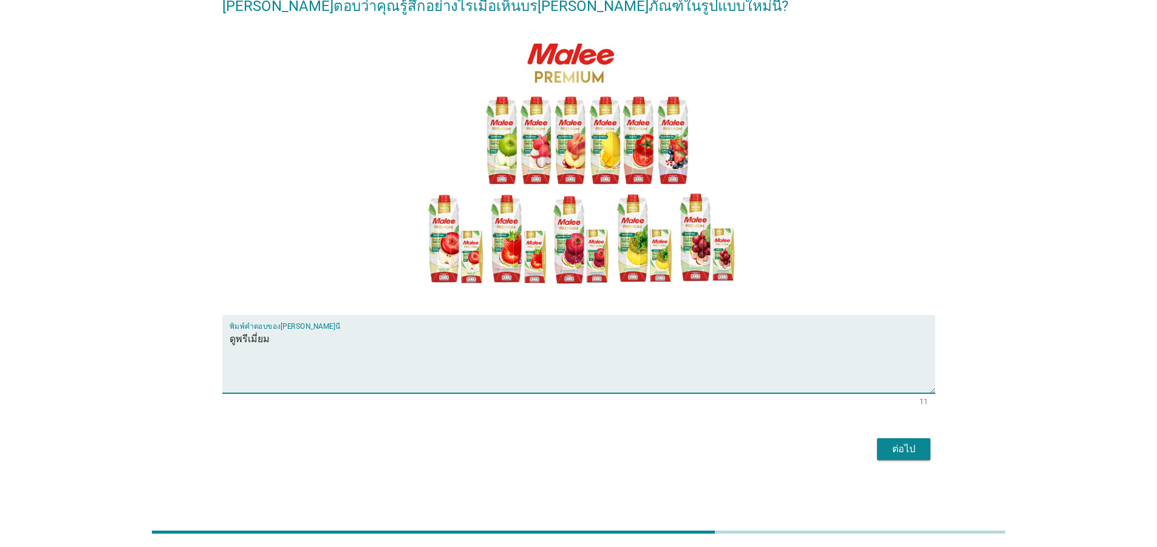
type textarea "ดูพรีเมี่ยม"
click at [912, 445] on div "ต่อไป" at bounding box center [904, 449] width 34 height 15
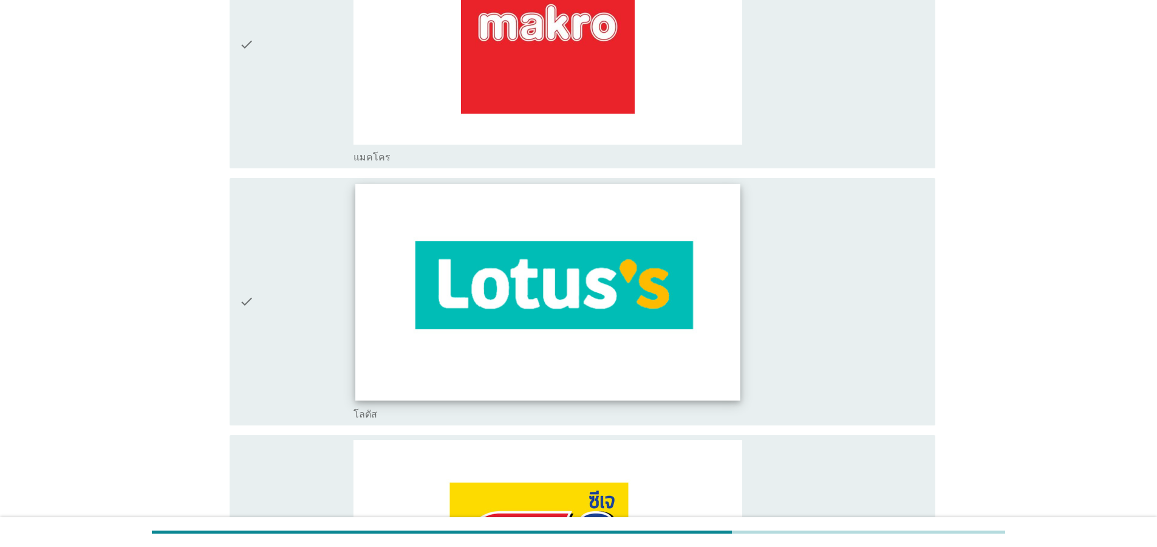
scroll to position [1239, 0]
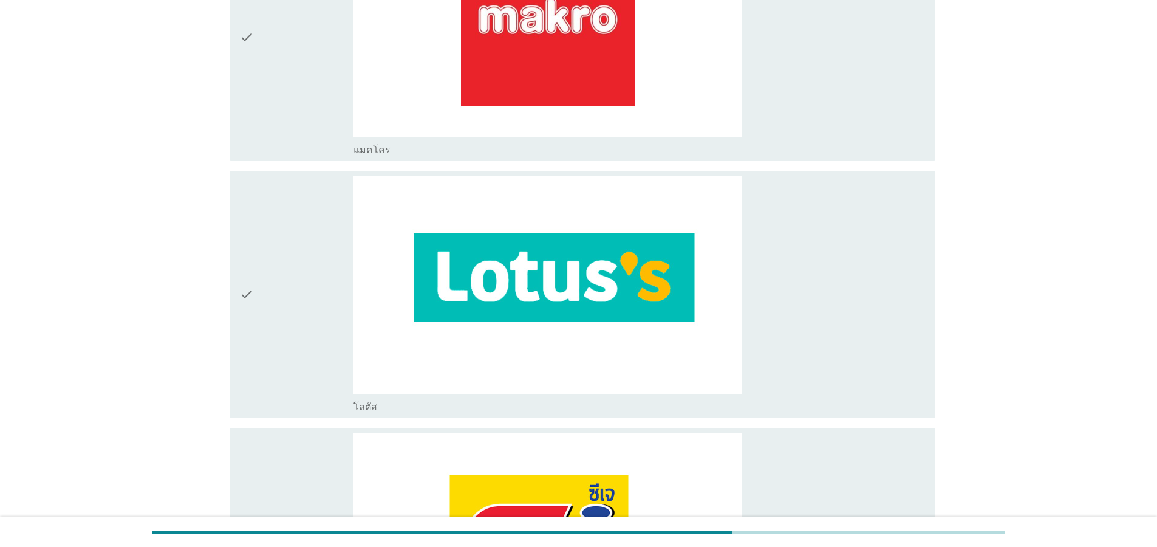
click at [256, 301] on div "check" at bounding box center [296, 294] width 114 height 237
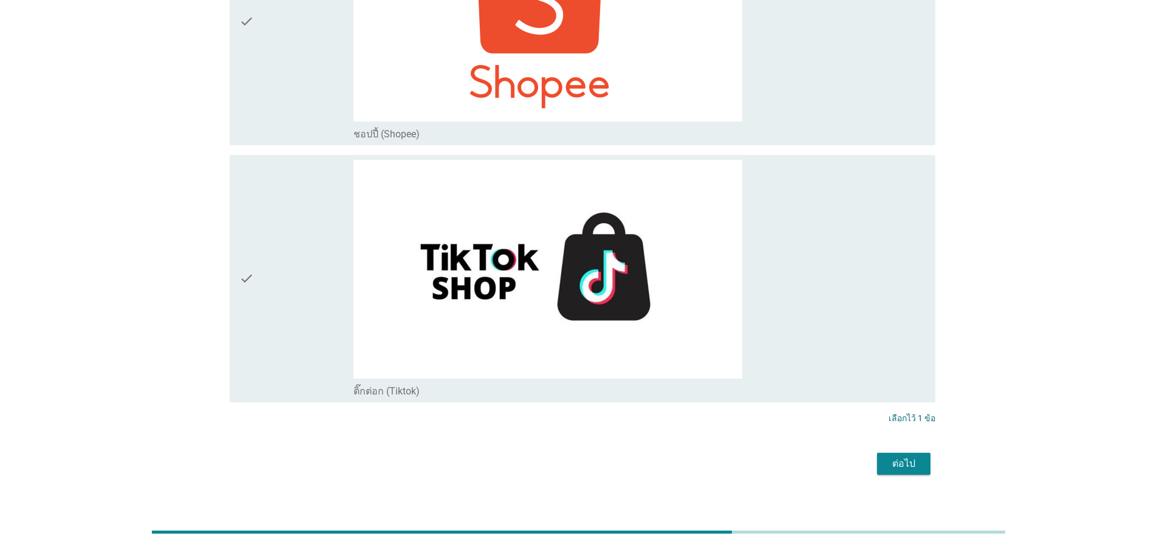
scroll to position [4386, 0]
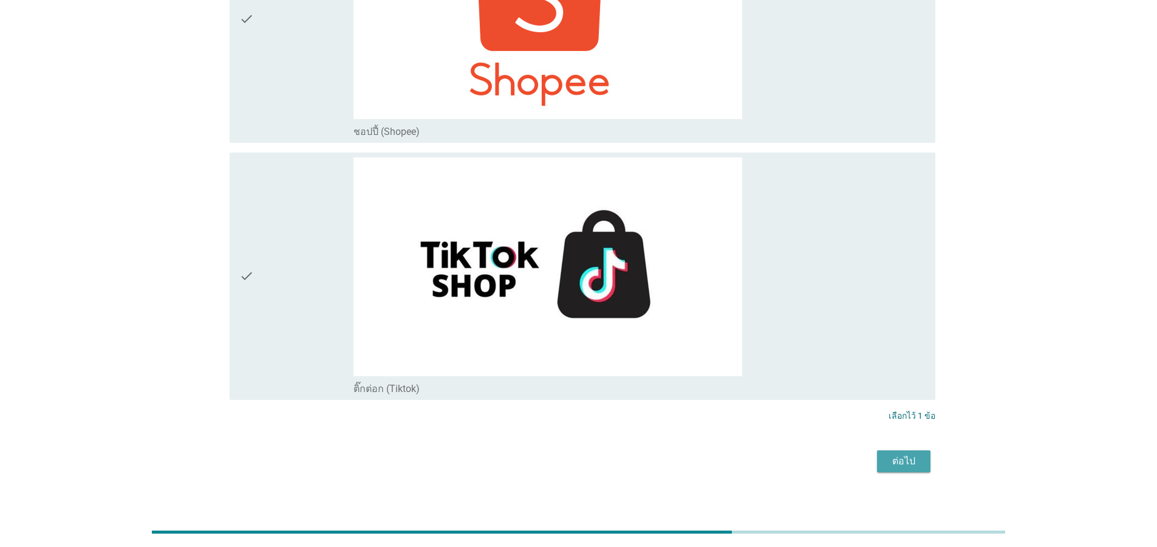
click at [907, 454] on div "ต่อไป" at bounding box center [904, 461] width 34 height 15
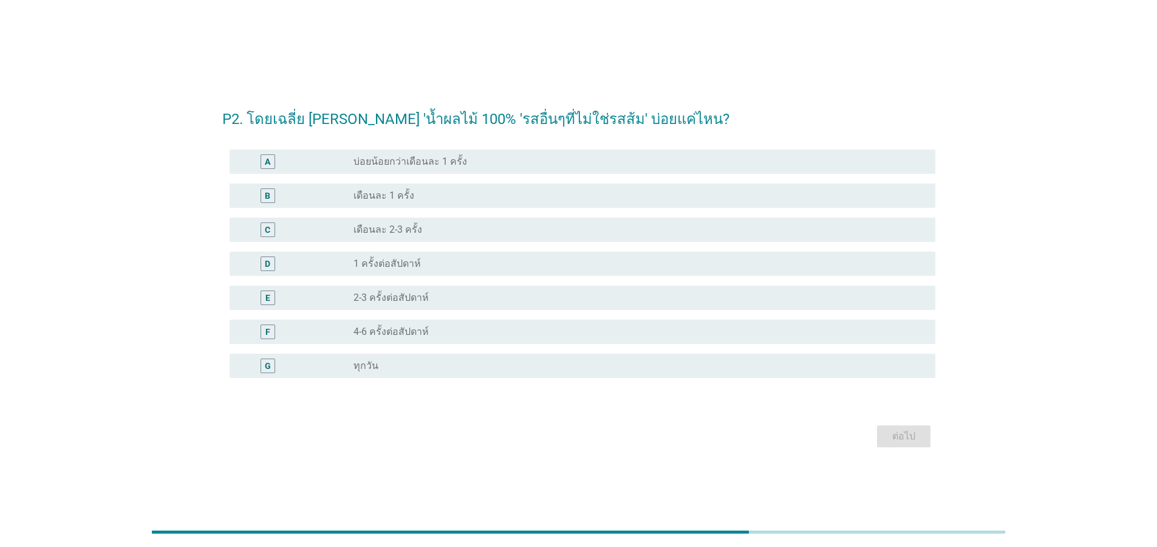
click at [319, 263] on div "D" at bounding box center [296, 263] width 114 height 15
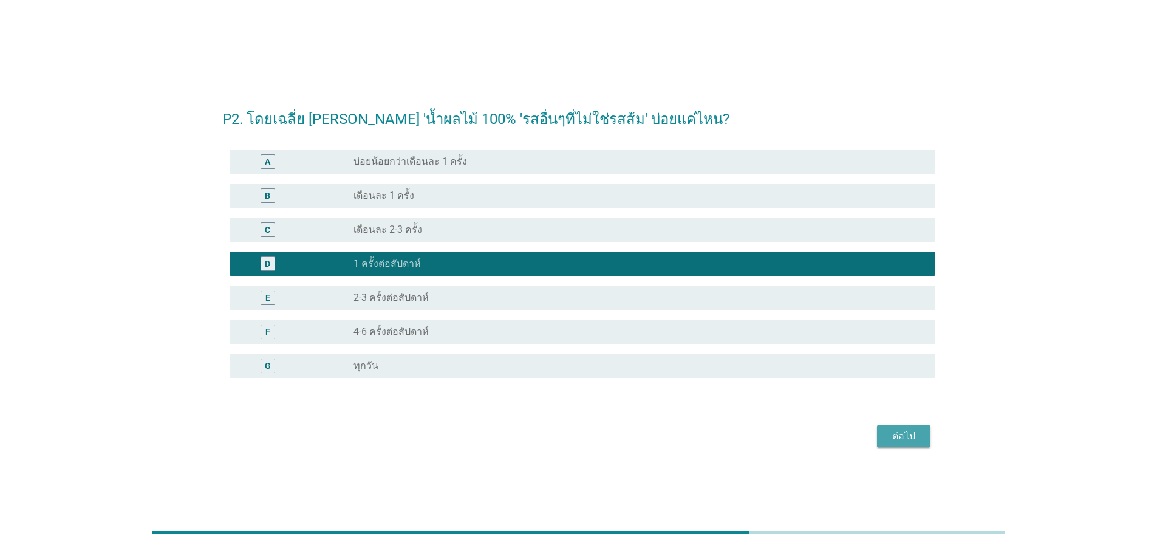
click at [906, 437] on div "ต่อไป" at bounding box center [904, 436] width 34 height 15
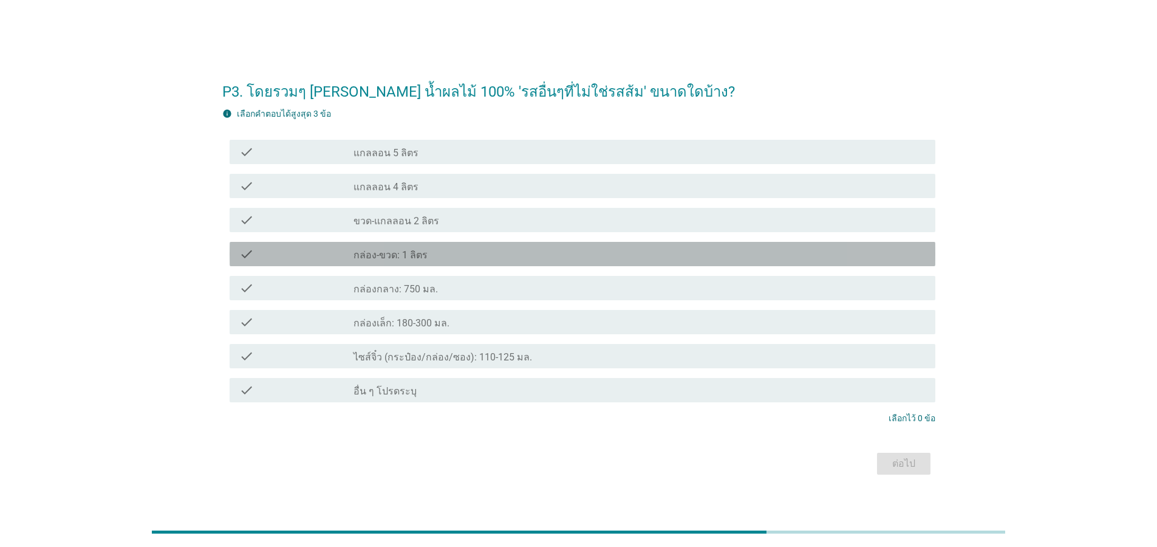
click at [410, 258] on label "กล่อง-ขวด: 1 ลิตร" at bounding box center [390, 255] width 74 height 12
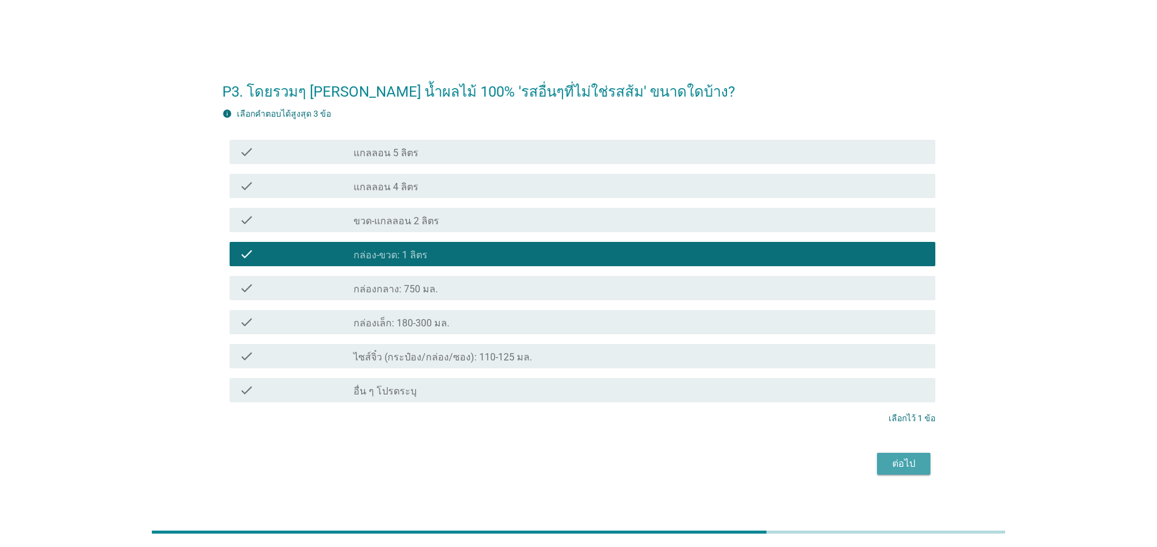
click at [913, 462] on div "ต่อไป" at bounding box center [904, 463] width 34 height 15
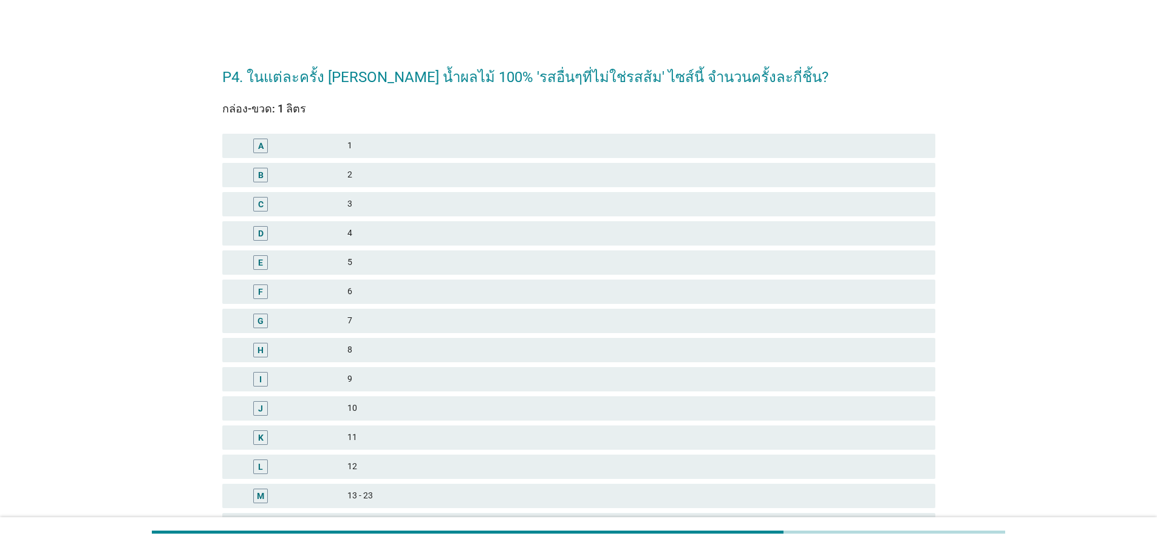
click at [346, 148] on div "A" at bounding box center [289, 145] width 115 height 15
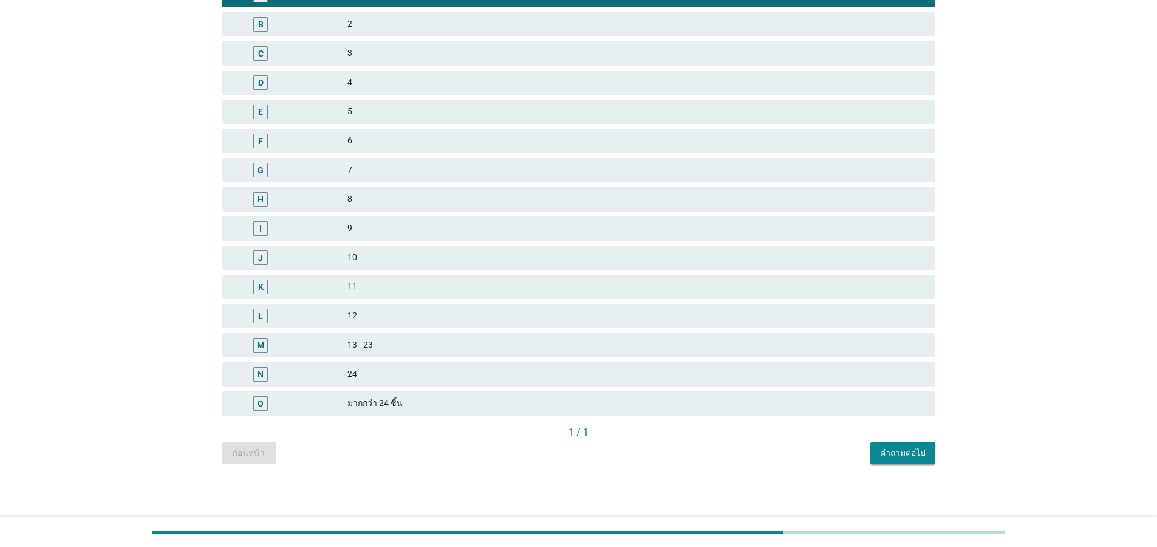
scroll to position [151, 0]
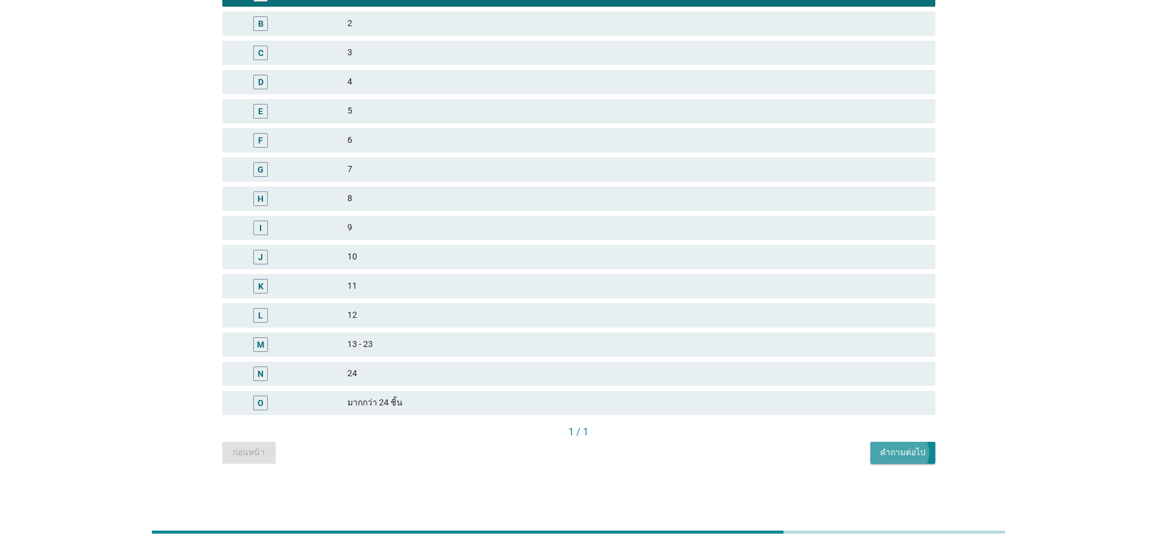
click at [915, 450] on div "คำถามต่อไป" at bounding box center [903, 452] width 46 height 13
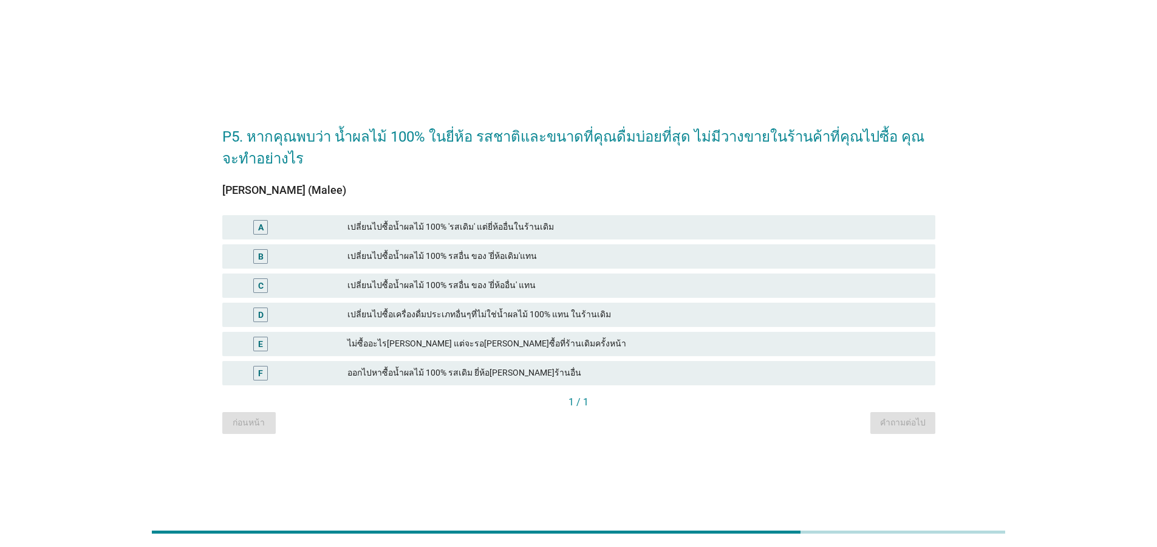
click at [490, 220] on div "เปลี่ยนไปซื้อน้ำผลไม้ 100% 'รสเดิม' แต่ยี่ห้ออื่นในร้านเดิม" at bounding box center [636, 227] width 578 height 15
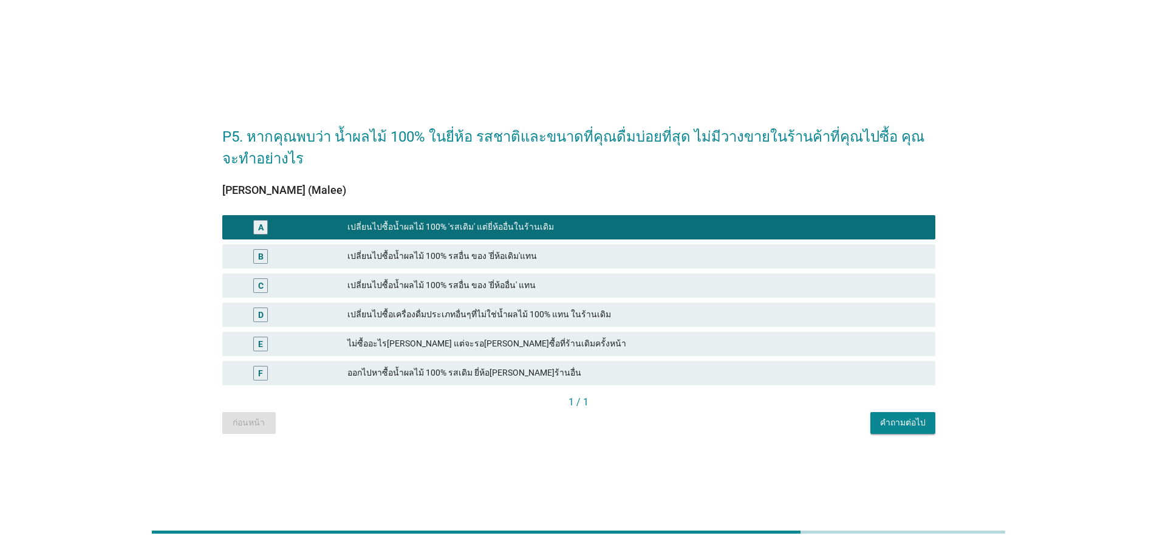
click at [517, 249] on div "เปลี่ยนไปซื้อน้ำผลไม้ 100% รสอื่น ของ 'ยี่ห้อเดิม'แทน" at bounding box center [636, 256] width 578 height 15
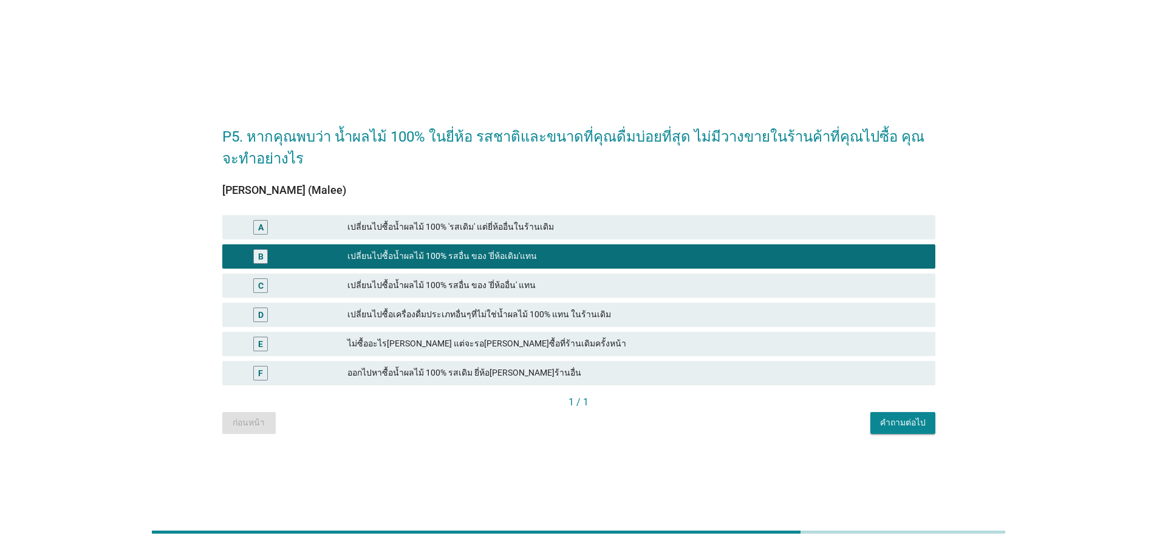
click at [919, 416] on div "คำถามต่อไป" at bounding box center [903, 422] width 46 height 13
